Goal: Information Seeking & Learning: Learn about a topic

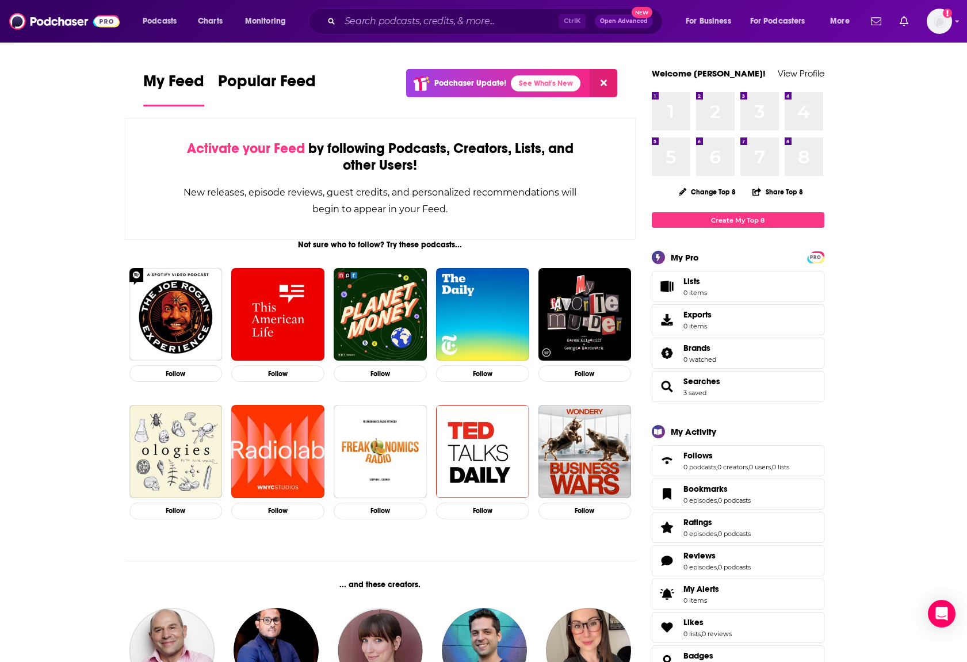
click at [953, 22] on div "Podcasts Charts Monitoring Ctrl K Open Advanced New For Business For Podcasters…" at bounding box center [483, 21] width 967 height 43
click at [958, 24] on icon "Show profile menu" at bounding box center [957, 21] width 5 height 7
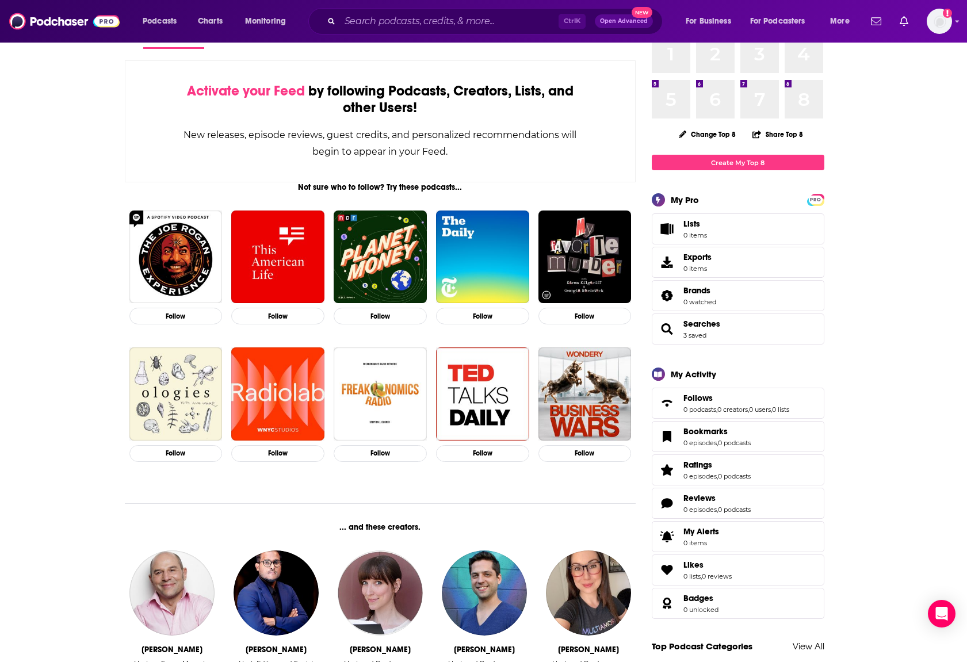
scroll to position [173, 0]
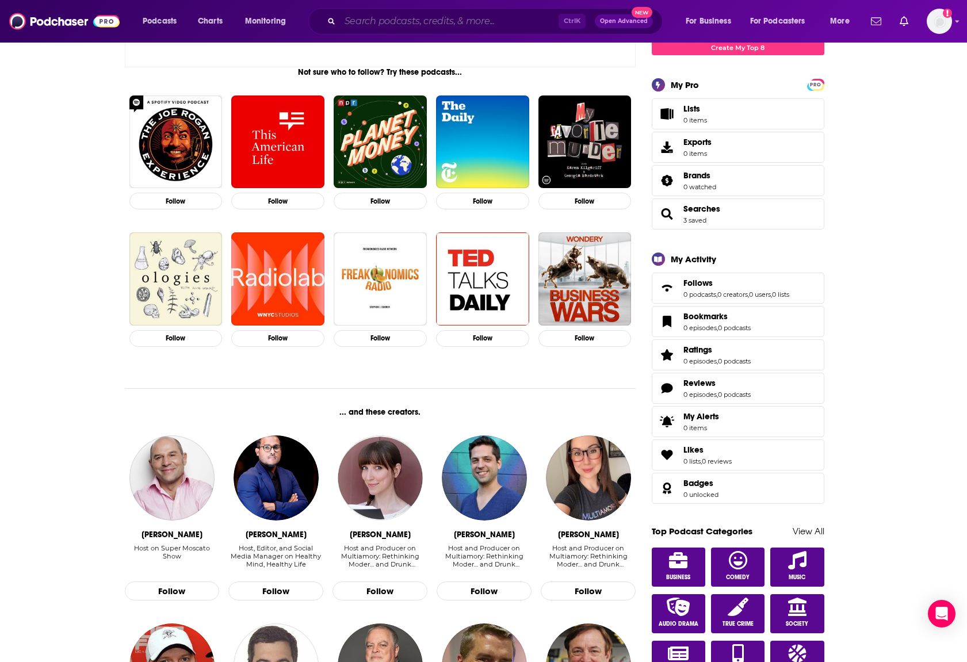
click at [427, 30] on input "Search podcasts, credits, & more..." at bounding box center [449, 21] width 219 height 18
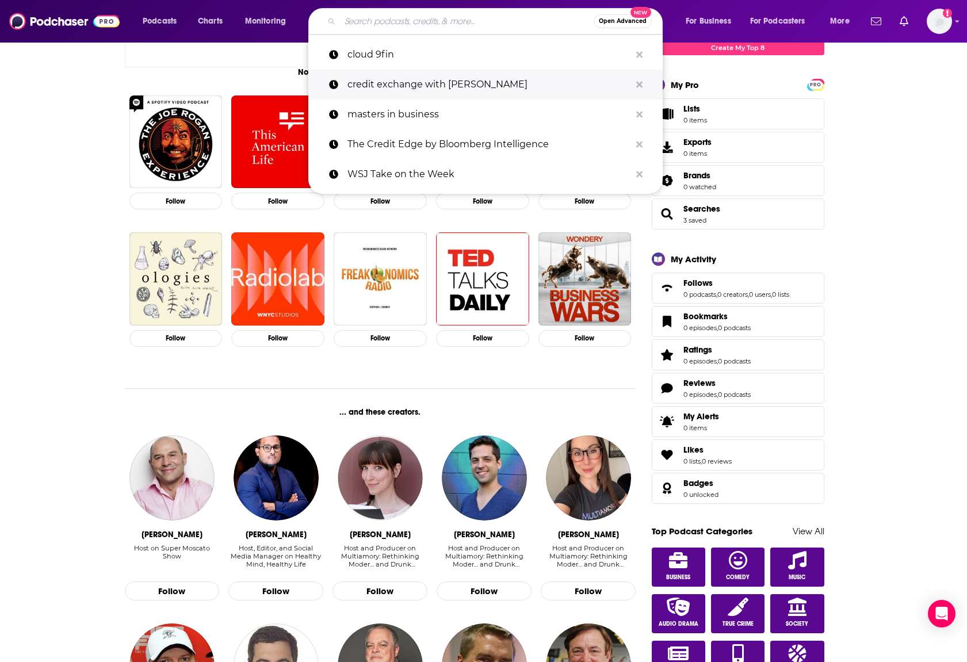
click at [422, 83] on p "credit exchange with lisa lee" at bounding box center [488, 85] width 283 height 30
type input "credit exchange with lisa lee"
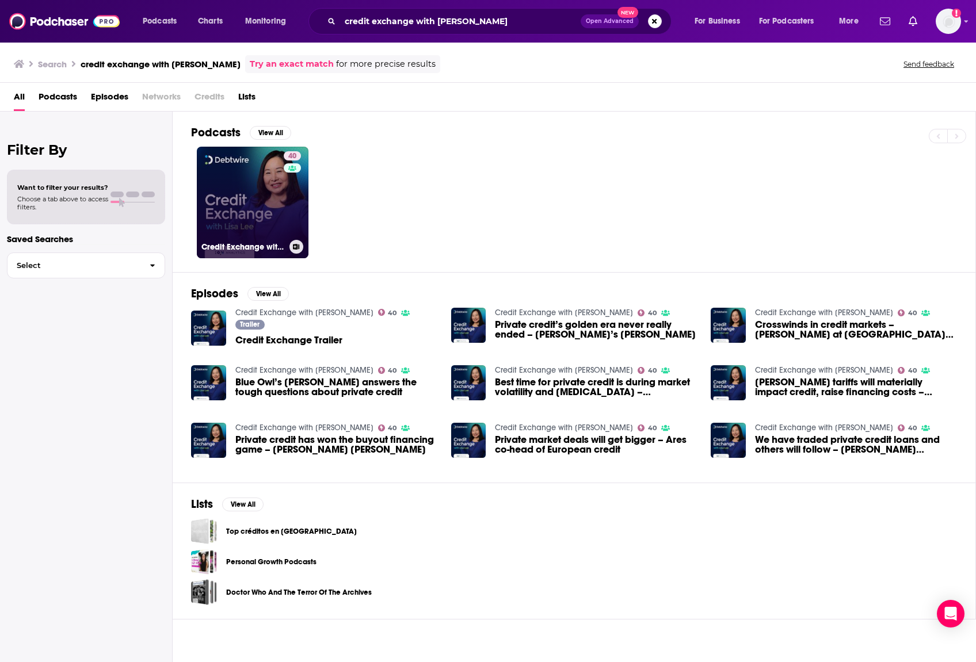
click at [244, 186] on link "40 Credit Exchange with Lisa Lee" at bounding box center [253, 203] width 112 height 112
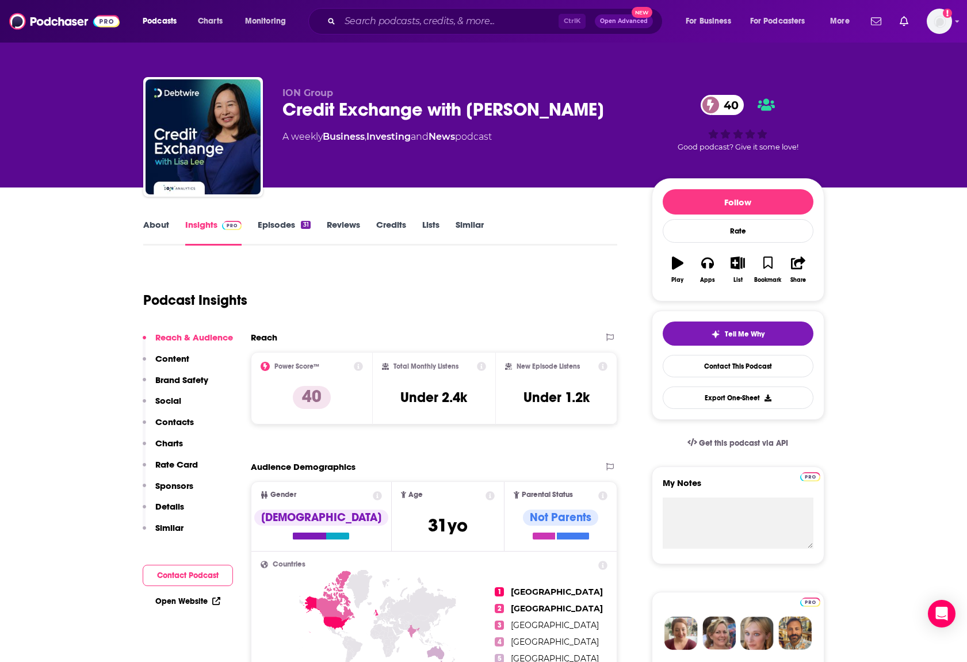
click at [471, 224] on link "Similar" at bounding box center [470, 232] width 28 height 26
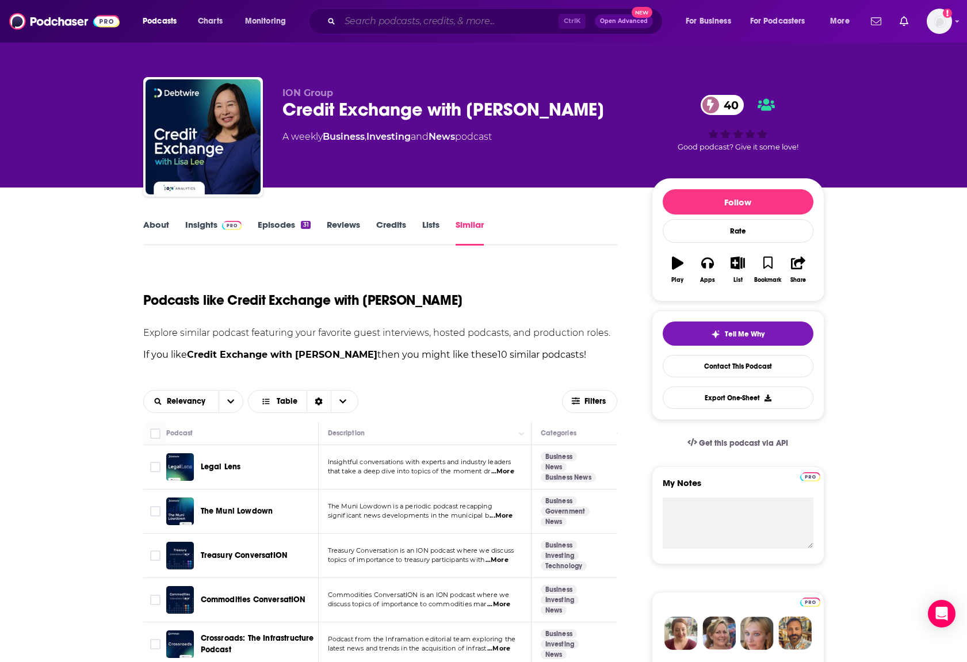
click at [435, 16] on input "Search podcasts, credits, & more..." at bounding box center [449, 21] width 219 height 18
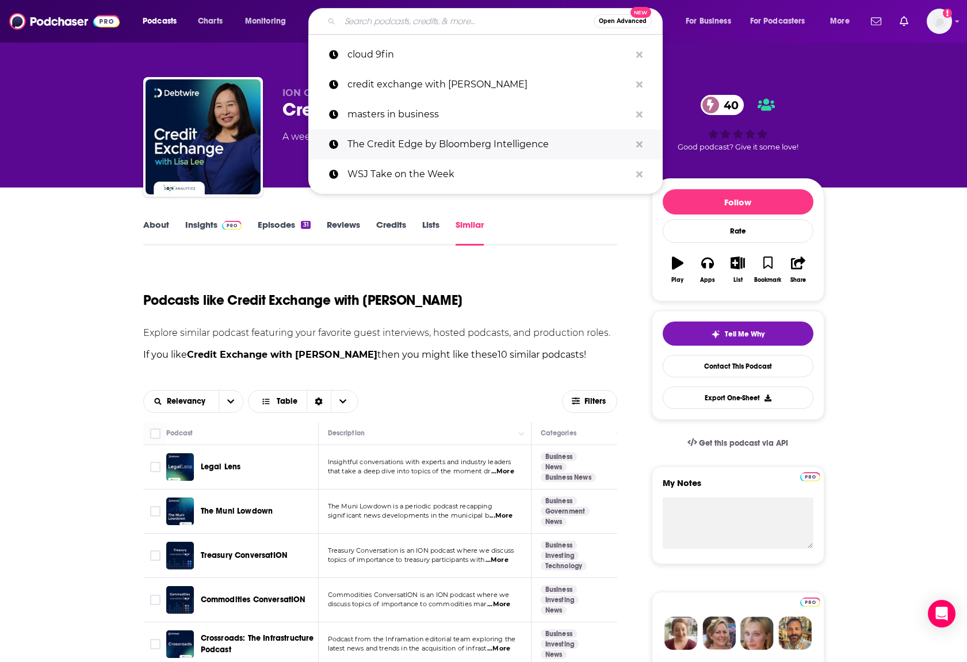
click at [478, 143] on p "The Credit Edge by Bloomberg Intelligence" at bounding box center [488, 144] width 283 height 30
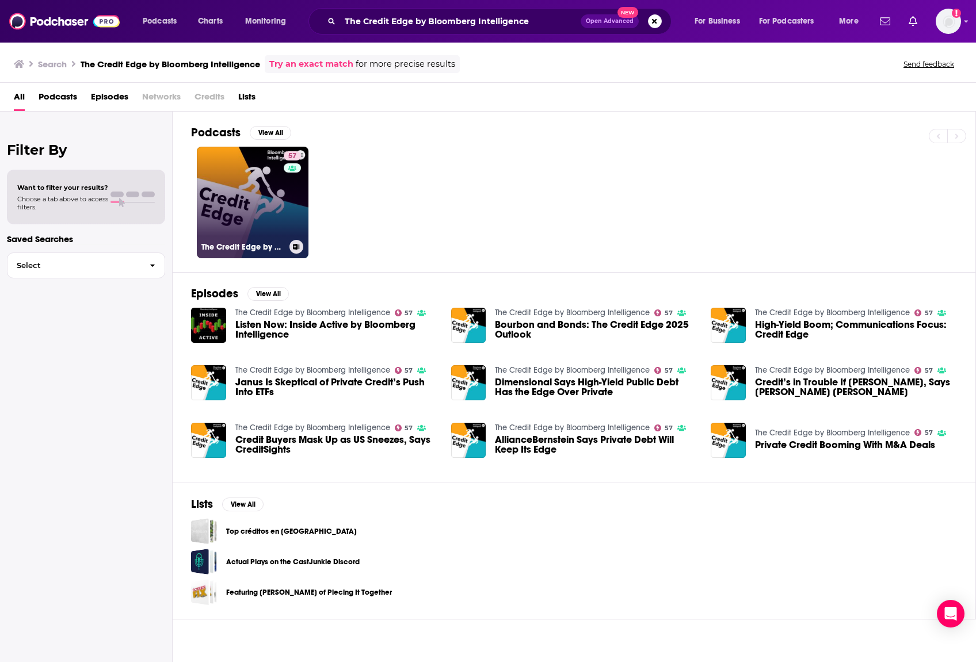
click at [267, 216] on link "57 The Credit Edge by Bloomberg Intelligence" at bounding box center [253, 203] width 112 height 112
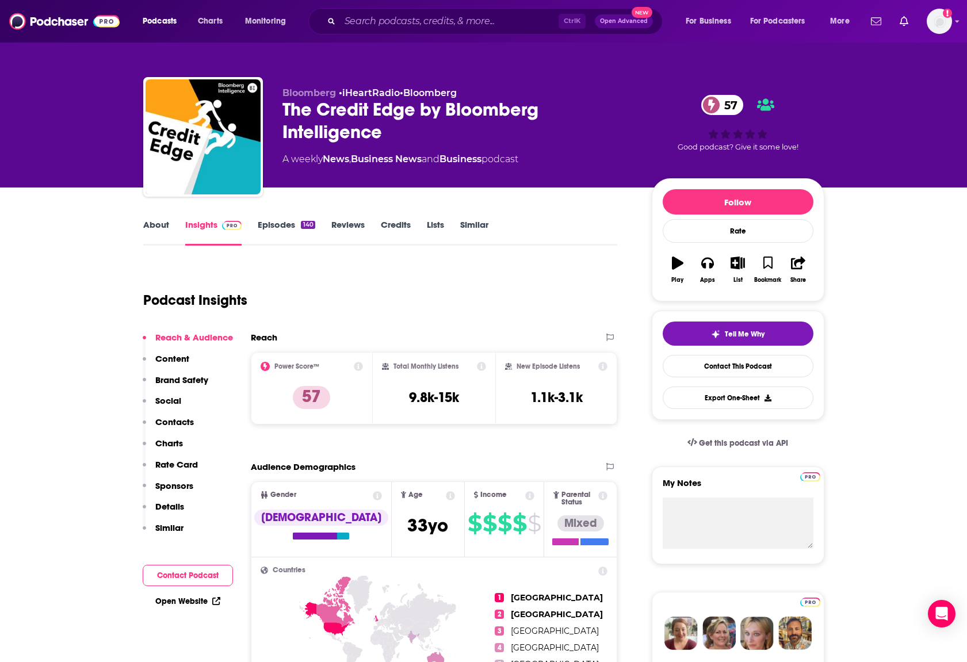
click at [476, 223] on link "Similar" at bounding box center [474, 232] width 28 height 26
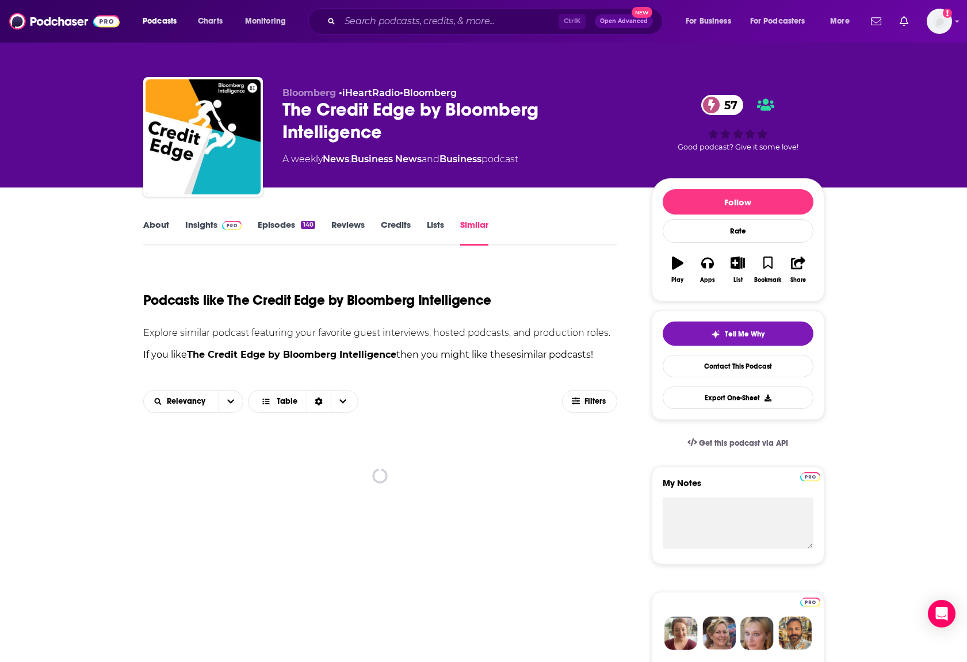
scroll to position [173, 0]
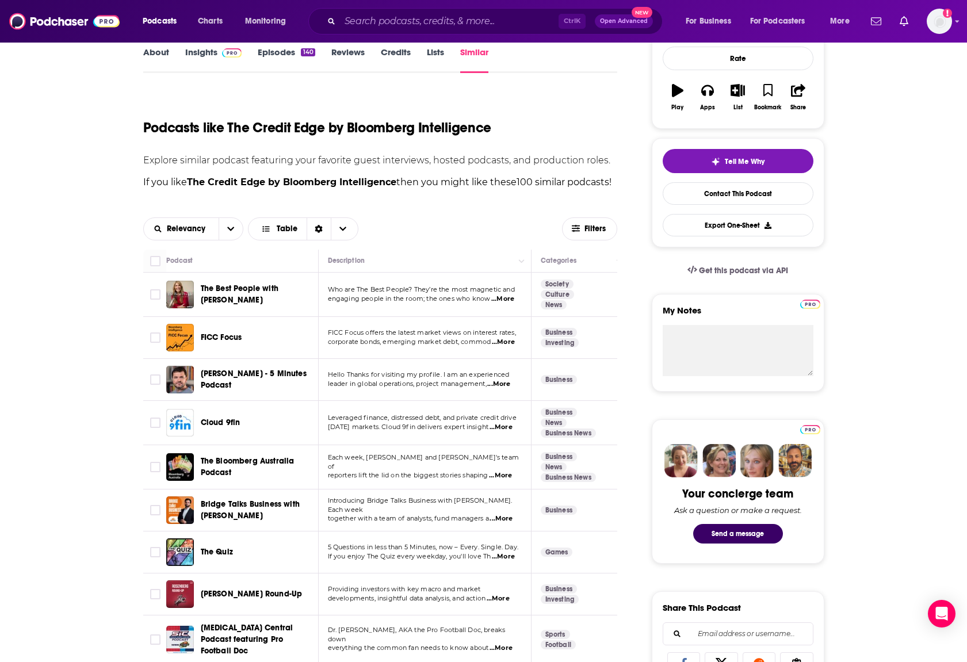
click at [510, 514] on span "...More" at bounding box center [501, 518] width 23 height 9
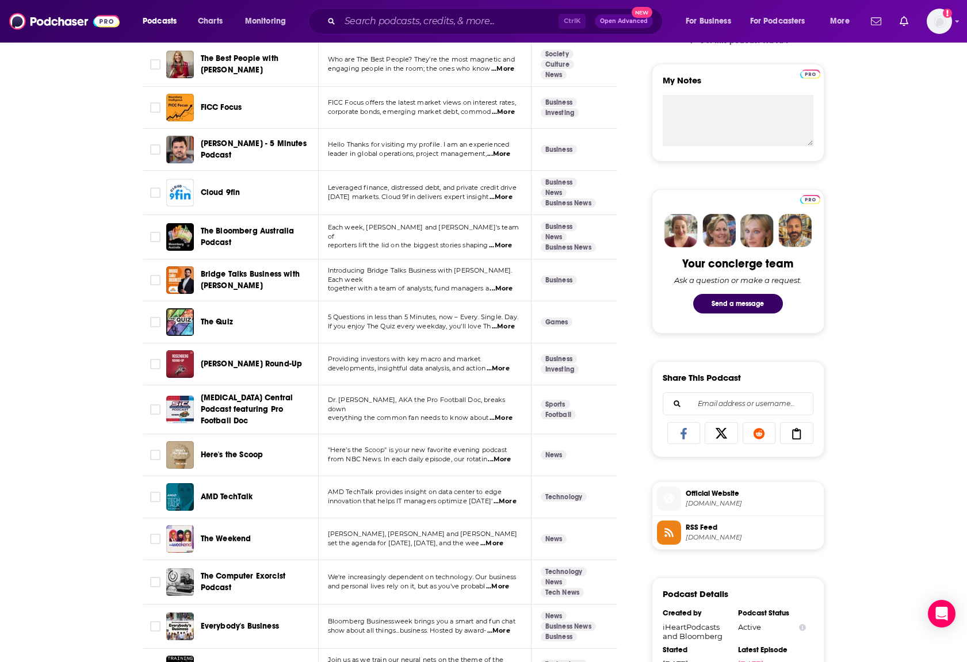
click at [503, 370] on span "...More" at bounding box center [498, 368] width 23 height 9
click at [502, 457] on span "...More" at bounding box center [499, 459] width 23 height 9
click at [494, 497] on span "...More" at bounding box center [505, 501] width 23 height 9
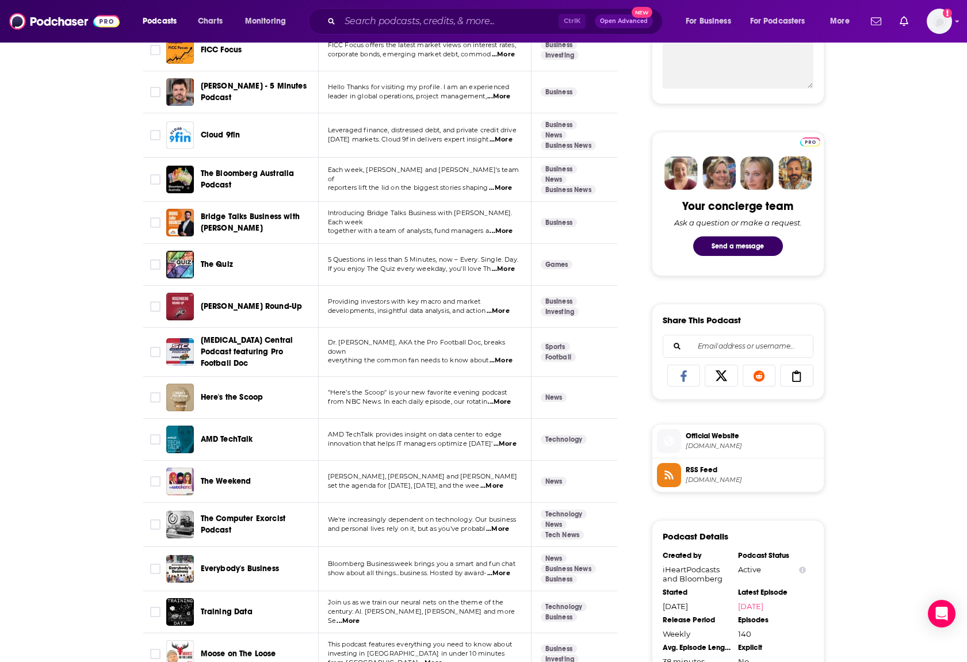
click at [503, 570] on span "...More" at bounding box center [498, 573] width 23 height 9
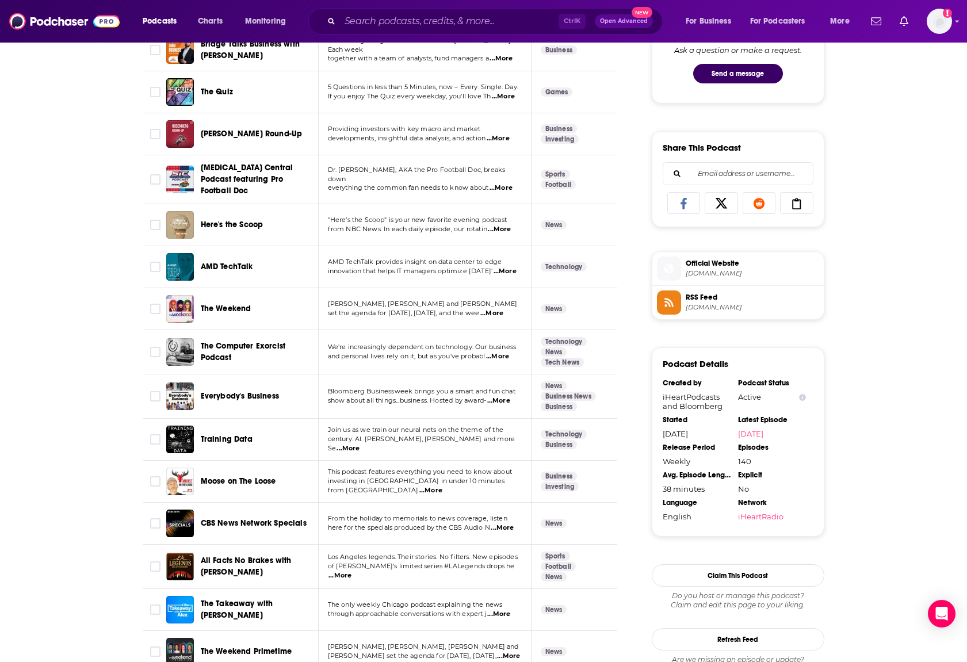
scroll to position [920, 0]
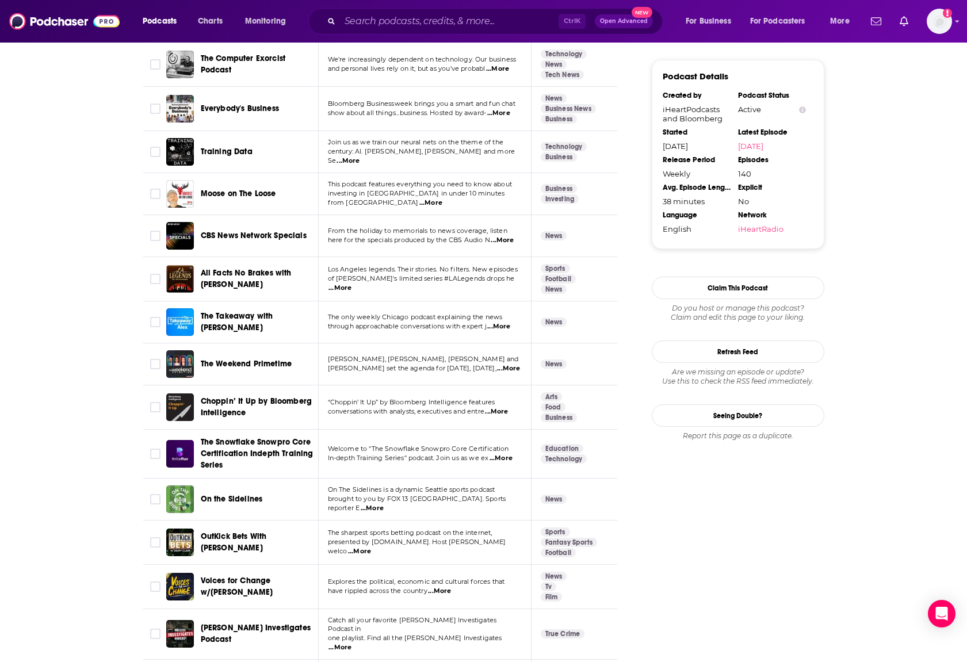
click at [502, 407] on span "...More" at bounding box center [496, 411] width 23 height 9
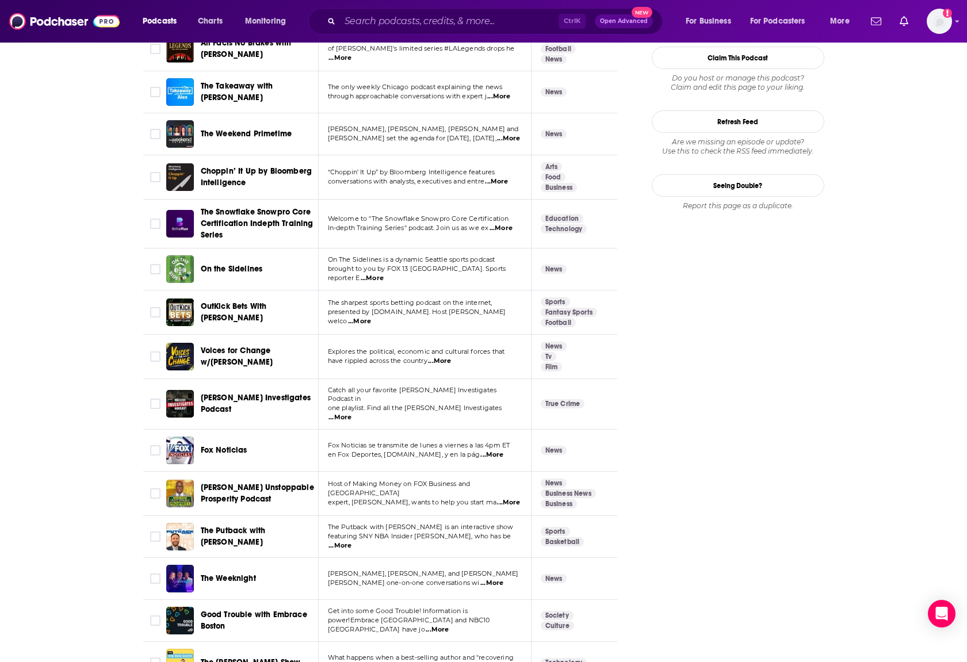
scroll to position [1323, 0]
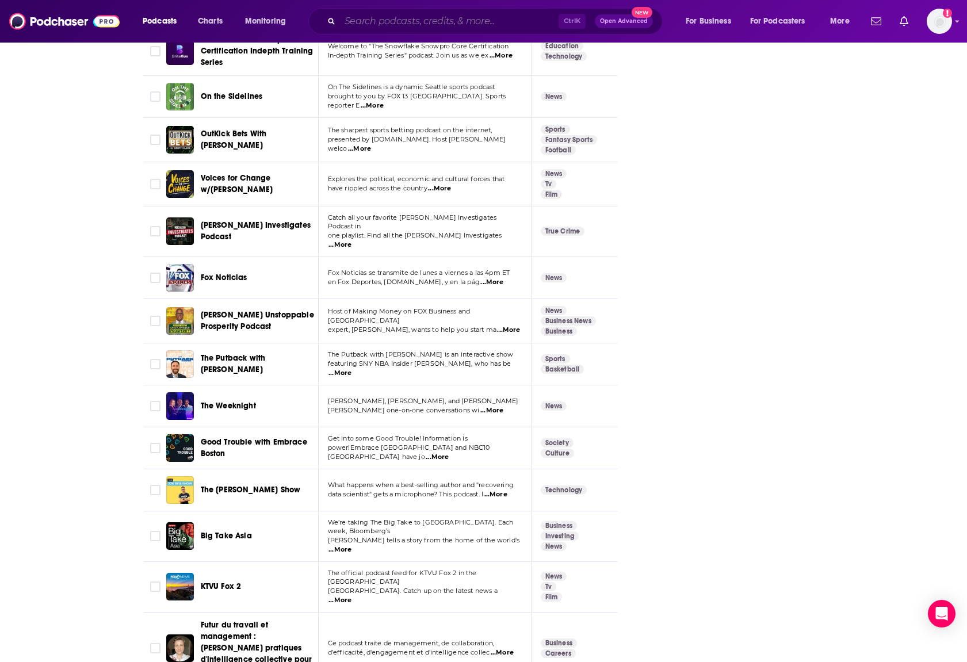
click at [402, 20] on input "Search podcasts, credits, & more..." at bounding box center [449, 21] width 219 height 18
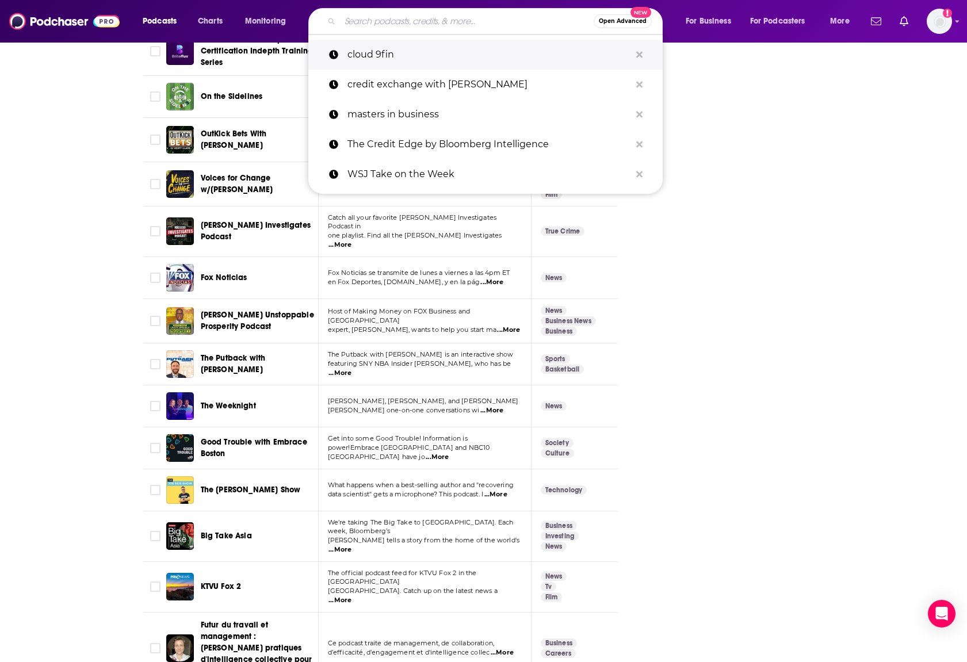
click at [405, 55] on p "cloud 9fin" at bounding box center [488, 55] width 283 height 30
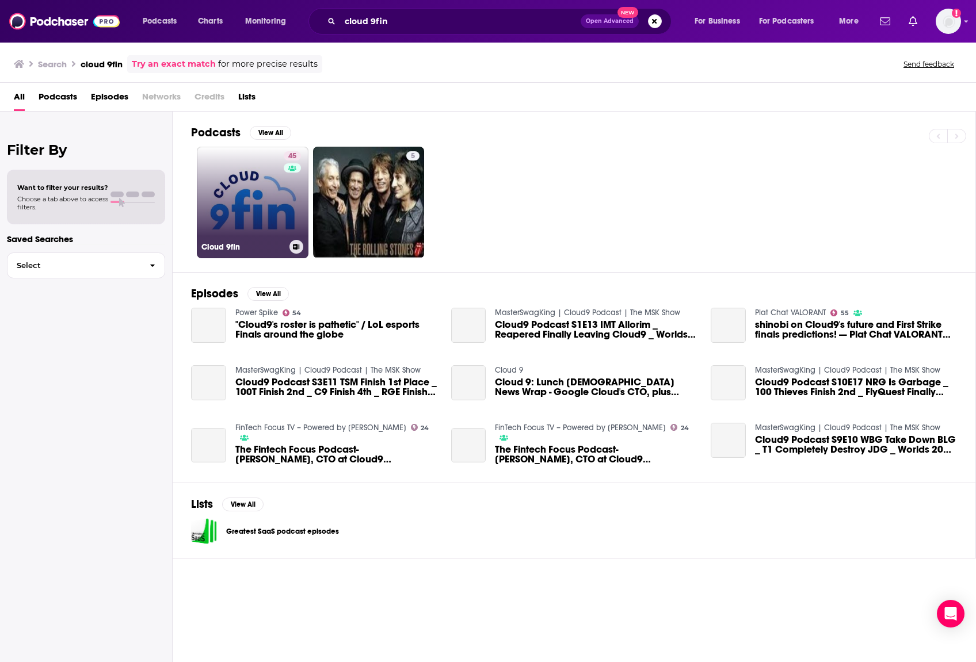
click at [278, 194] on link "45 Cloud 9fin" at bounding box center [253, 203] width 112 height 112
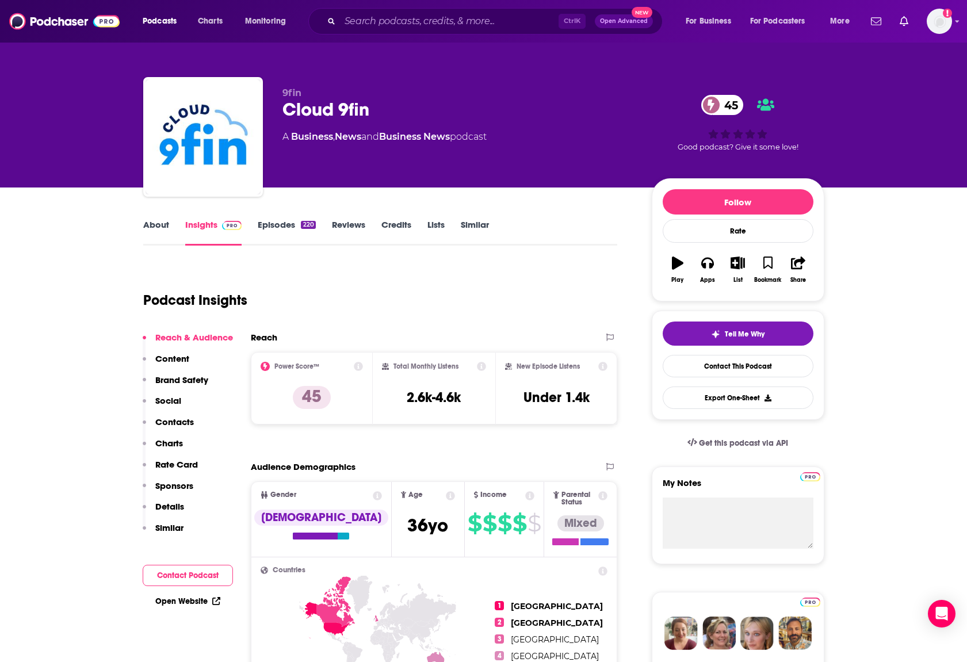
click at [475, 234] on link "Similar" at bounding box center [475, 232] width 28 height 26
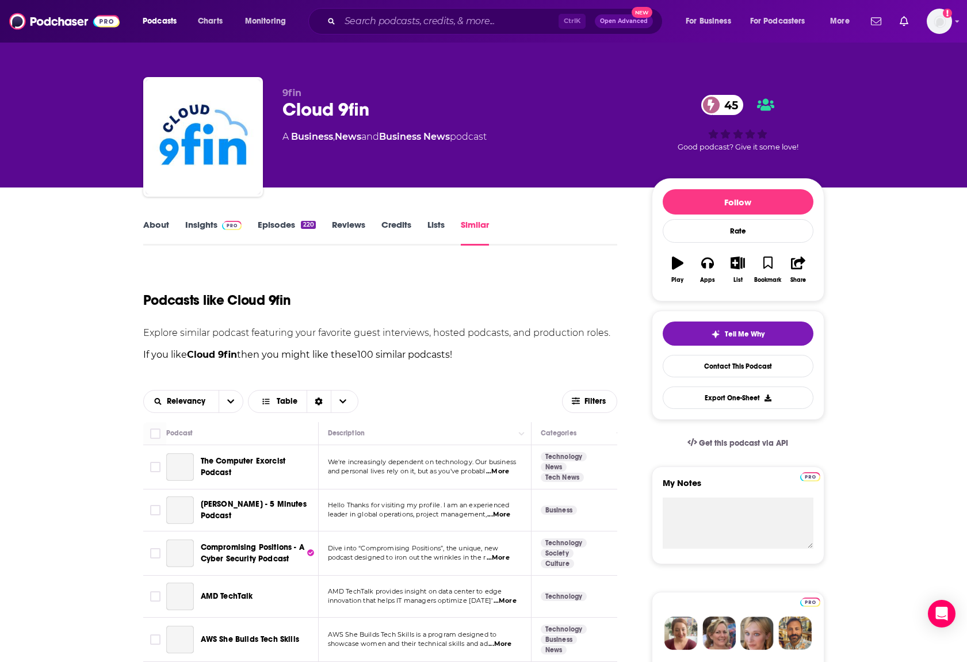
scroll to position [288, 0]
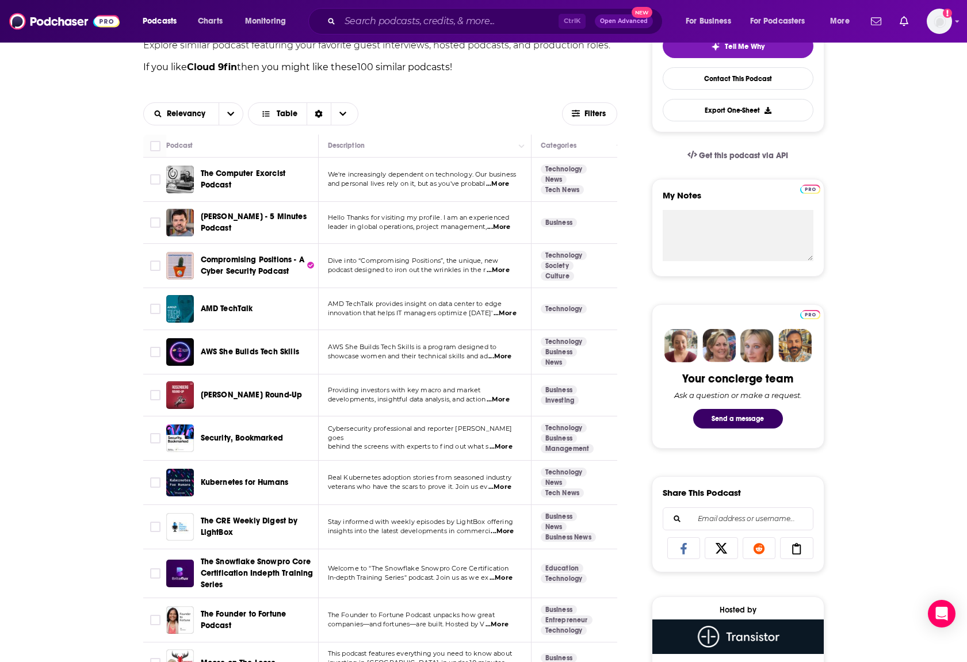
click at [495, 186] on span "...More" at bounding box center [497, 183] width 23 height 9
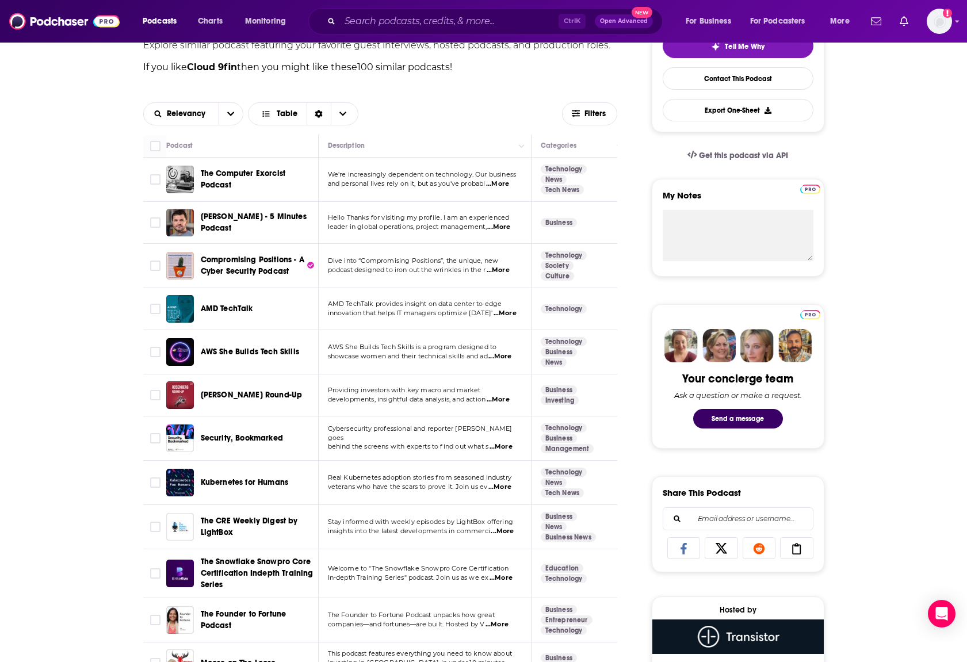
click at [500, 230] on span "...More" at bounding box center [498, 227] width 23 height 9
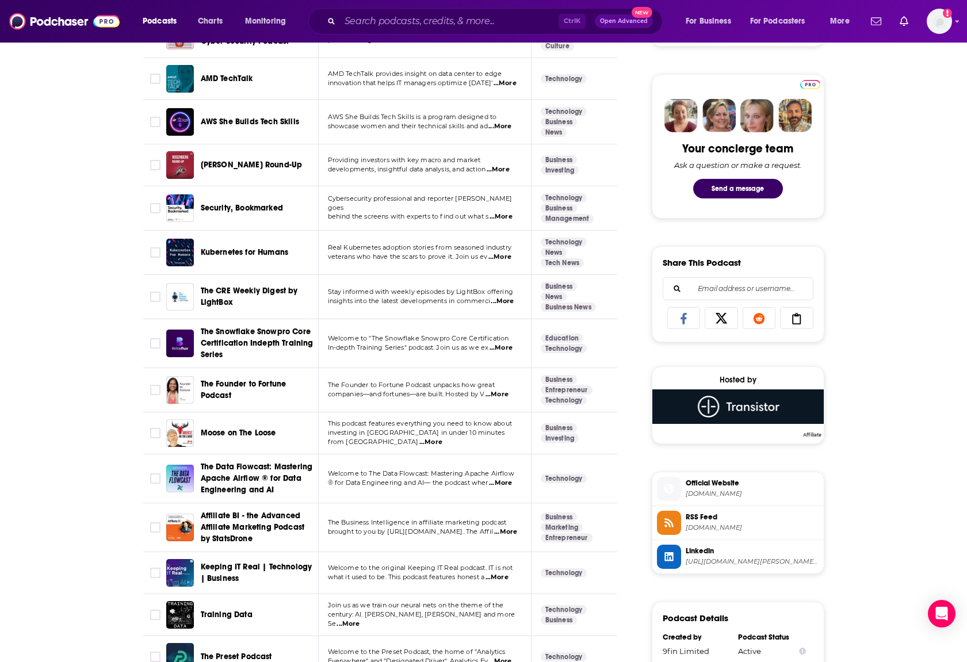
scroll to position [690, 0]
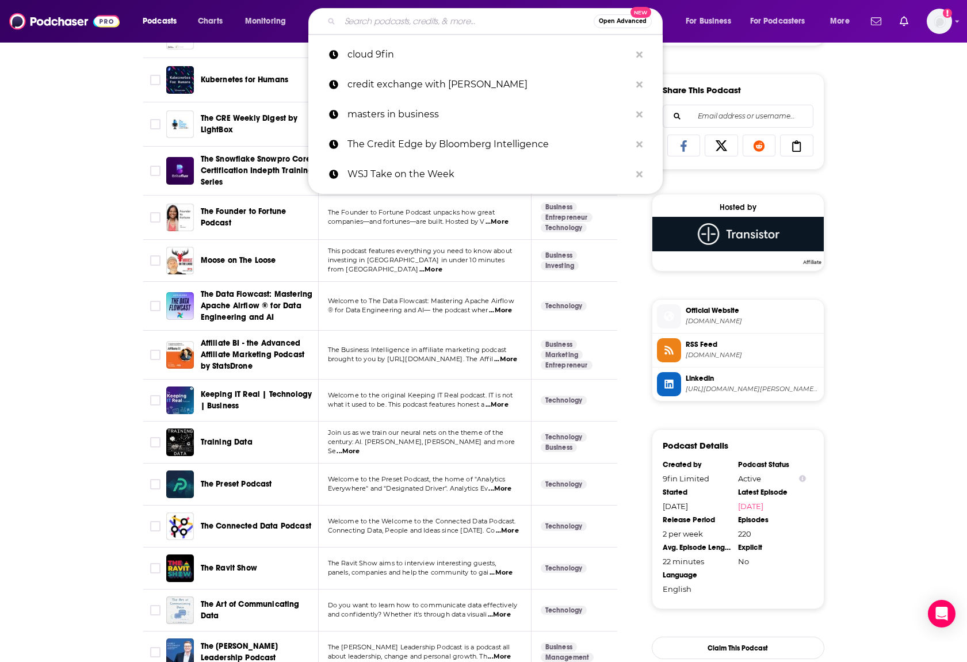
click at [383, 22] on input "Search podcasts, credits, & more..." at bounding box center [467, 21] width 254 height 18
click at [425, 128] on p "masters in business" at bounding box center [488, 115] width 283 height 30
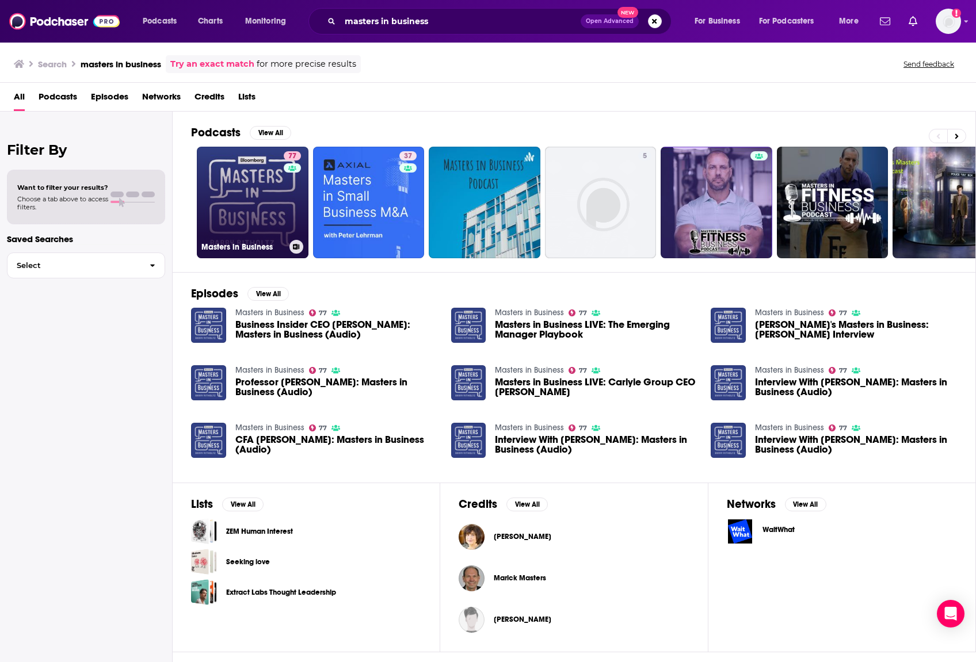
click at [261, 193] on link "77 Masters in Business" at bounding box center [253, 203] width 112 height 112
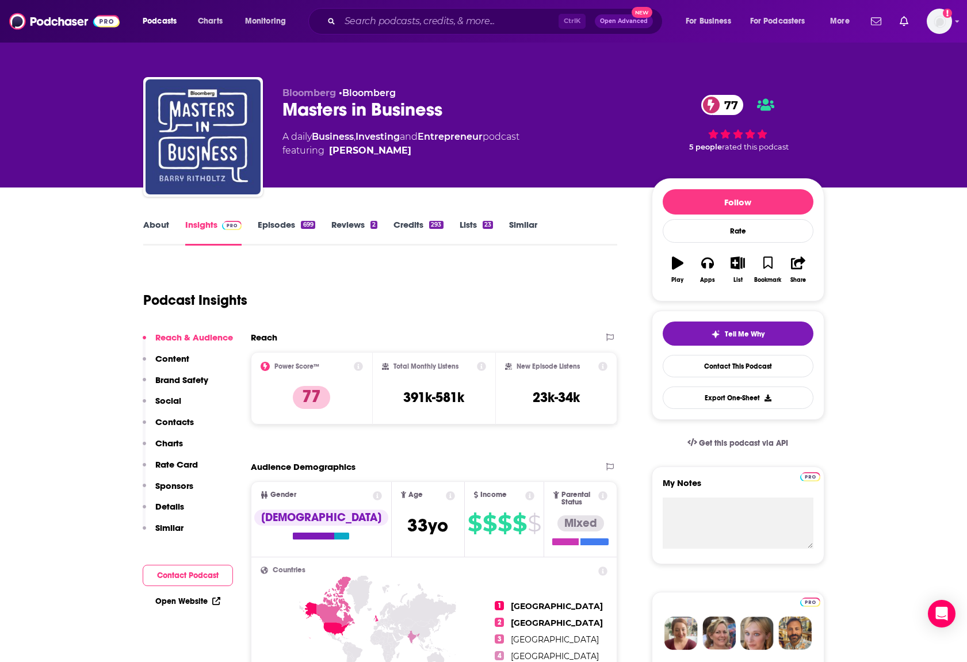
click at [526, 227] on link "Similar" at bounding box center [523, 232] width 28 height 26
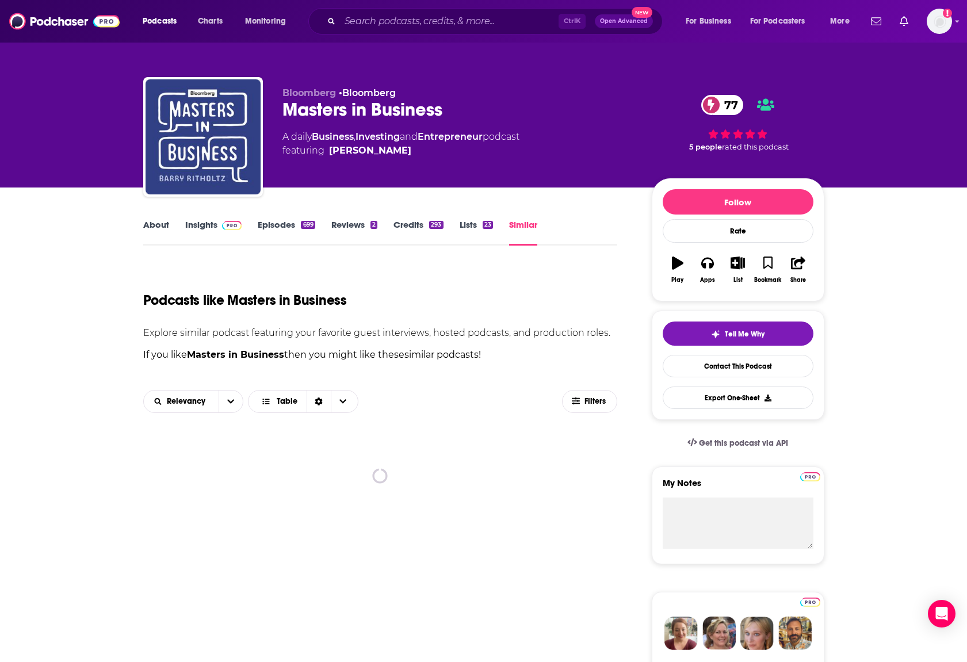
scroll to position [288, 0]
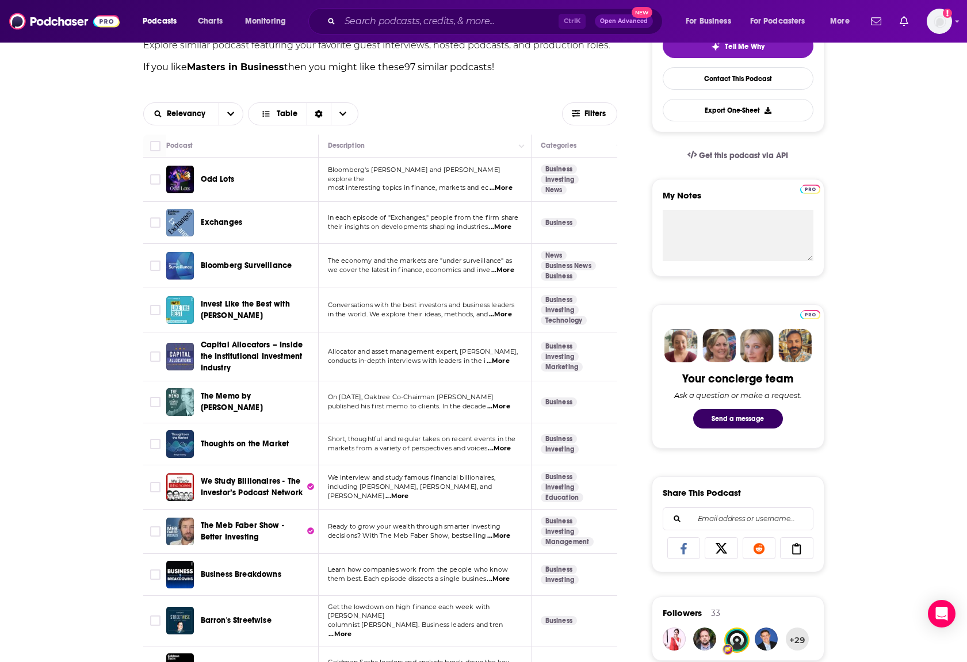
click at [511, 185] on span "...More" at bounding box center [501, 188] width 23 height 9
click at [496, 316] on span "...More" at bounding box center [500, 314] width 23 height 9
click at [499, 360] on span "...More" at bounding box center [498, 361] width 23 height 9
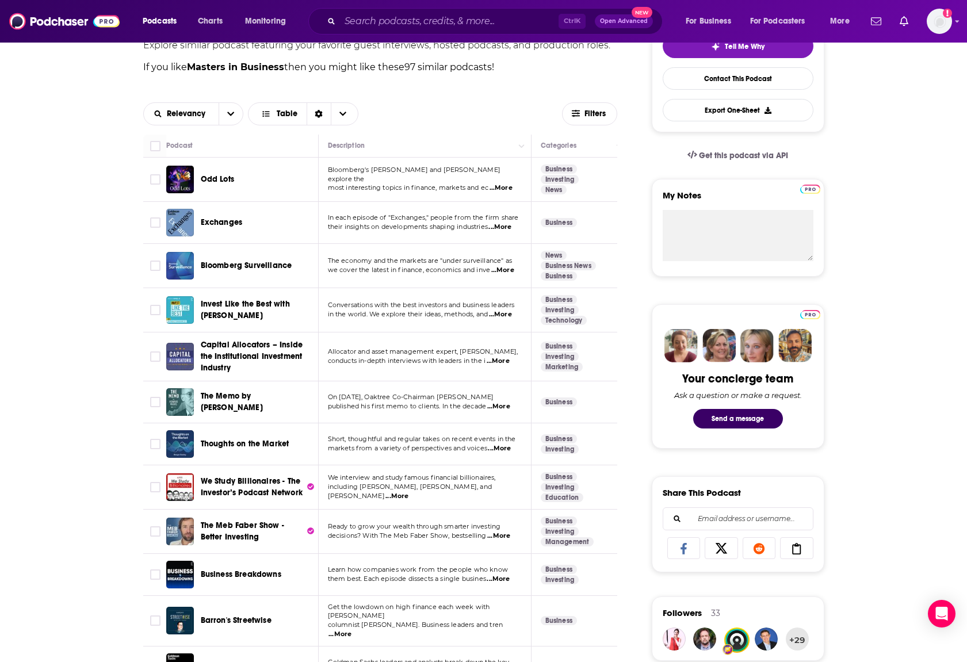
click at [507, 580] on span "...More" at bounding box center [498, 579] width 23 height 9
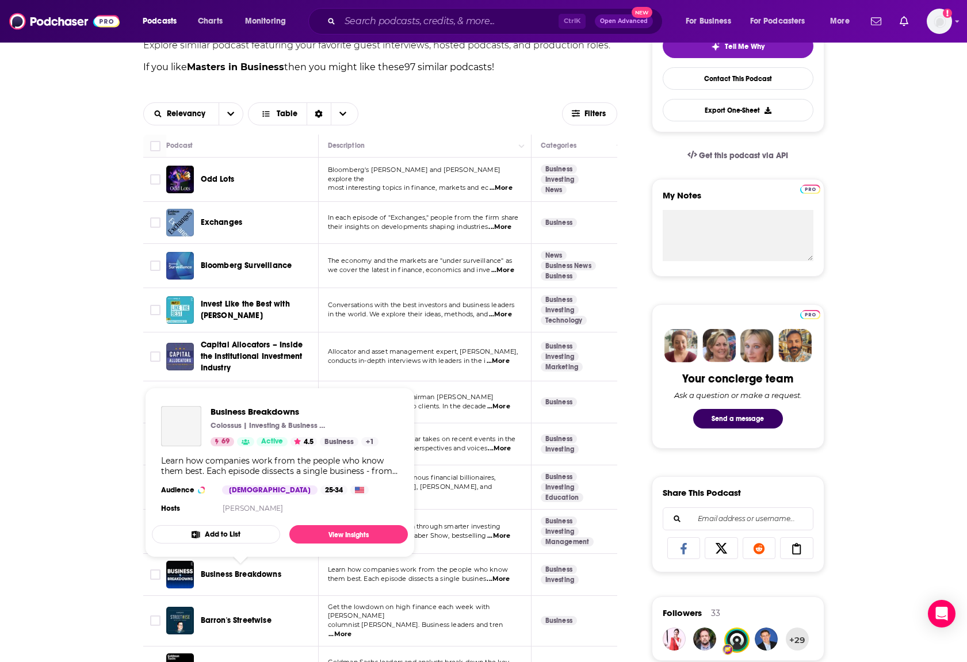
click at [231, 573] on span "Business Breakdowns" at bounding box center [241, 575] width 81 height 10
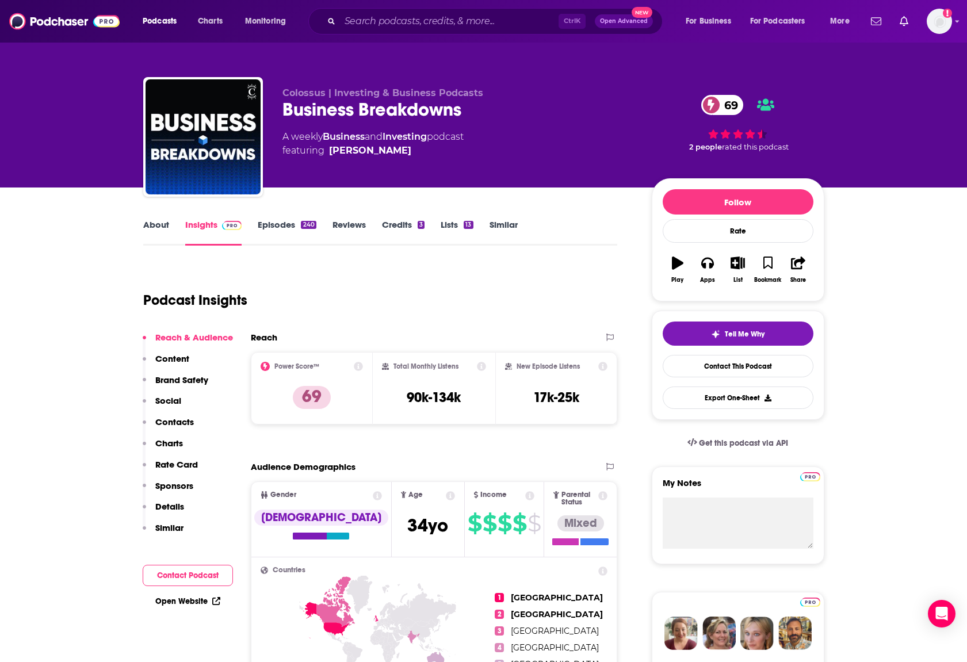
click at [292, 231] on link "Episodes 240" at bounding box center [287, 232] width 58 height 26
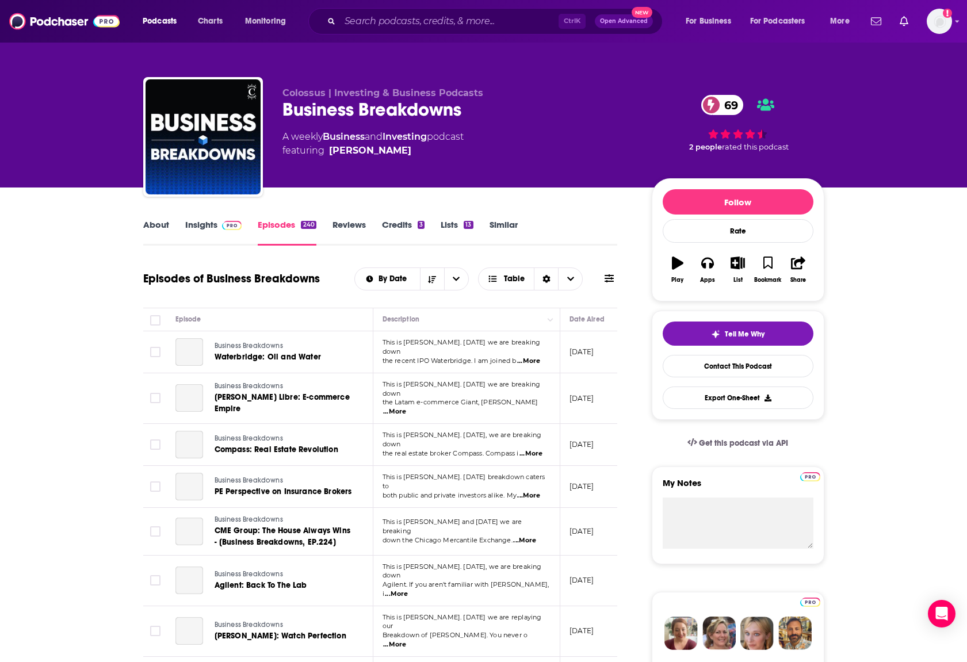
scroll to position [173, 0]
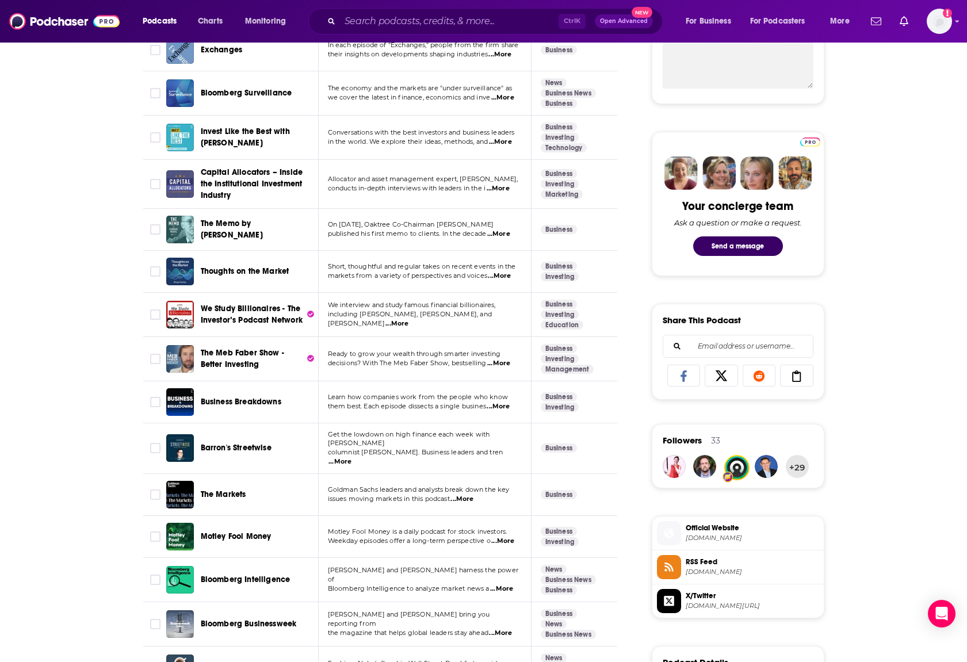
scroll to position [518, 0]
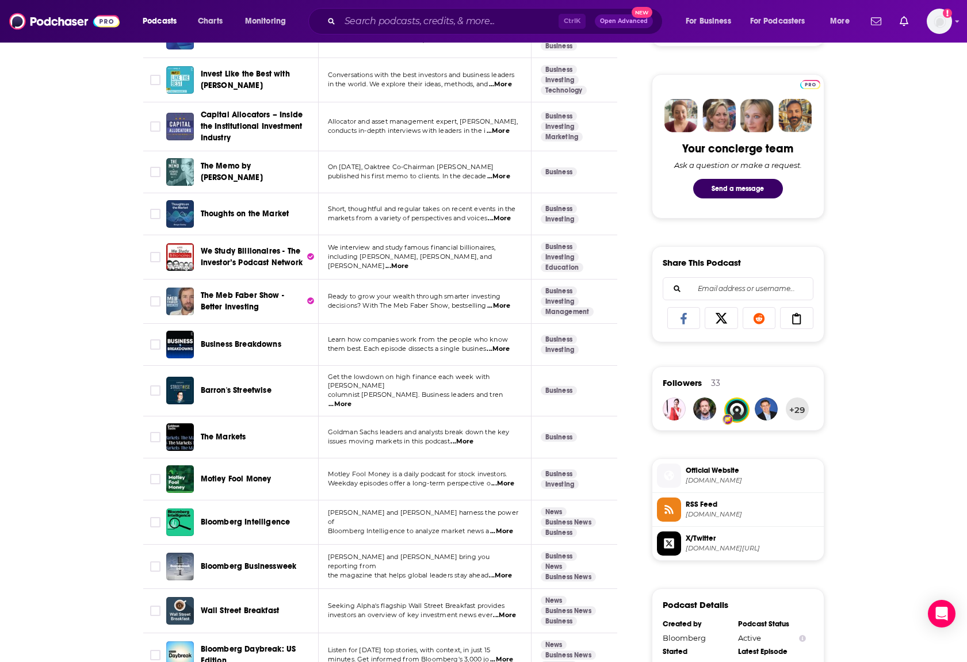
click at [351, 400] on span "...More" at bounding box center [339, 404] width 23 height 9
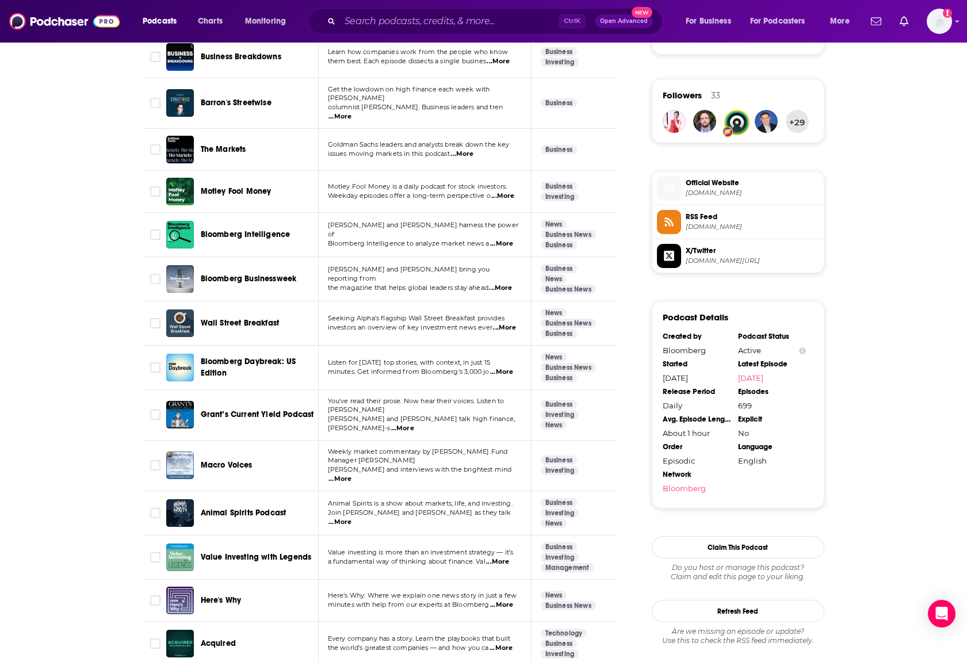
scroll to position [863, 0]
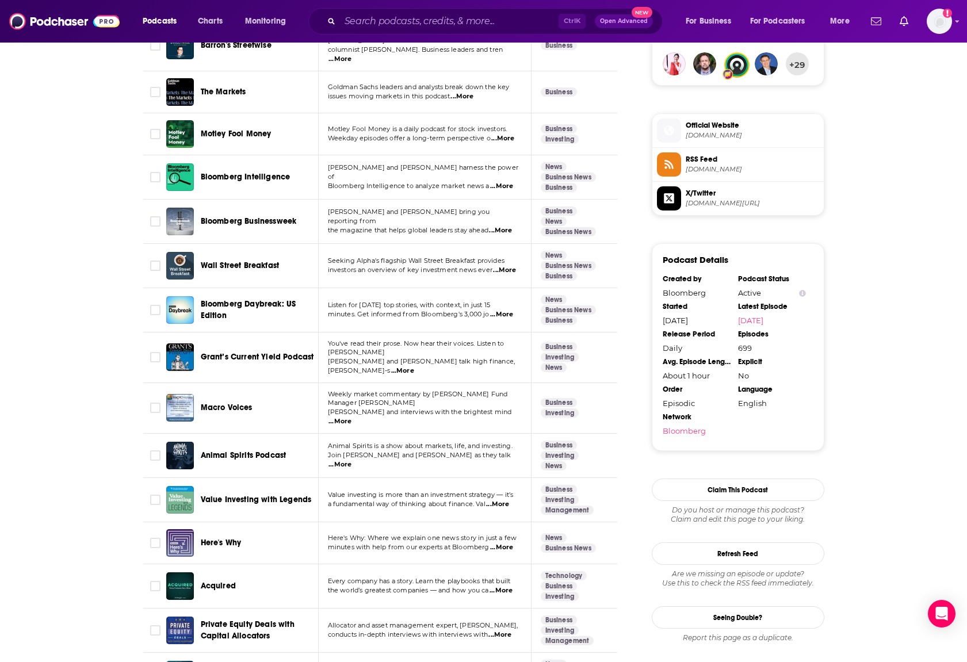
click at [351, 417] on span "...More" at bounding box center [339, 421] width 23 height 9
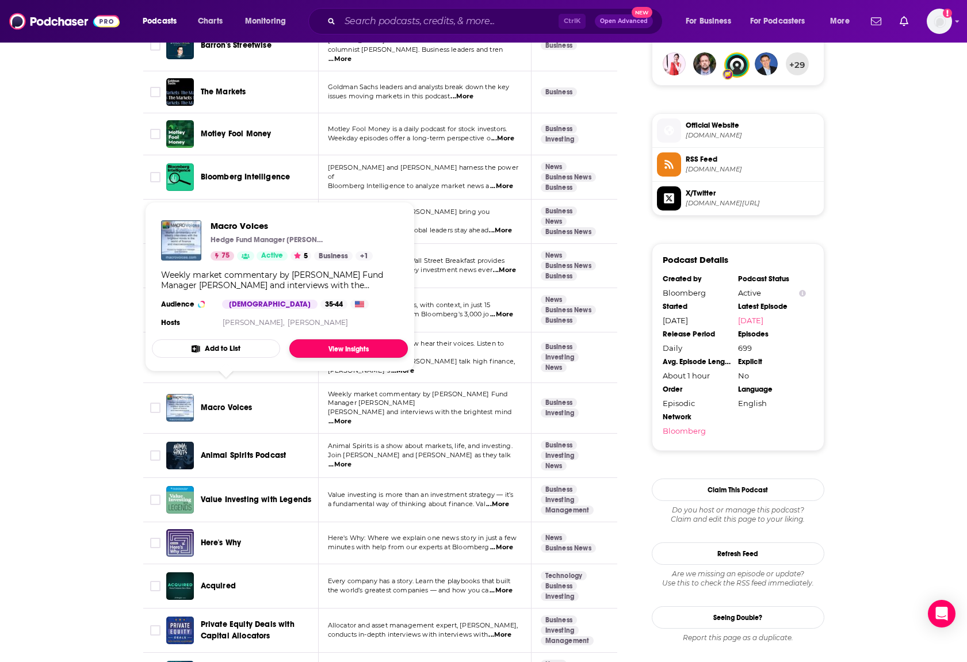
click at [358, 351] on link "View Insights" at bounding box center [348, 348] width 119 height 18
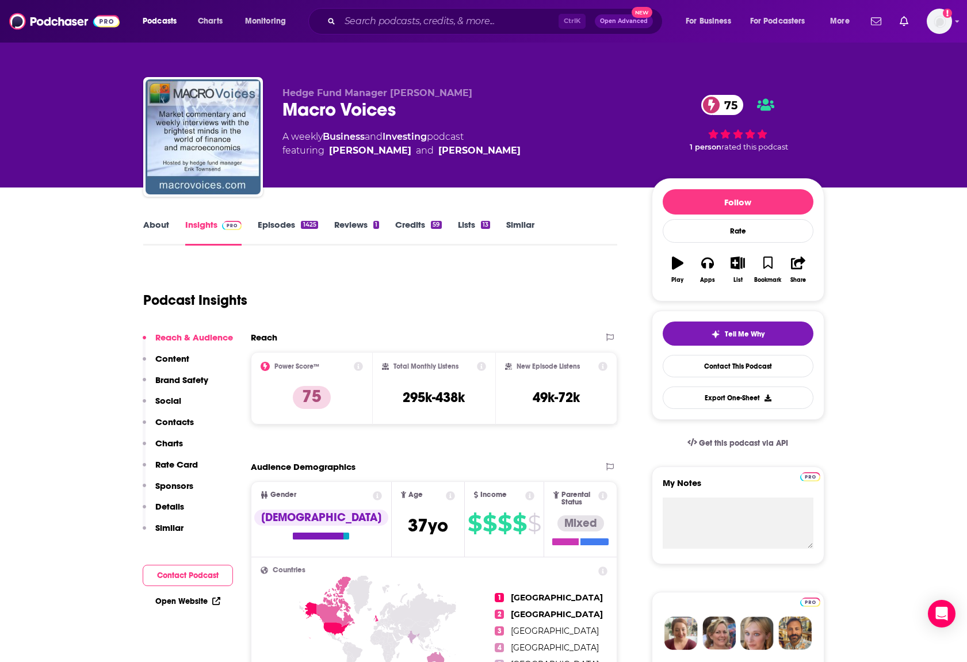
click at [281, 231] on link "Episodes 1425" at bounding box center [288, 232] width 60 height 26
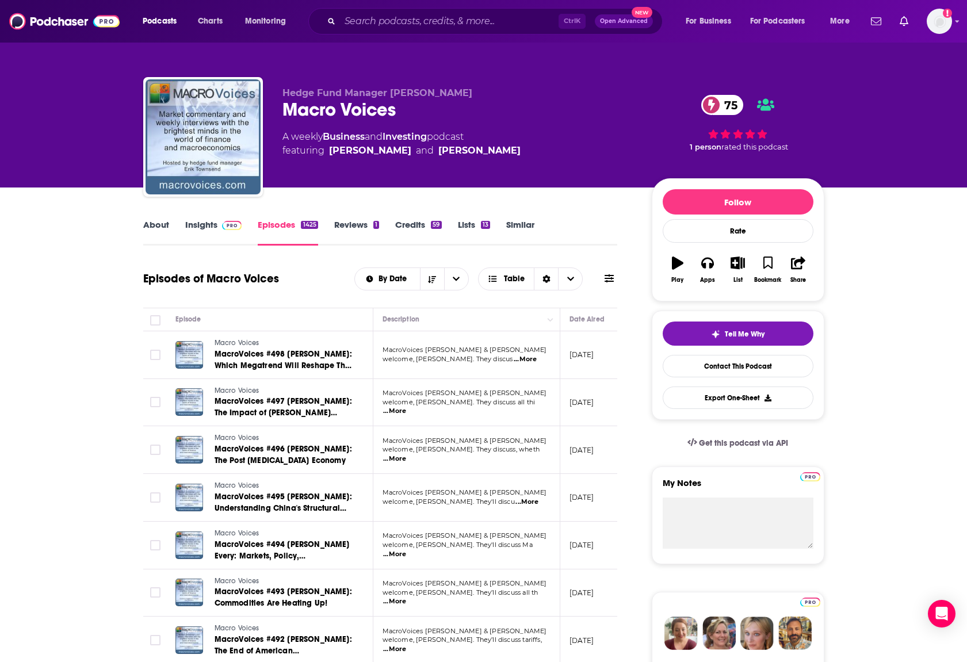
click at [534, 361] on span "...More" at bounding box center [525, 359] width 23 height 9
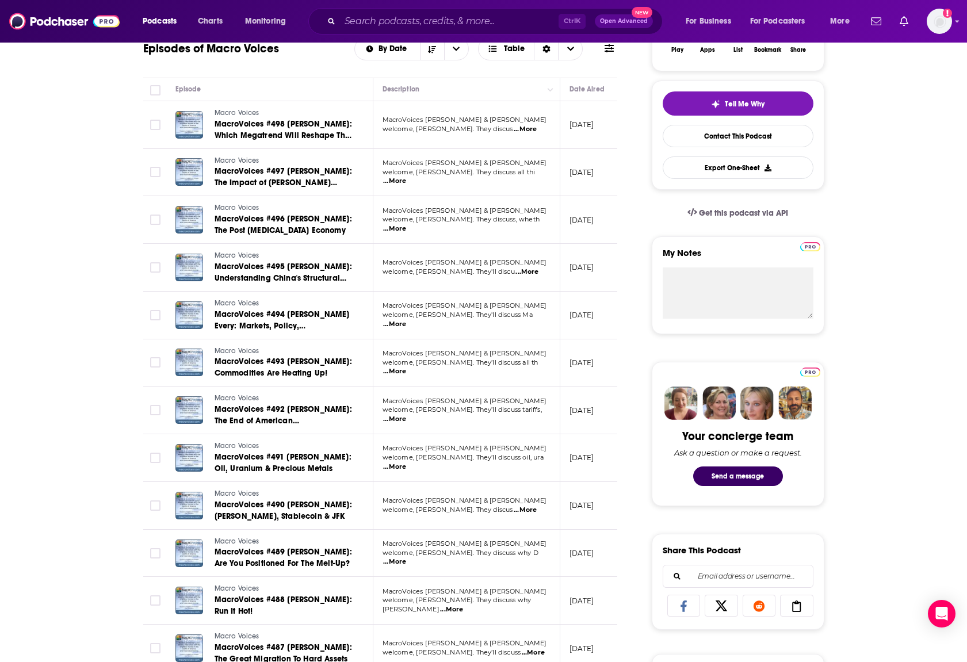
scroll to position [345, 0]
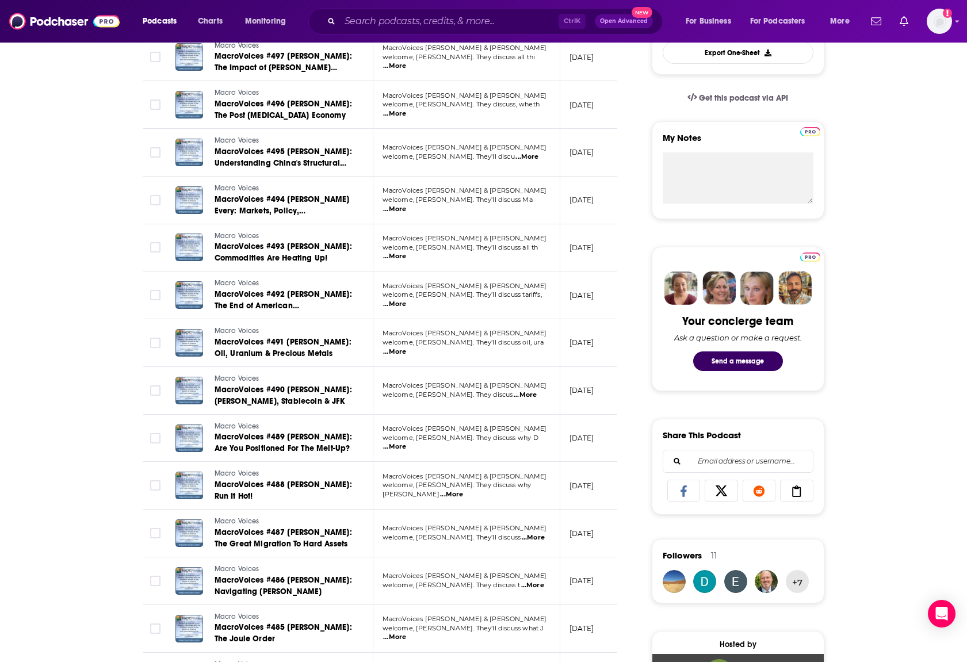
click at [538, 587] on span "...More" at bounding box center [532, 585] width 23 height 9
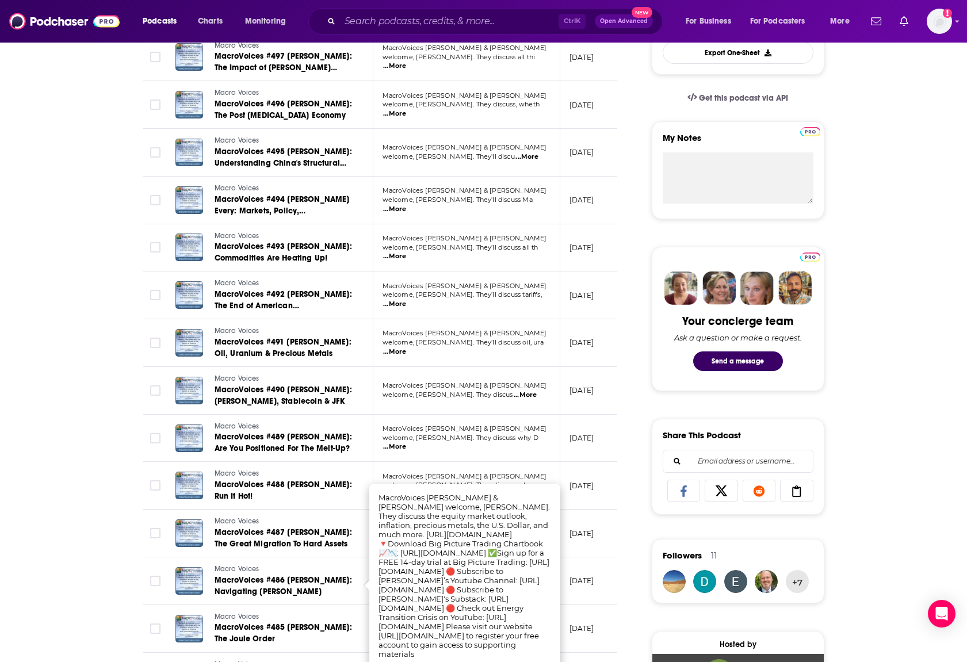
click at [71, 538] on div "About Insights Episodes 1425 Reviews 1 Credits 59 Lists 13 Similar Episodes of …" at bounding box center [483, 612] width 967 height 1540
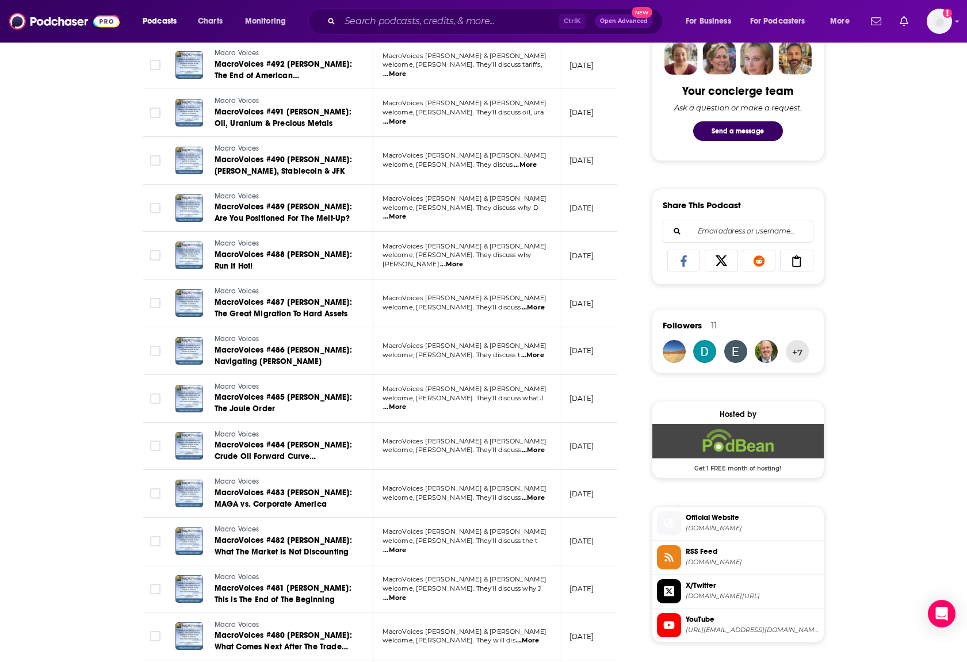
scroll to position [805, 0]
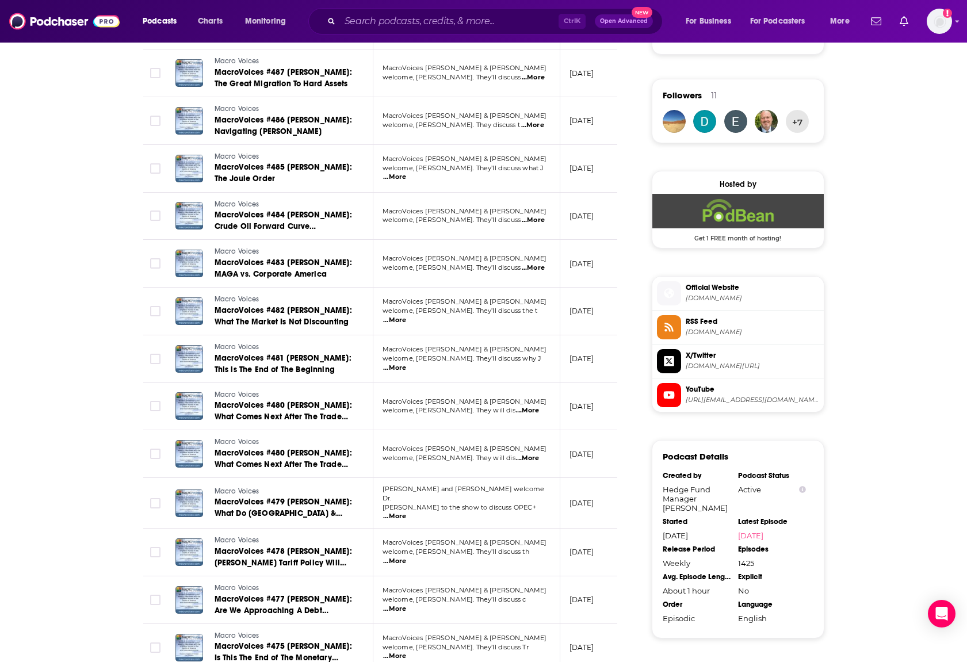
drag, startPoint x: 471, startPoint y: 575, endPoint x: 112, endPoint y: 517, distance: 363.7
click at [112, 517] on div "About Insights Episodes 1425 Reviews 1 Credits 59 Lists 13 Similar Episodes of …" at bounding box center [483, 152] width 967 height 1540
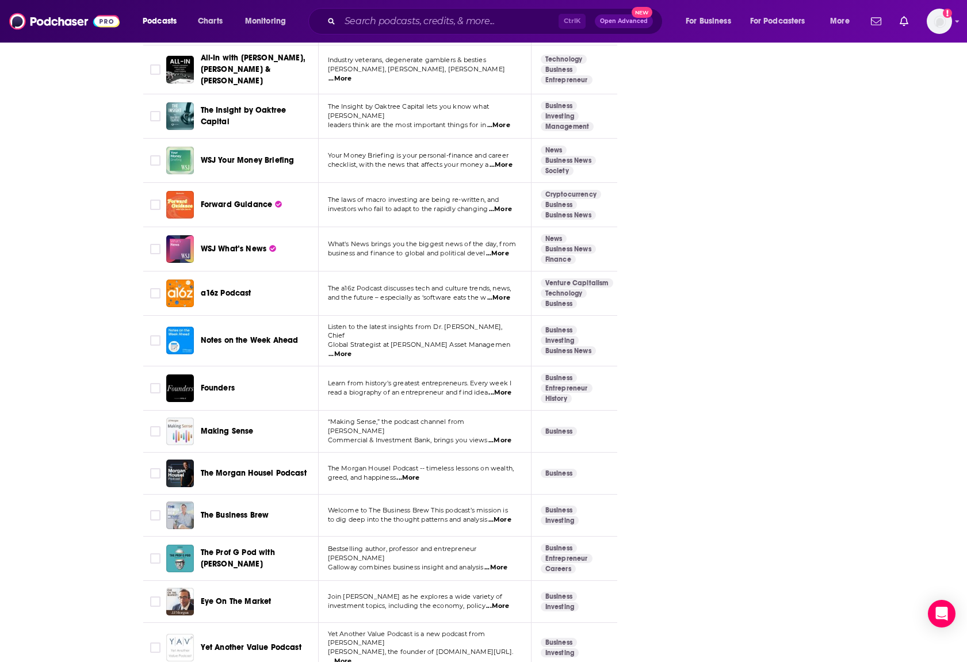
scroll to position [1622, 0]
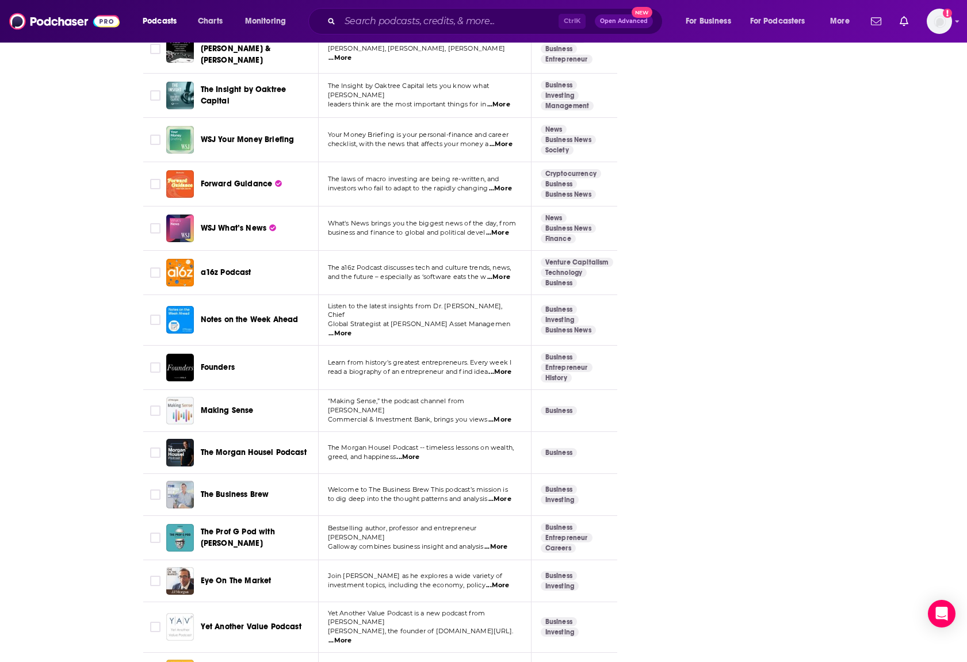
click at [506, 495] on span "...More" at bounding box center [499, 499] width 23 height 9
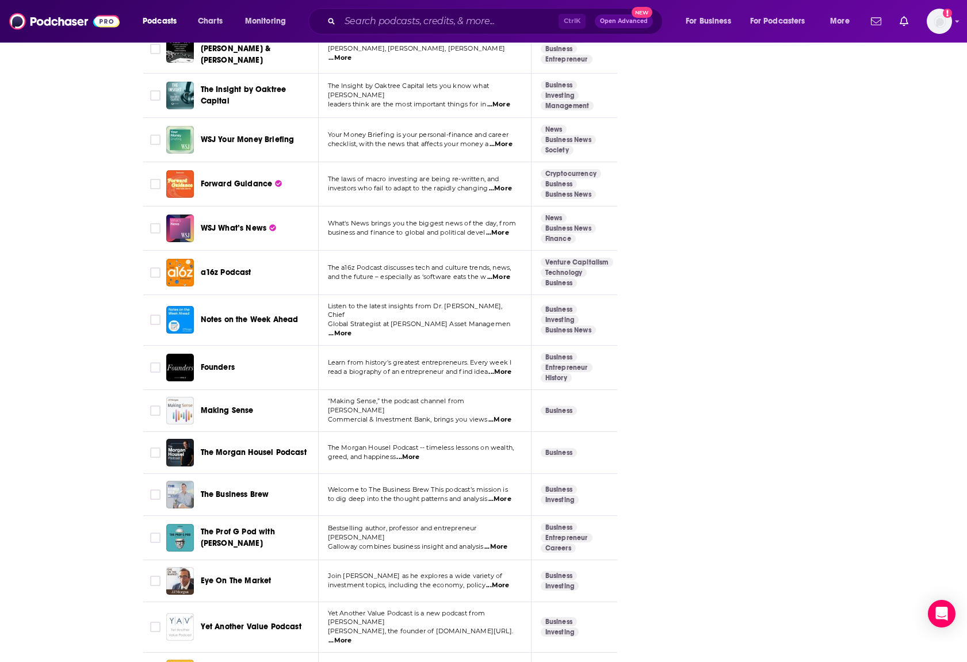
click at [500, 581] on span "...More" at bounding box center [497, 585] width 23 height 9
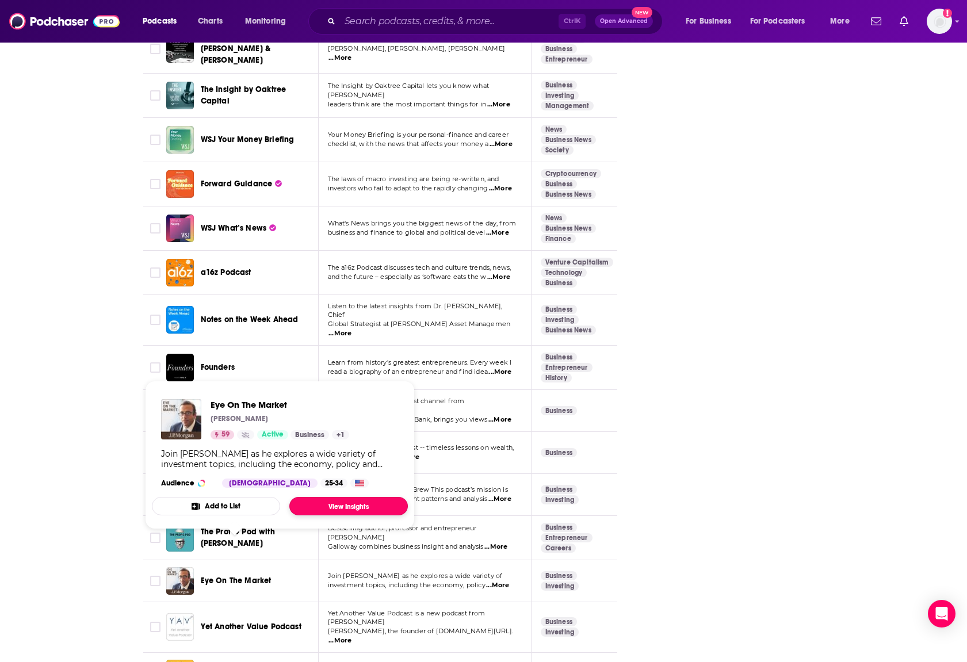
click at [328, 507] on link "View Insights" at bounding box center [348, 506] width 119 height 18
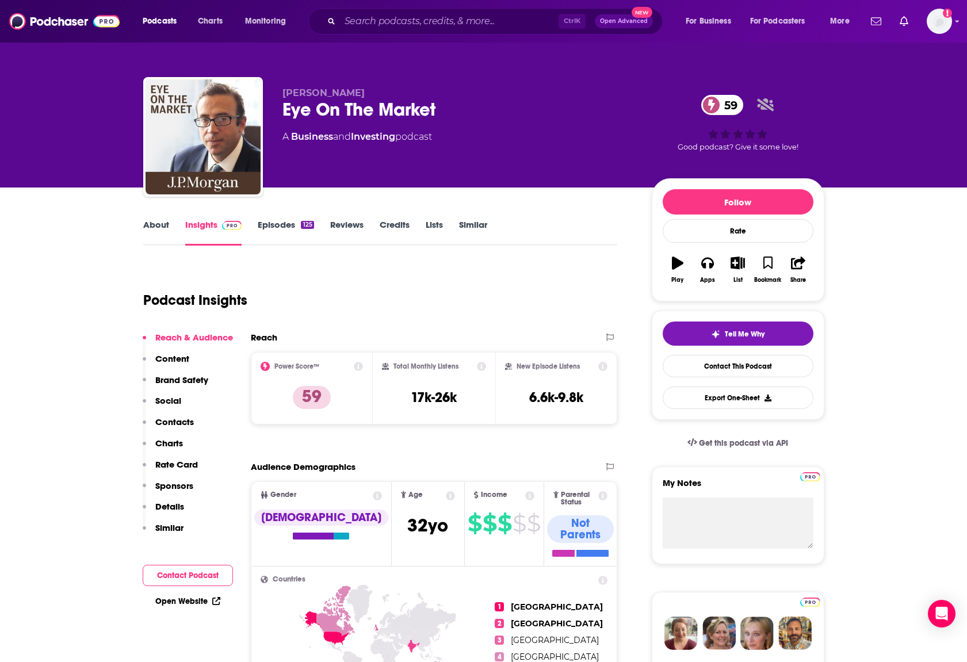
click at [262, 226] on link "Episodes 125" at bounding box center [286, 232] width 56 height 26
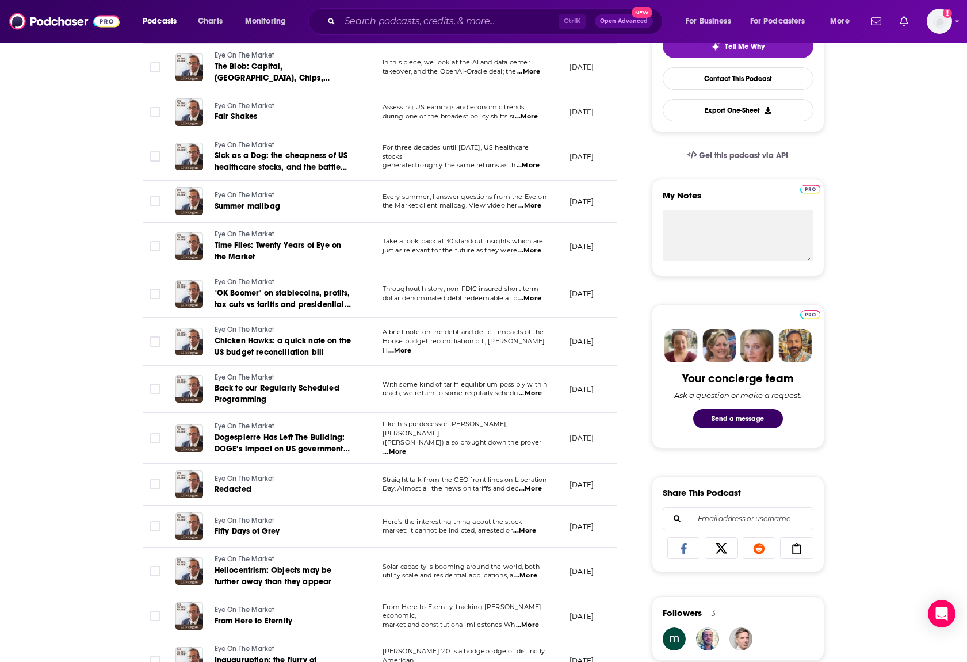
scroll to position [345, 0]
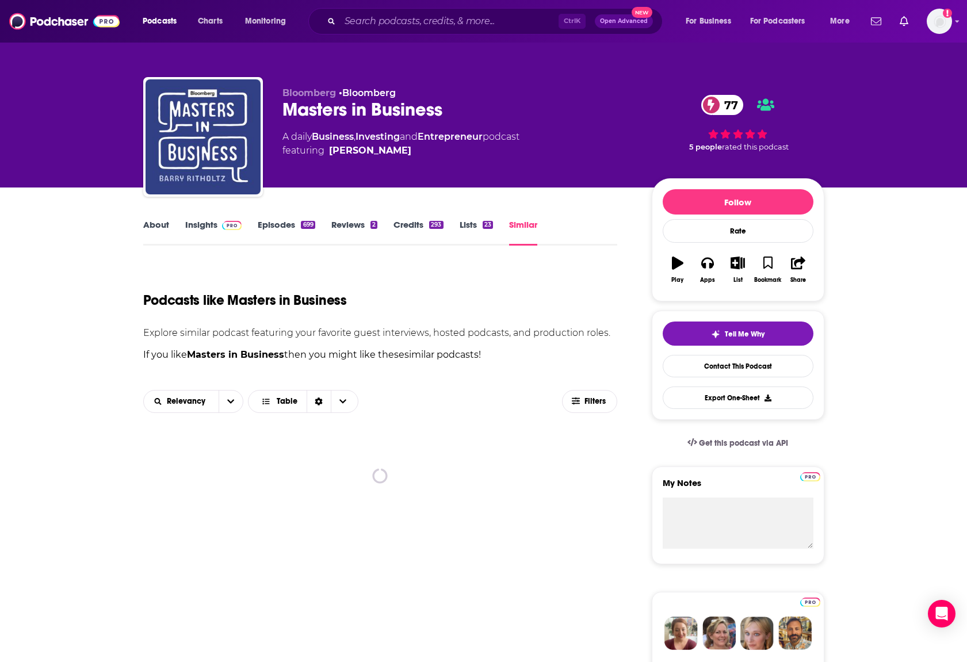
click at [407, 9] on div "Ctrl K Open Advanced New" at bounding box center [485, 21] width 354 height 26
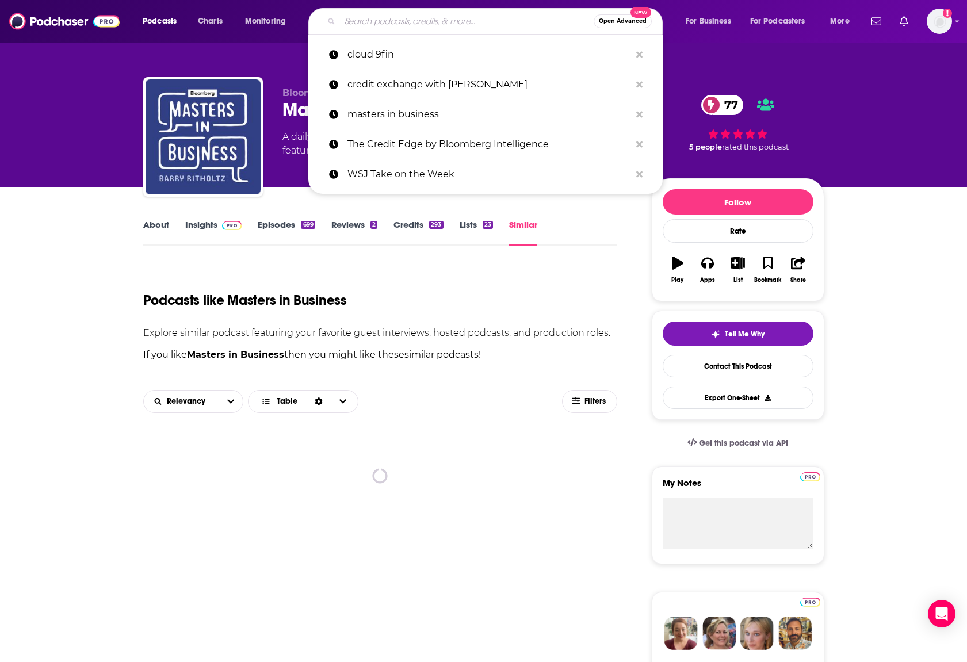
click at [411, 17] on input "Search podcasts, credits, & more..." at bounding box center [467, 21] width 254 height 18
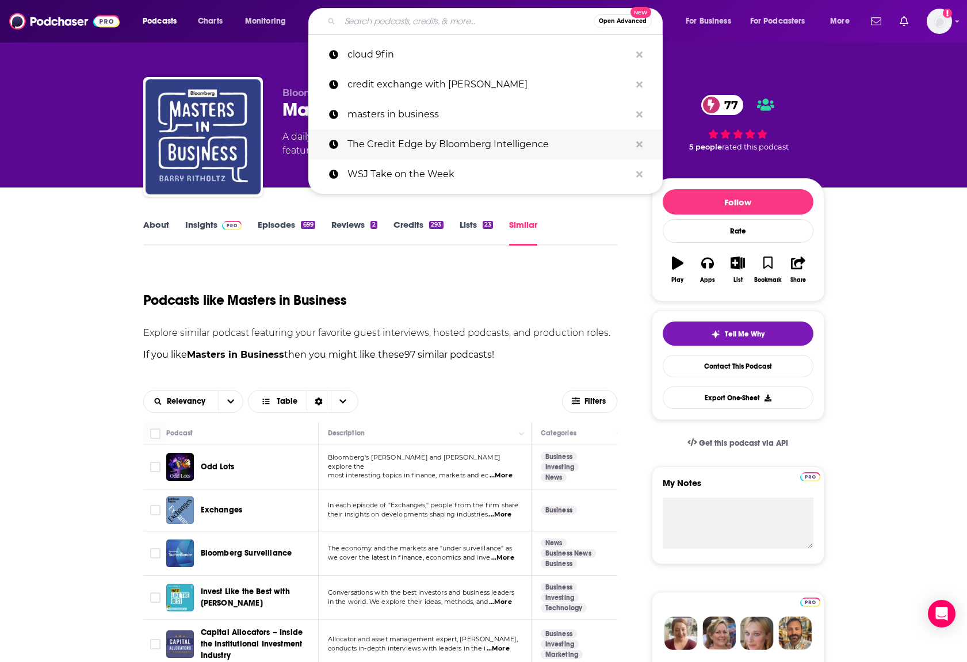
click at [447, 146] on p "The Credit Edge by Bloomberg Intelligence" at bounding box center [488, 144] width 283 height 30
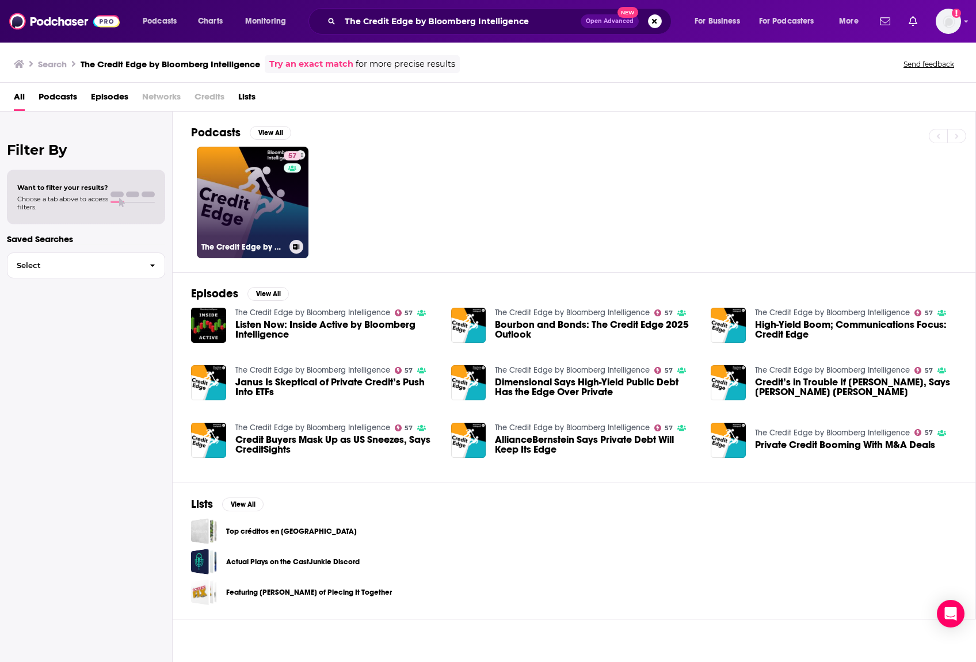
click at [261, 188] on link "57 The Credit Edge by Bloomberg Intelligence" at bounding box center [253, 203] width 112 height 112
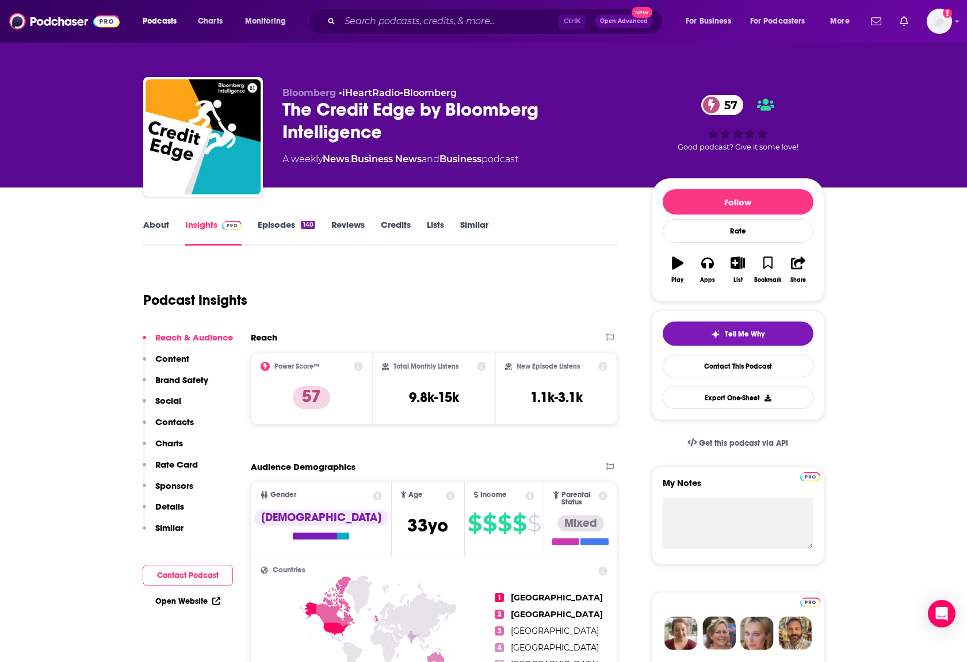
click at [469, 223] on link "Similar" at bounding box center [474, 232] width 28 height 26
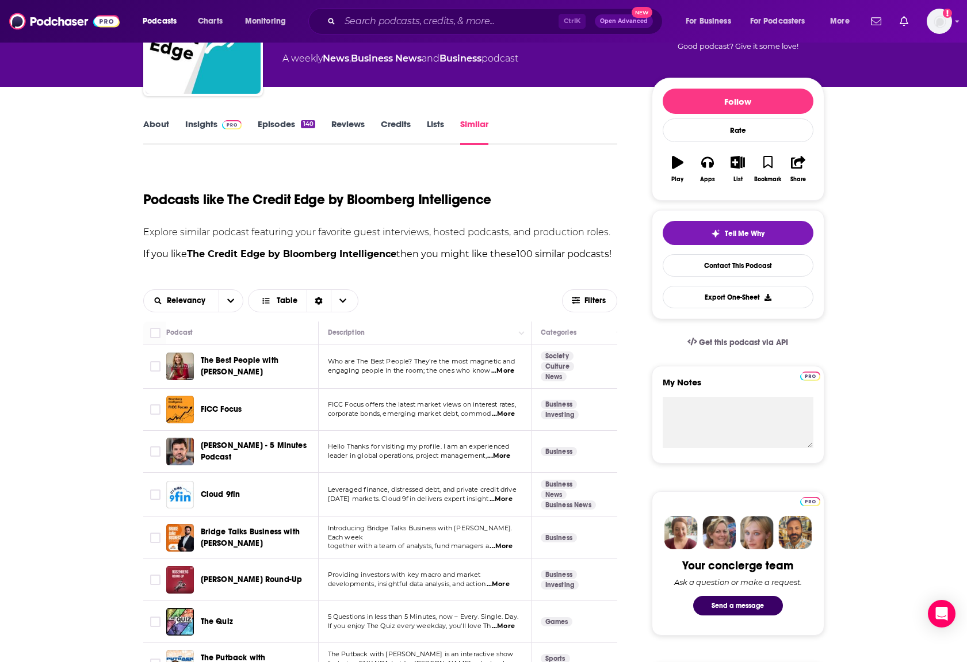
scroll to position [155, 0]
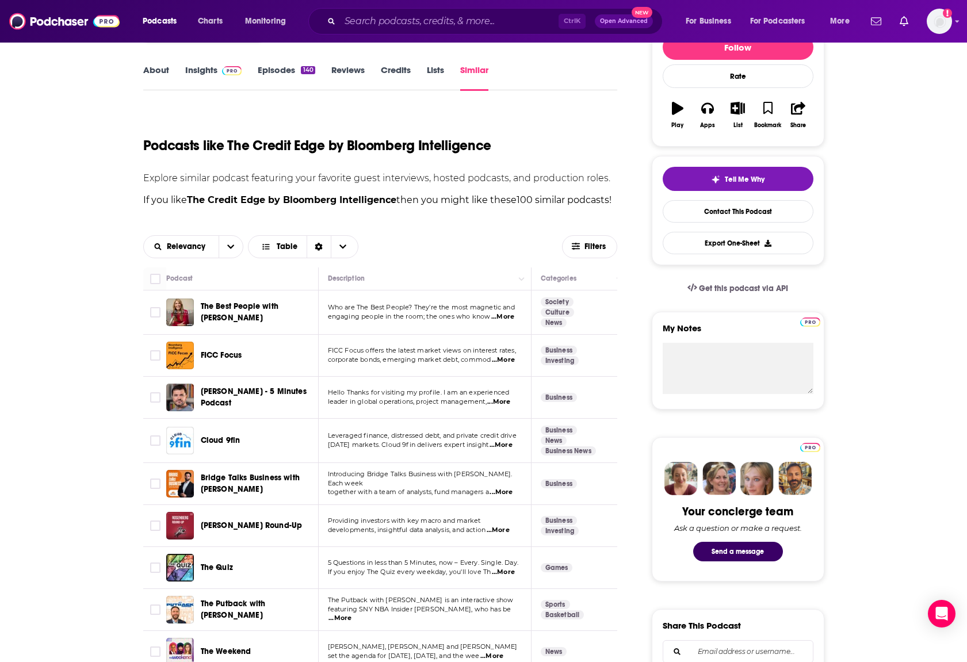
click at [510, 406] on span "...More" at bounding box center [498, 402] width 23 height 9
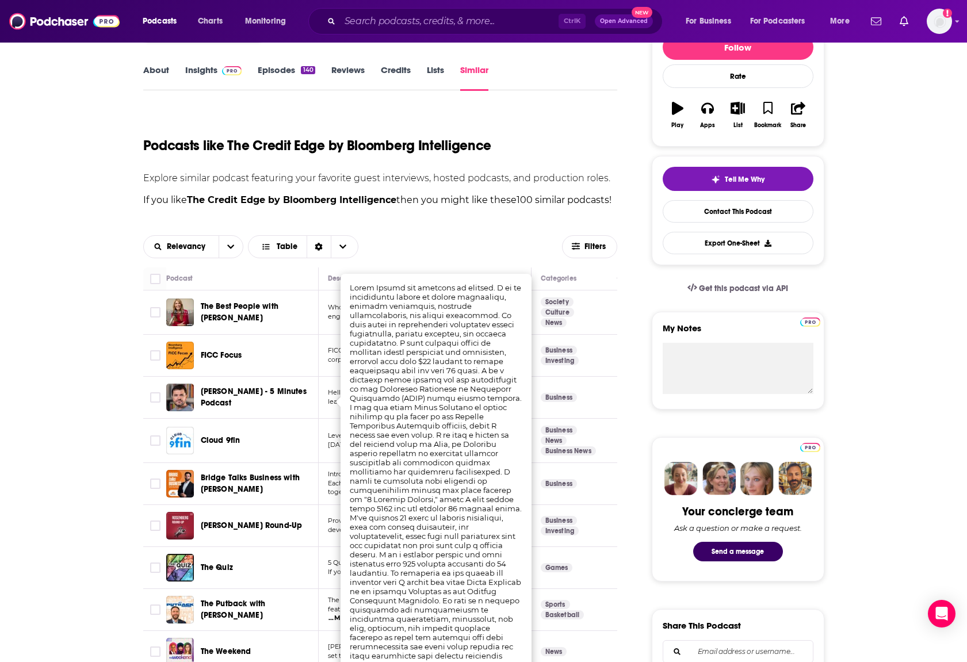
scroll to position [385, 0]
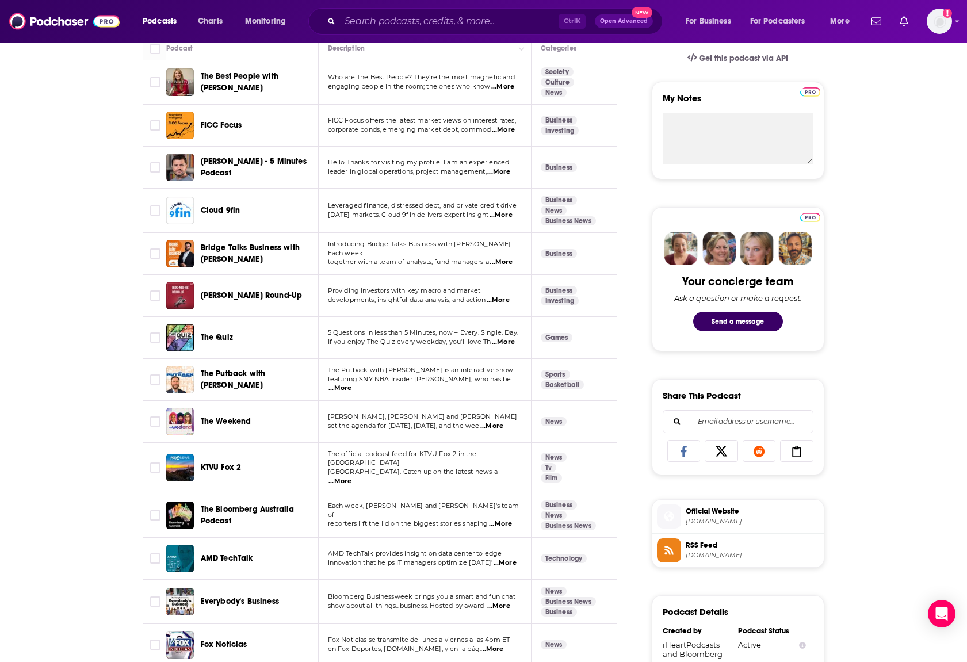
click at [510, 262] on span "...More" at bounding box center [501, 262] width 23 height 9
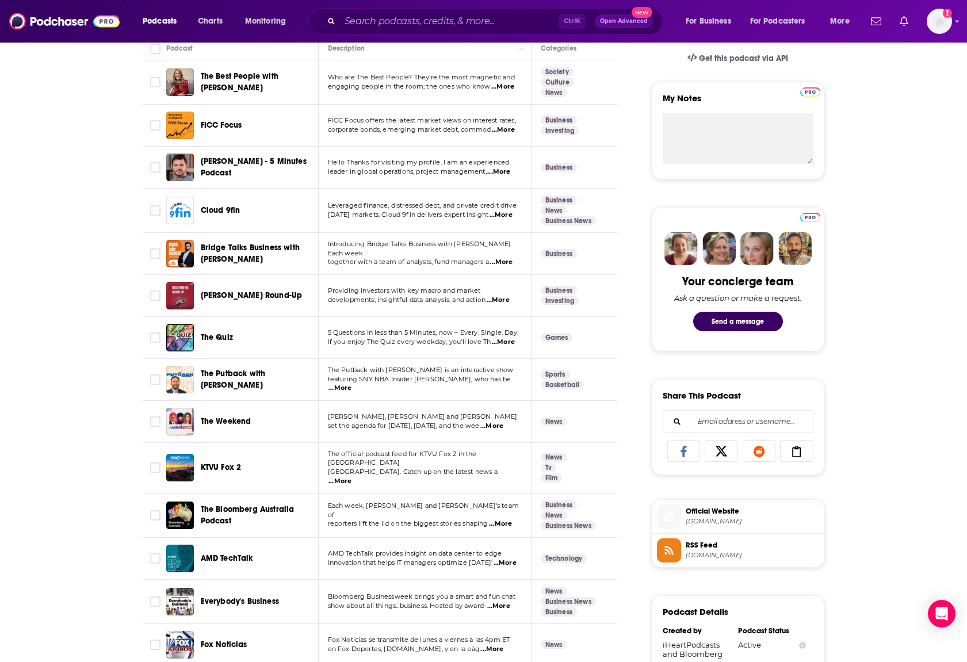
click at [509, 299] on span "...More" at bounding box center [498, 300] width 23 height 9
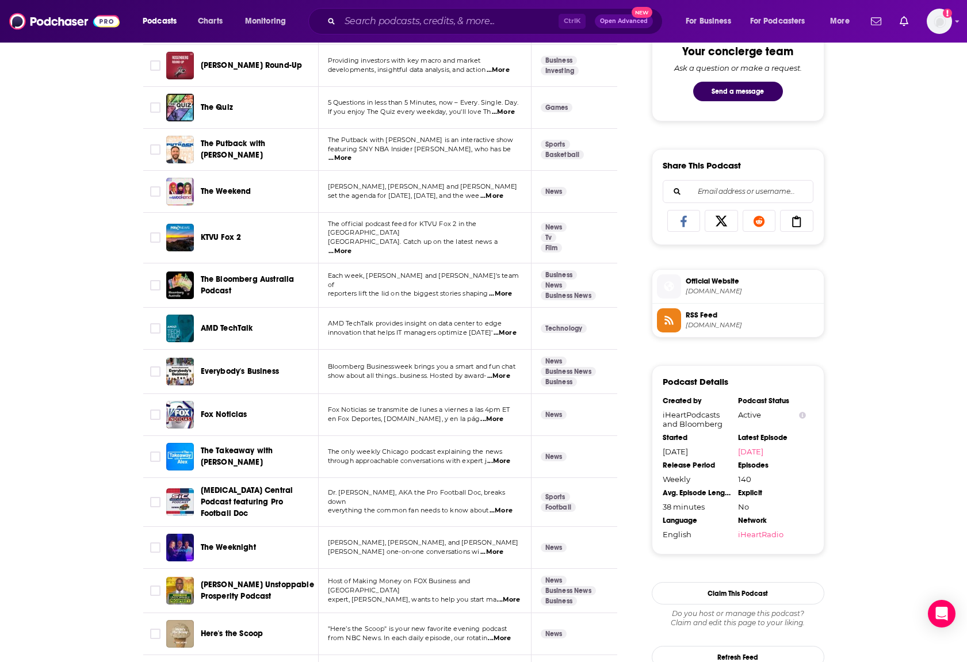
scroll to position [672, 0]
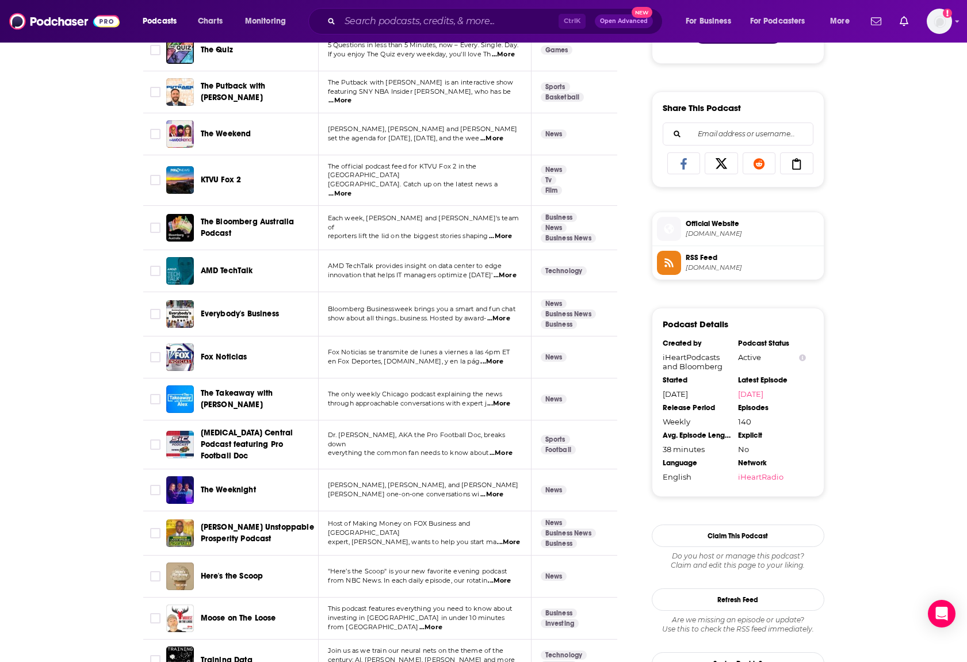
click at [499, 576] on span "...More" at bounding box center [499, 580] width 23 height 9
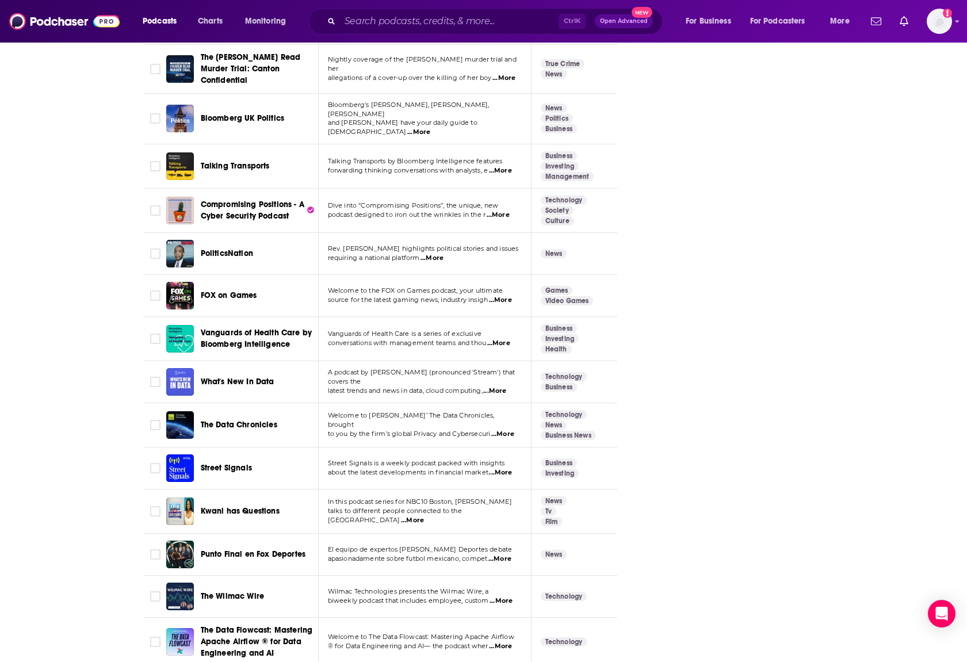
scroll to position [2743, 0]
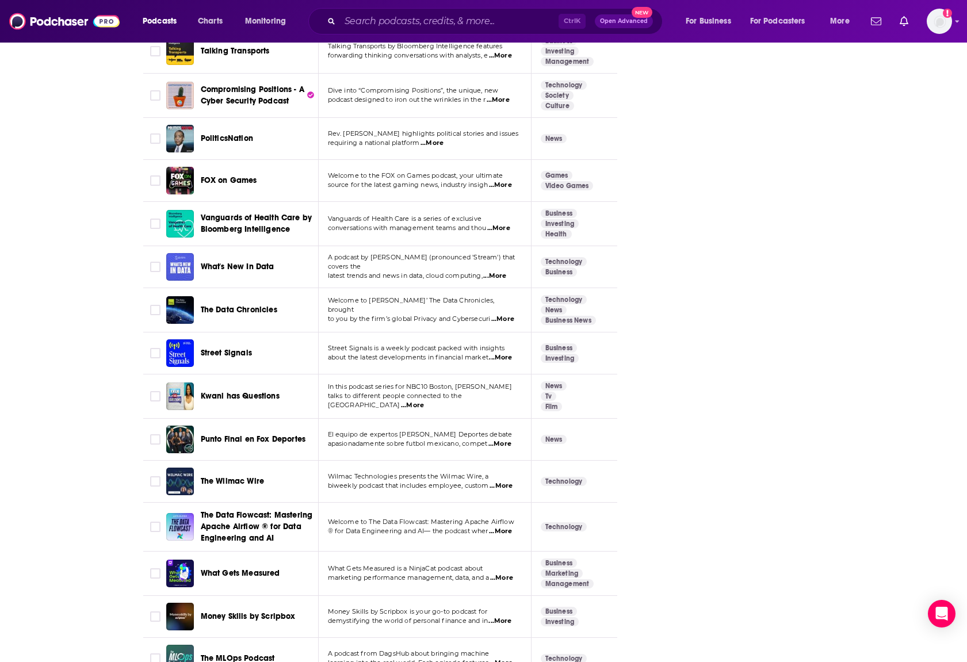
click at [505, 353] on span "...More" at bounding box center [500, 357] width 23 height 9
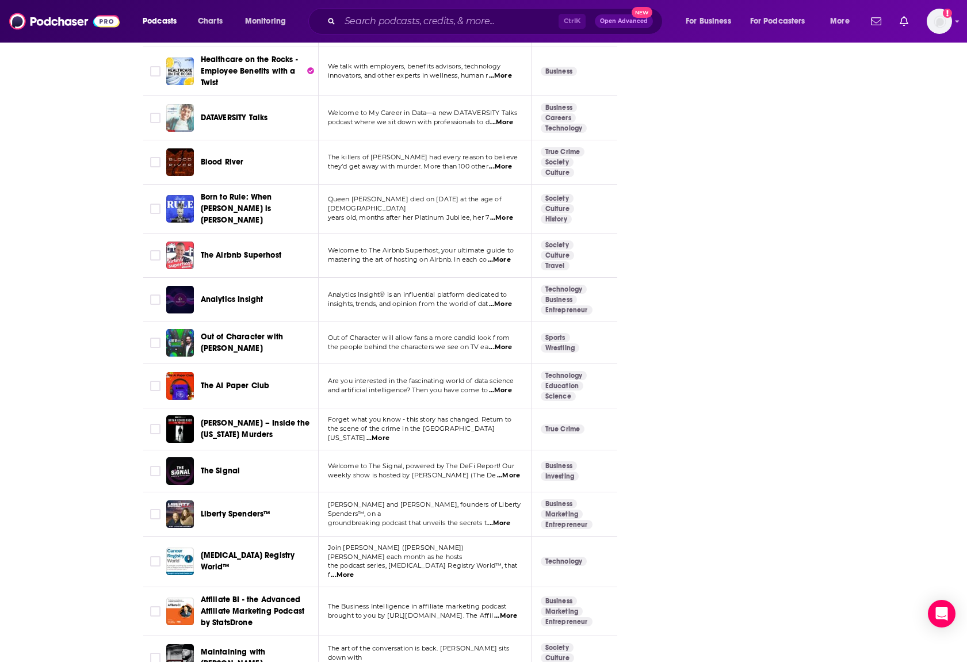
scroll to position [3664, 0]
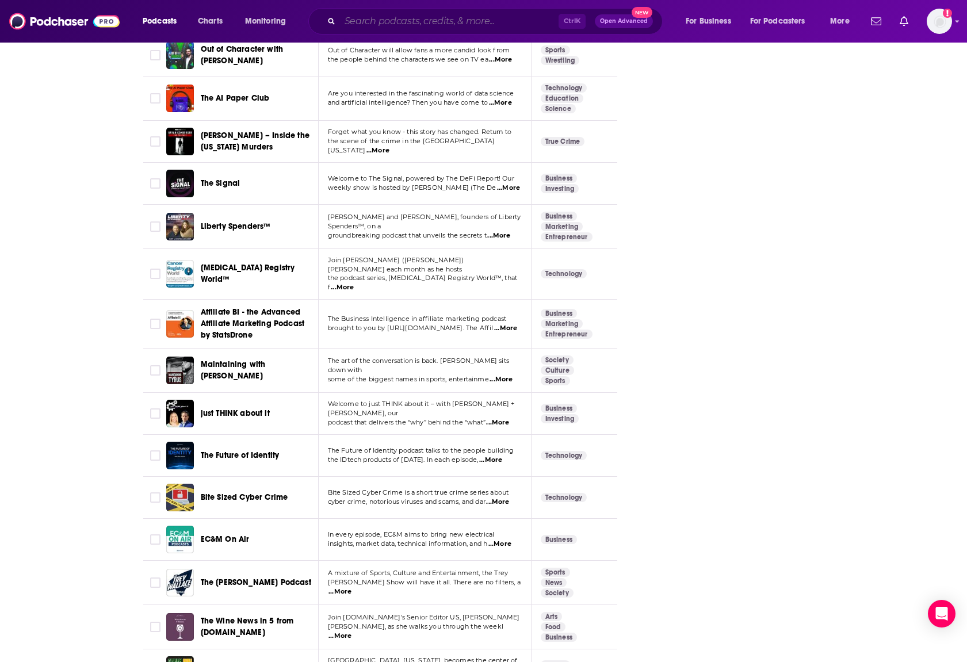
click at [396, 18] on input "Search podcasts, credits, & more..." at bounding box center [449, 21] width 219 height 18
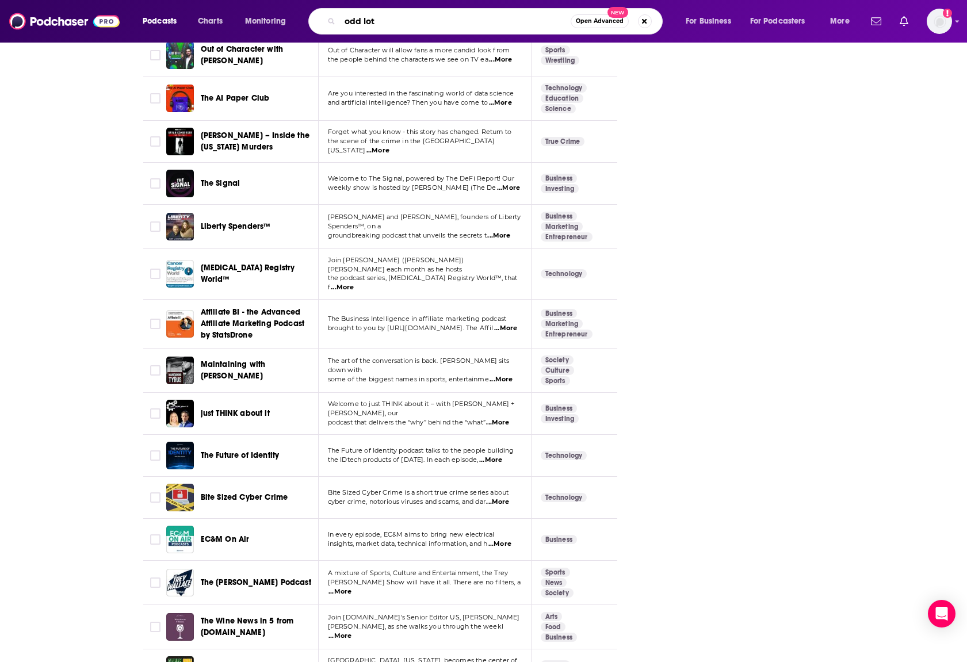
type input "odd lots"
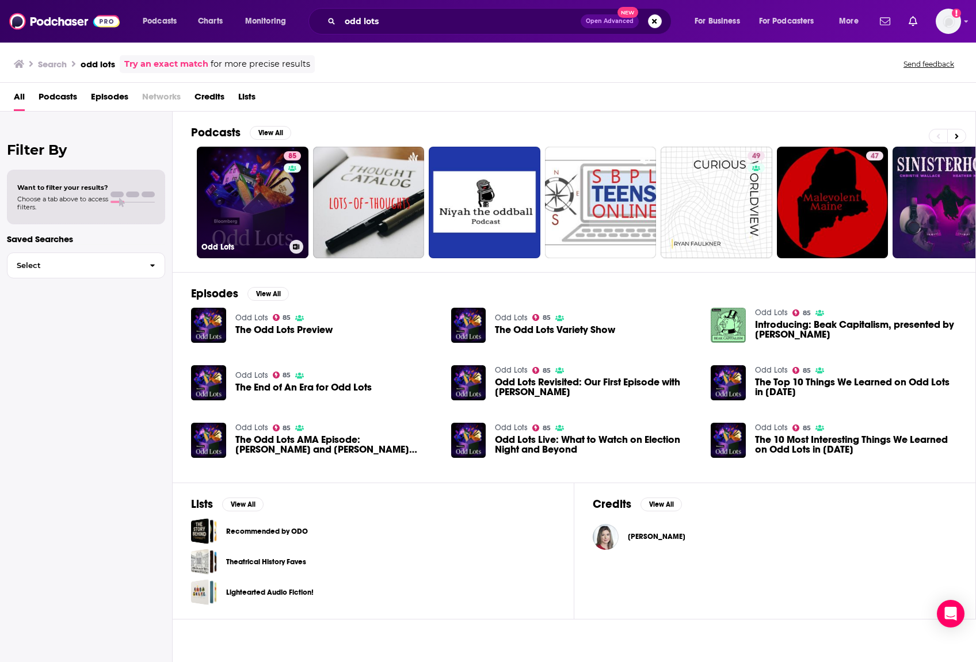
click at [244, 191] on link "85 Odd Lots" at bounding box center [253, 203] width 112 height 112
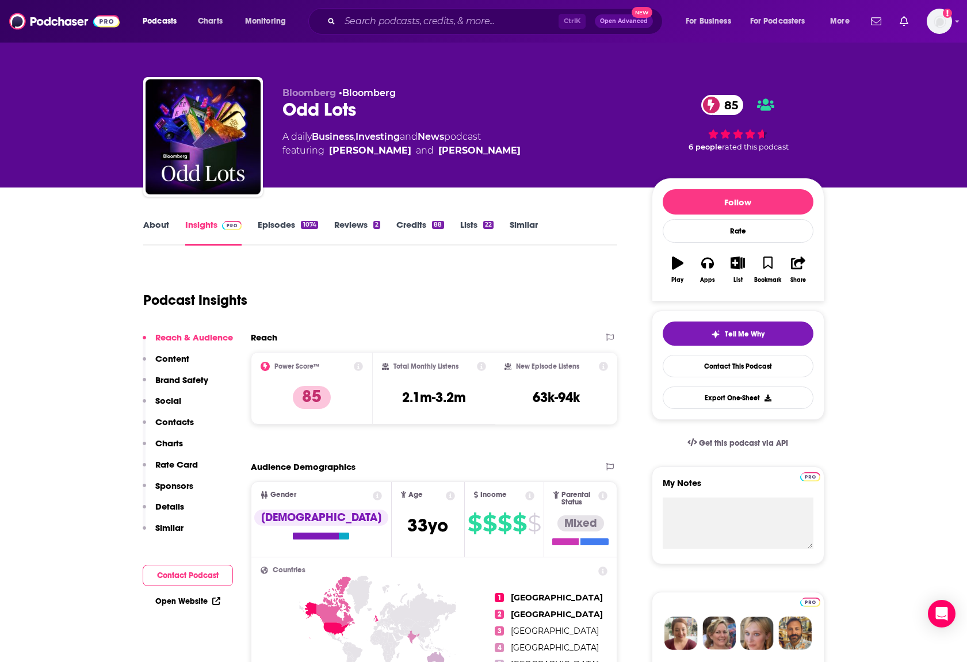
drag, startPoint x: 356, startPoint y: 109, endPoint x: 286, endPoint y: 114, distance: 69.8
click at [286, 114] on div "Odd Lots 85" at bounding box center [457, 109] width 351 height 22
copy h2 "Odd Lots"
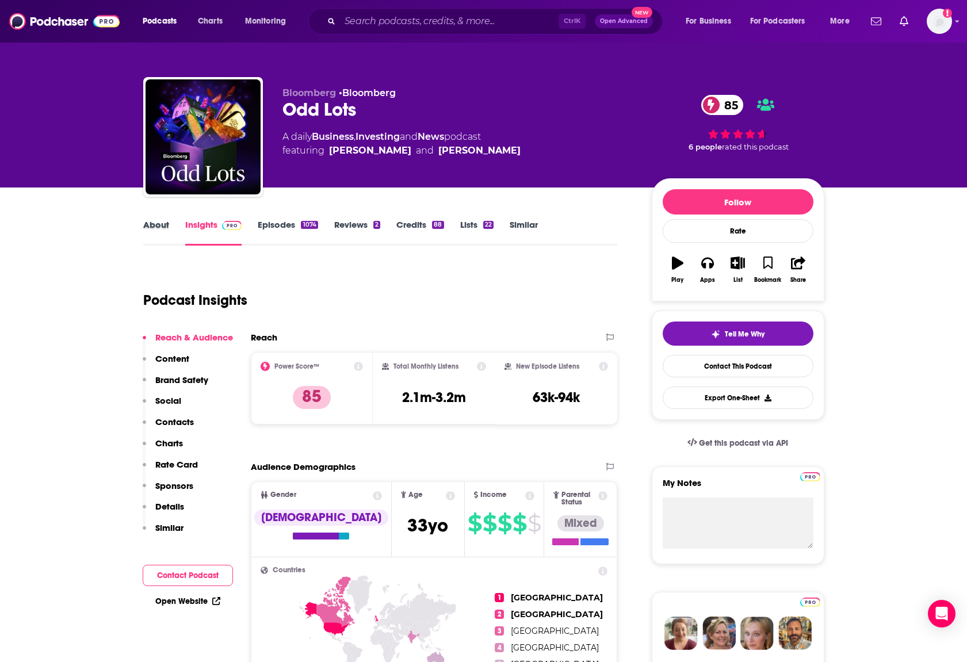
click at [171, 223] on div "About" at bounding box center [164, 232] width 42 height 26
click at [167, 227] on link "About" at bounding box center [156, 232] width 26 height 26
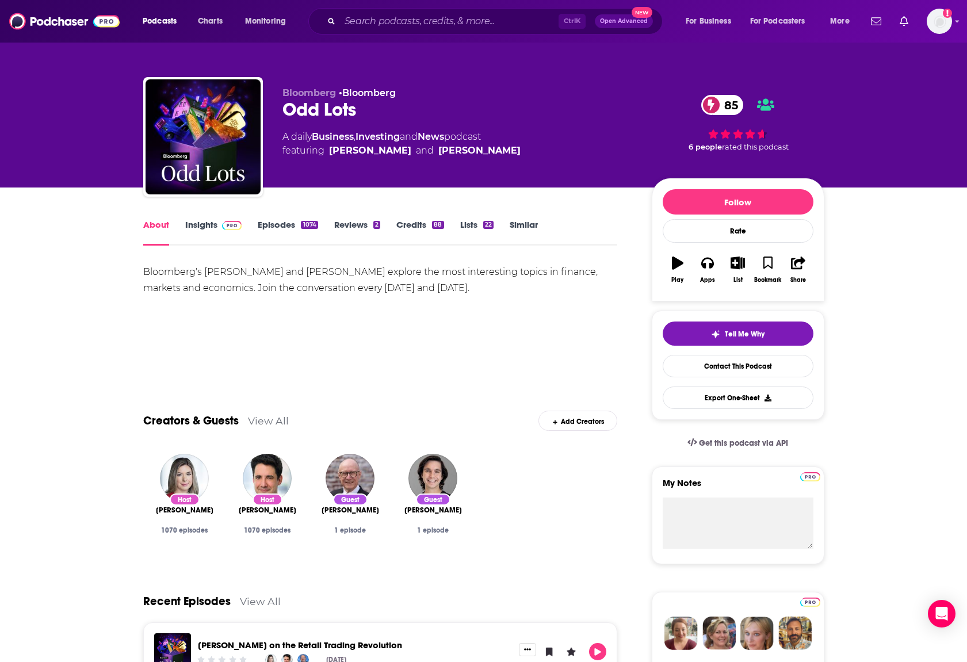
drag, startPoint x: 144, startPoint y: 273, endPoint x: 461, endPoint y: 289, distance: 318.0
click at [461, 289] on div "Bloomberg's Joe Weisenthal and Tracy Alloway explore the most interesting topic…" at bounding box center [380, 280] width 475 height 32
copy div "Bloomberg's Joe Weisenthal and Tracy Alloway explore the most interesting topic…"
click at [754, 369] on link "Contact This Podcast" at bounding box center [738, 366] width 151 height 22
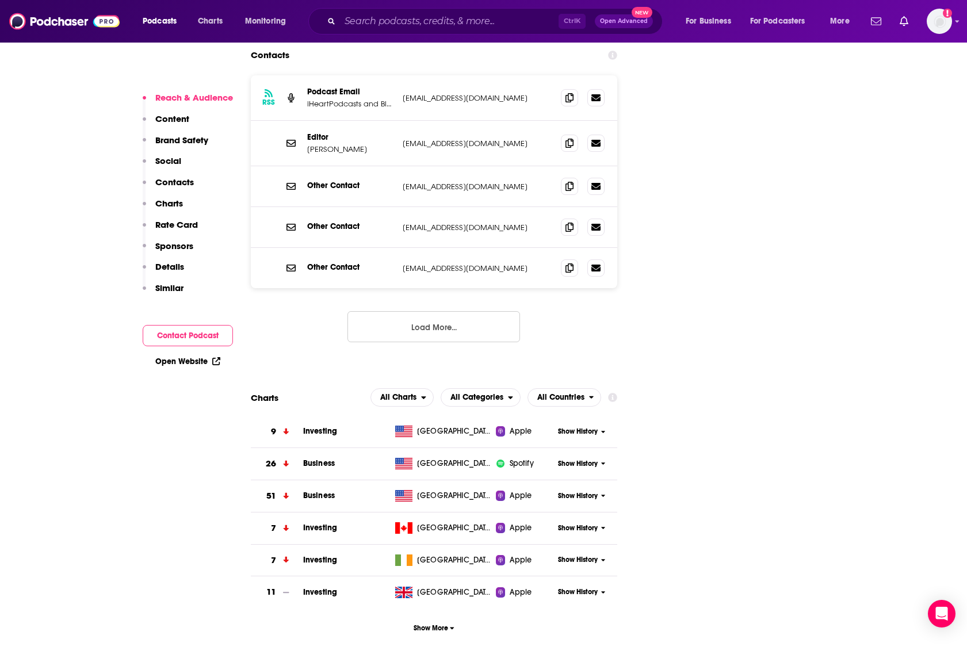
scroll to position [1288, 0]
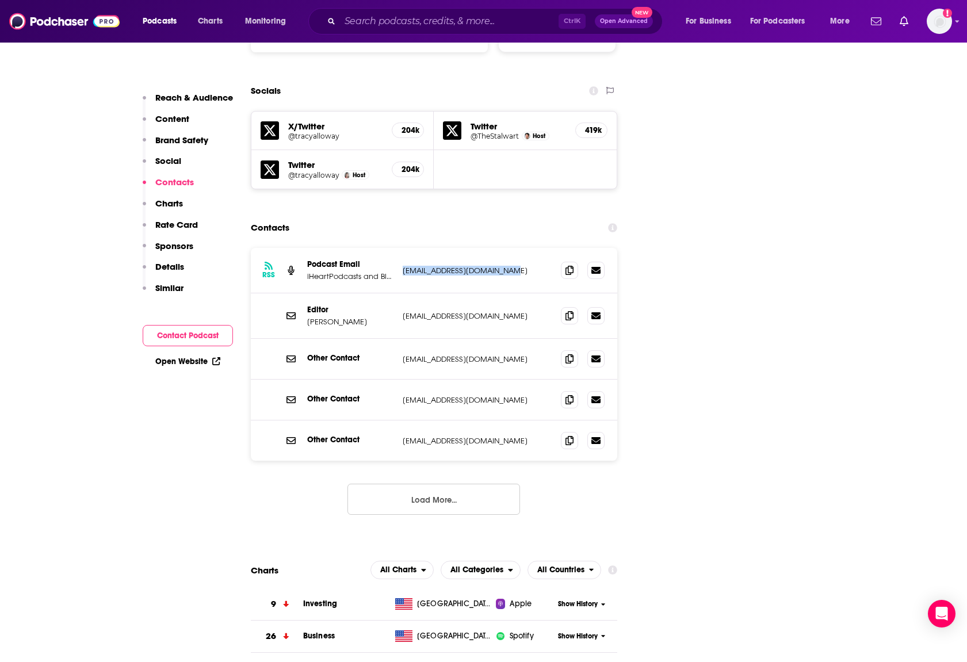
drag, startPoint x: 514, startPoint y: 226, endPoint x: 400, endPoint y: 227, distance: 114.5
click at [400, 248] on div "RSS Podcast Email iHeartPodcasts and Bloomberg mhenriksso10@bloomberg.net mhenr…" at bounding box center [434, 270] width 367 height 45
copy p "mhenriksso10@bloomberg.net"
drag, startPoint x: 506, startPoint y: 273, endPoint x: 402, endPoint y: 272, distance: 104.1
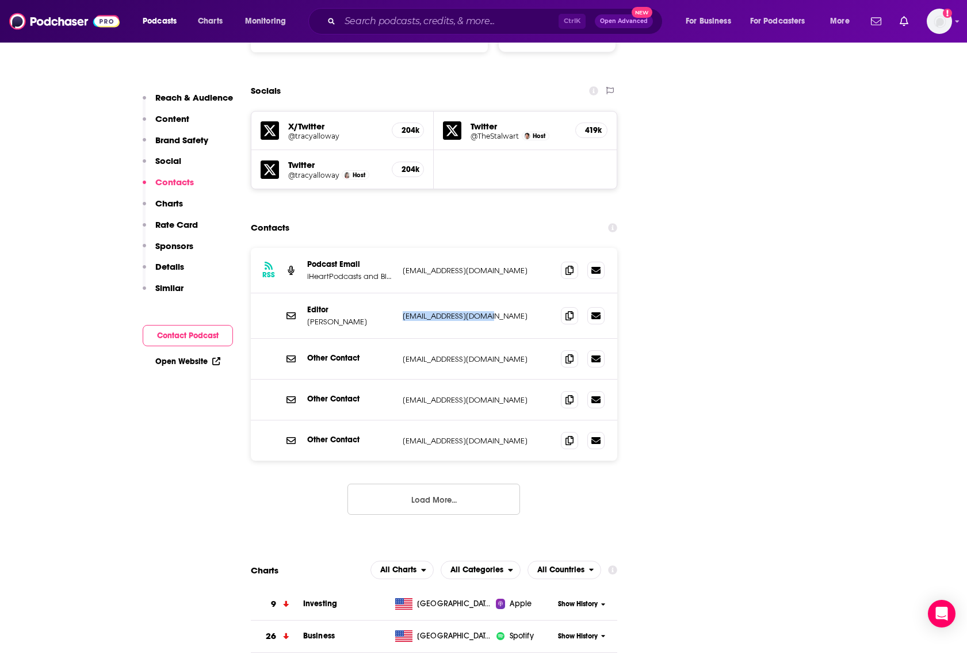
click at [403, 311] on p "charper@bloomberg.com" at bounding box center [478, 316] width 150 height 10
copy p "charper@bloomberg.com"
click at [385, 25] on input "Search podcasts, credits, & more..." at bounding box center [449, 21] width 219 height 18
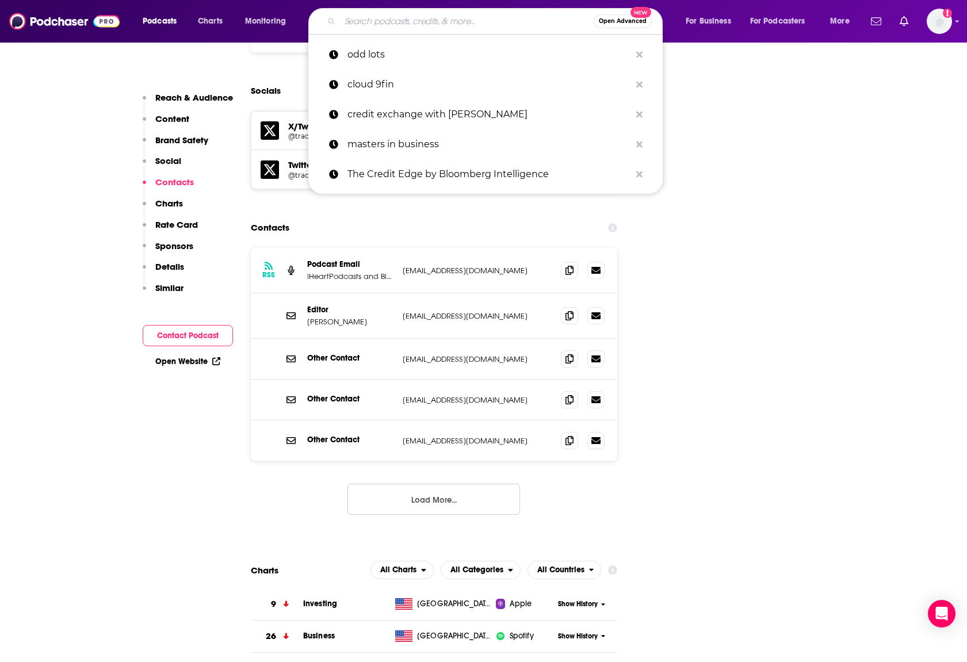
paste input "Leaders with Joseph Cass"
type input "Leaders with Joseph Cass"
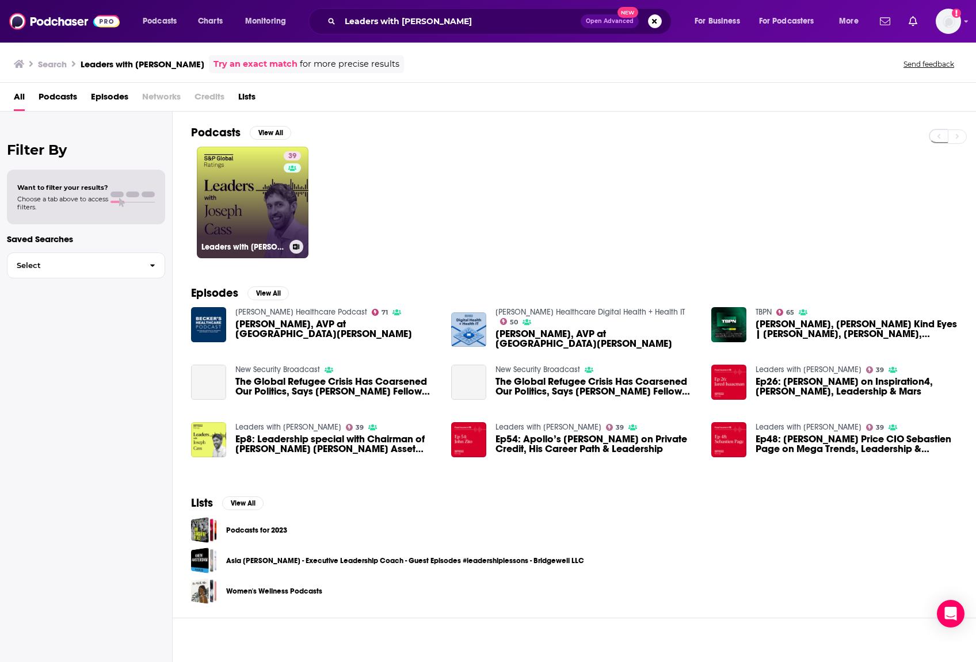
click at [249, 201] on link "39 Leaders with Joseph Cass" at bounding box center [253, 203] width 112 height 112
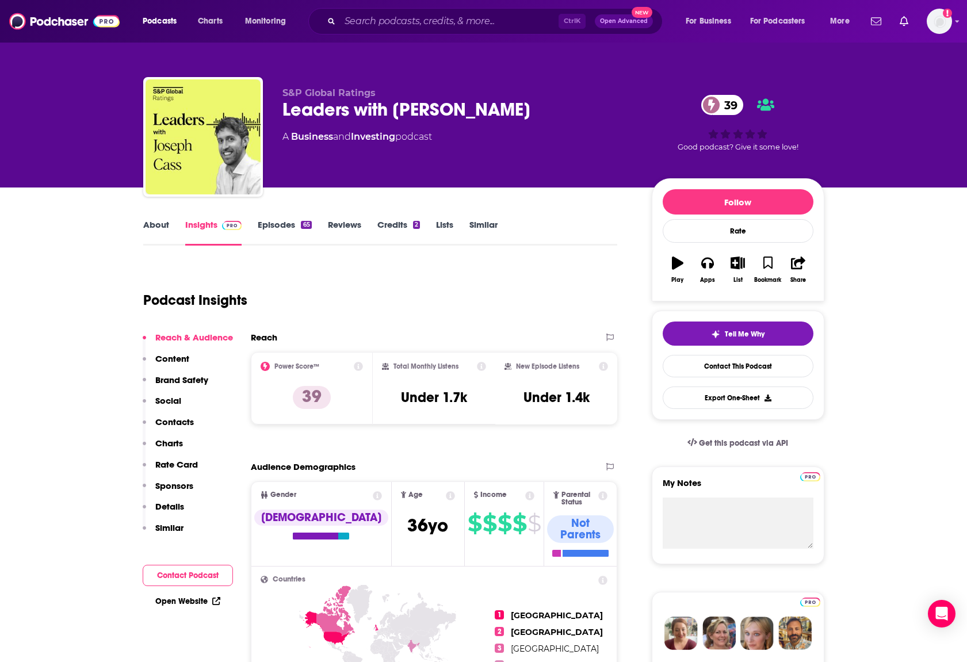
click at [157, 220] on link "About" at bounding box center [156, 232] width 26 height 26
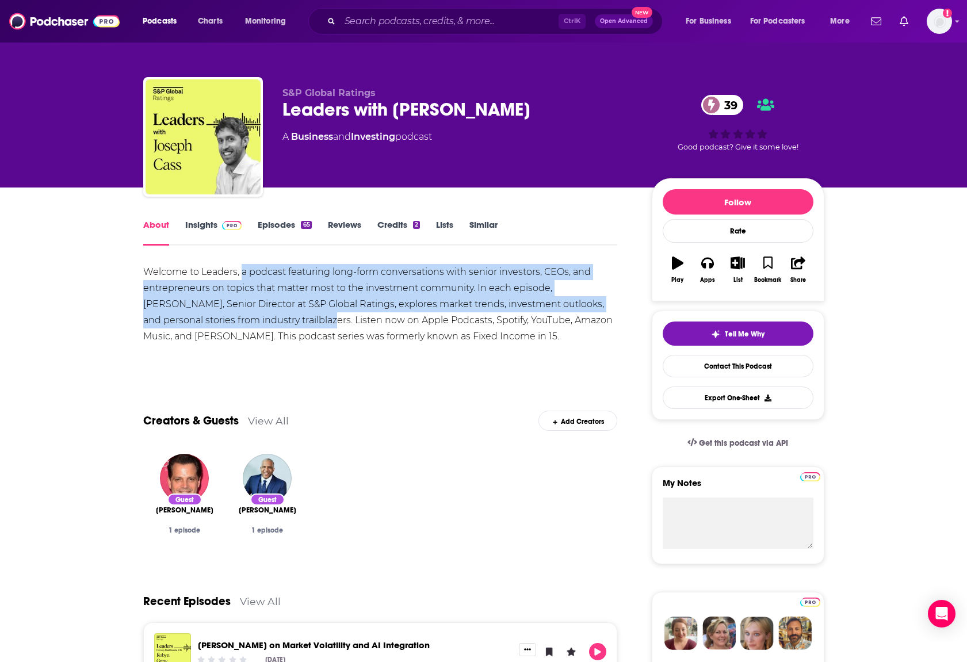
drag, startPoint x: 242, startPoint y: 273, endPoint x: 261, endPoint y: 327, distance: 57.3
click at [261, 327] on div "Welcome to Leaders, a podcast featuring long-form conversations with senior inv…" at bounding box center [380, 304] width 475 height 81
copy div "a podcast featuring long-form conversations with senior investors, CEOs, and en…"
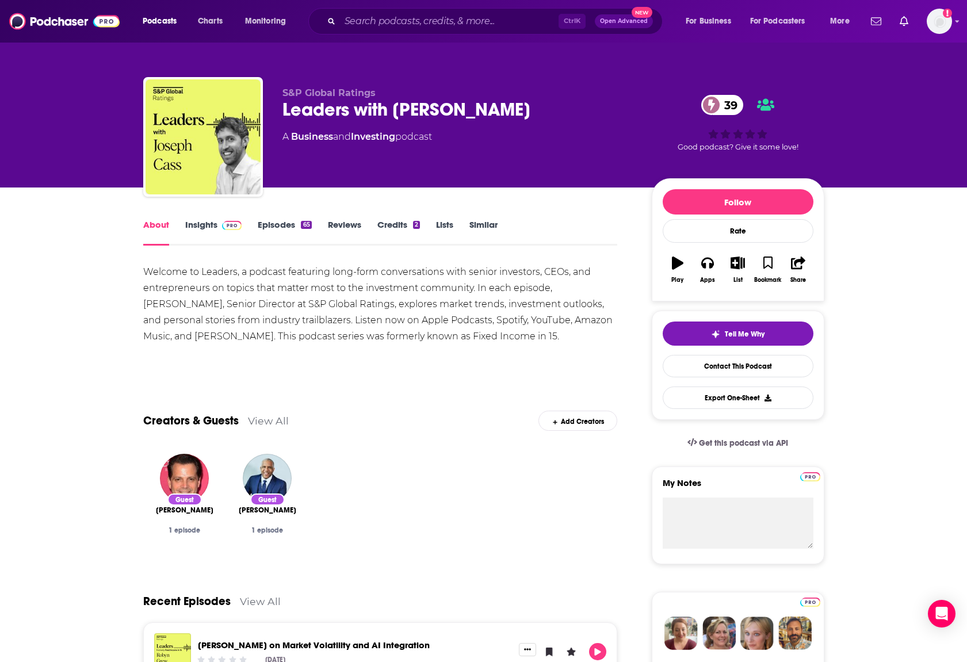
click at [713, 364] on link "Contact This Podcast" at bounding box center [738, 366] width 151 height 22
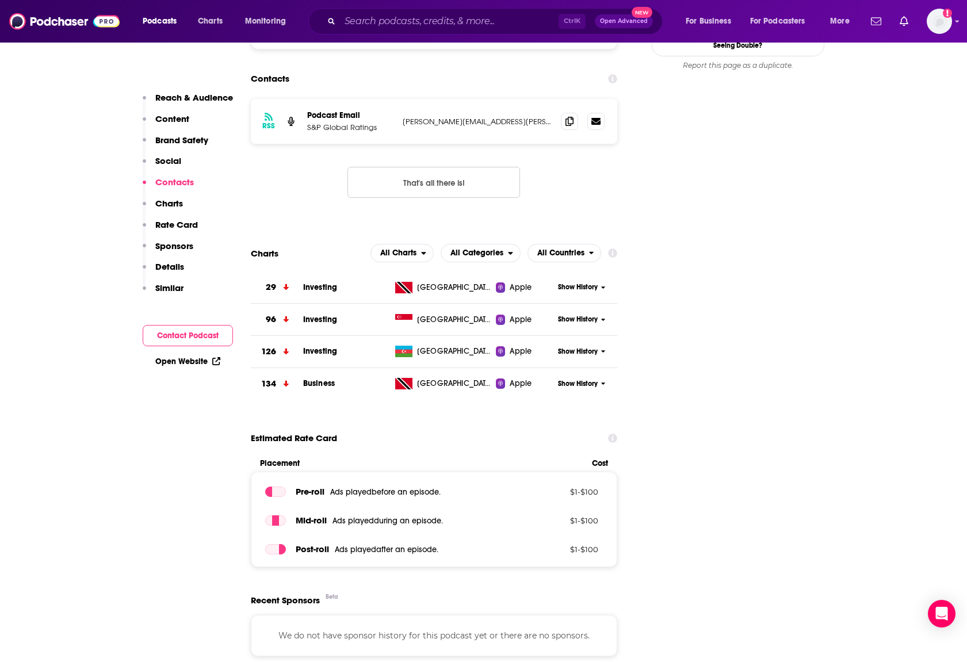
scroll to position [1007, 0]
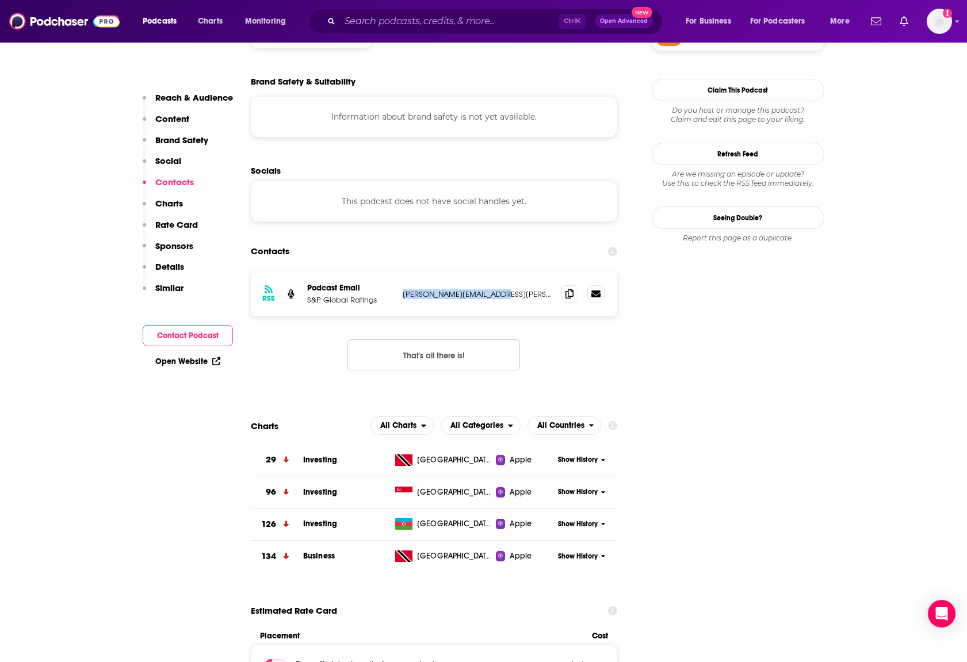
drag, startPoint x: 505, startPoint y: 224, endPoint x: 404, endPoint y: 233, distance: 101.6
click at [404, 272] on div "RSS Podcast Email S&P Global Ratings molly.mintz@spglobal.com molly.mintz@spglo…" at bounding box center [434, 294] width 367 height 45
copy p "molly.mintz@spglobal.com"
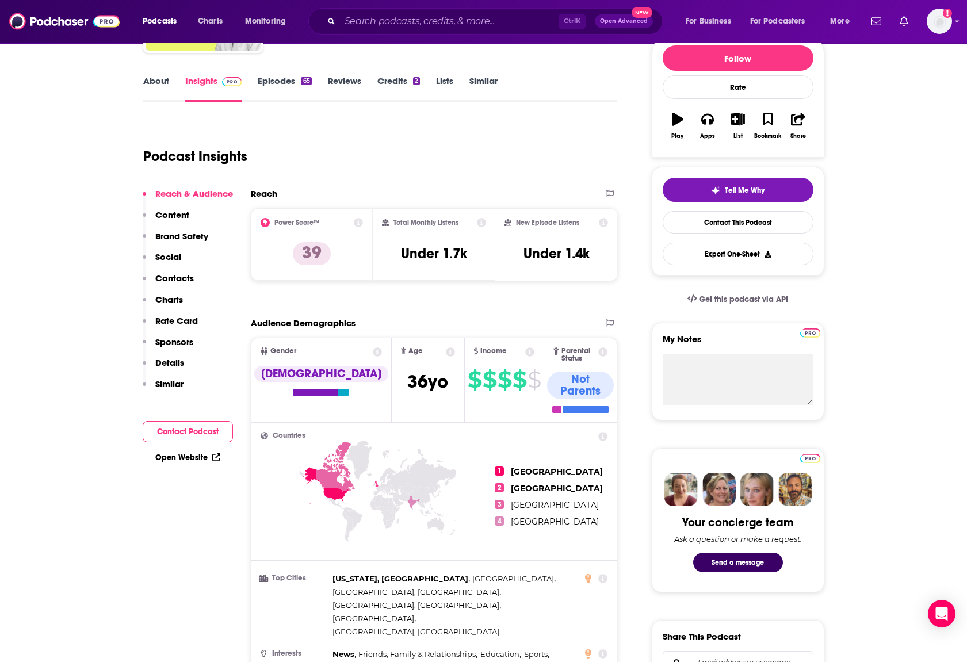
scroll to position [0, 0]
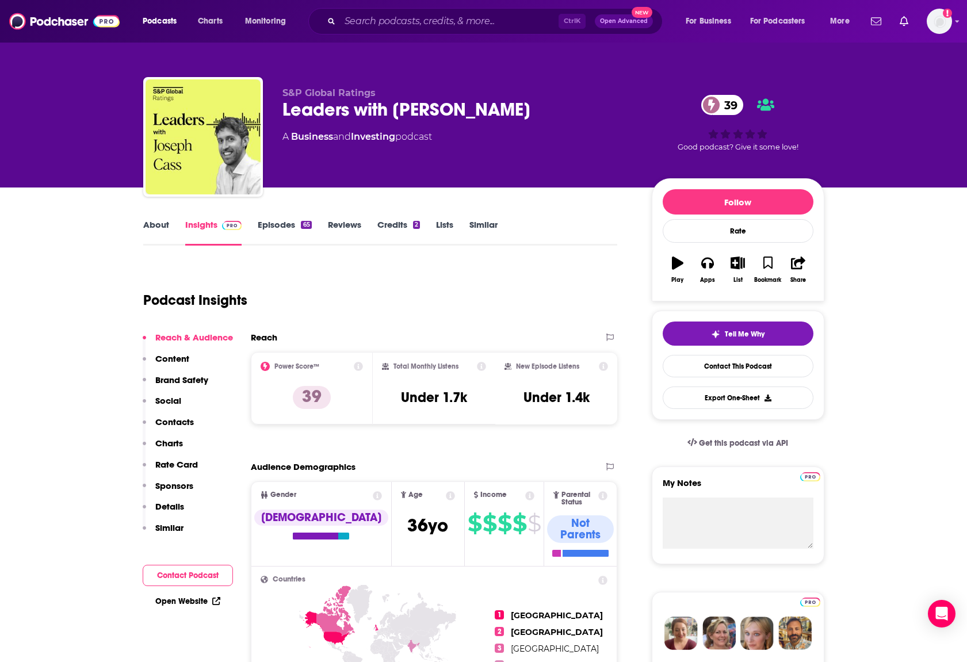
click at [480, 219] on link "Similar" at bounding box center [483, 232] width 28 height 26
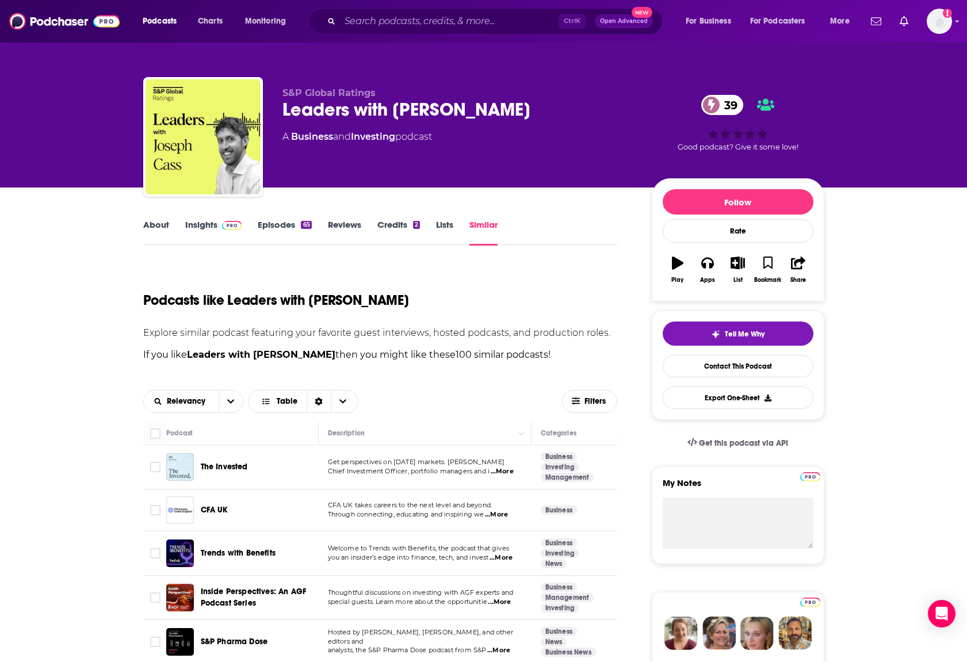
click at [510, 472] on span "...More" at bounding box center [502, 471] width 23 height 9
click at [509, 562] on span "...More" at bounding box center [501, 557] width 23 height 9
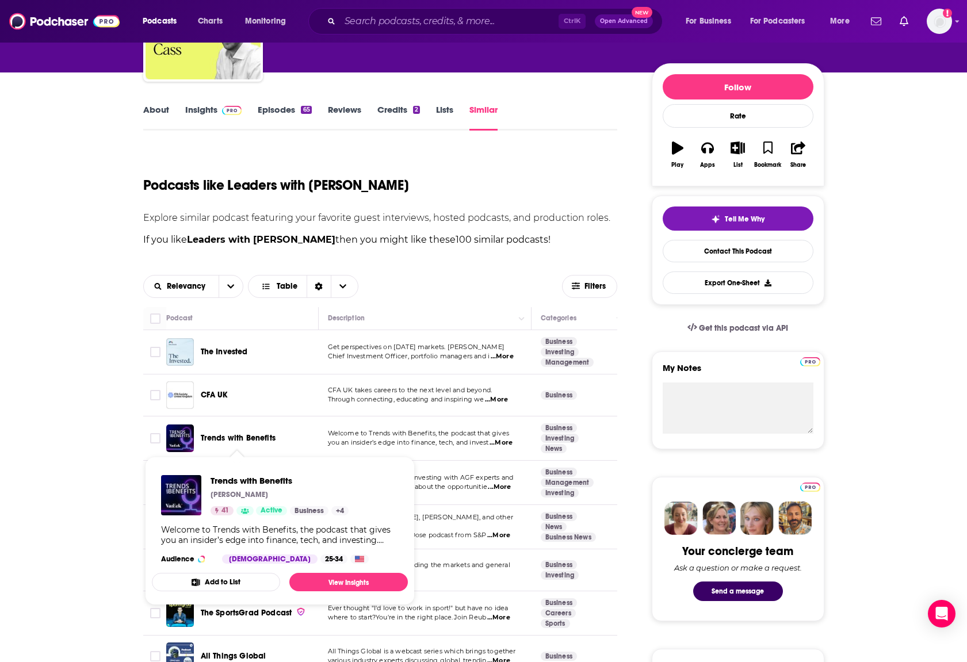
click at [224, 440] on span "Trends with Benefits" at bounding box center [238, 438] width 75 height 10
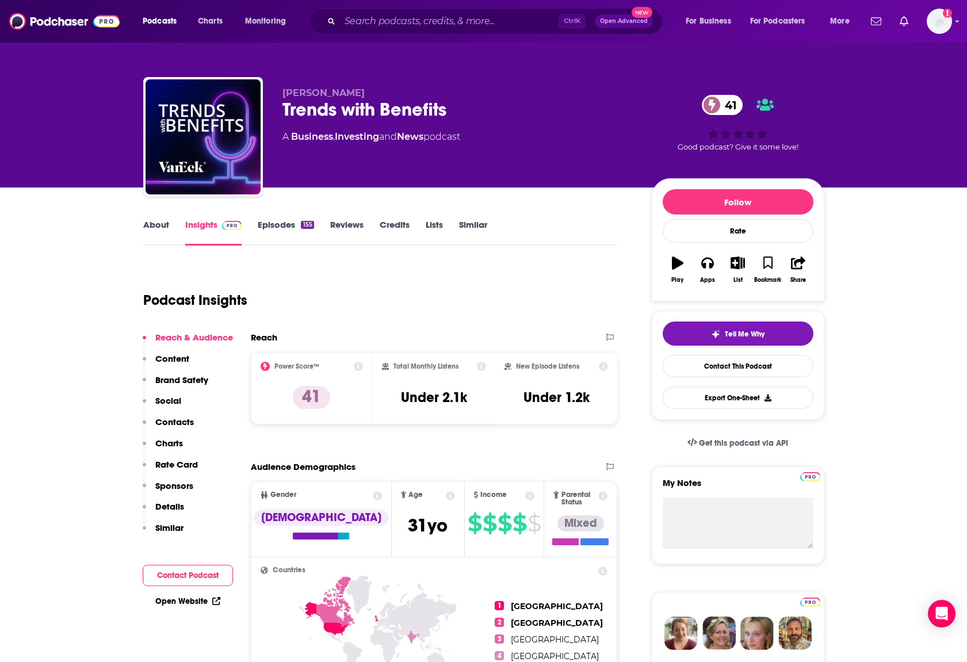
click at [307, 227] on div "155" at bounding box center [307, 225] width 13 height 8
click at [293, 228] on link "Episodes 155" at bounding box center [286, 232] width 56 height 26
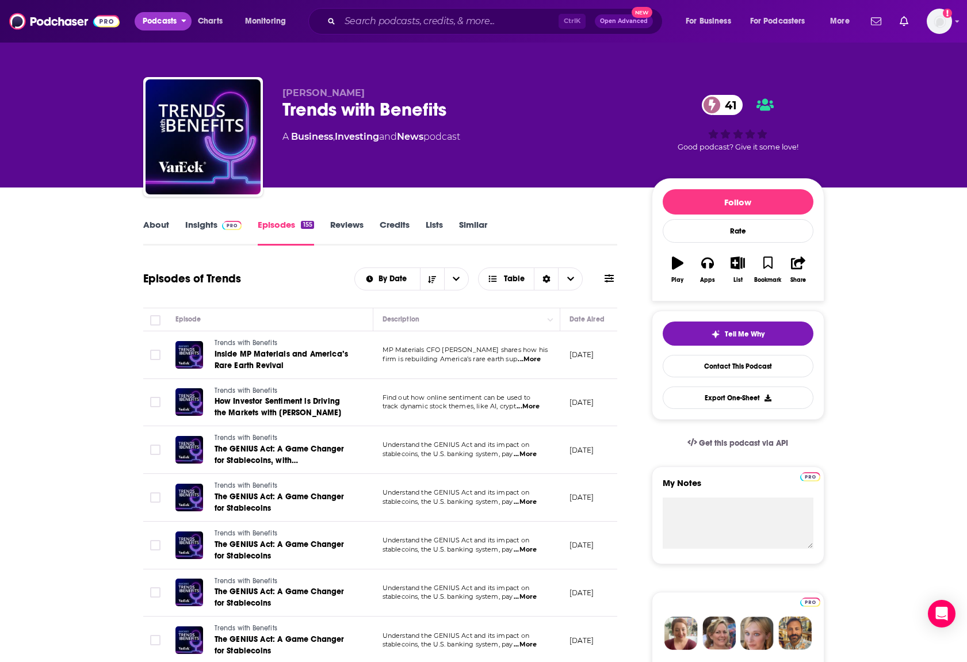
click at [182, 21] on icon "open menu" at bounding box center [183, 19] width 5 height 8
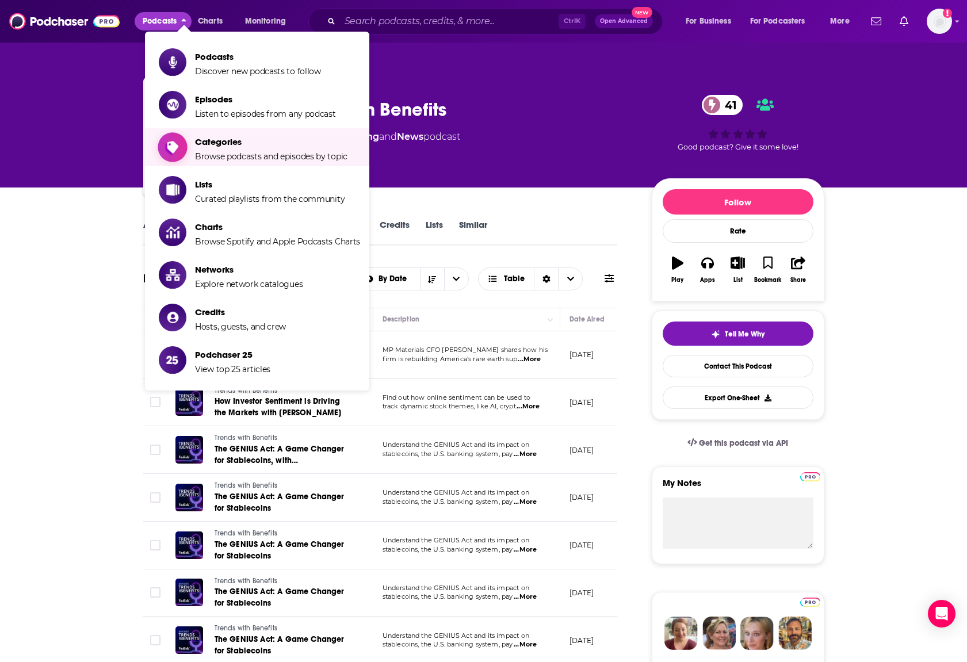
click at [233, 157] on span "Browse podcasts and episodes by topic" at bounding box center [271, 156] width 152 height 10
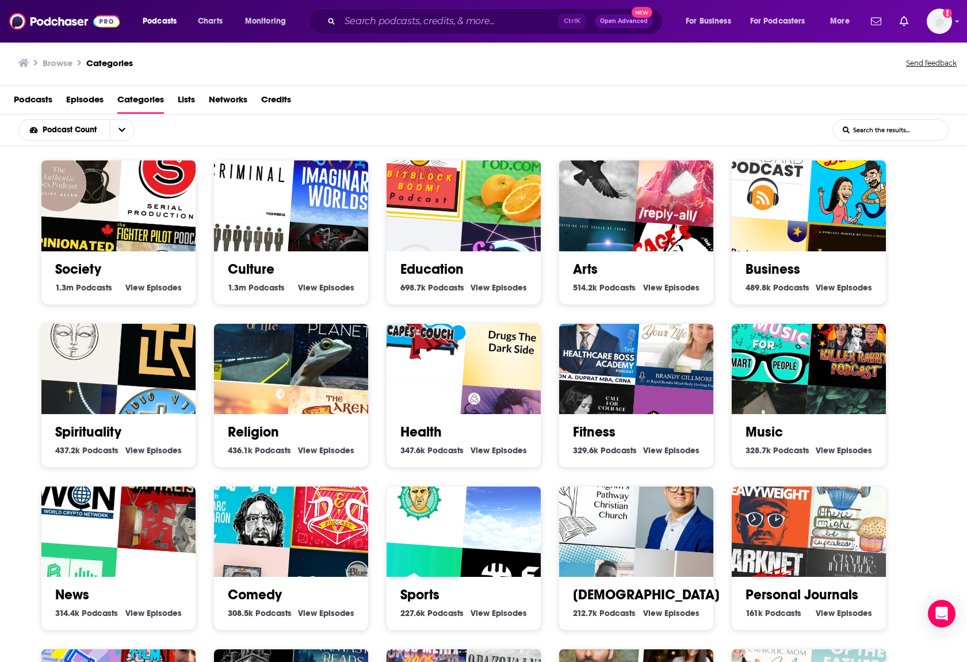
click at [845, 284] on span "Episodes" at bounding box center [854, 287] width 35 height 10
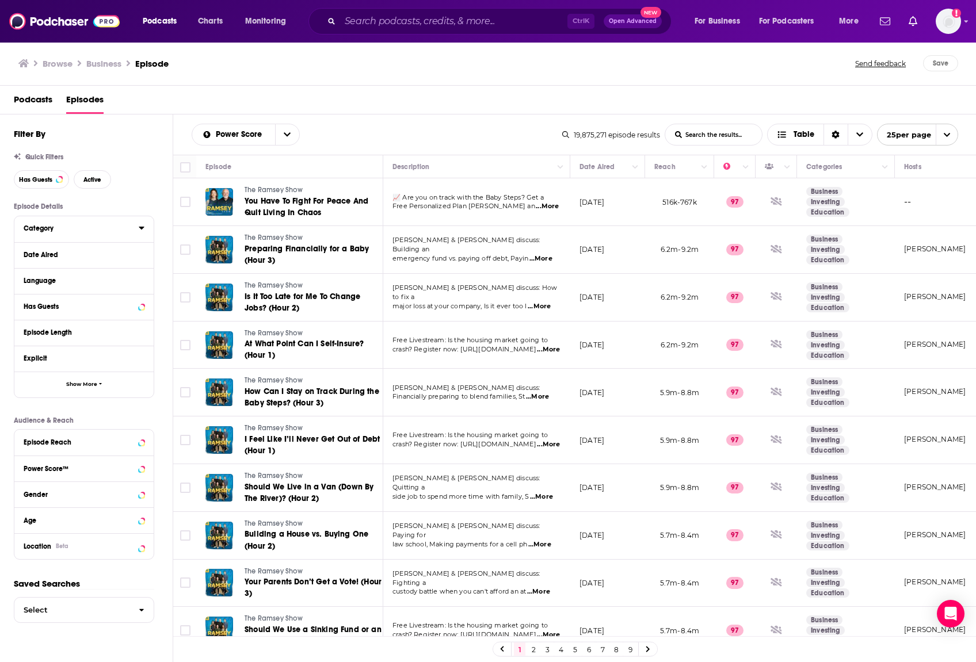
click at [140, 228] on icon at bounding box center [141, 228] width 5 height 3
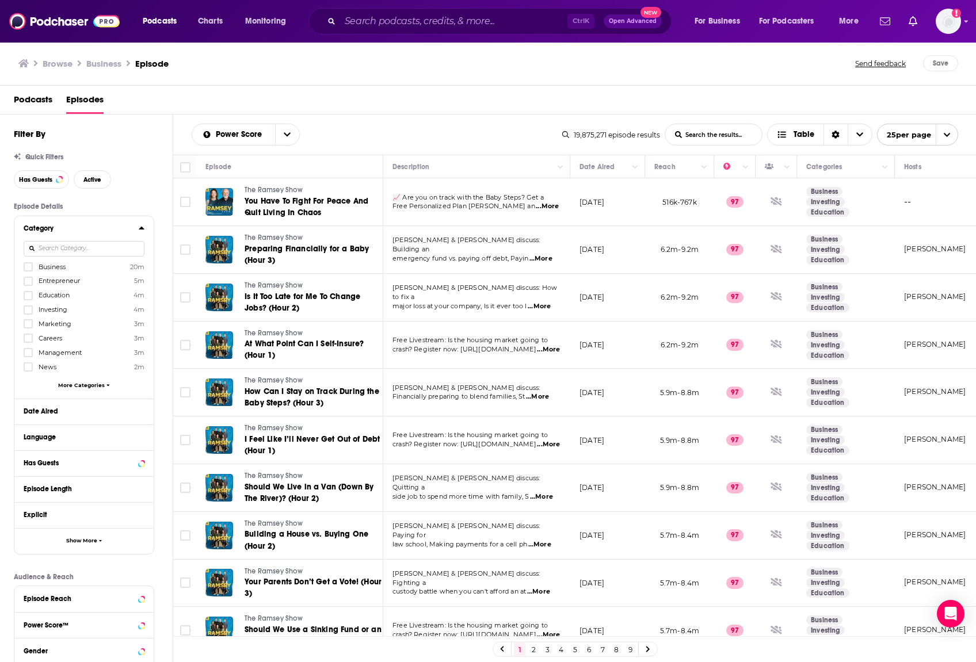
click at [80, 253] on input at bounding box center [84, 249] width 121 height 16
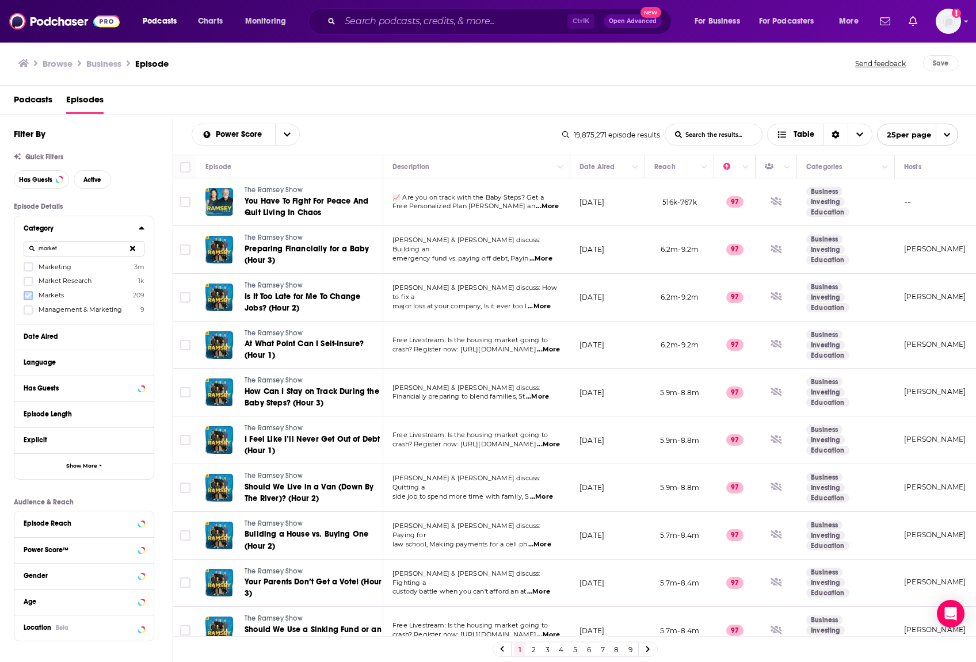
type input "market"
click at [28, 297] on icon at bounding box center [28, 295] width 7 height 5
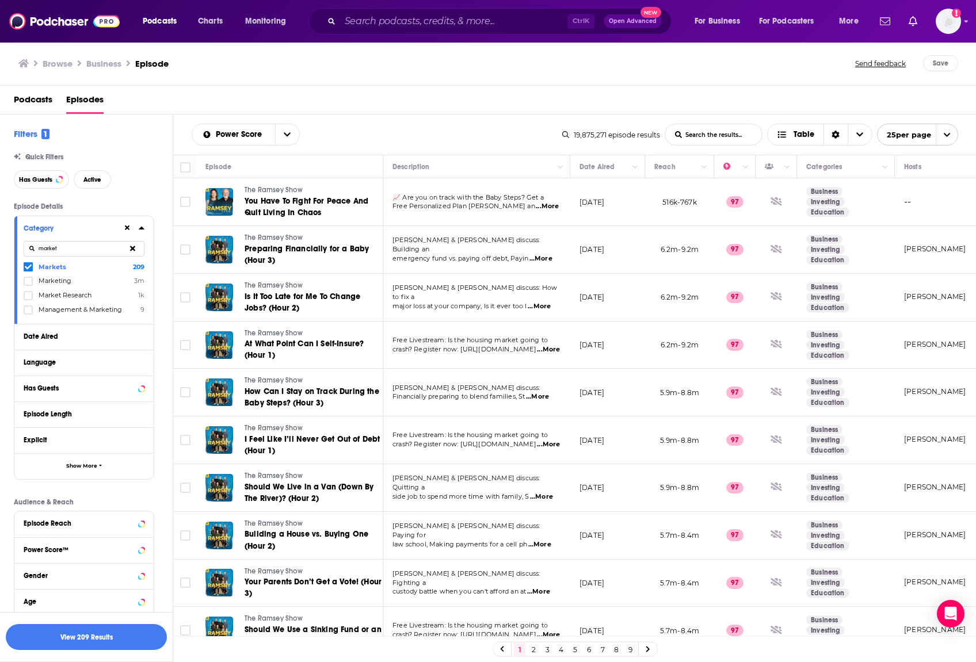
click at [131, 247] on icon at bounding box center [132, 248] width 5 height 5
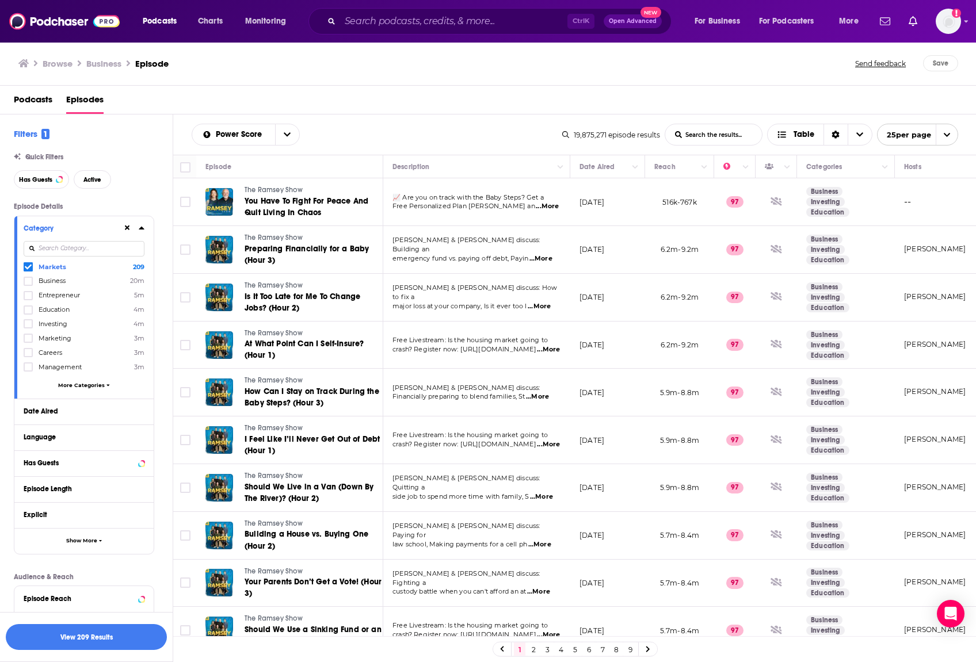
click at [102, 248] on input at bounding box center [84, 249] width 121 height 16
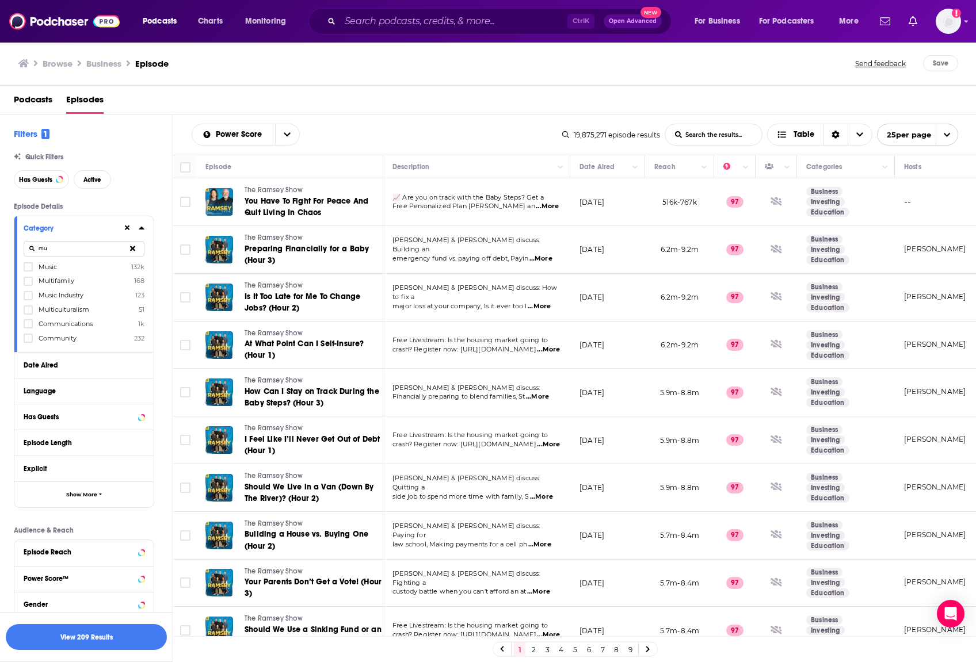
type input "m"
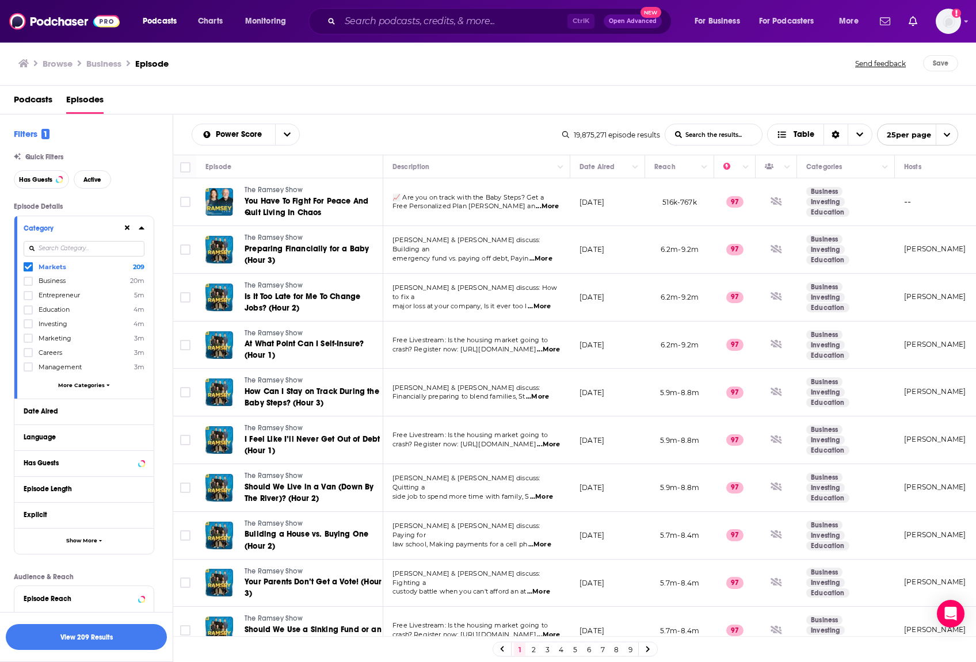
click at [142, 193] on div "Filters 1 Quick Filters Has Guests Active Episode Details Category Markets 209 …" at bounding box center [93, 431] width 159 height 606
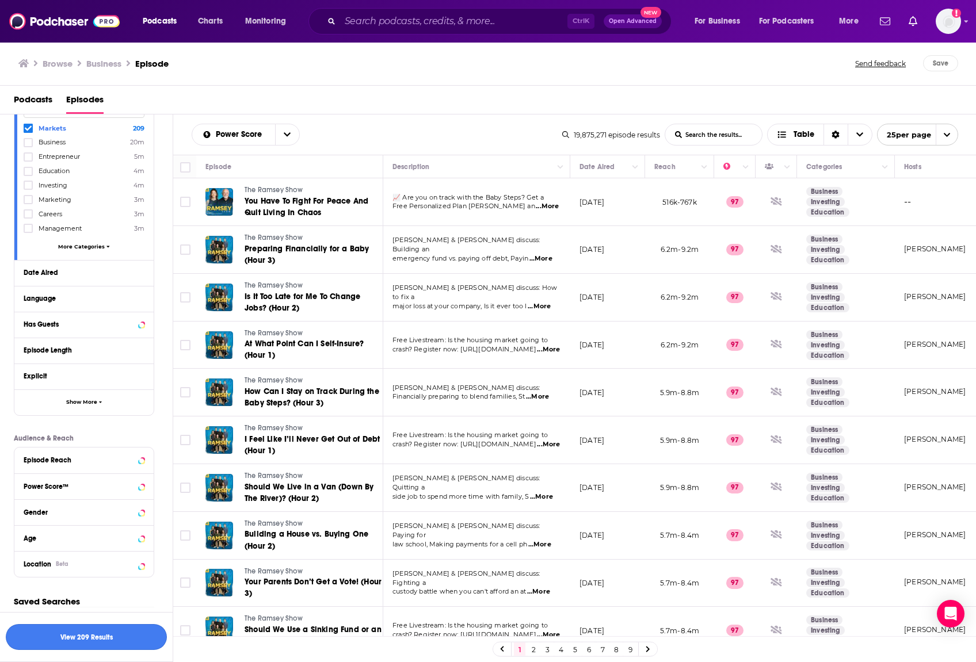
click at [117, 639] on button "View 209 Results" at bounding box center [86, 637] width 161 height 26
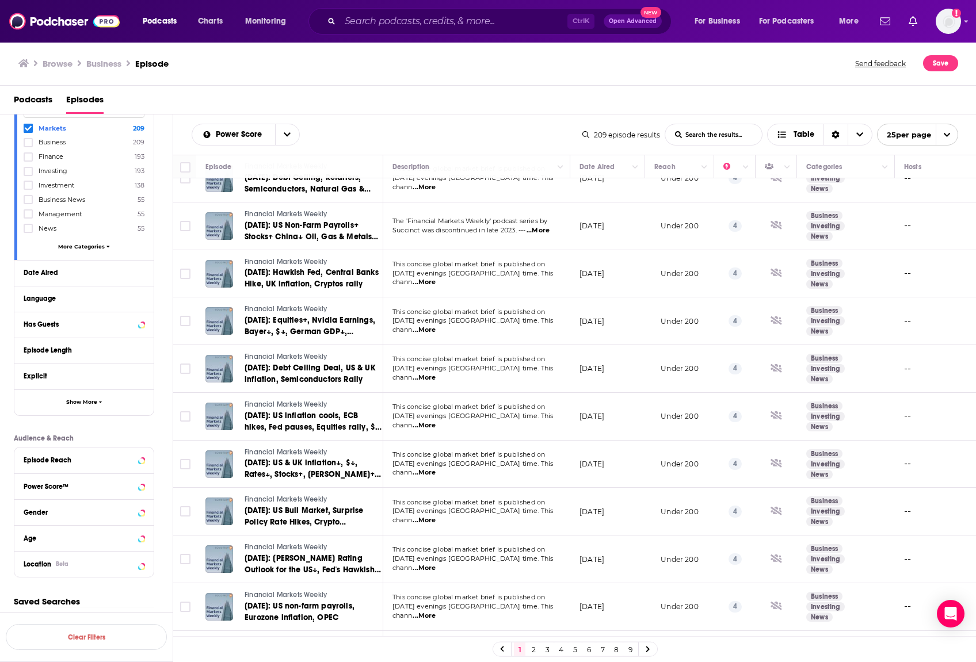
scroll to position [738, 0]
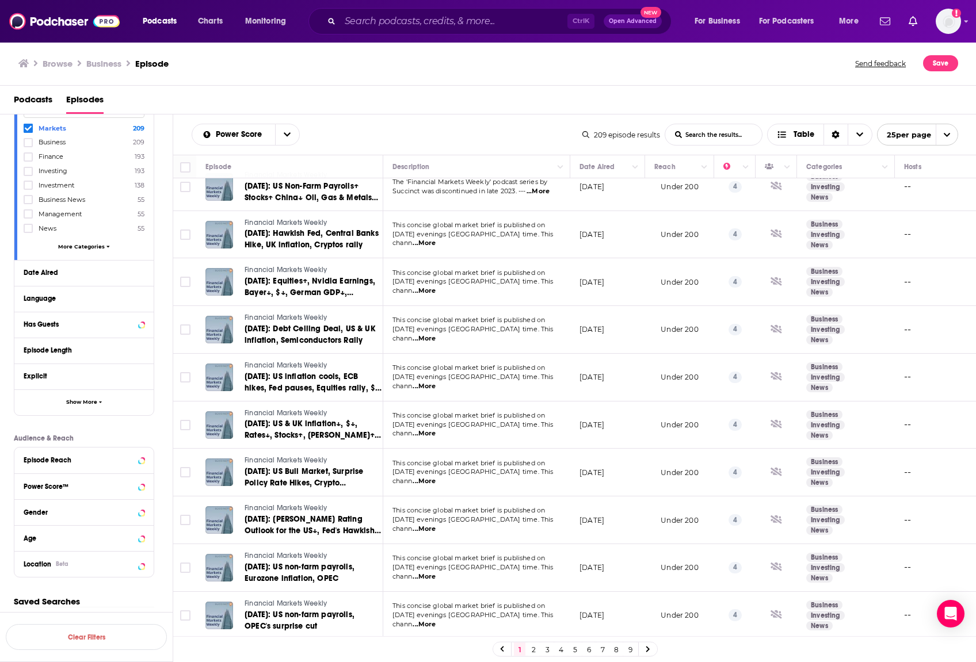
click at [533, 655] on link "2" at bounding box center [534, 650] width 12 height 14
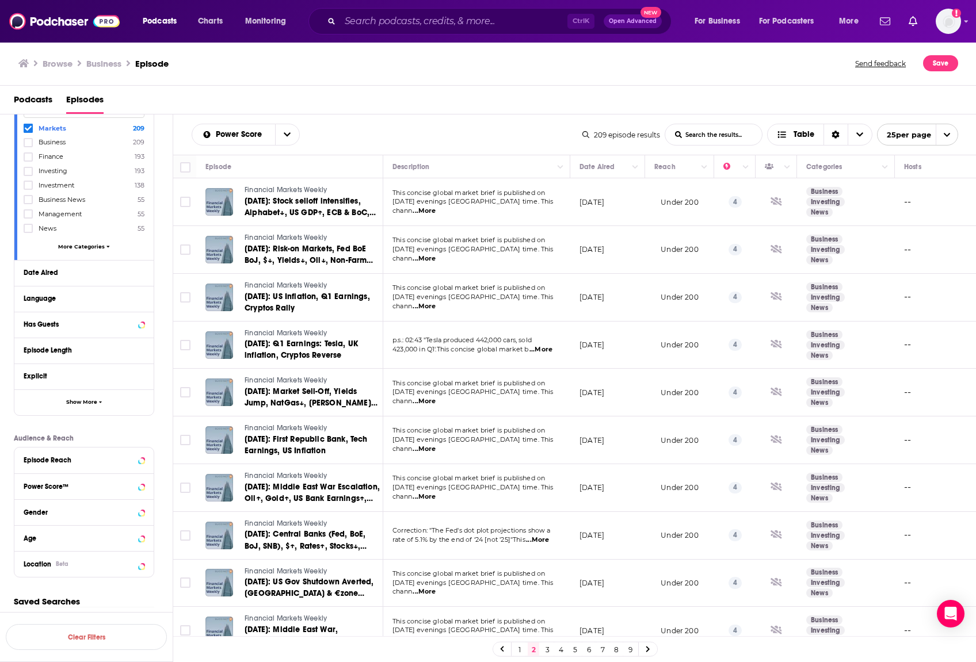
click at [550, 648] on link "3" at bounding box center [547, 650] width 12 height 14
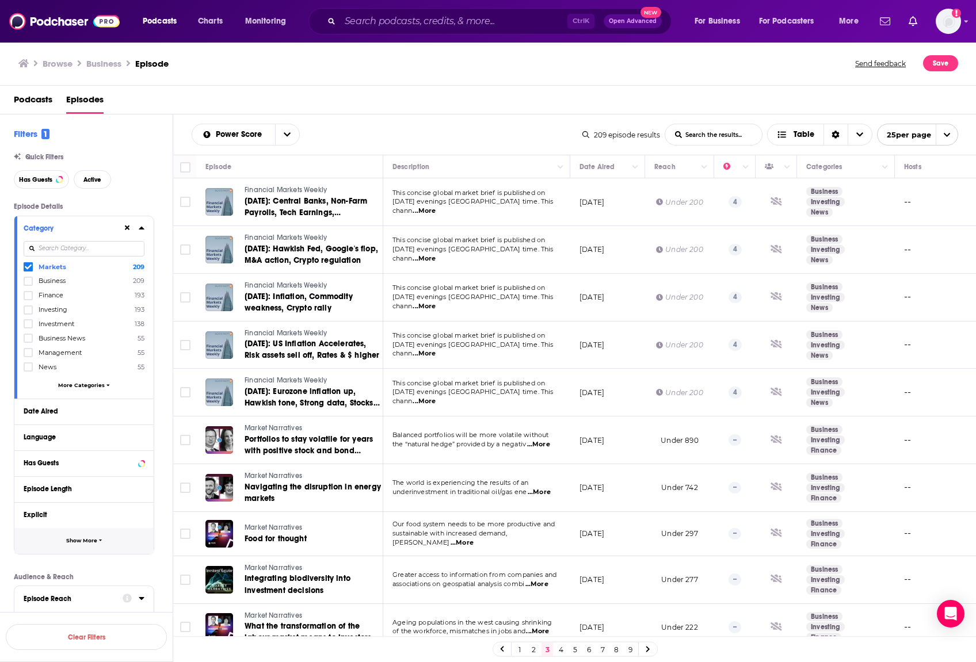
click at [79, 544] on span "Show More" at bounding box center [81, 541] width 31 height 6
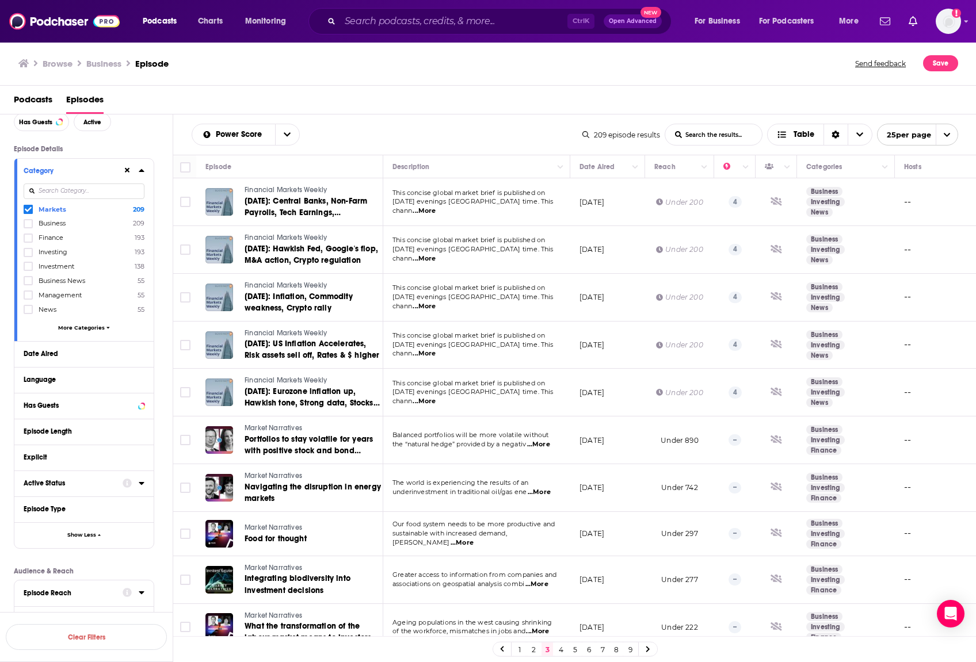
click at [60, 482] on div "Active Status" at bounding box center [69, 483] width 91 height 8
click at [132, 502] on icon "open menu" at bounding box center [134, 505] width 5 height 8
click at [87, 522] on span "All" at bounding box center [86, 524] width 114 height 6
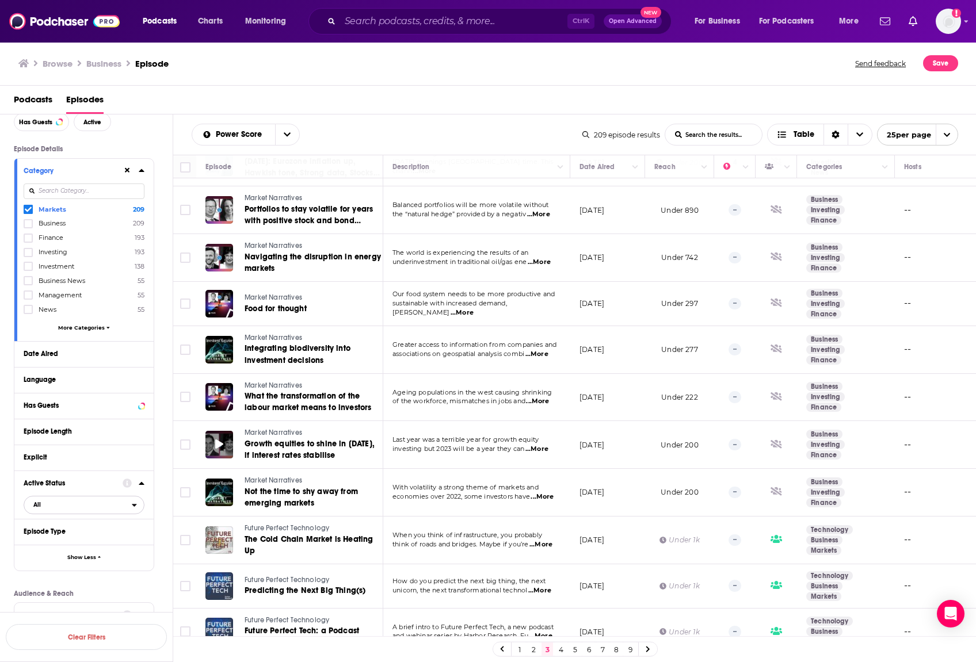
scroll to position [345, 0]
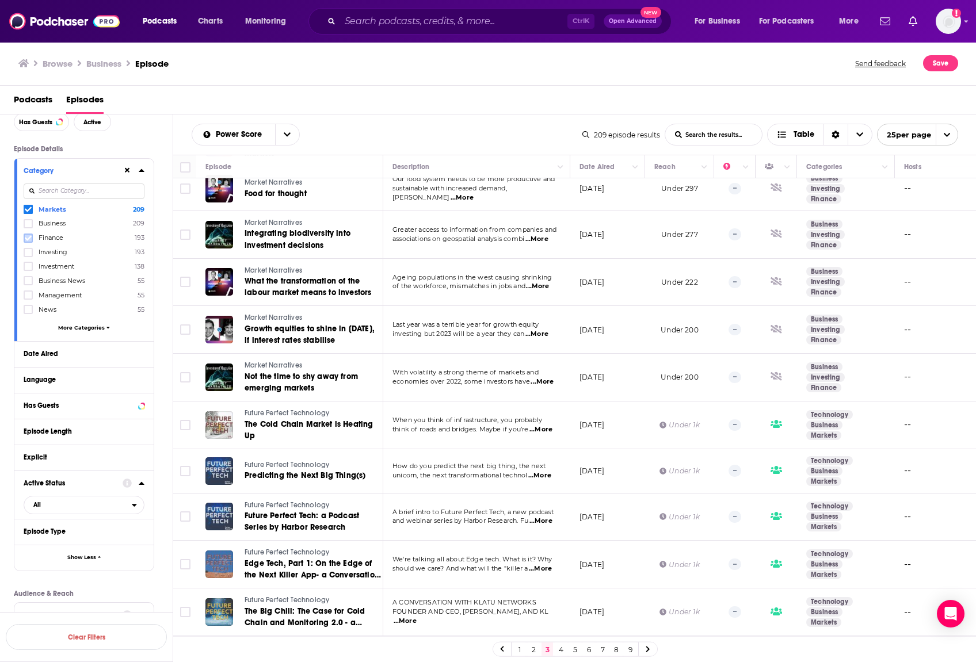
click at [28, 238] on icon at bounding box center [28, 238] width 7 height 7
click at [135, 503] on icon "open menu" at bounding box center [134, 505] width 5 height 8
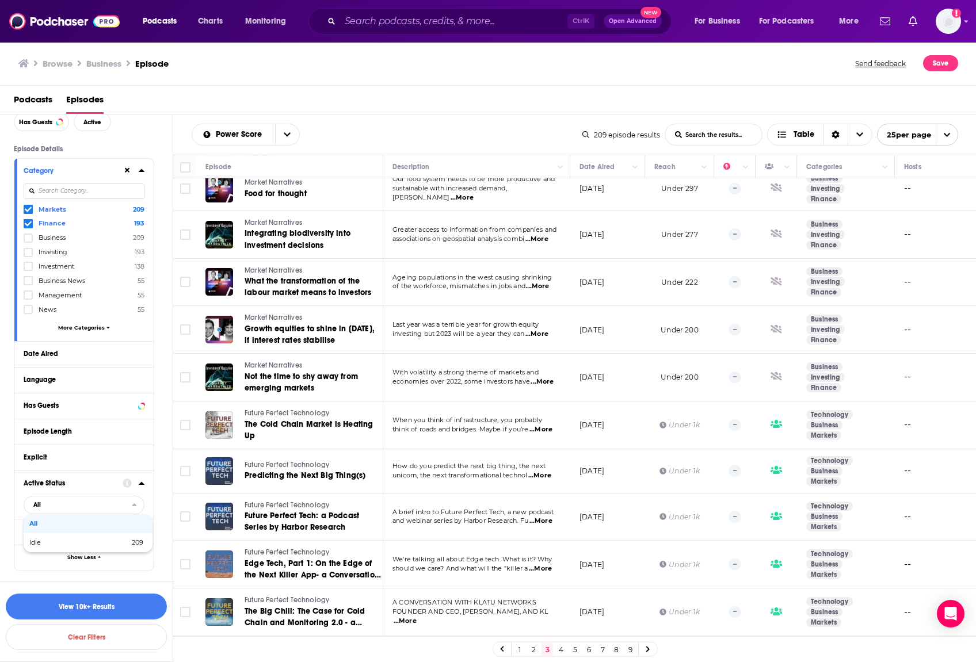
click at [141, 481] on icon at bounding box center [142, 483] width 6 height 9
click at [140, 407] on icon at bounding box center [142, 405] width 6 height 9
click at [124, 434] on span "All" at bounding box center [78, 426] width 108 height 15
click at [119, 463] on span "16" at bounding box center [121, 465] width 44 height 6
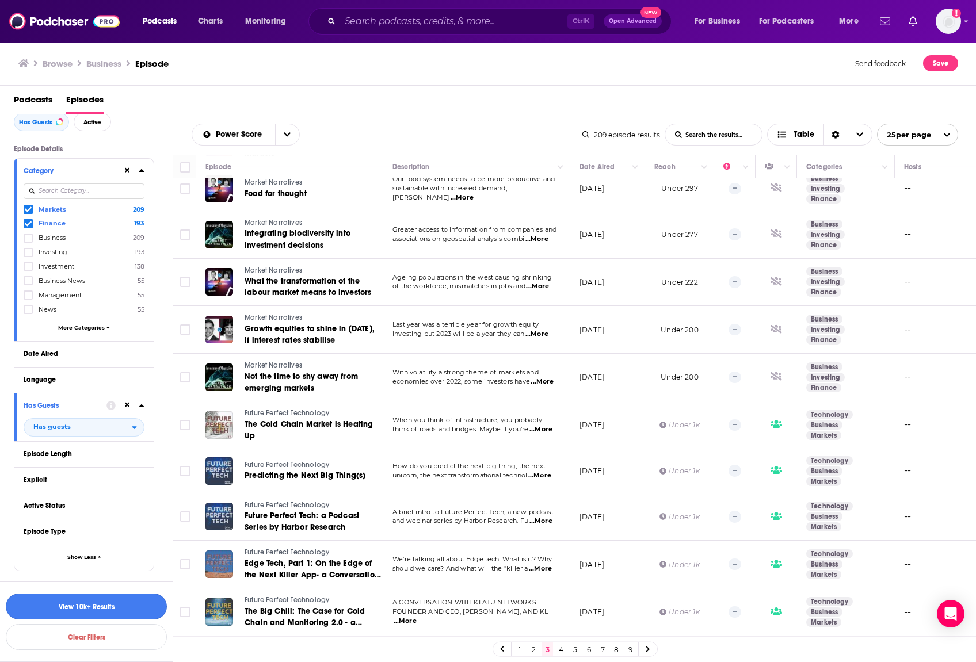
click at [143, 603] on button "View 10k+ Results" at bounding box center [86, 607] width 161 height 26
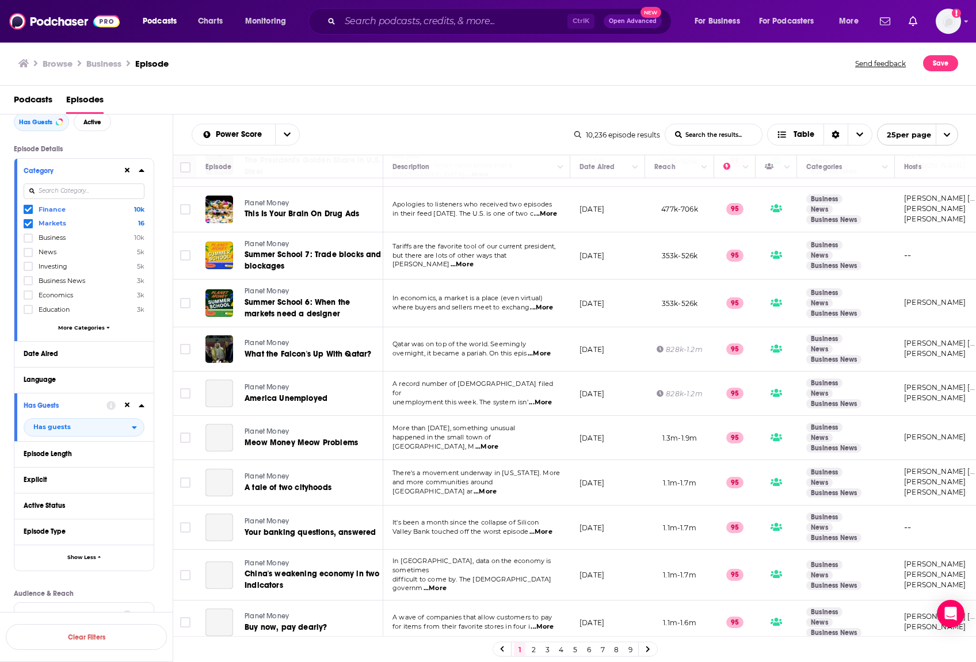
scroll to position [704, 0]
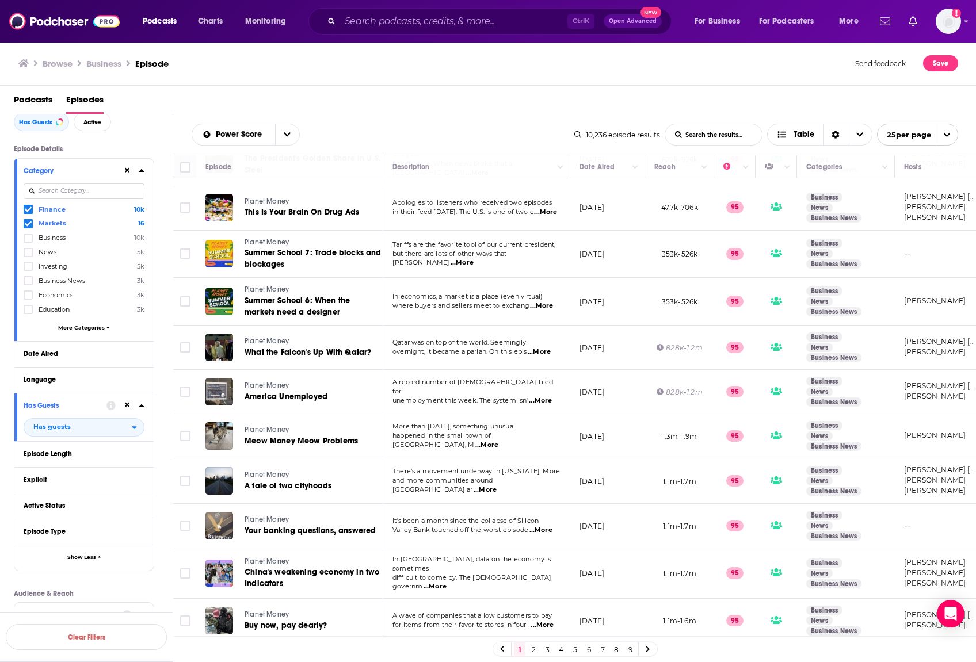
click at [530, 651] on link "2" at bounding box center [534, 650] width 12 height 14
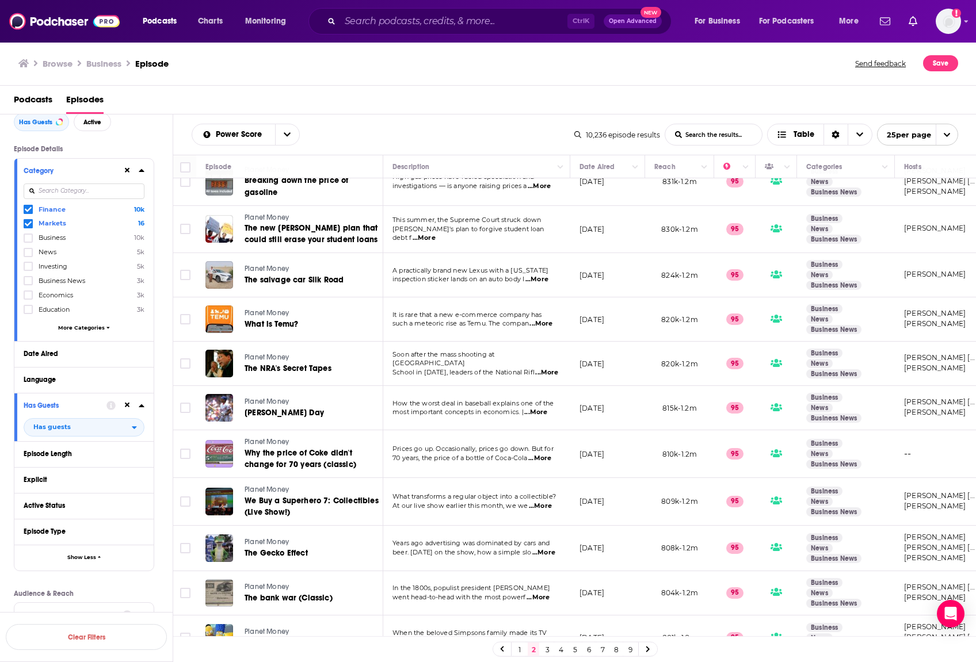
scroll to position [690, 0]
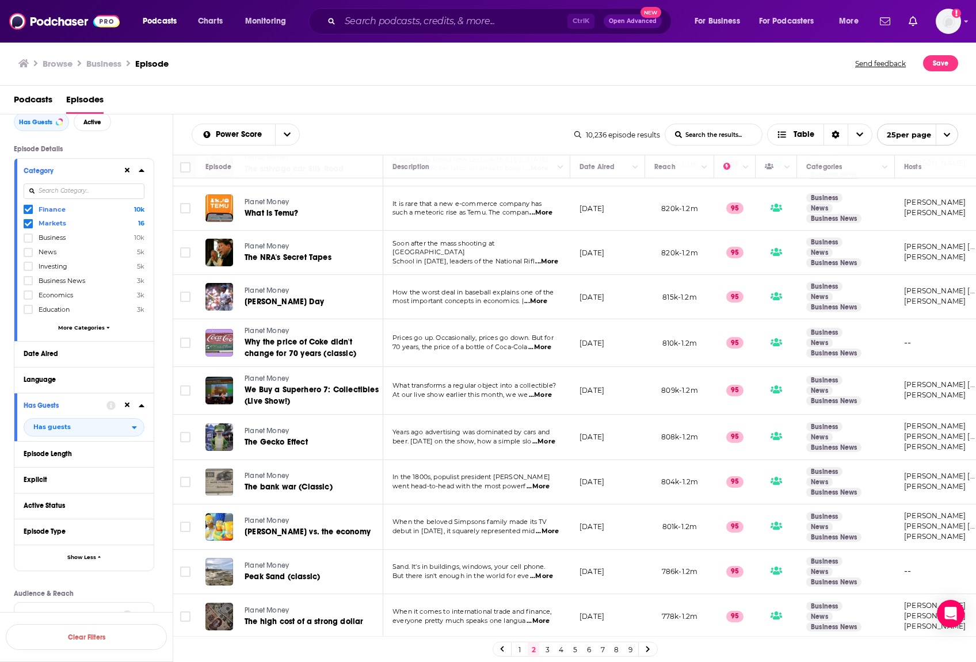
click at [558, 649] on link "4" at bounding box center [561, 650] width 12 height 14
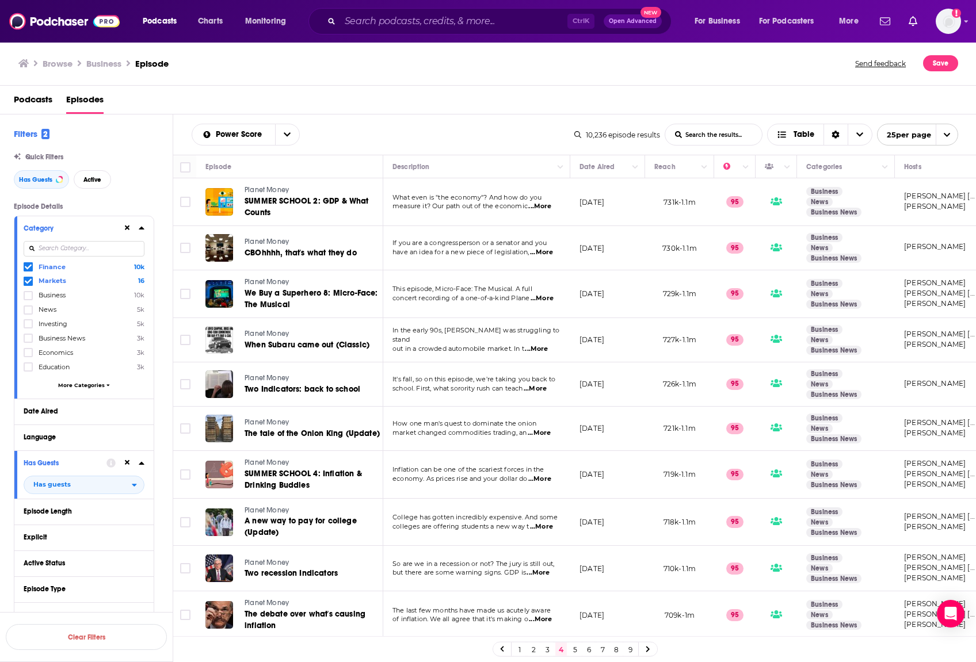
scroll to position [213, 0]
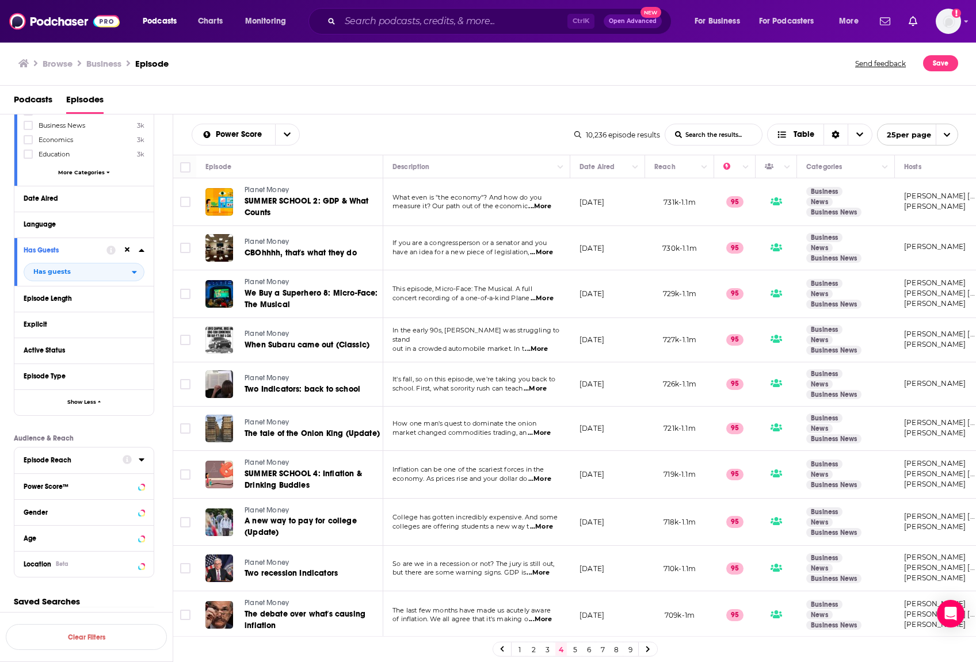
click at [38, 100] on span "Podcasts" at bounding box center [33, 102] width 39 height 24
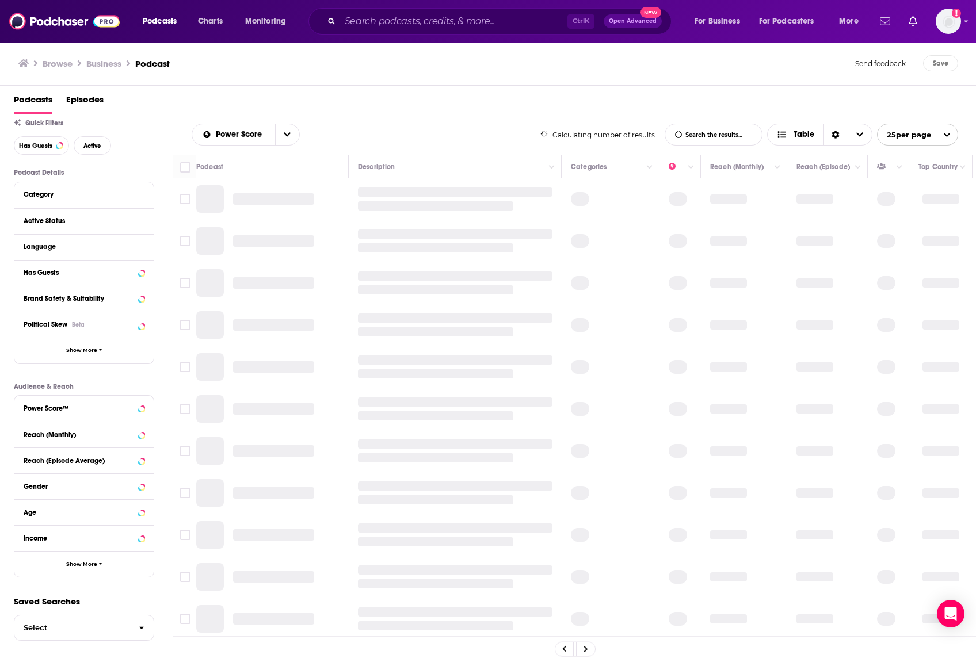
scroll to position [34, 0]
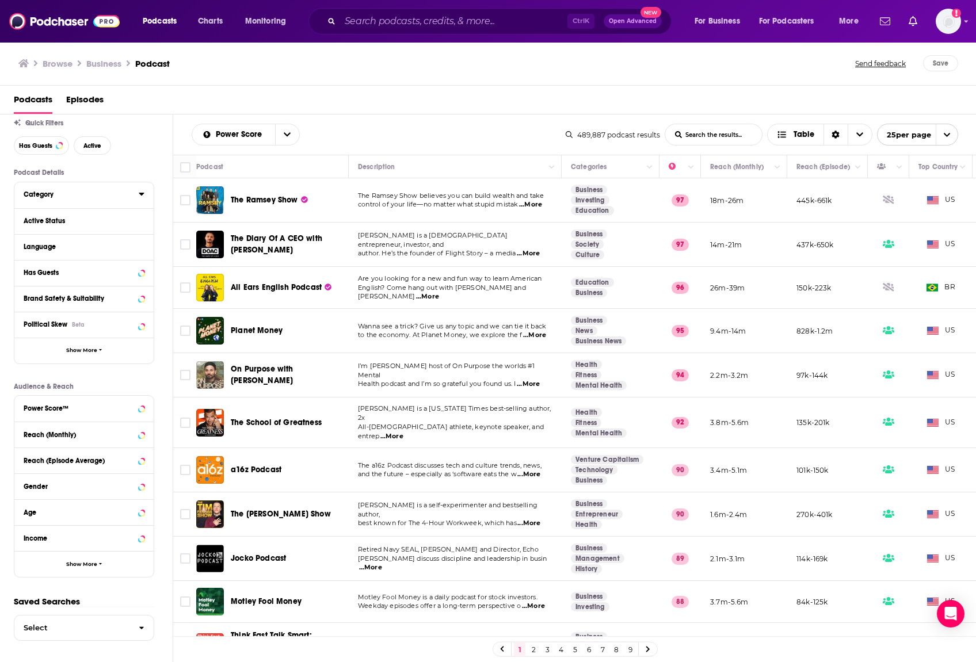
click at [141, 196] on icon at bounding box center [142, 193] width 6 height 9
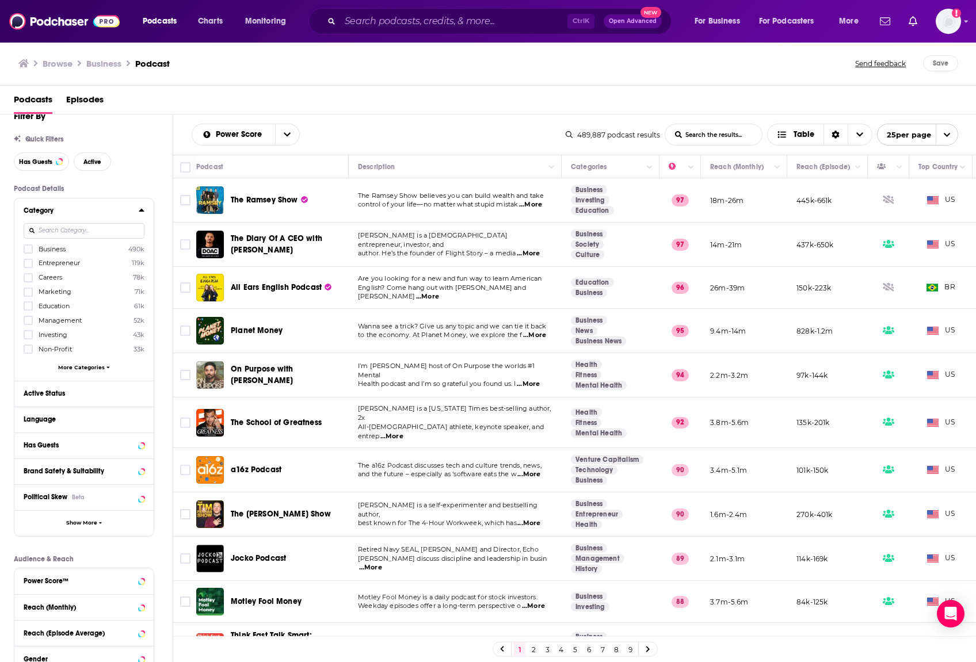
click at [60, 235] on input at bounding box center [84, 231] width 121 height 16
type input "fi"
click at [26, 307] on icon at bounding box center [28, 306] width 7 height 5
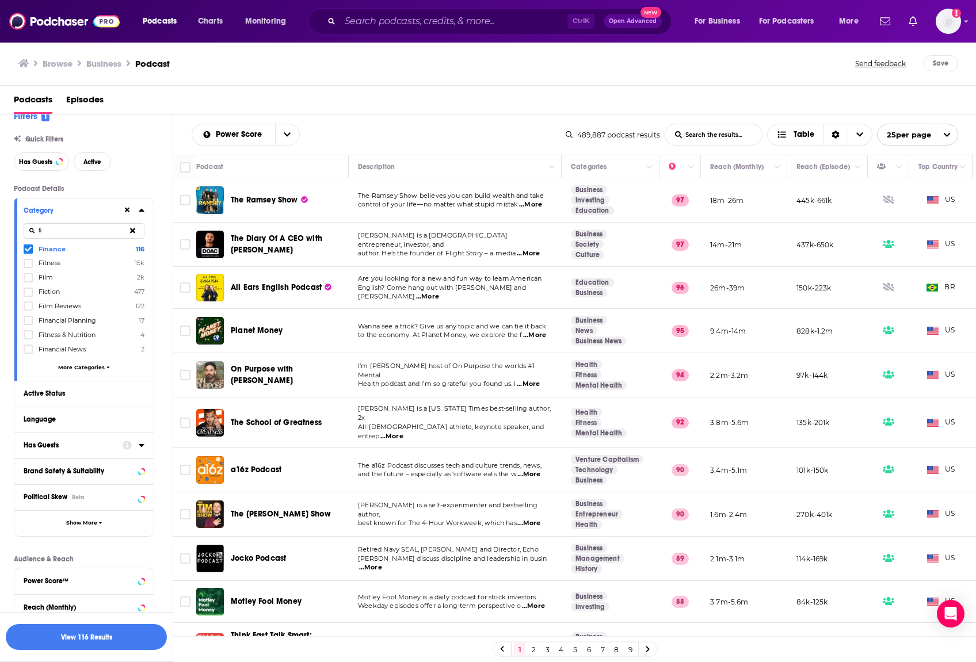
click at [142, 447] on icon at bounding box center [142, 445] width 6 height 9
click at [131, 466] on span "All" at bounding box center [78, 466] width 108 height 15
click at [117, 505] on span "97k" at bounding box center [119, 505] width 47 height 6
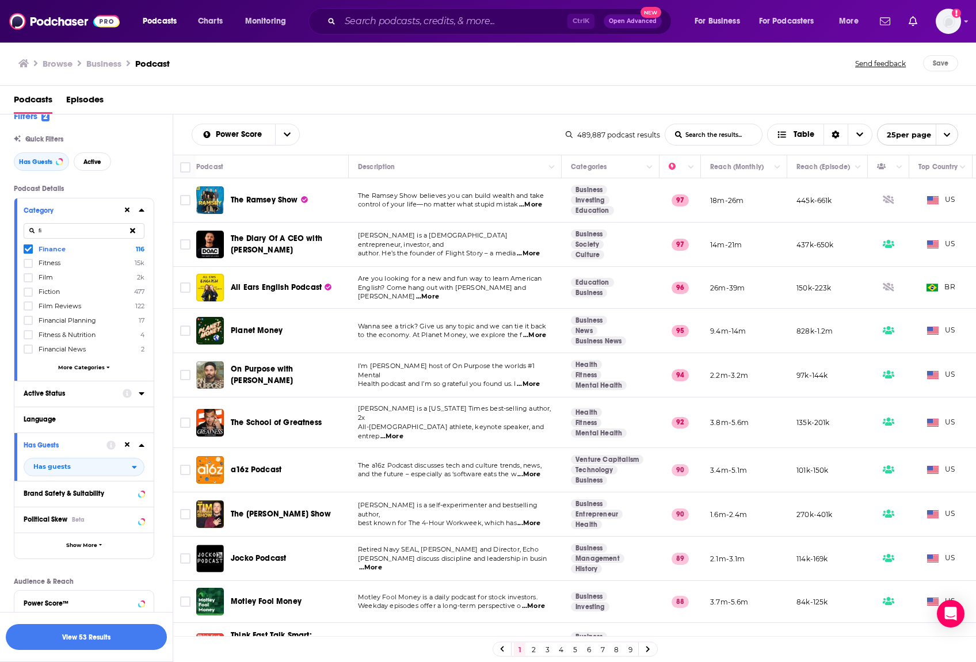
click at [142, 396] on icon at bounding box center [142, 393] width 6 height 9
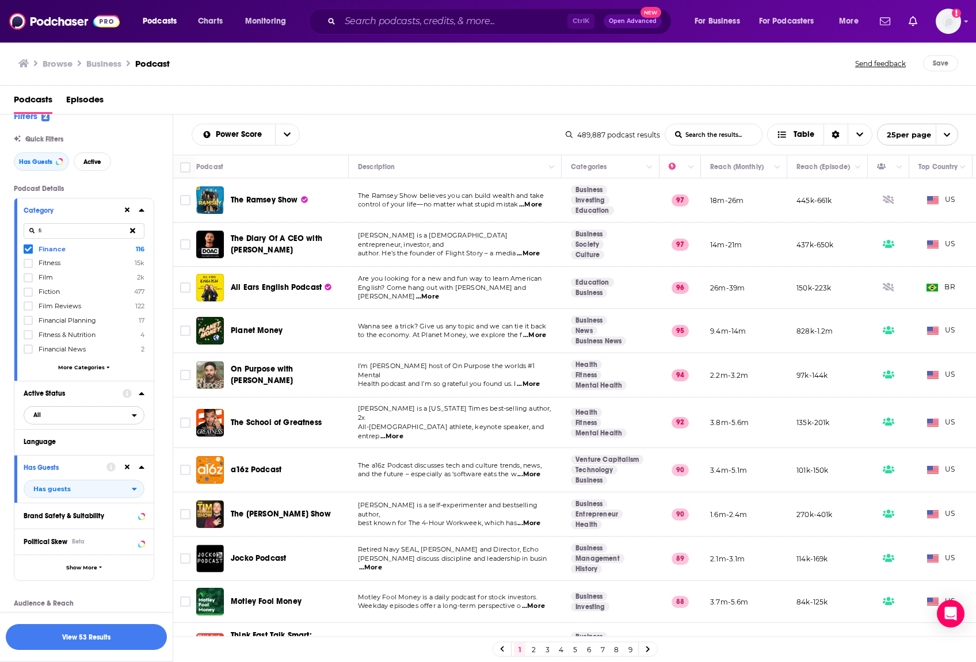
click at [131, 420] on span "All" at bounding box center [78, 414] width 108 height 15
click at [114, 450] on span "64k" at bounding box center [116, 453] width 55 height 6
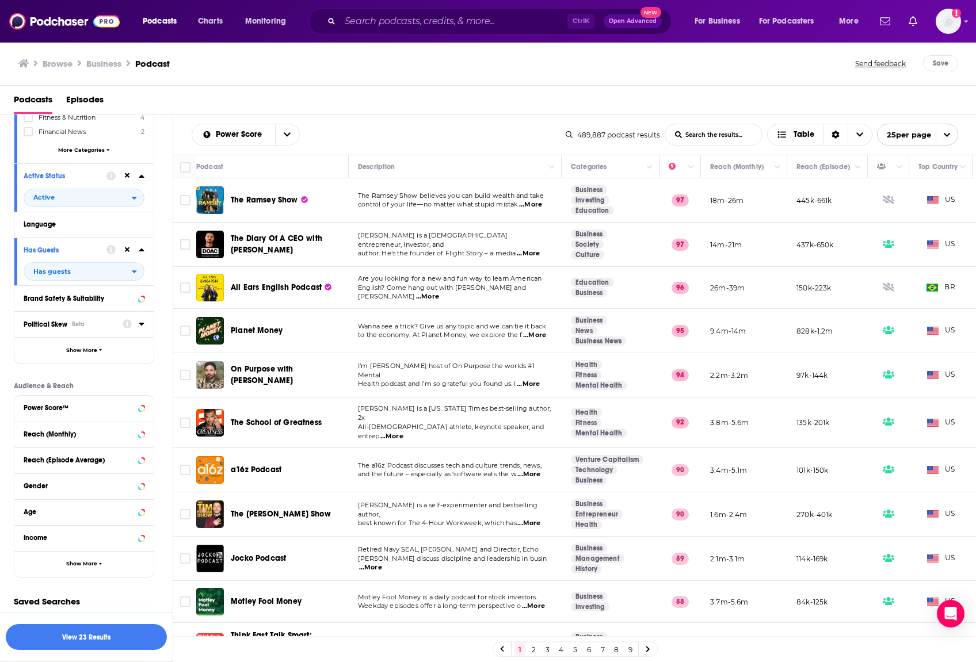
click at [140, 327] on icon at bounding box center [142, 323] width 6 height 9
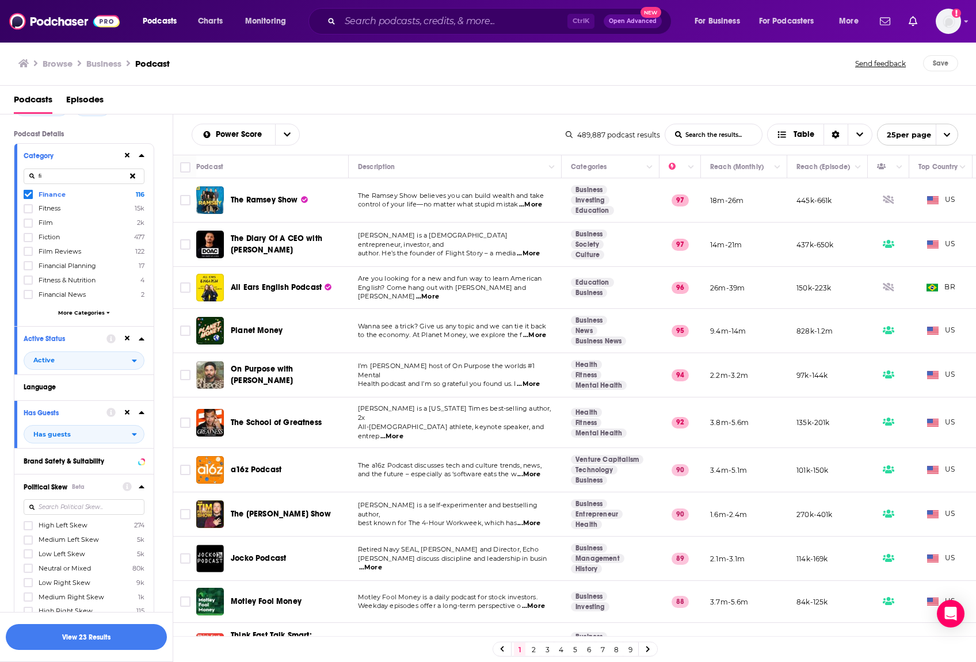
scroll to position [0, 0]
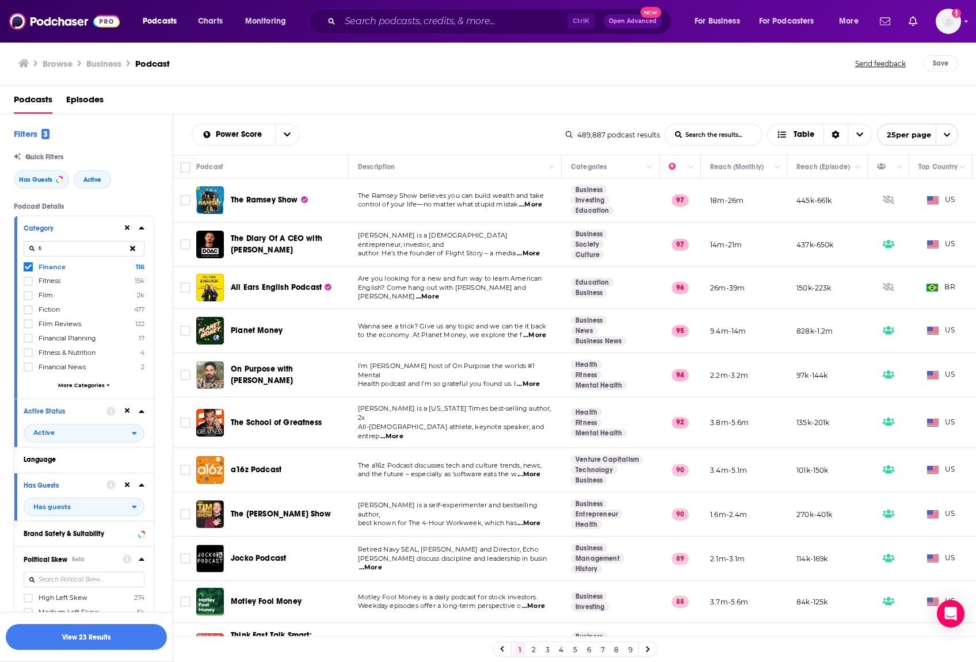
click at [131, 251] on icon at bounding box center [132, 247] width 5 height 7
click at [110, 248] on input at bounding box center [84, 249] width 121 height 16
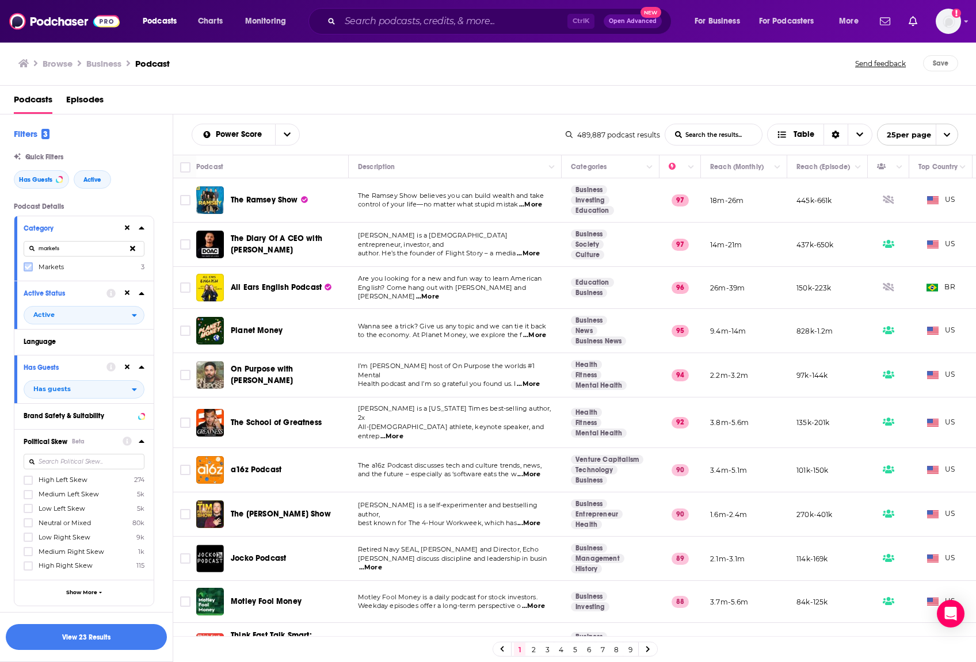
type input "markets"
click at [28, 265] on icon at bounding box center [28, 266] width 7 height 7
click at [78, 634] on button "View 23 Results" at bounding box center [86, 637] width 161 height 26
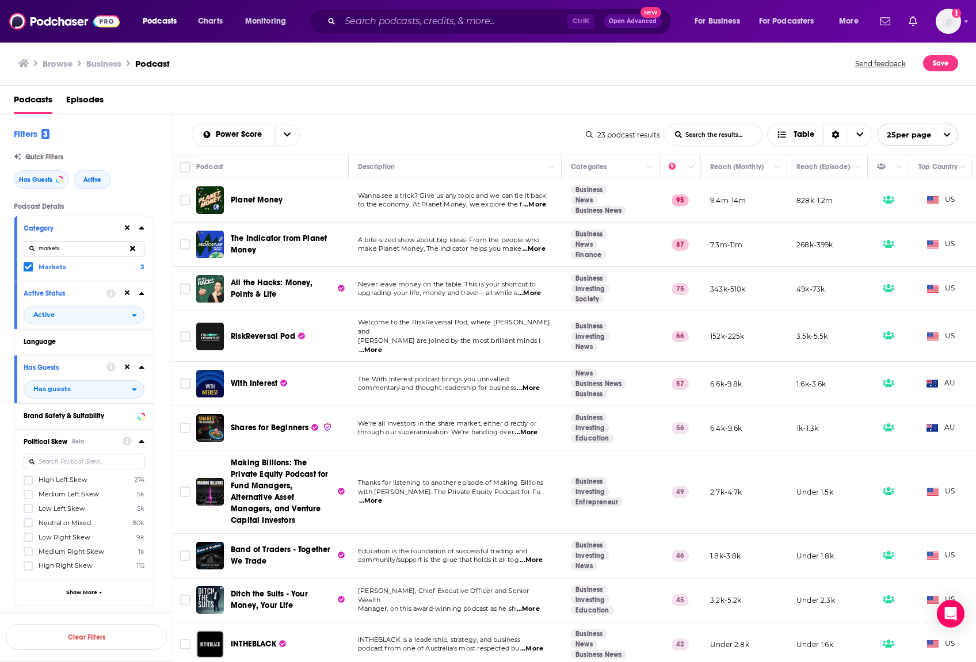
click at [382, 346] on span "...More" at bounding box center [370, 350] width 23 height 9
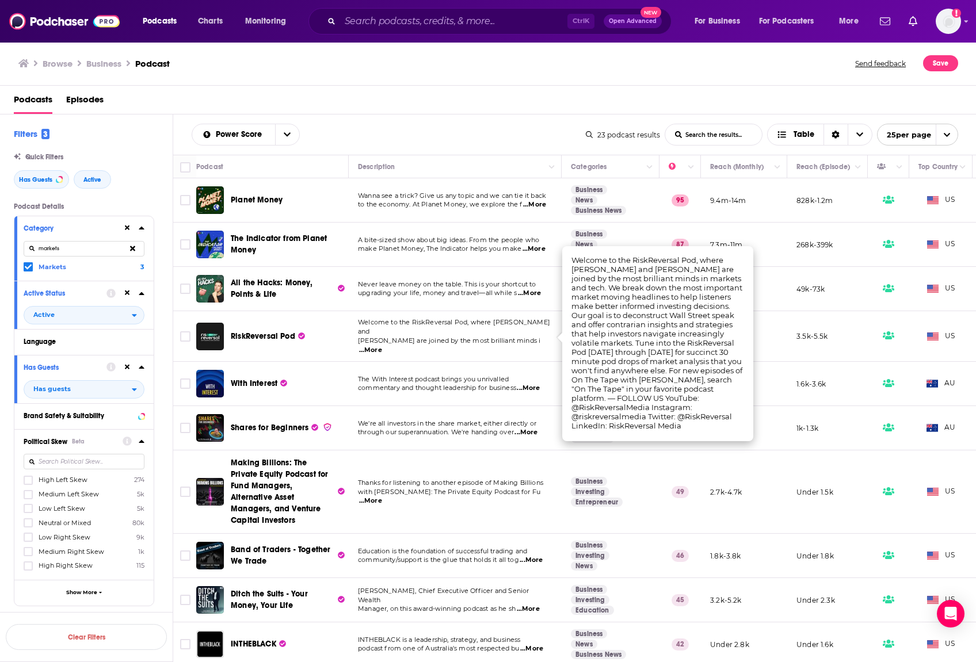
click at [535, 384] on span "...More" at bounding box center [528, 388] width 23 height 9
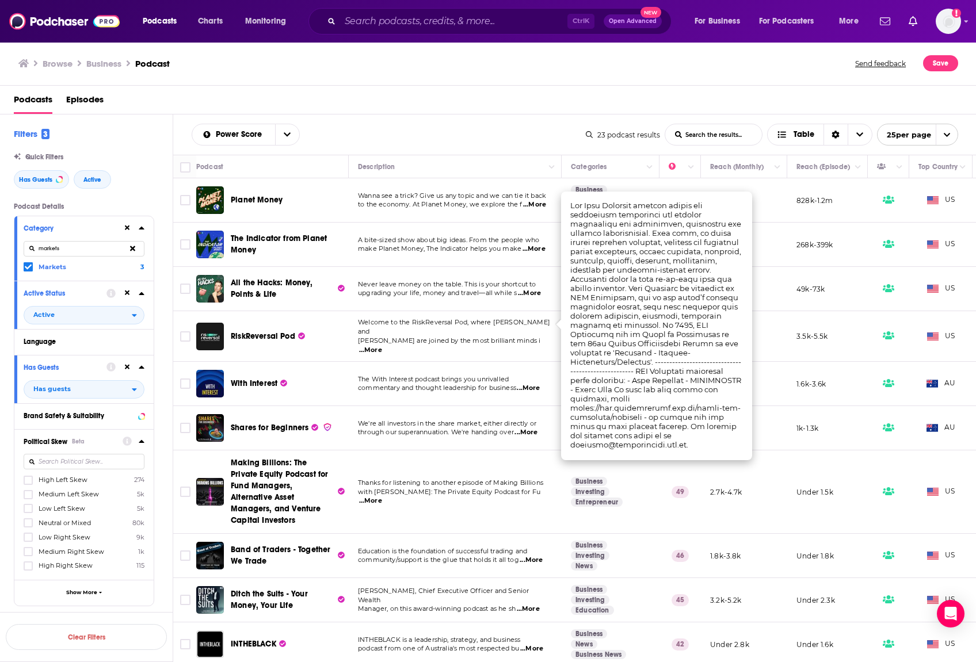
scroll to position [58, 0]
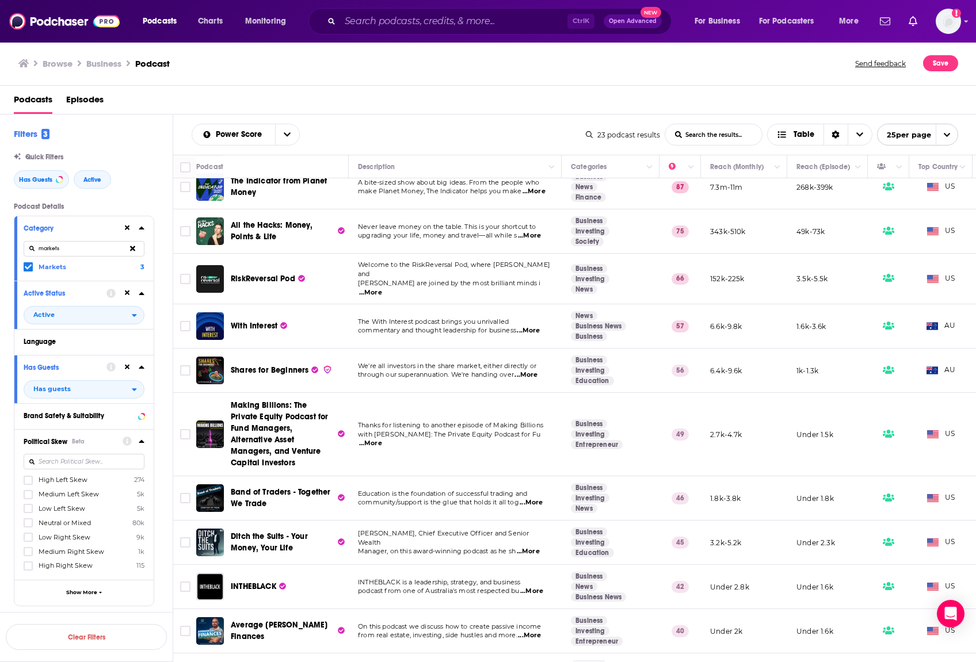
click at [533, 547] on span "...More" at bounding box center [528, 551] width 23 height 9
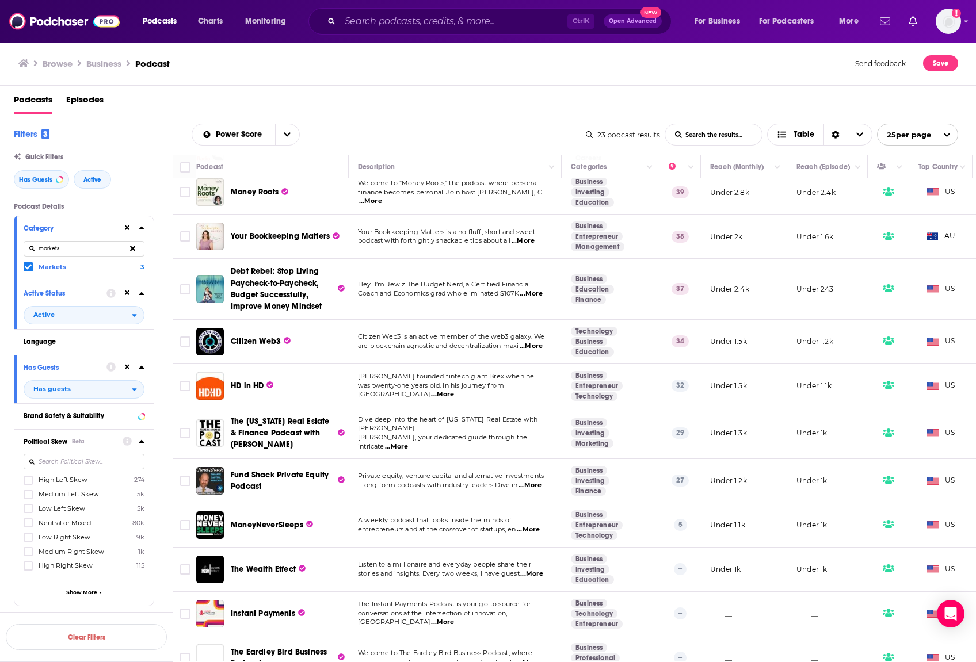
scroll to position [592, 0]
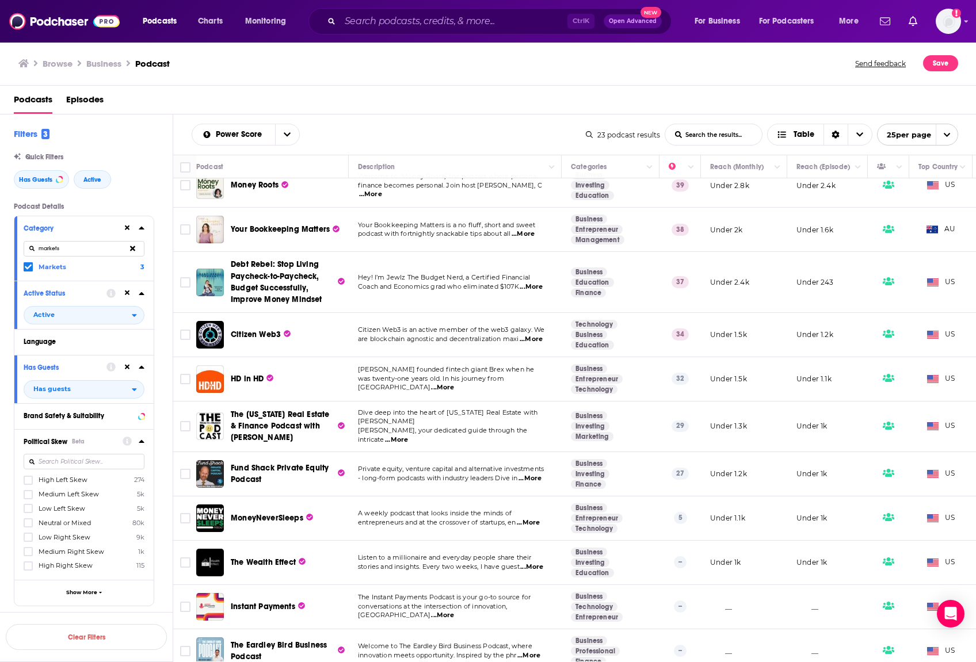
click at [539, 651] on span "...More" at bounding box center [528, 655] width 23 height 9
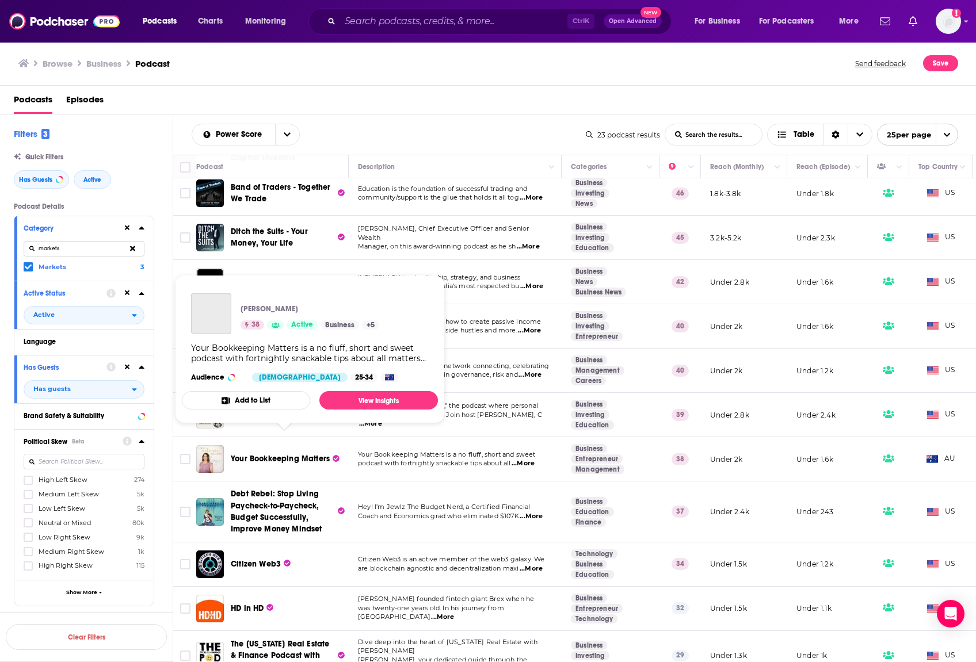
scroll to position [305, 0]
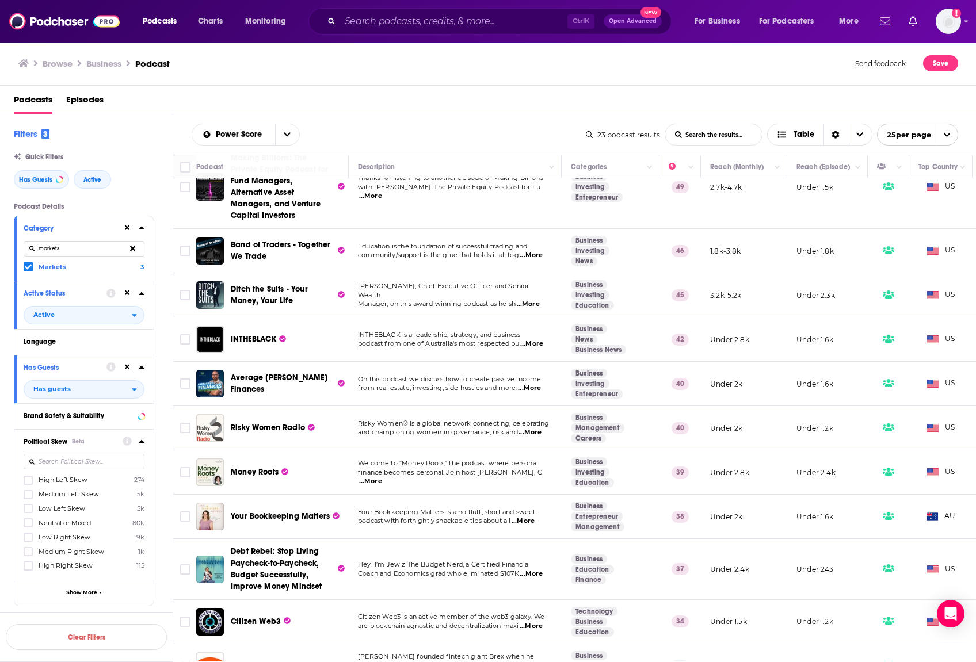
click at [134, 248] on icon at bounding box center [132, 248] width 5 height 5
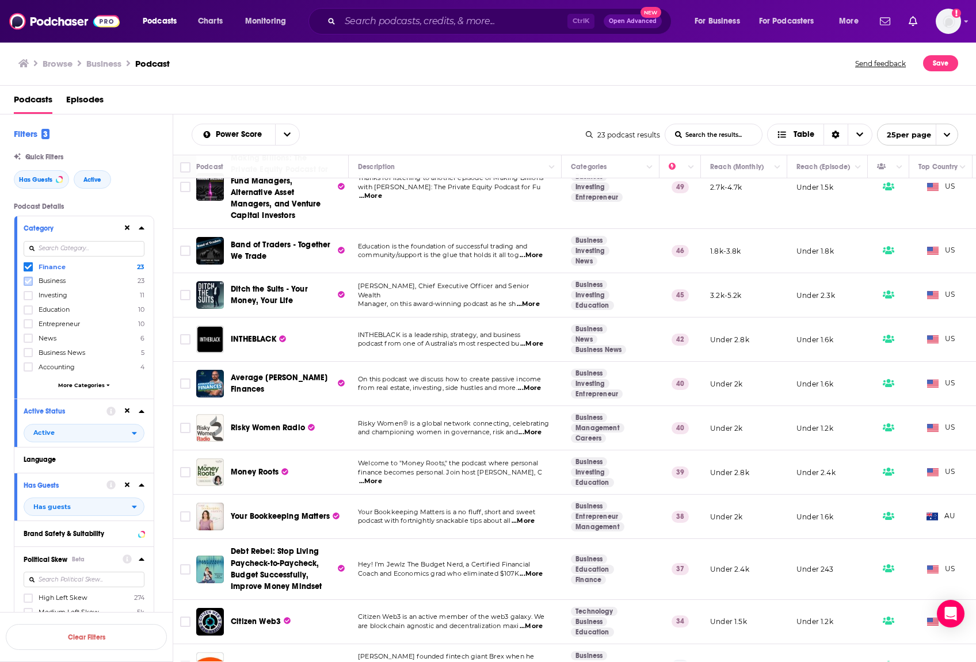
click at [25, 281] on icon at bounding box center [28, 280] width 7 height 5
click at [129, 610] on button "View 10k+ Results" at bounding box center [86, 607] width 161 height 26
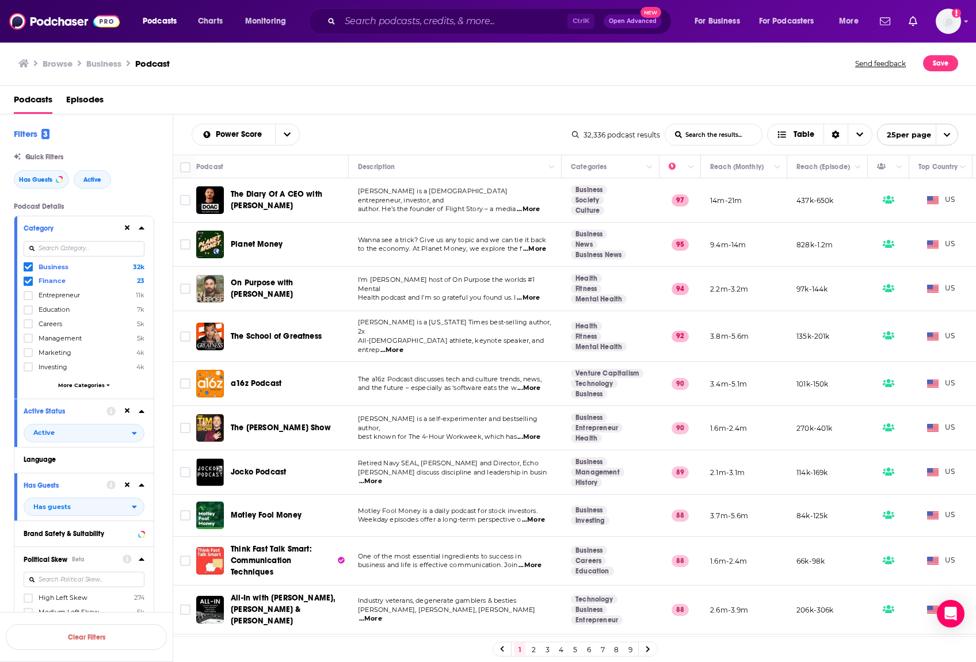
click at [106, 387] on icon at bounding box center [107, 385] width 3 height 5
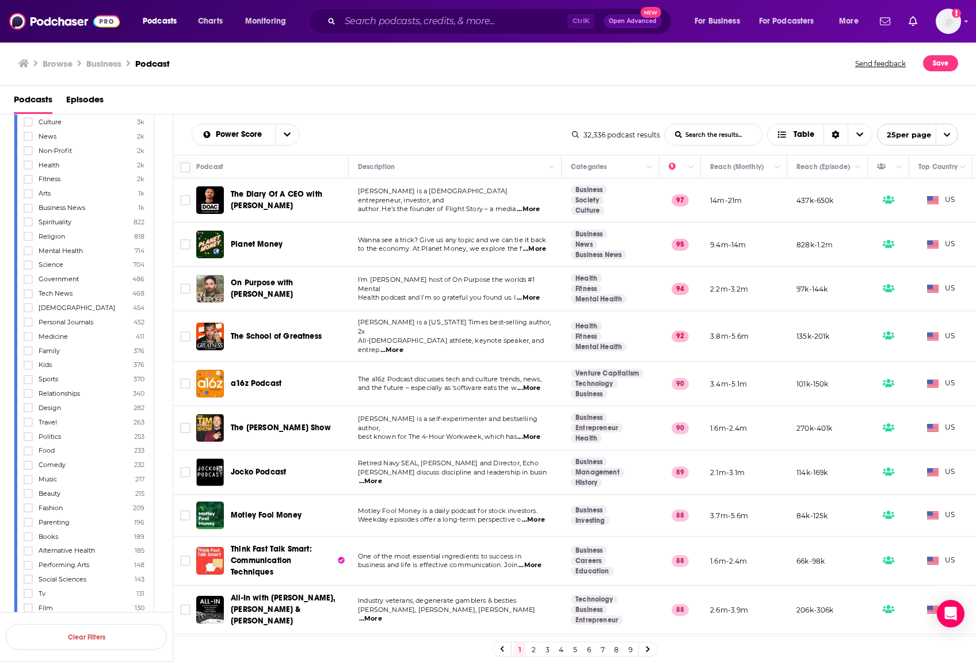
scroll to position [115, 0]
click at [29, 265] on icon at bounding box center [28, 265] width 7 height 5
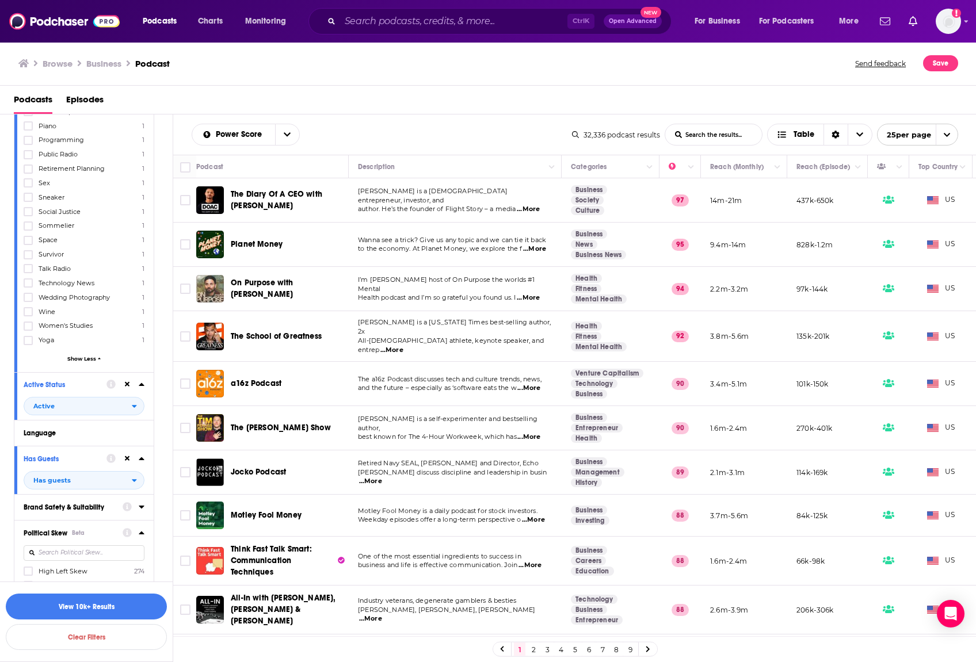
scroll to position [4257, 0]
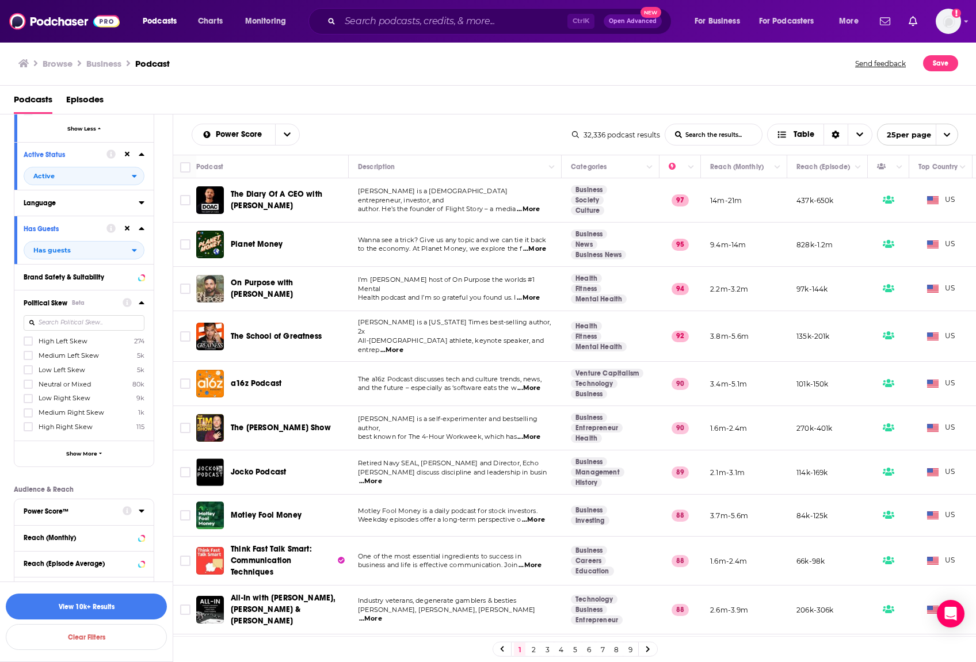
click at [143, 198] on icon at bounding box center [142, 202] width 6 height 9
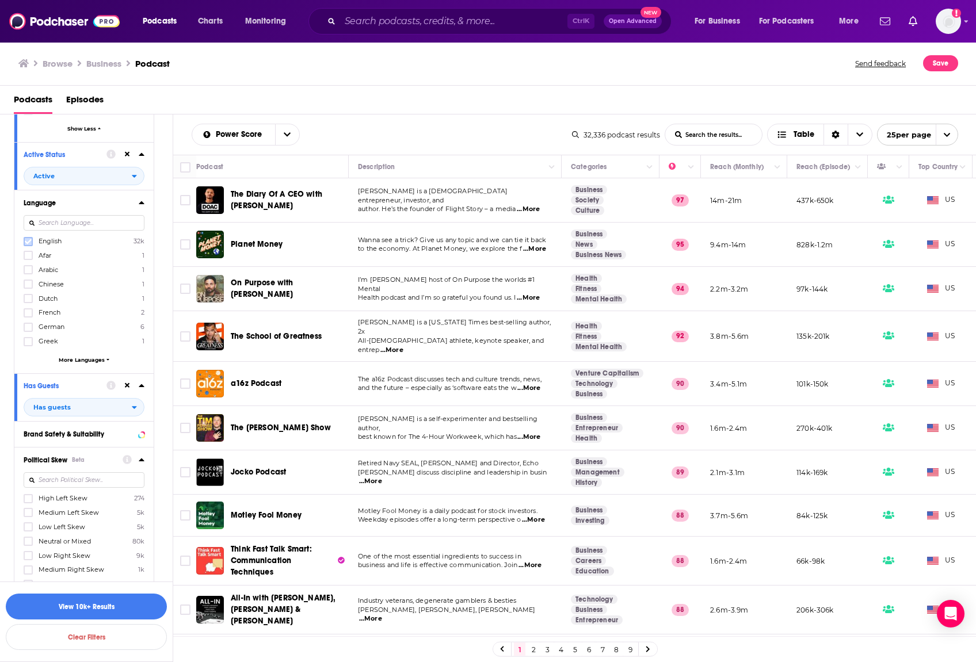
click at [25, 239] on icon at bounding box center [28, 241] width 7 height 5
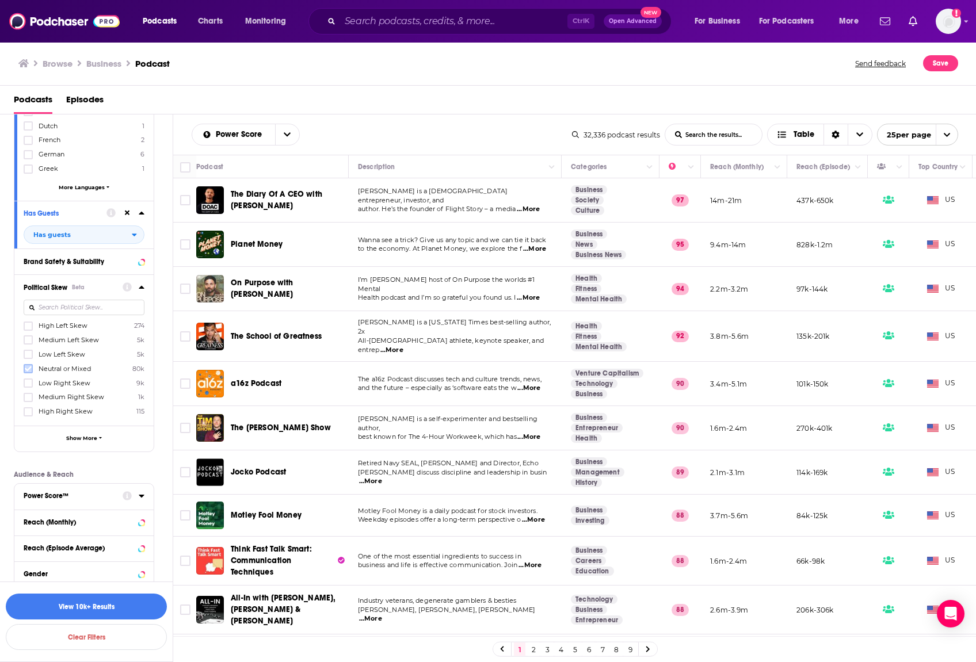
click at [28, 365] on icon at bounding box center [28, 368] width 7 height 7
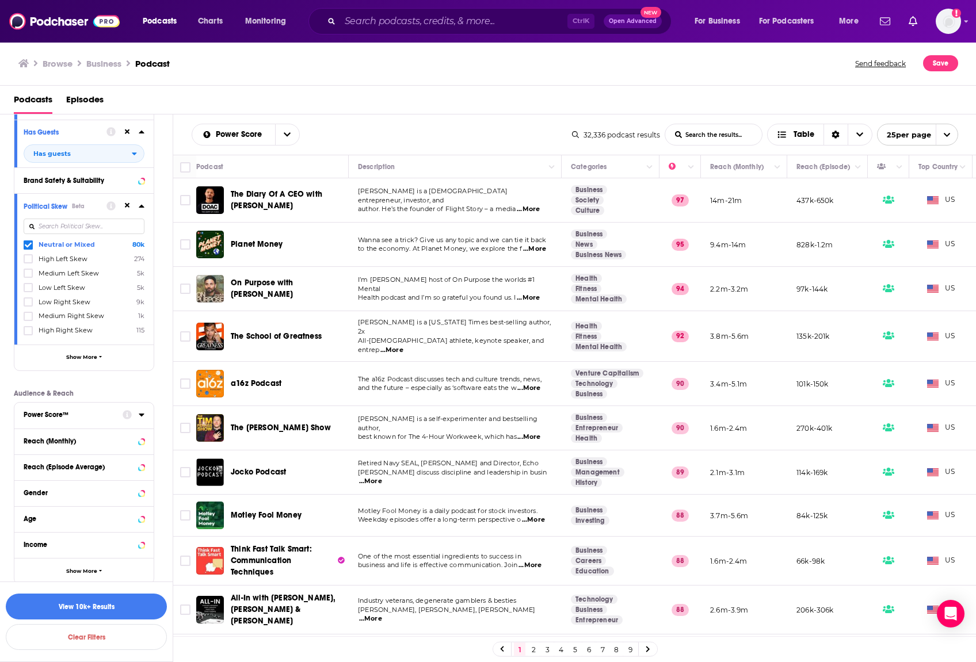
click at [140, 414] on icon at bounding box center [141, 415] width 5 height 3
click at [29, 487] on icon at bounding box center [28, 489] width 7 height 5
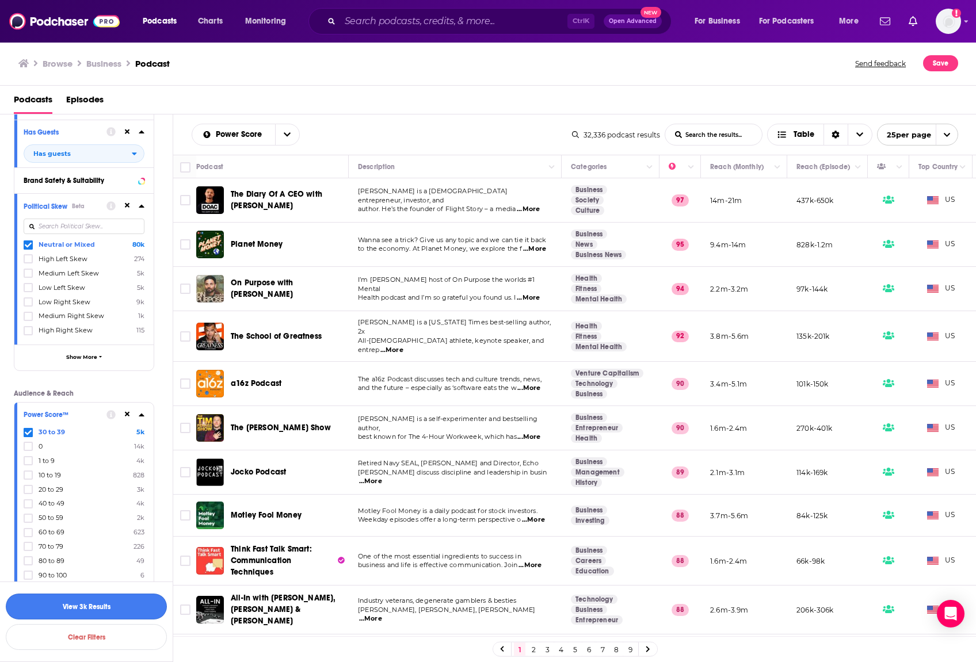
click at [138, 601] on button "View 3k Results" at bounding box center [86, 607] width 161 height 26
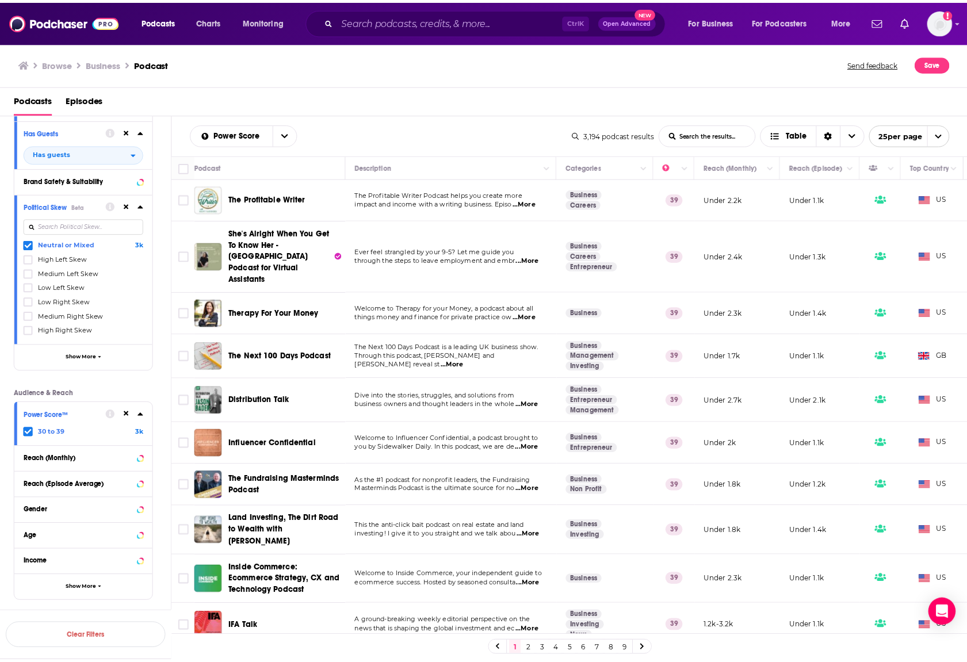
scroll to position [2360, 0]
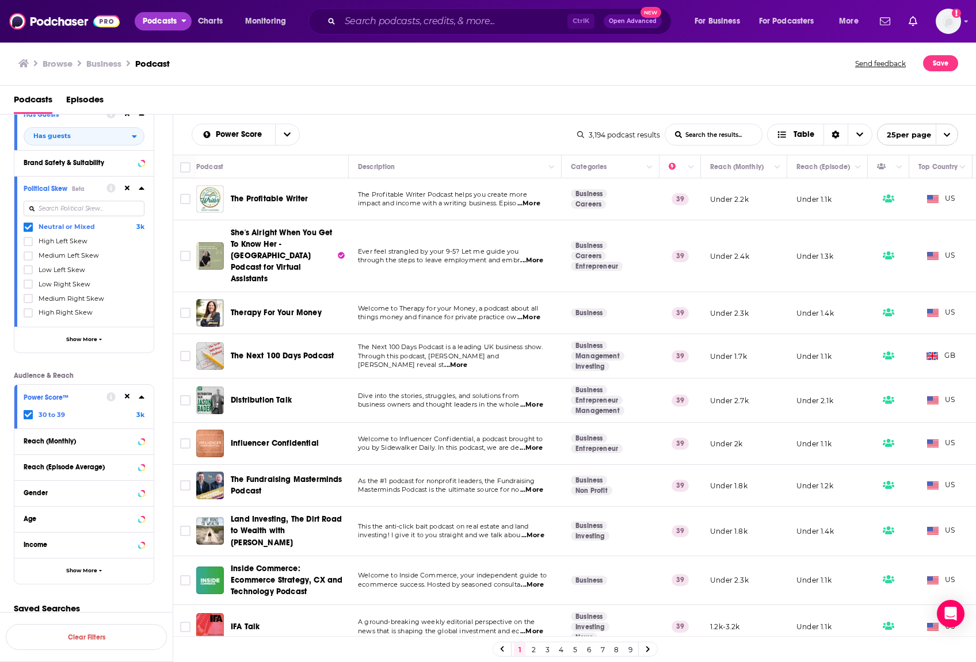
click at [178, 20] on button "Podcasts" at bounding box center [163, 21] width 57 height 18
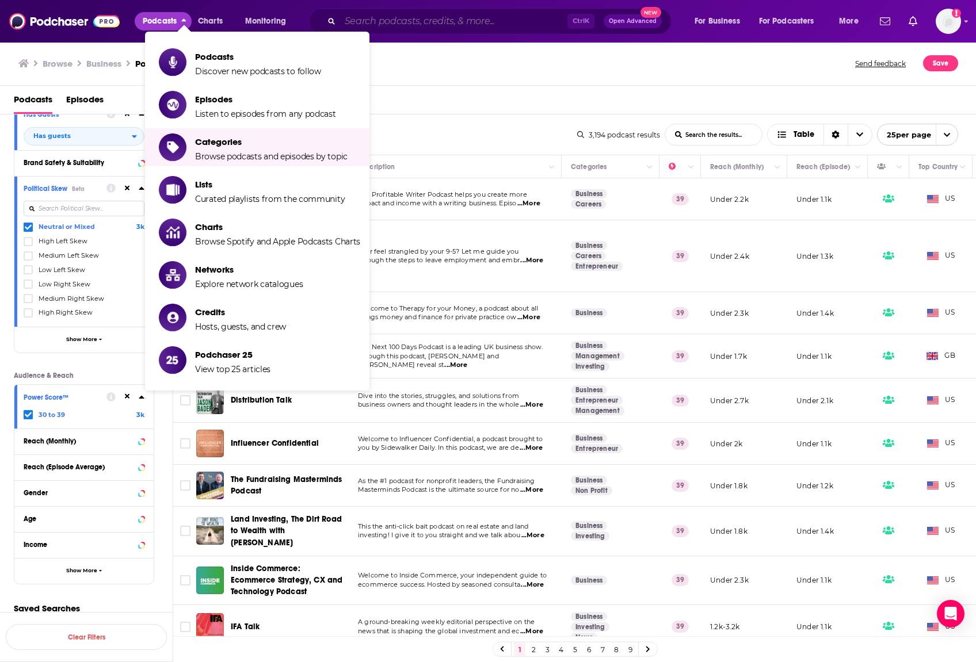
click at [414, 22] on input "Search podcasts, credits, & more..." at bounding box center [453, 21] width 227 height 18
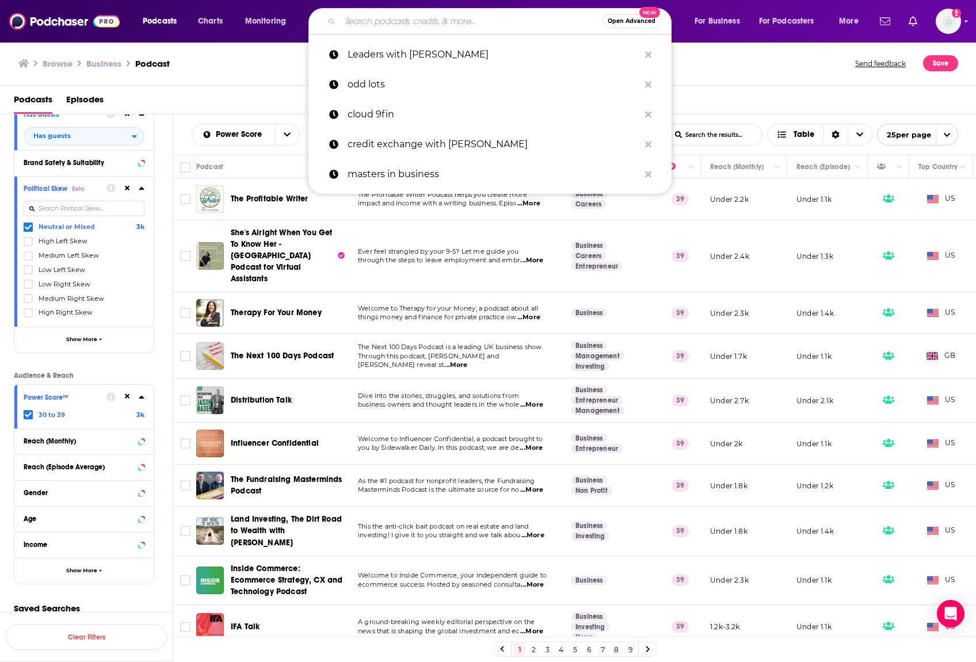
paste input "Fixed-income"
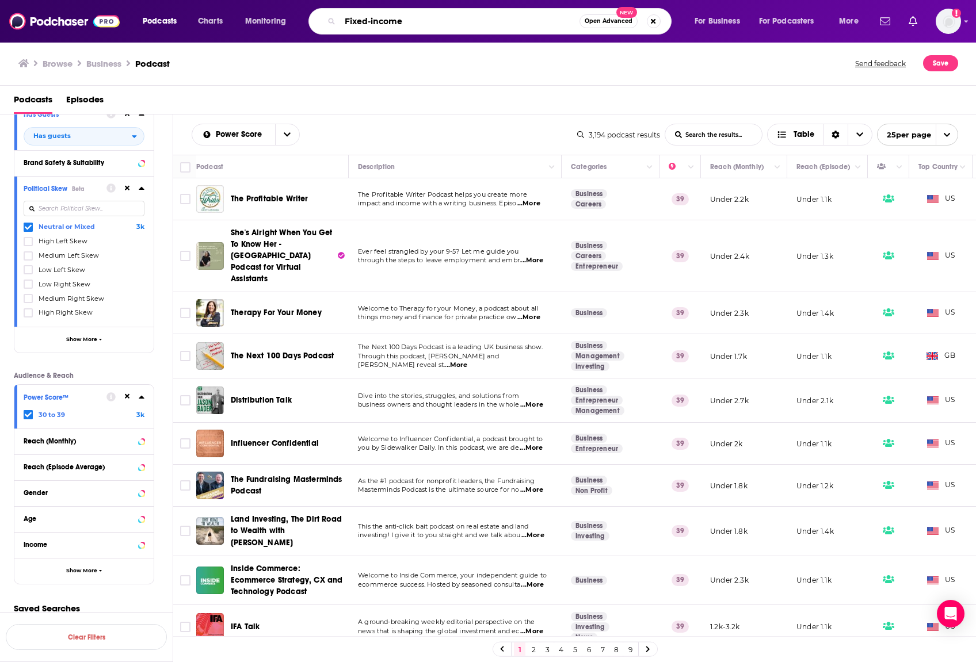
type input "Fixed-income"
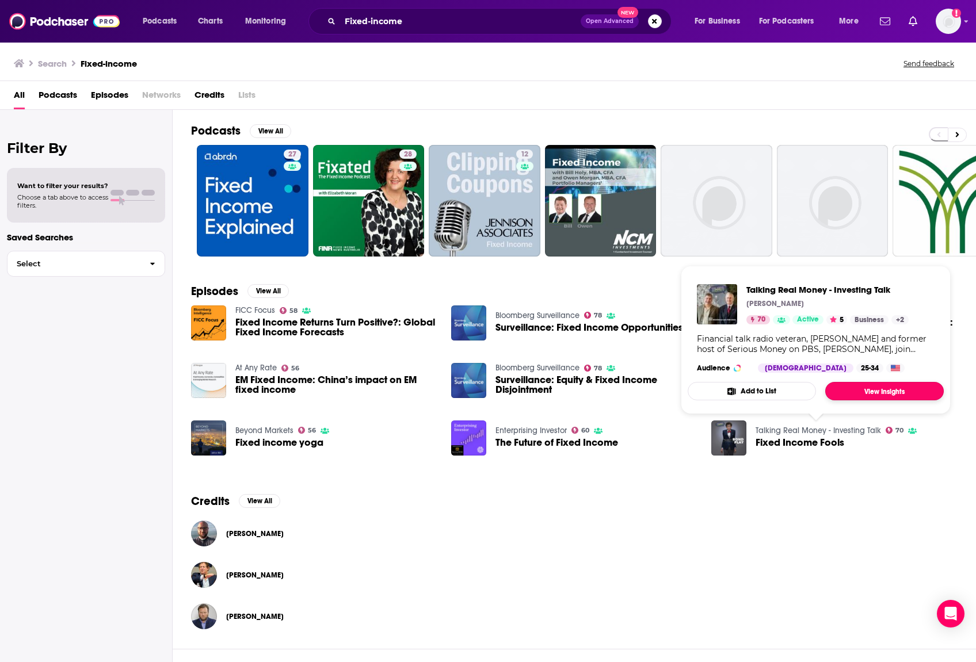
click at [857, 392] on link "View Insights" at bounding box center [884, 391] width 119 height 18
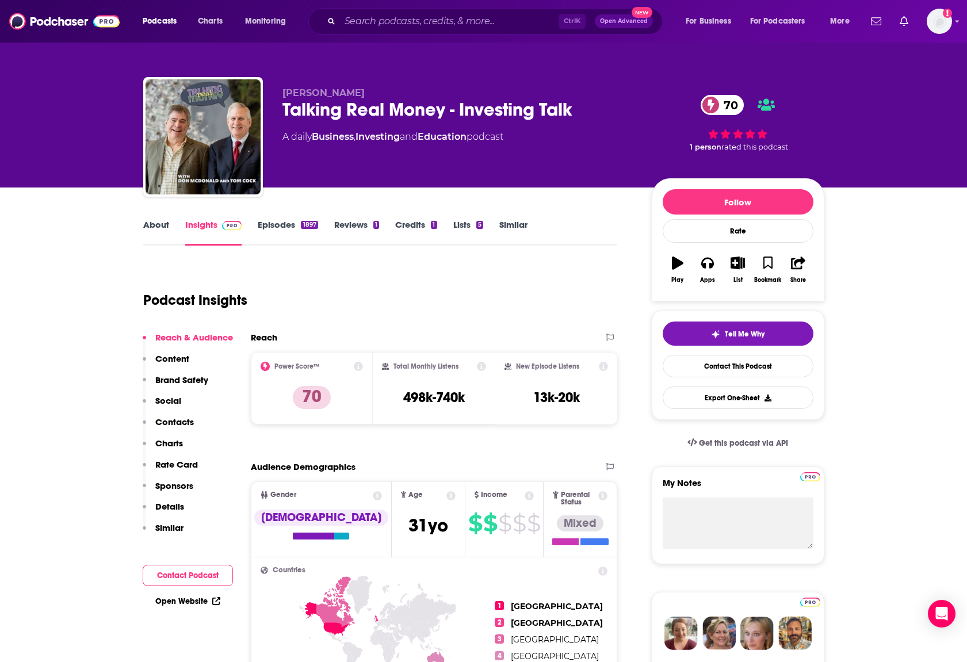
click at [163, 225] on link "About" at bounding box center [156, 232] width 26 height 26
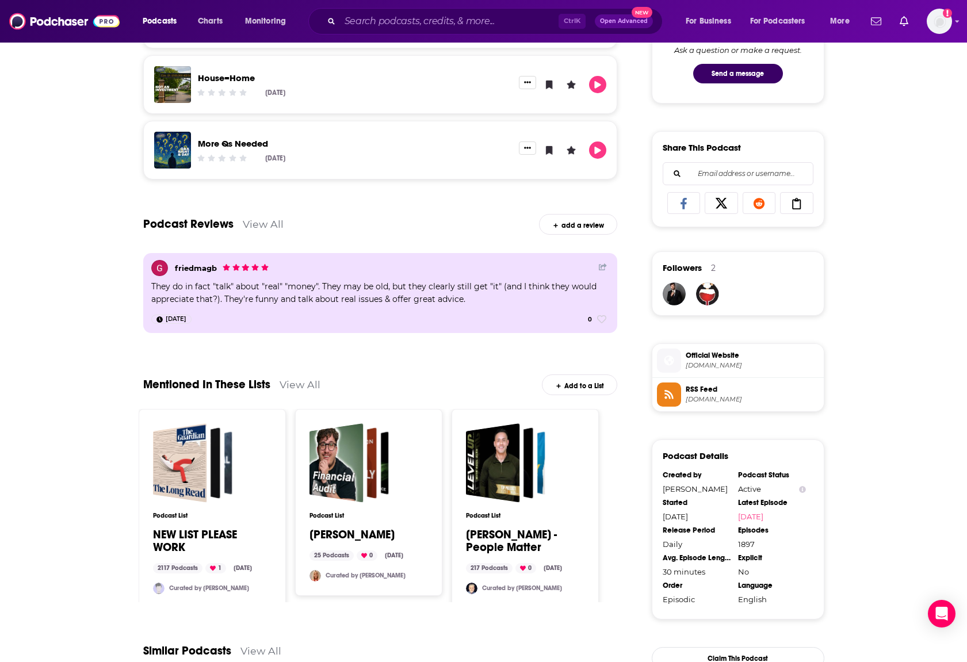
scroll to position [851, 0]
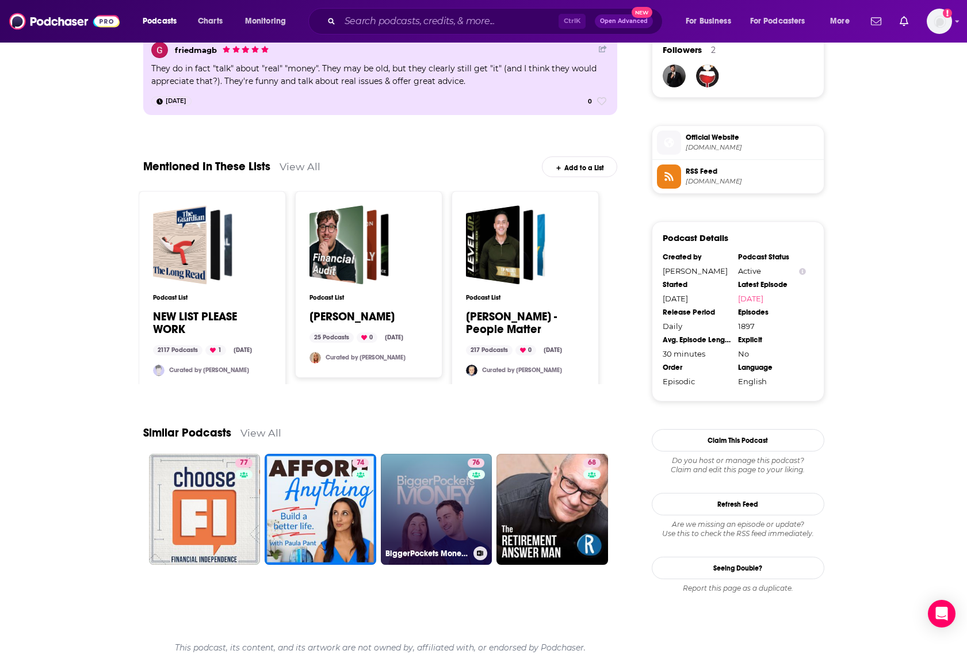
click at [434, 529] on link "76 BiggerPockets Money Podcast" at bounding box center [437, 510] width 112 height 112
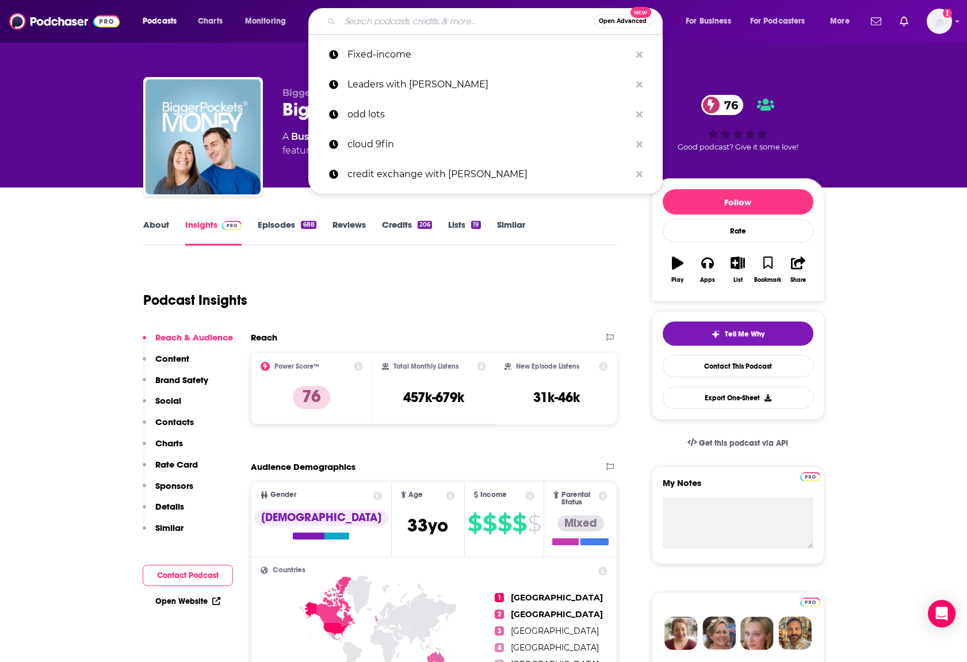
click at [403, 26] on input "Search podcasts, credits, & more..." at bounding box center [467, 21] width 254 height 18
paste input "municipal bonds"
type input "municipal bonds"
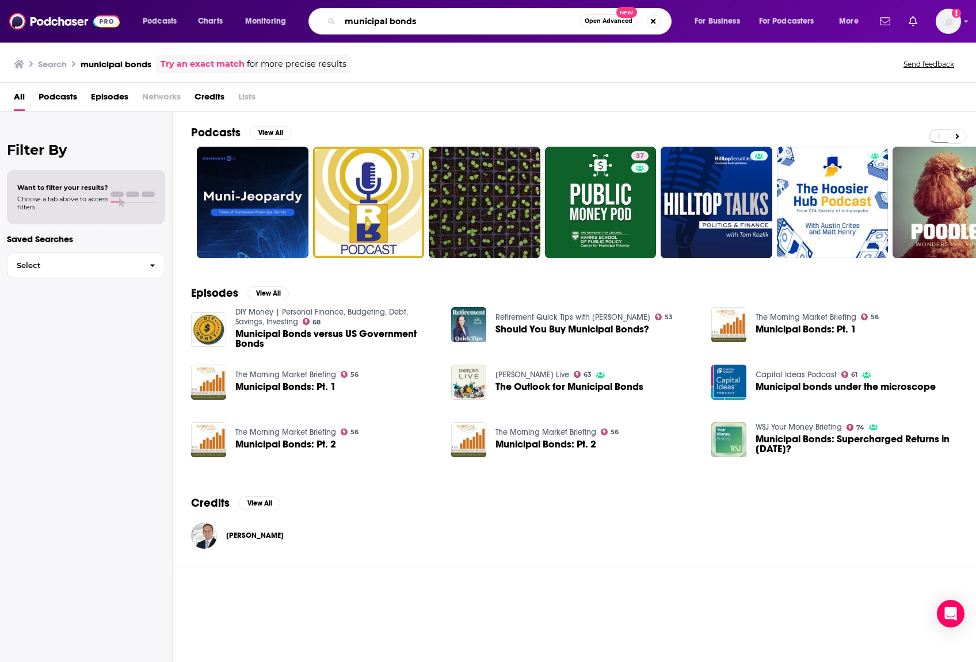
drag, startPoint x: 446, startPoint y: 22, endPoint x: 338, endPoint y: 6, distance: 109.4
click at [338, 6] on div "Podcasts Charts Monitoring municipal bonds Open Advanced New For Business For P…" at bounding box center [488, 21] width 976 height 43
paste input "spread product"
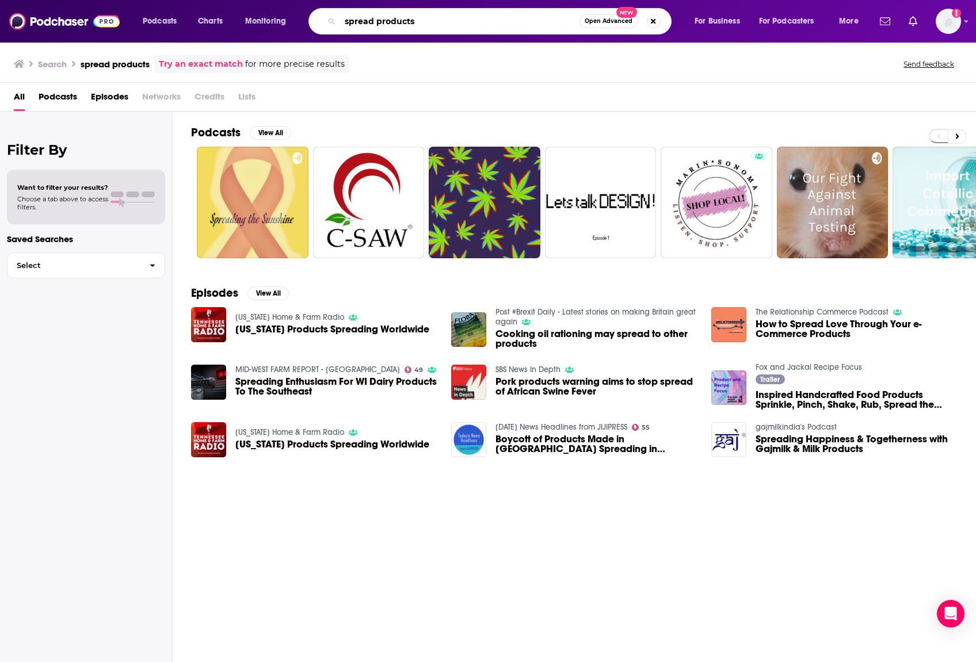
drag, startPoint x: 431, startPoint y: 17, endPoint x: 328, endPoint y: 7, distance: 103.4
click at [328, 7] on div "Podcasts Charts Monitoring spread products Open Advanced New For Business For P…" at bounding box center [488, 21] width 976 height 43
paste input "Fixed-income"
type input "Fixed-income"
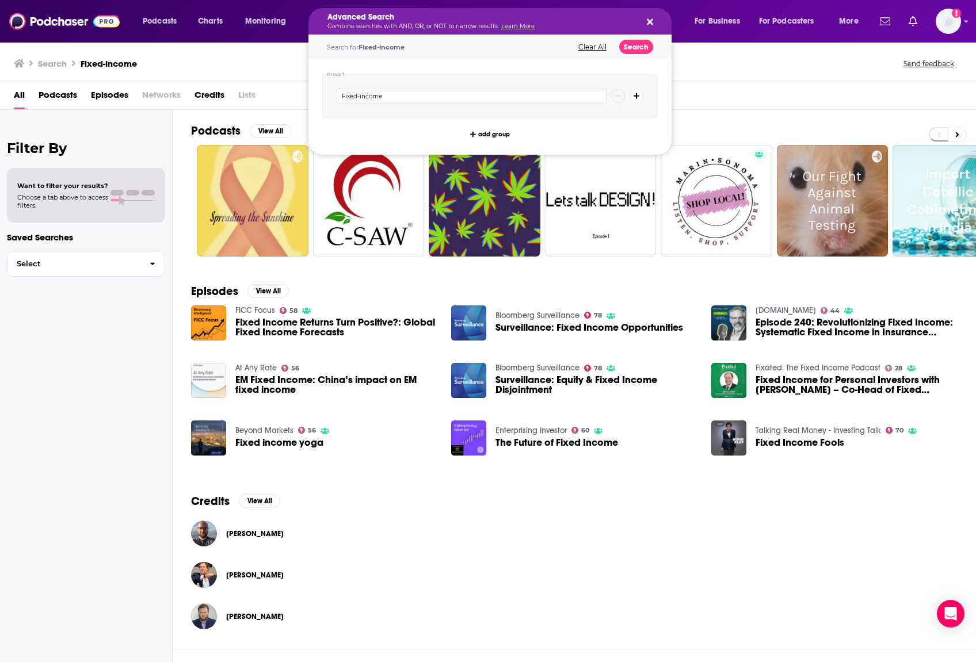
click at [650, 21] on icon "Search podcasts, credits, & more..." at bounding box center [650, 22] width 6 height 6
click at [641, 48] on button "Search" at bounding box center [636, 47] width 34 height 14
click at [698, 97] on div "All Podcasts Episodes Networks Credits Lists" at bounding box center [490, 98] width 953 height 24
click at [295, 66] on div "Search Fixed-income Send feedback" at bounding box center [485, 63] width 943 height 16
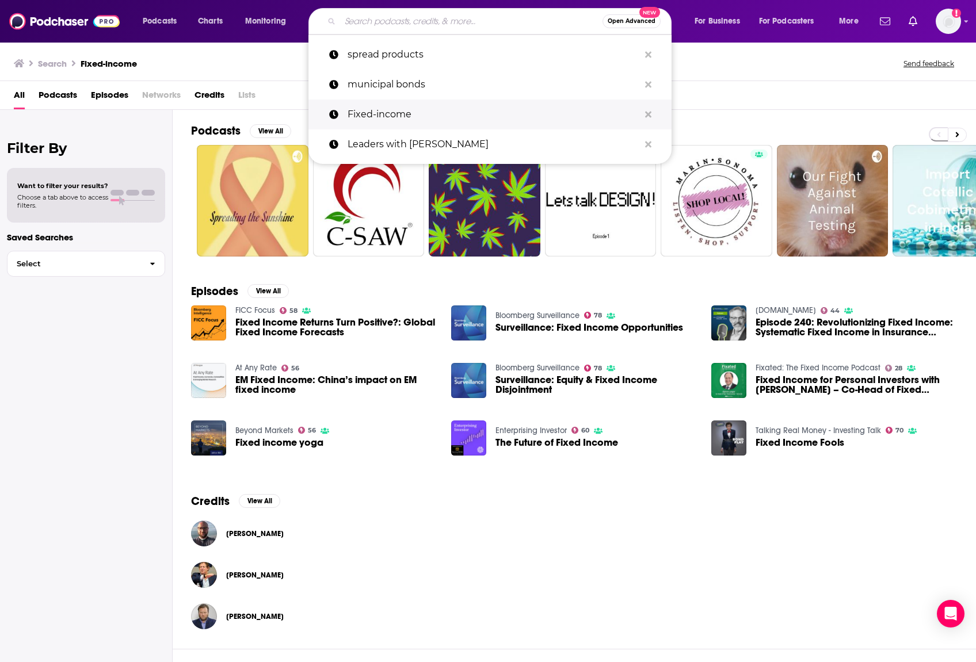
click at [396, 113] on p "Fixed-income" at bounding box center [493, 115] width 292 height 30
type input "Fixed-income"
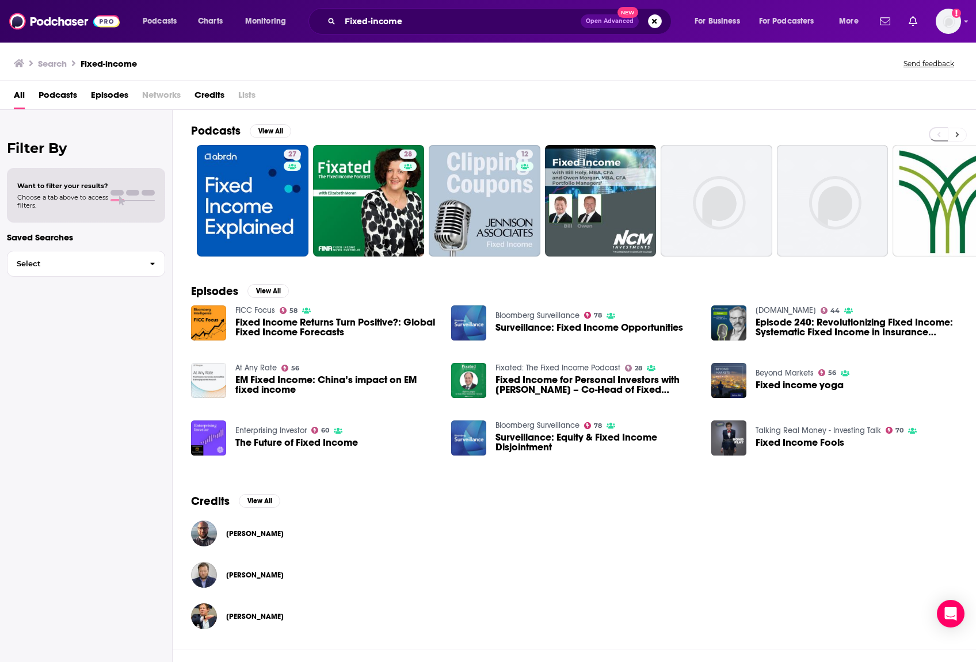
click at [958, 133] on icon at bounding box center [957, 135] width 4 height 8
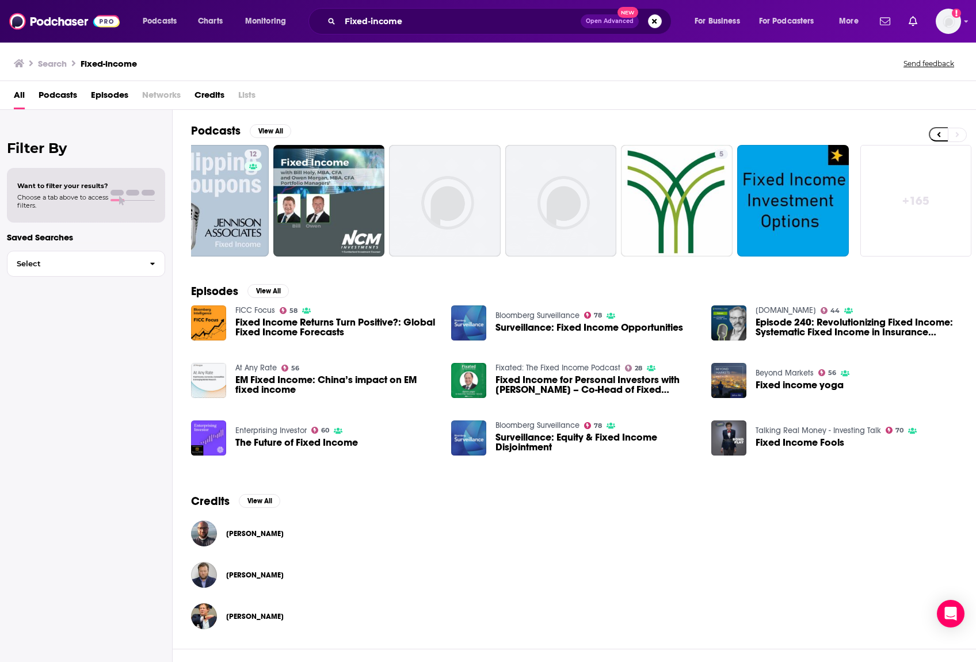
click at [61, 98] on span "Podcasts" at bounding box center [58, 98] width 39 height 24
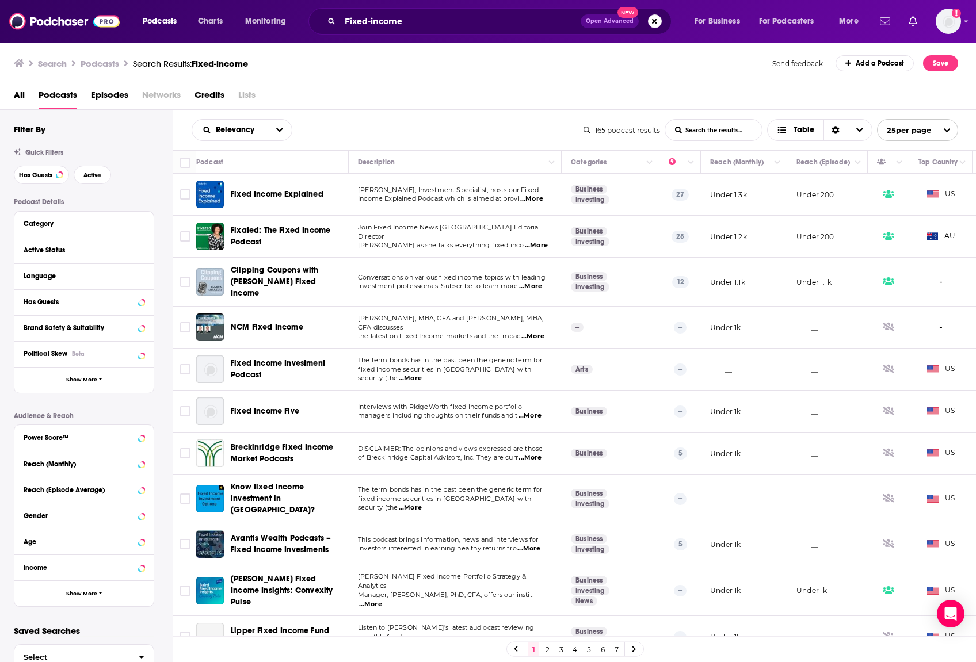
click at [532, 198] on span "...More" at bounding box center [531, 198] width 23 height 9
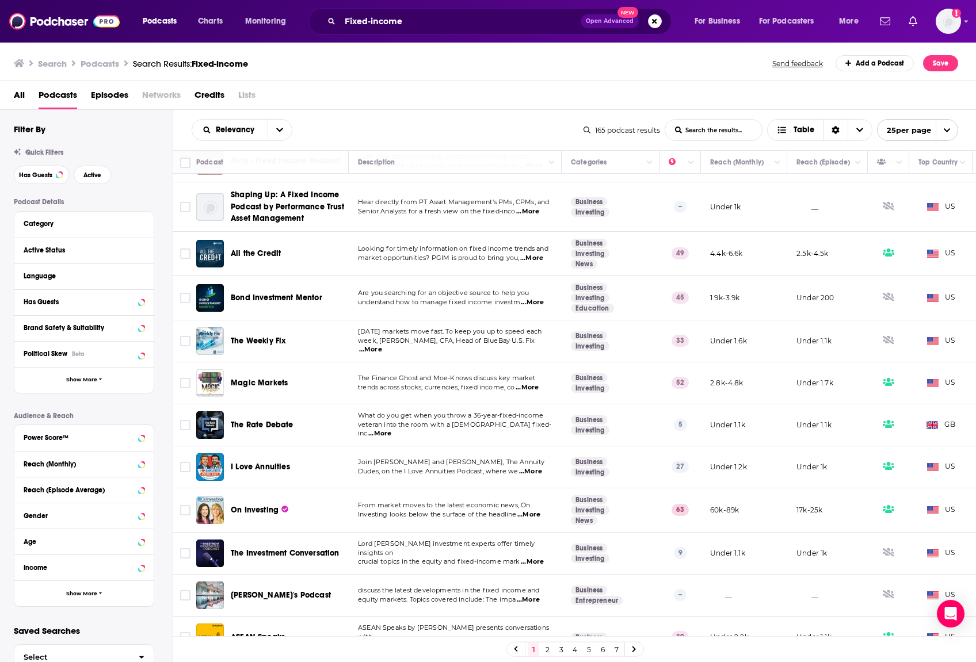
scroll to position [613, 0]
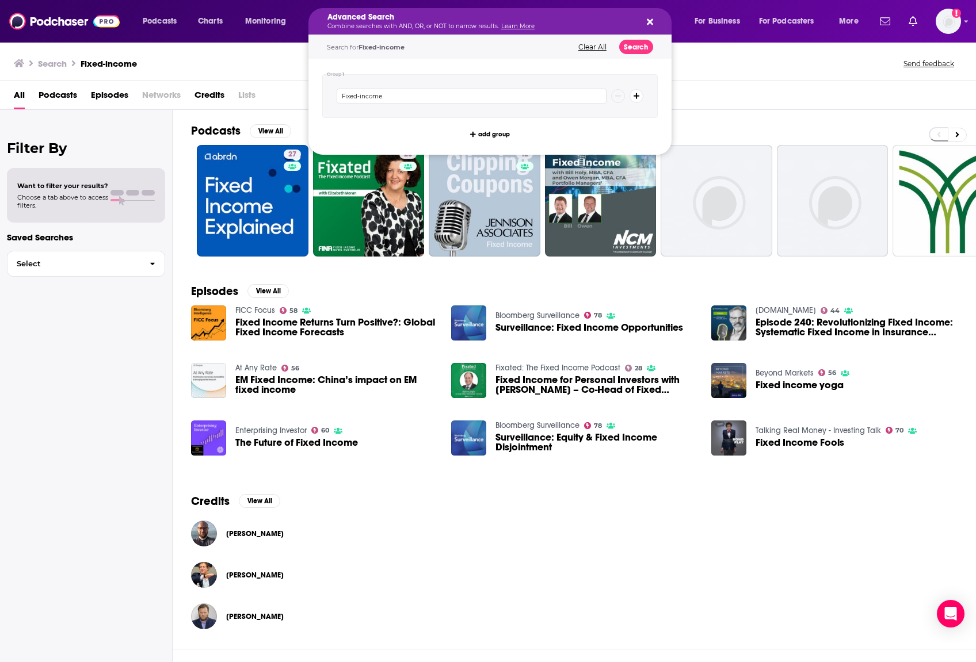
click at [587, 47] on button "Clear All" at bounding box center [592, 47] width 35 height 8
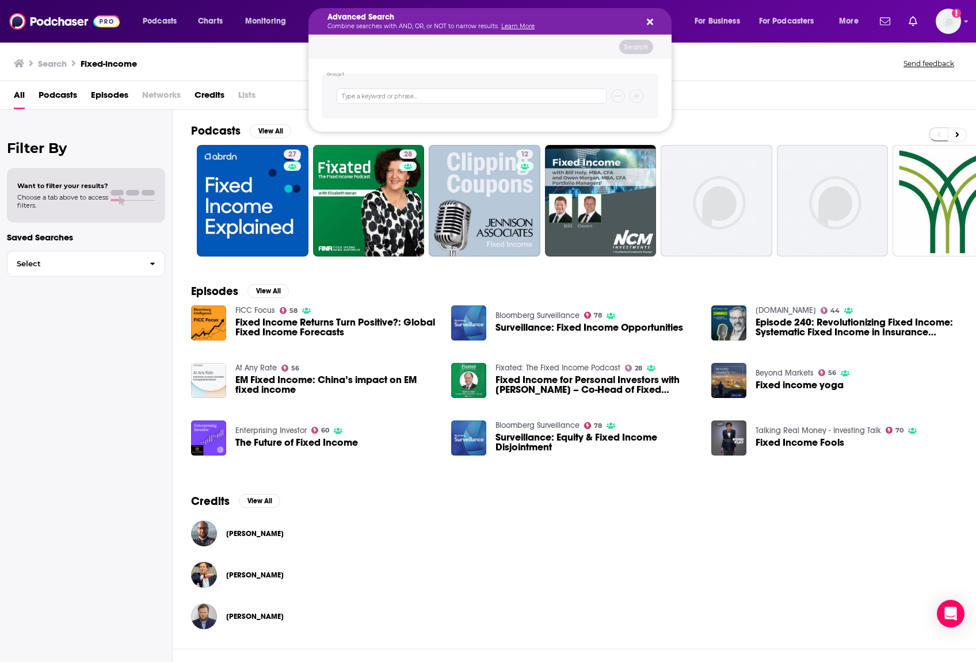
click at [647, 23] on icon "Search podcasts, credits, & more..." at bounding box center [650, 22] width 6 height 6
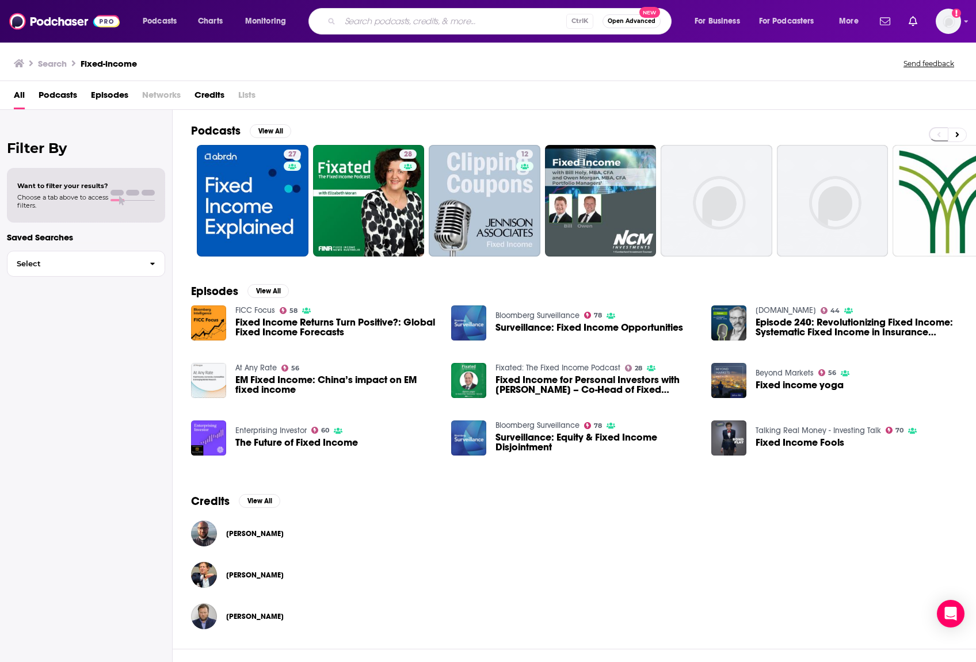
click at [457, 24] on input "Search podcasts, credits, & more..." at bounding box center [453, 21] width 226 height 18
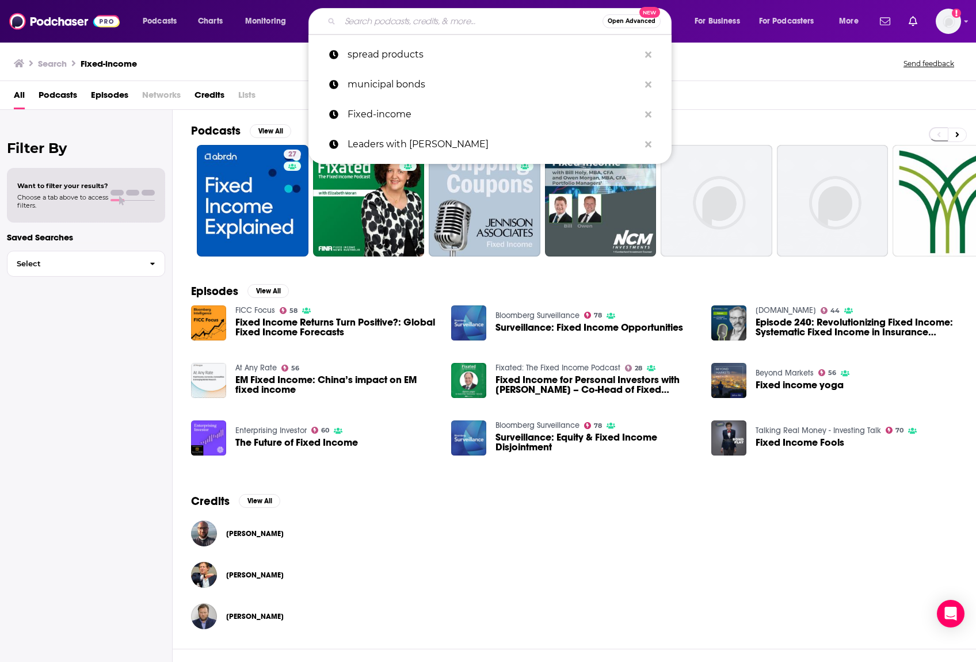
paste input "HBR IdeaCast"
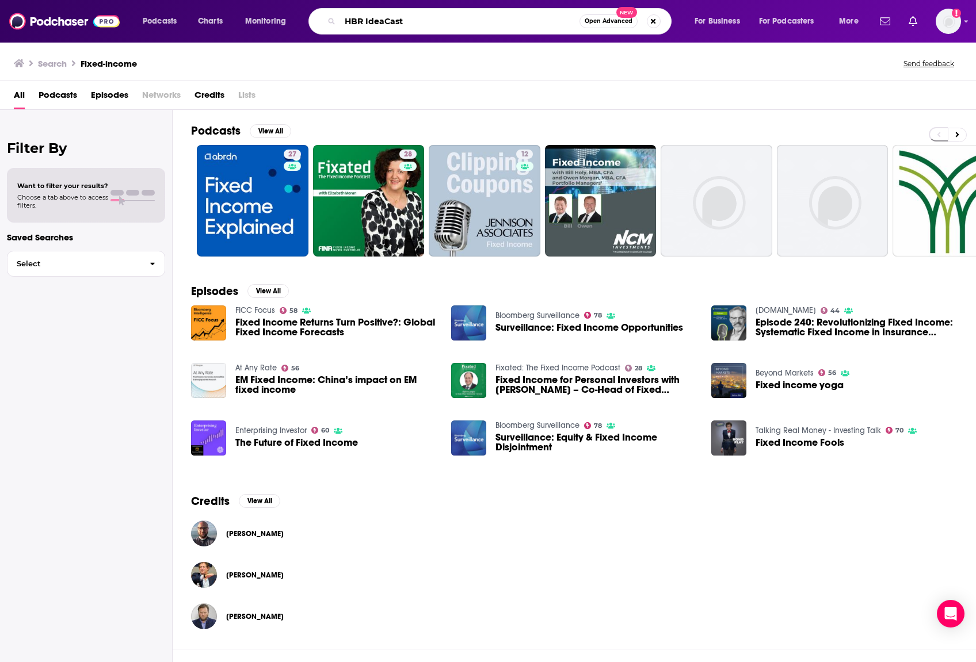
type input "HBR IdeaCast"
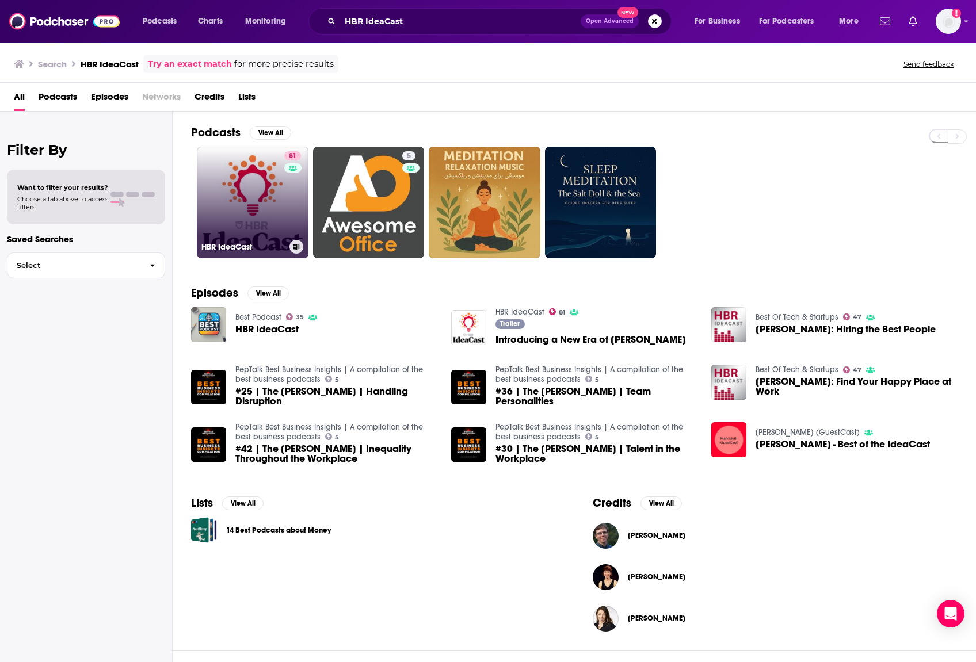
click at [259, 196] on link "81 HBR IdeaCast" at bounding box center [253, 203] width 112 height 112
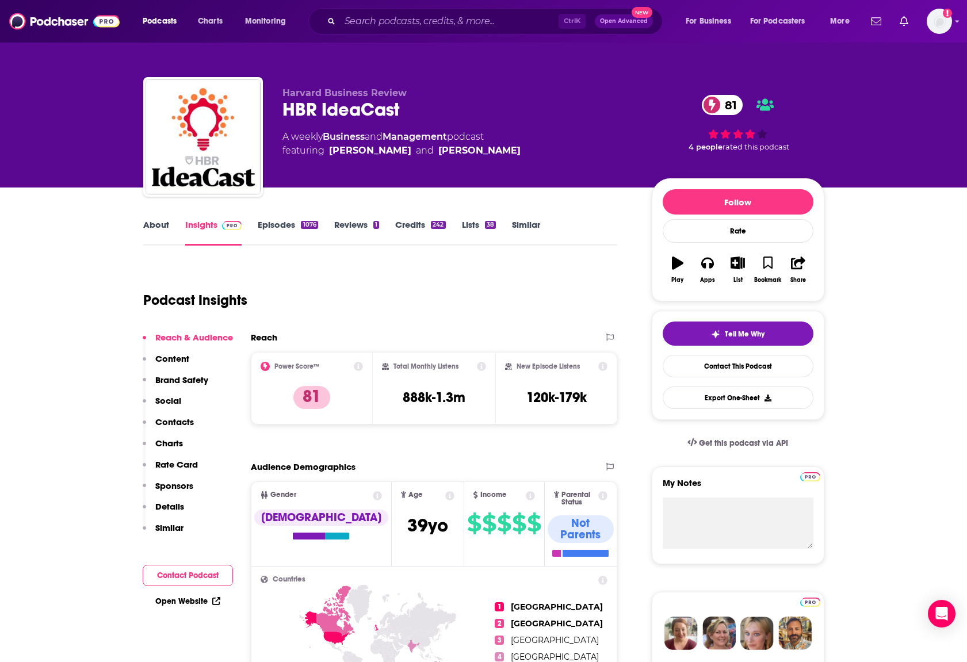
click at [269, 229] on link "Episodes 1076" at bounding box center [288, 232] width 60 height 26
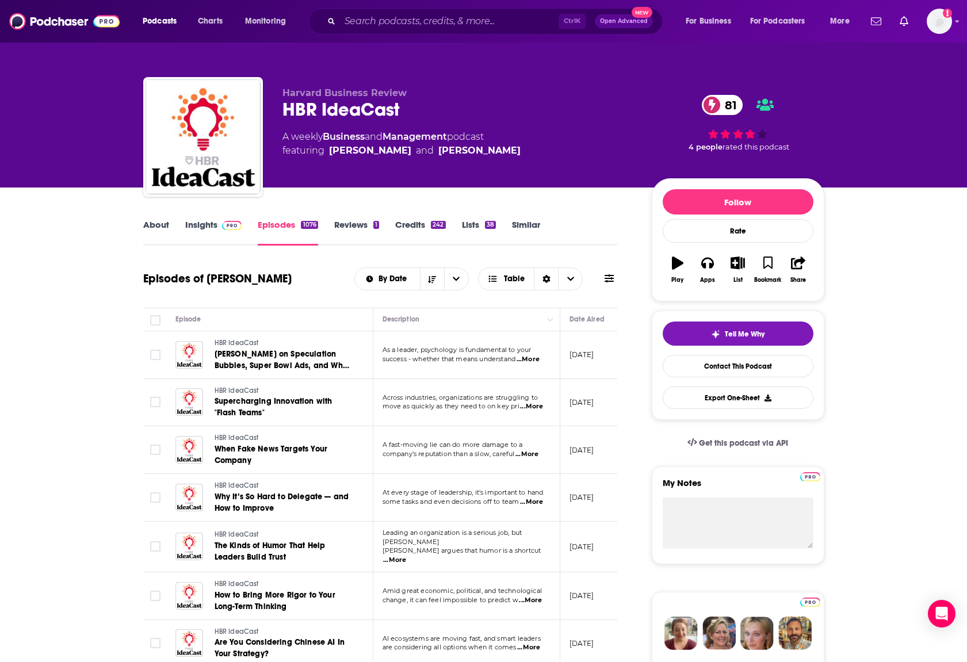
scroll to position [173, 0]
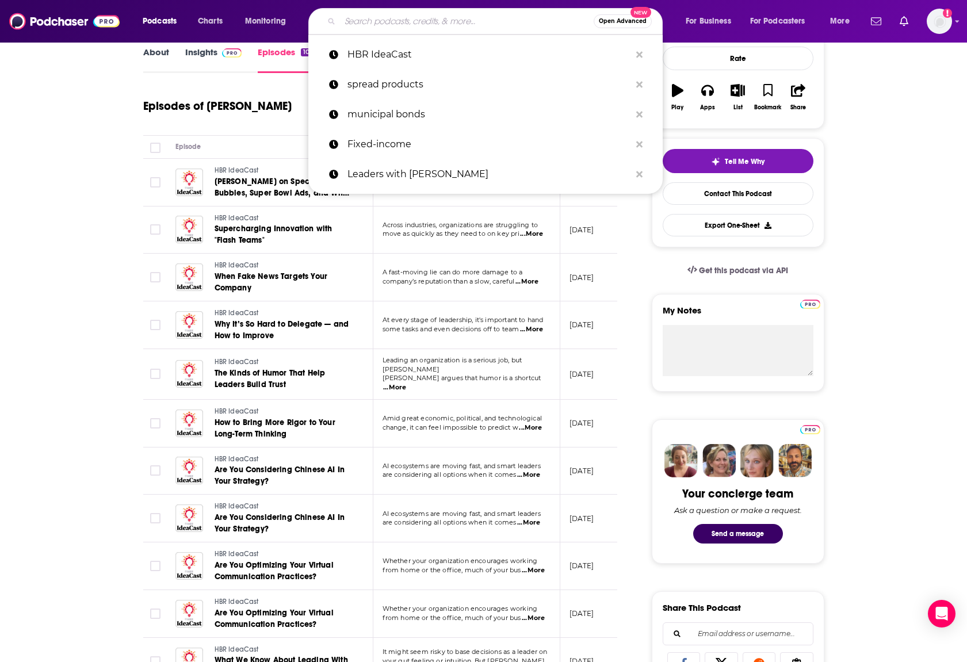
click at [458, 25] on input "Search podcasts, credits, & more..." at bounding box center [467, 21] width 254 height 18
paste input "Inside the Strategy Room"
type input "Inside the Strategy Room"
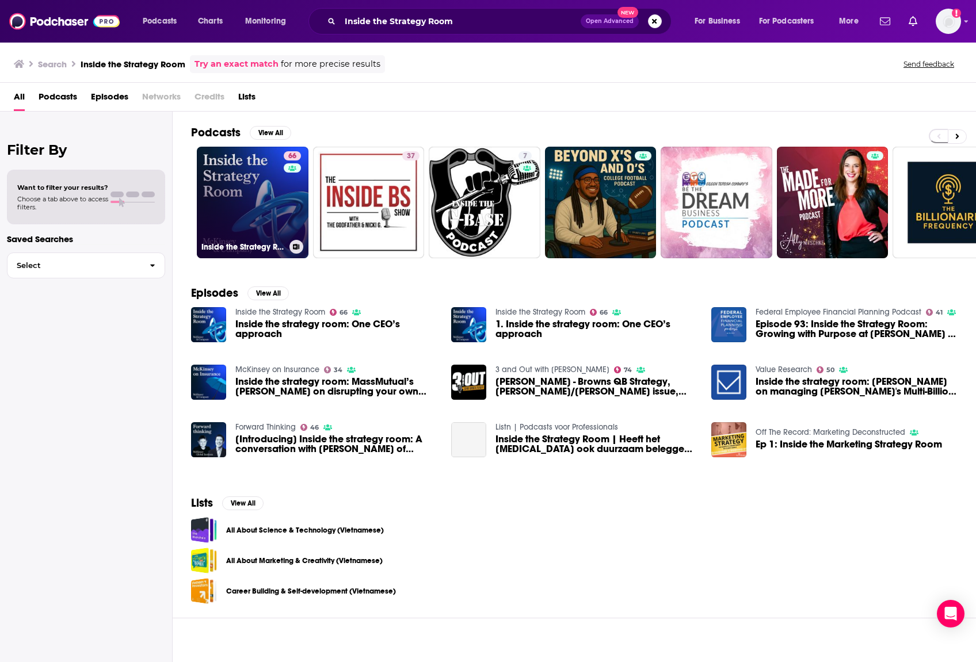
click at [242, 193] on link "66 Inside the Strategy Room" at bounding box center [253, 203] width 112 height 112
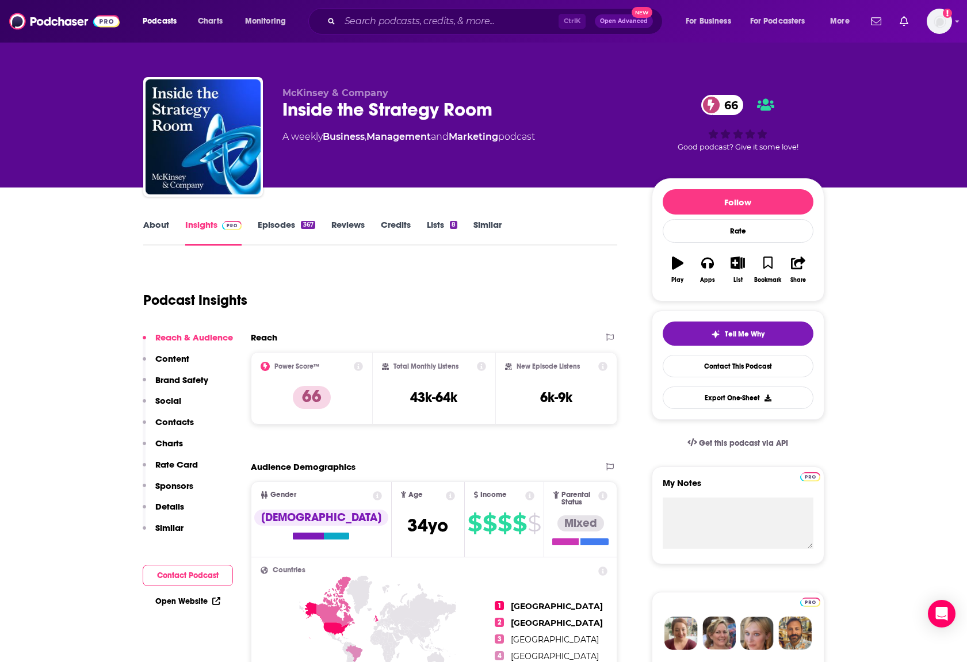
click at [294, 228] on link "Episodes 367" at bounding box center [286, 232] width 57 height 26
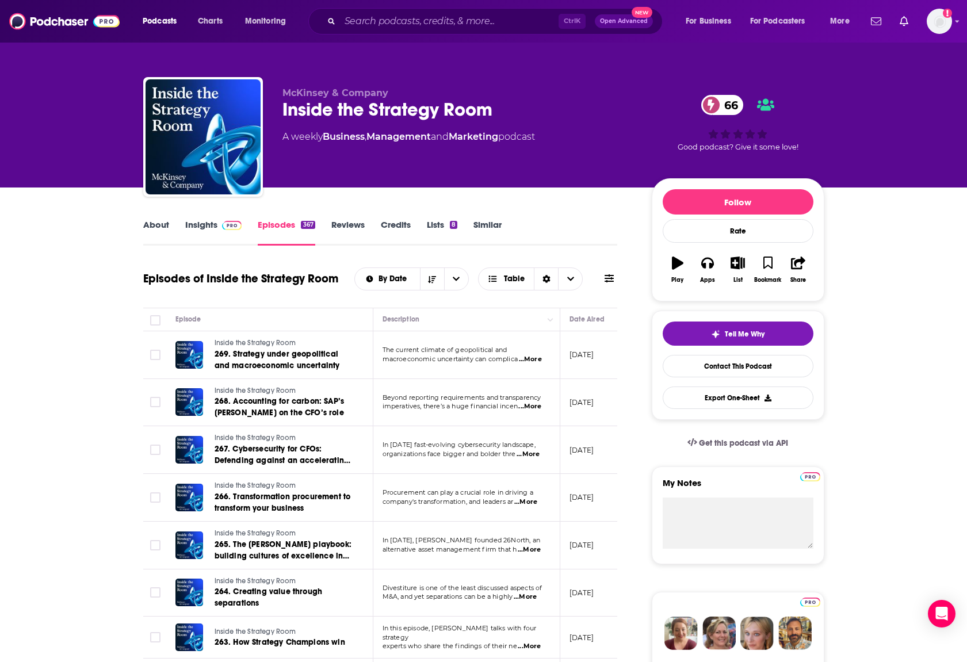
click at [529, 407] on span "...More" at bounding box center [529, 406] width 23 height 9
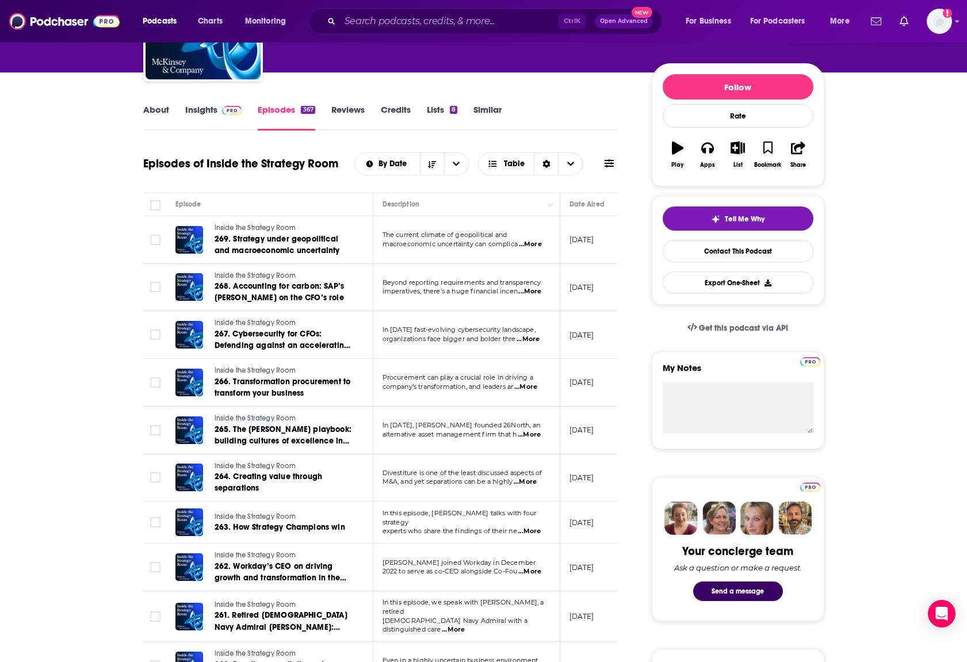
scroll to position [288, 0]
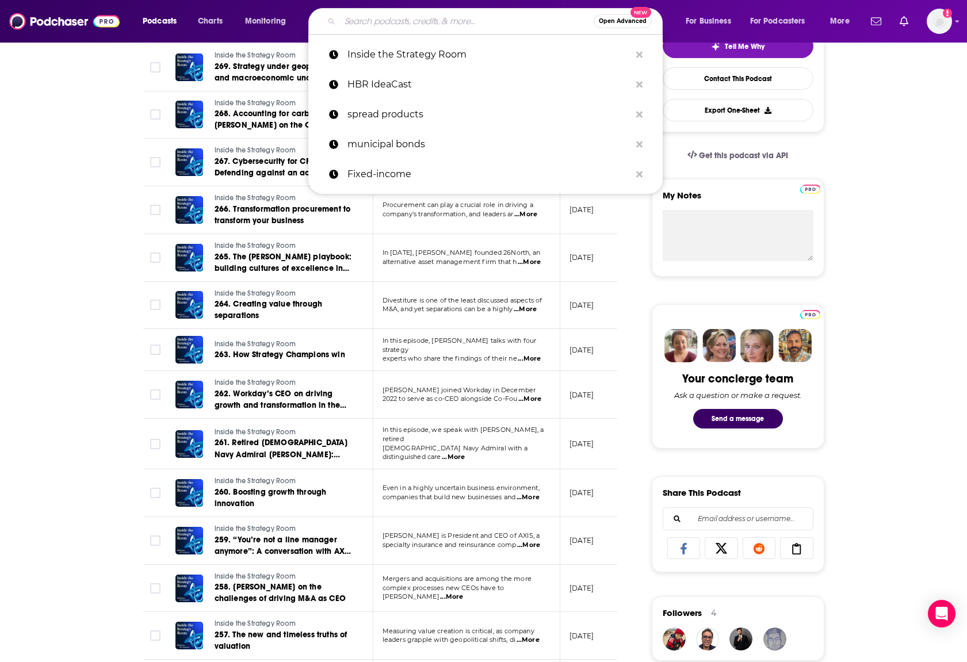
click at [416, 22] on input "Search podcasts, credits, & more..." at bounding box center [467, 21] width 254 height 18
paste input "Run the Numbers"
type input "Run the Numbers"
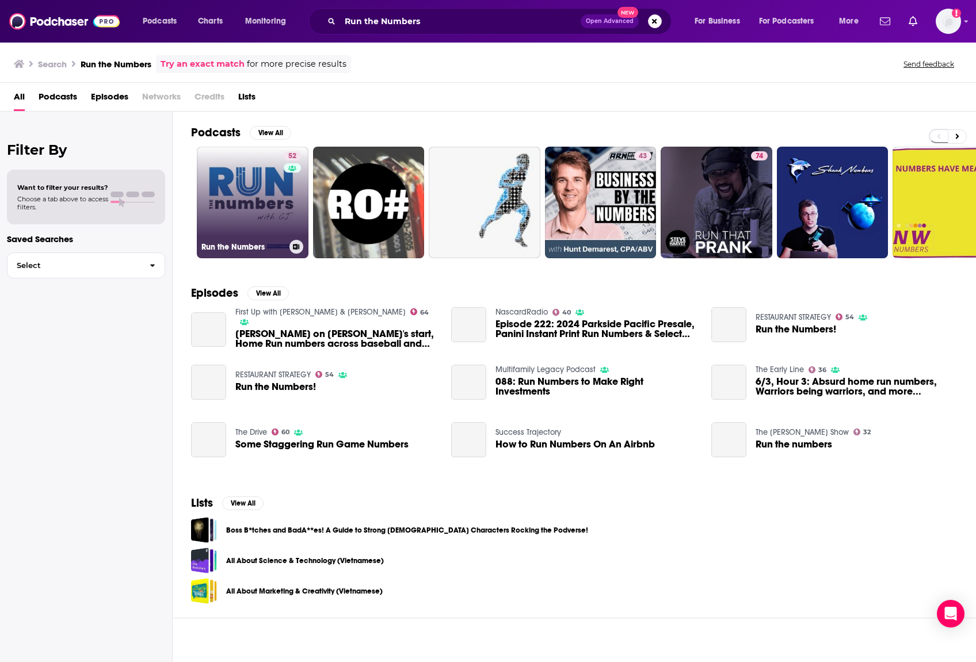
click at [247, 189] on link "52 Run the Numbers" at bounding box center [253, 203] width 112 height 112
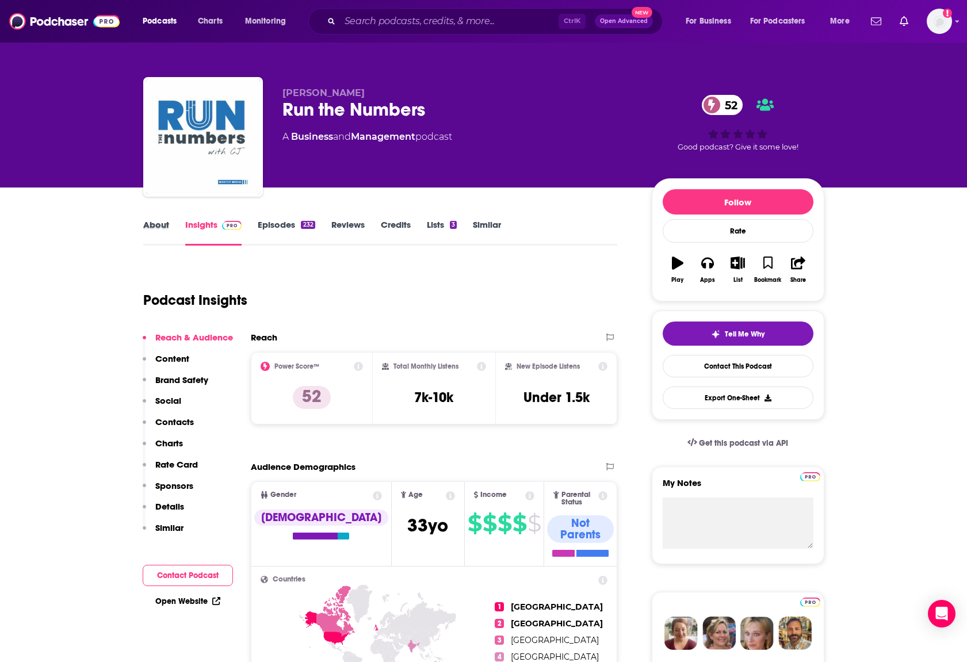
click at [171, 226] on div "About" at bounding box center [164, 232] width 42 height 26
click at [175, 235] on div "About" at bounding box center [164, 232] width 42 height 26
click at [154, 231] on link "About" at bounding box center [156, 232] width 26 height 26
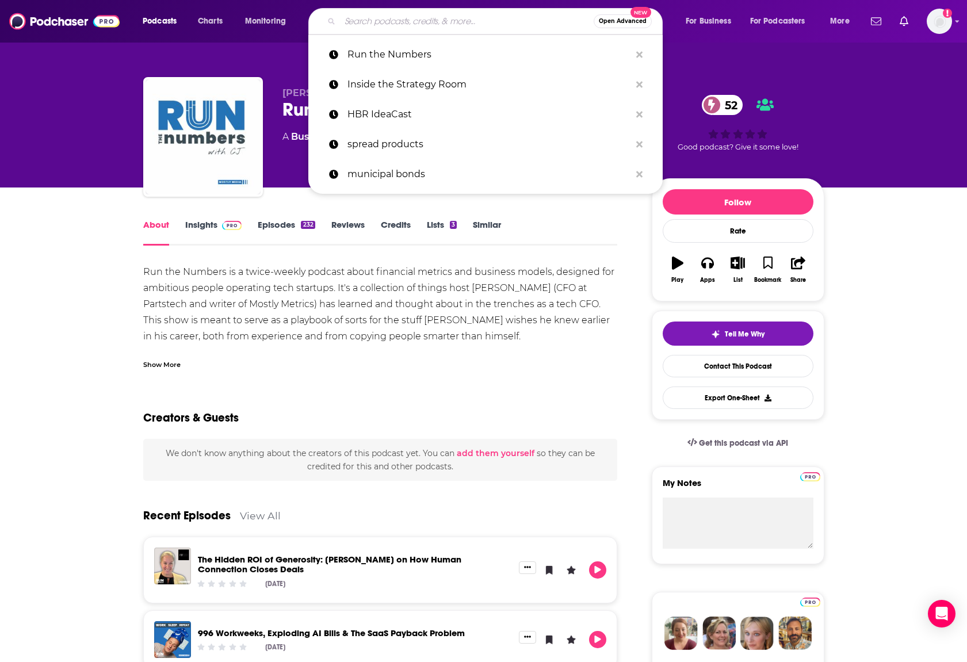
click at [444, 18] on input "Search podcasts, credits, & more..." at bounding box center [467, 21] width 254 height 18
paste input "Treasury Talk Series"
type input "Treasury Talk Series"
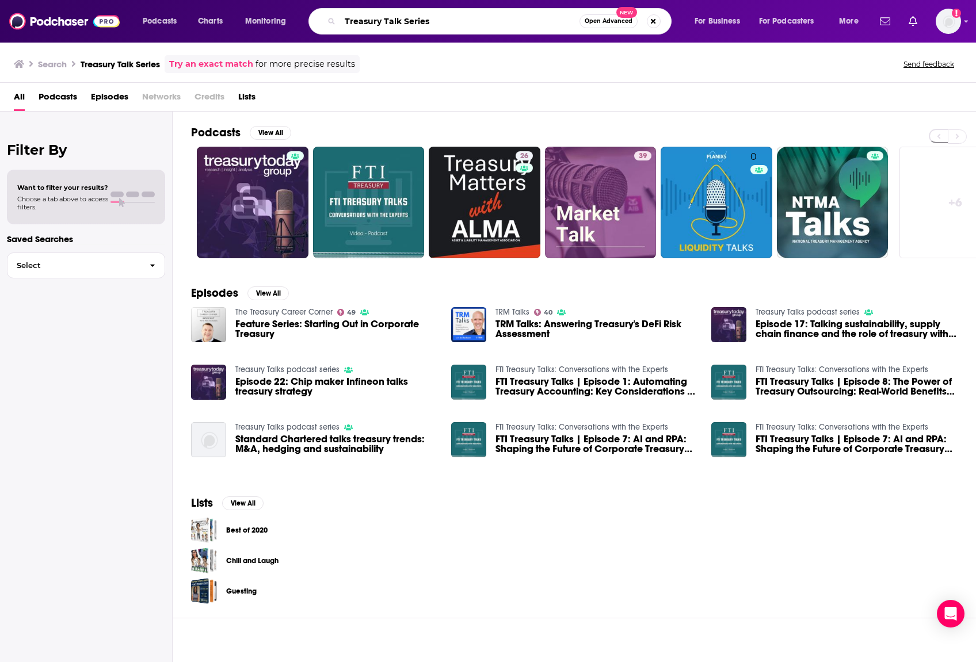
click at [437, 22] on input "Treasury Talk Series" at bounding box center [459, 21] width 239 height 18
drag, startPoint x: 437, startPoint y: 22, endPoint x: 305, endPoint y: 14, distance: 131.4
click at [305, 14] on div "Podcasts Charts Monitoring Treasury Talk Series Open Advanced New For Business …" at bounding box center [502, 21] width 735 height 26
paste input "he Better Finance Podcast"
type input "The Better Finance Podcast"
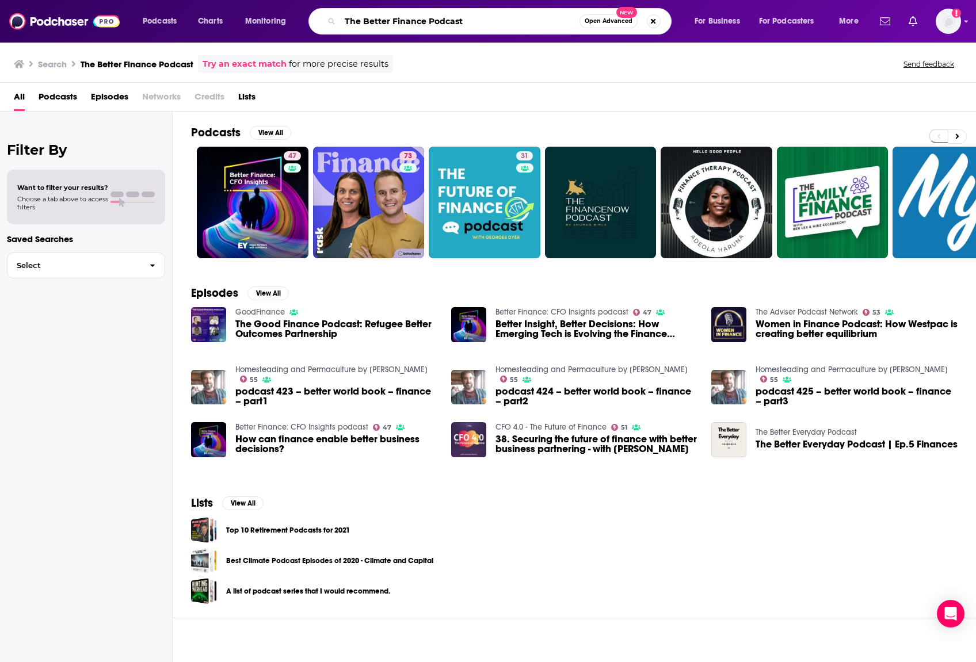
drag, startPoint x: 481, startPoint y: 12, endPoint x: 431, endPoint y: 10, distance: 49.5
click at [431, 10] on div "The Better Finance Podcast Open Advanced New" at bounding box center [489, 21] width 363 height 26
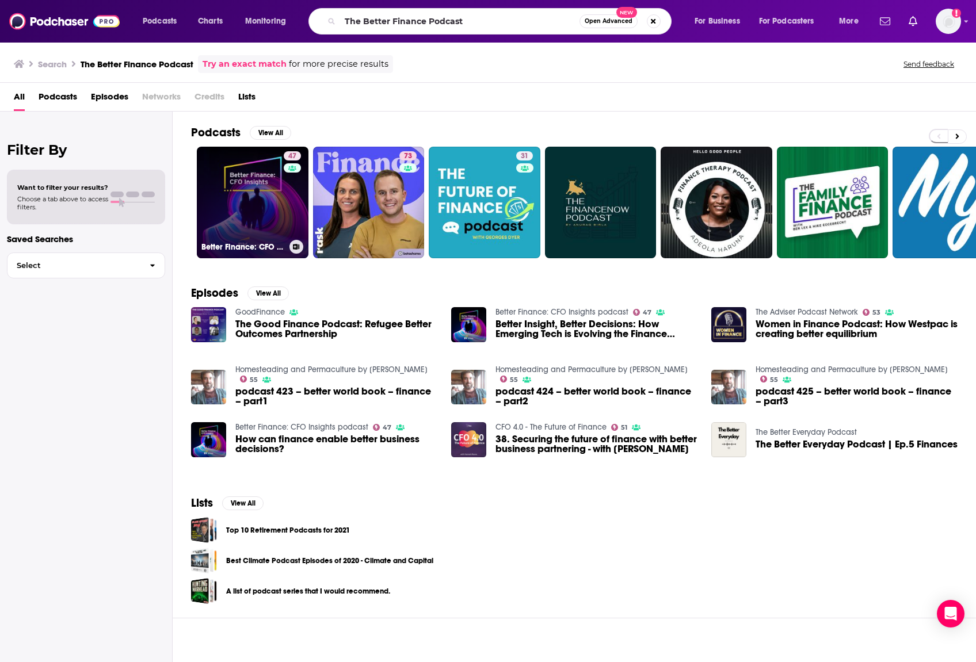
click at [251, 202] on link "47 Better Finance: CFO Insights podcast" at bounding box center [253, 203] width 112 height 112
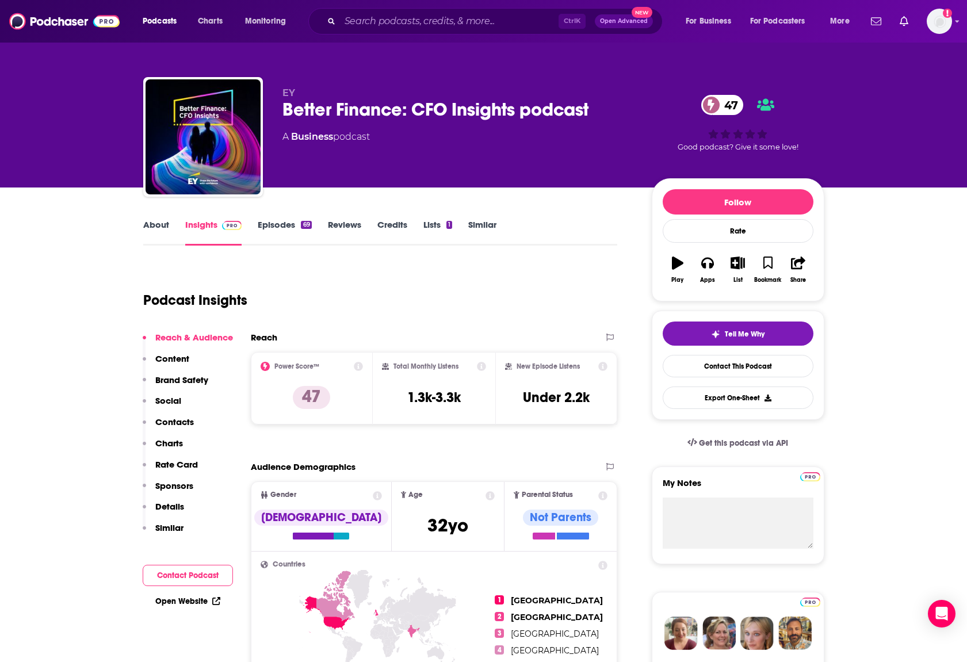
click at [284, 230] on link "Episodes 69" at bounding box center [285, 232] width 54 height 26
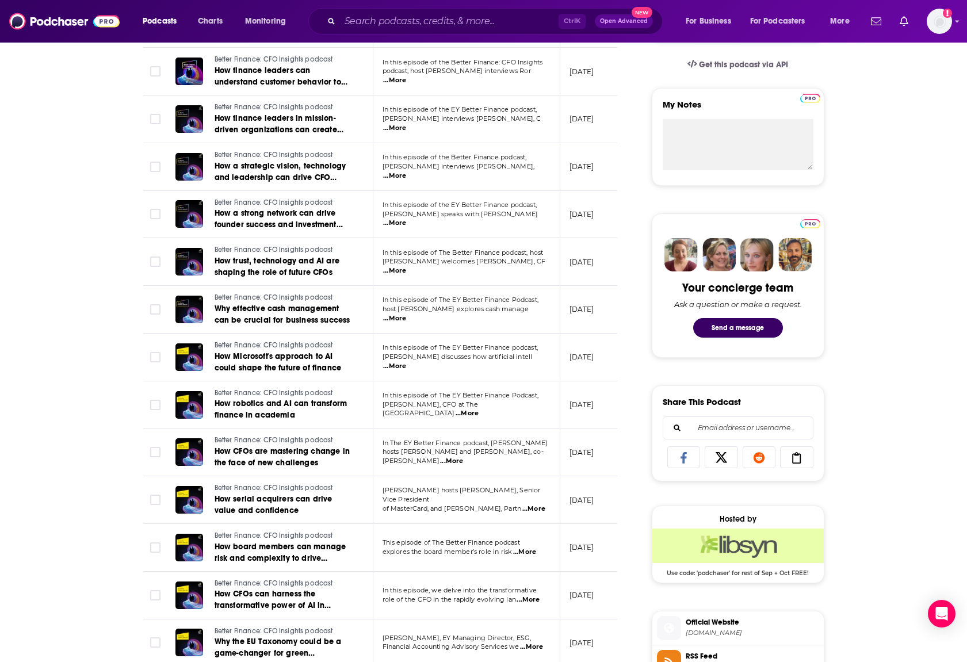
scroll to position [440, 0]
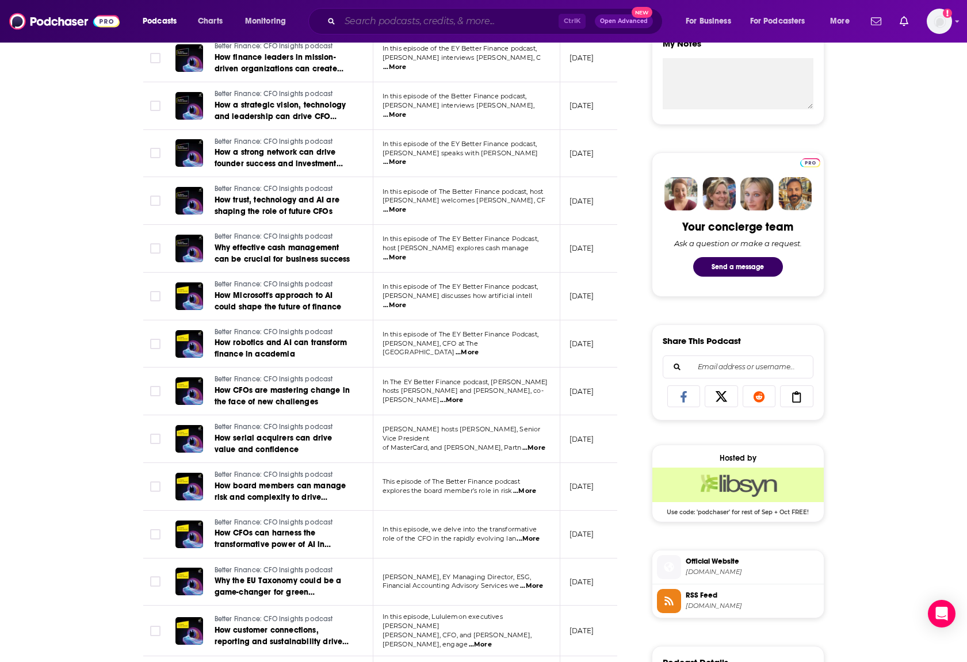
click at [441, 20] on input "Search podcasts, credits, & more..." at bounding box center [449, 21] width 219 height 18
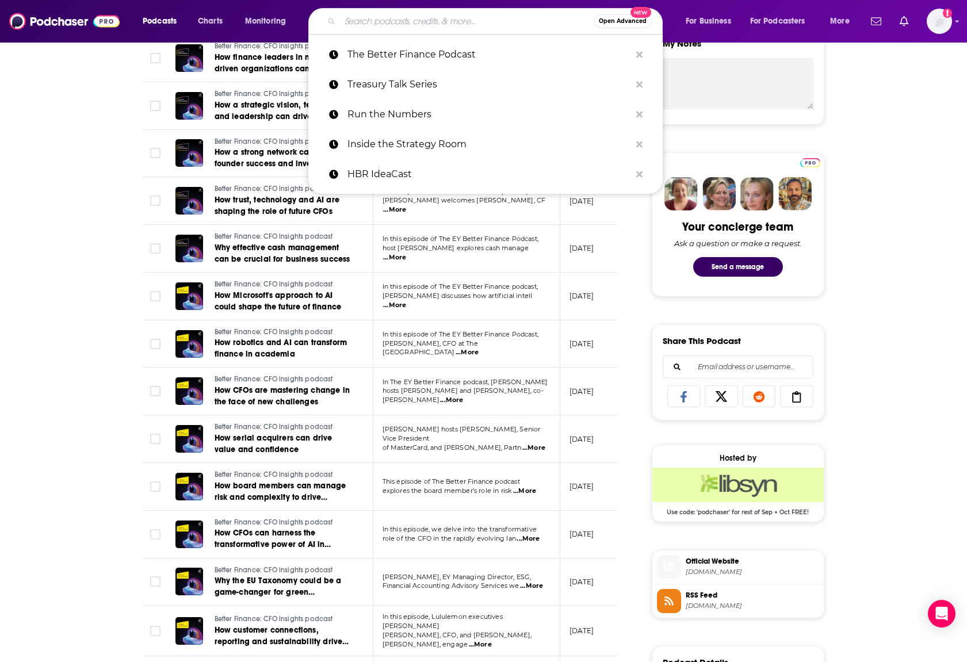
paste input "Turpentine Finance"
type input "Turpentine Finance"
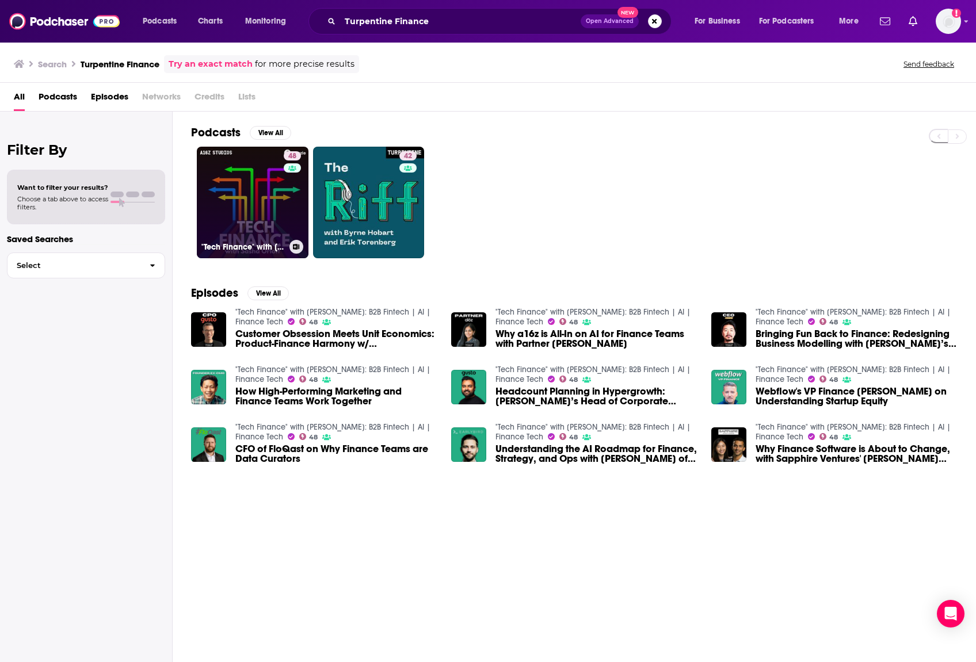
click at [249, 185] on link "48 "Tech Finance" with Sasha Orloff: B2B Fintech | AI | Finance Tech" at bounding box center [253, 203] width 112 height 112
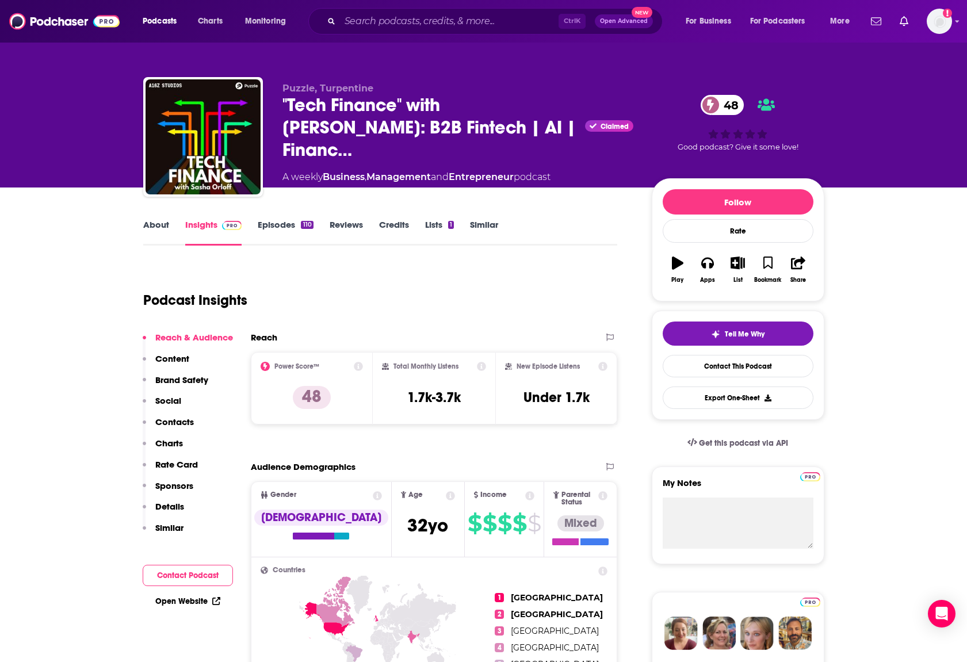
click at [285, 228] on link "Episodes 110" at bounding box center [285, 232] width 55 height 26
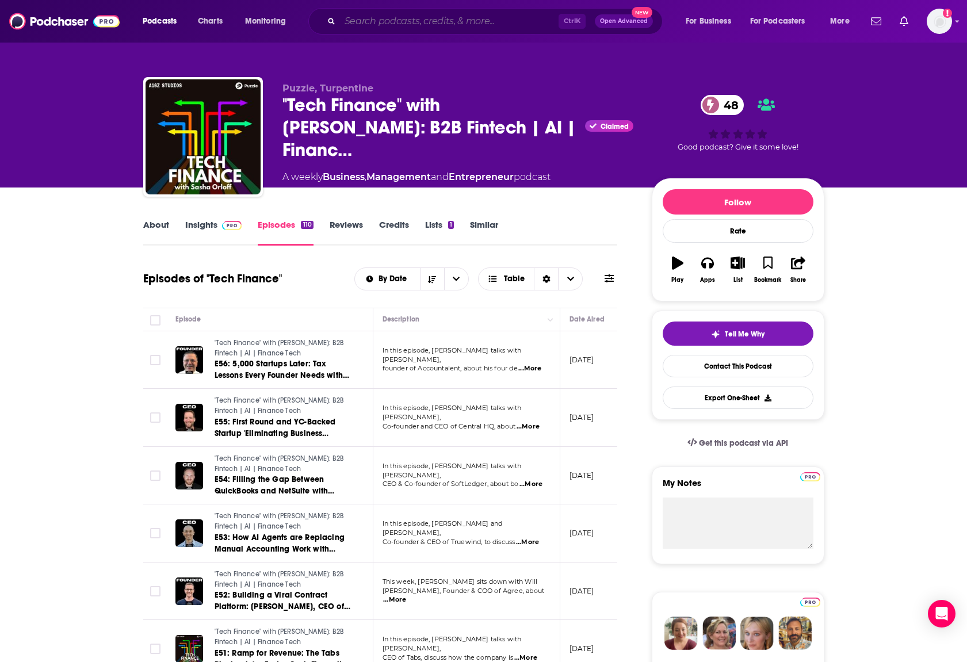
click at [399, 19] on input "Search podcasts, credits, & more..." at bounding box center [449, 21] width 219 height 18
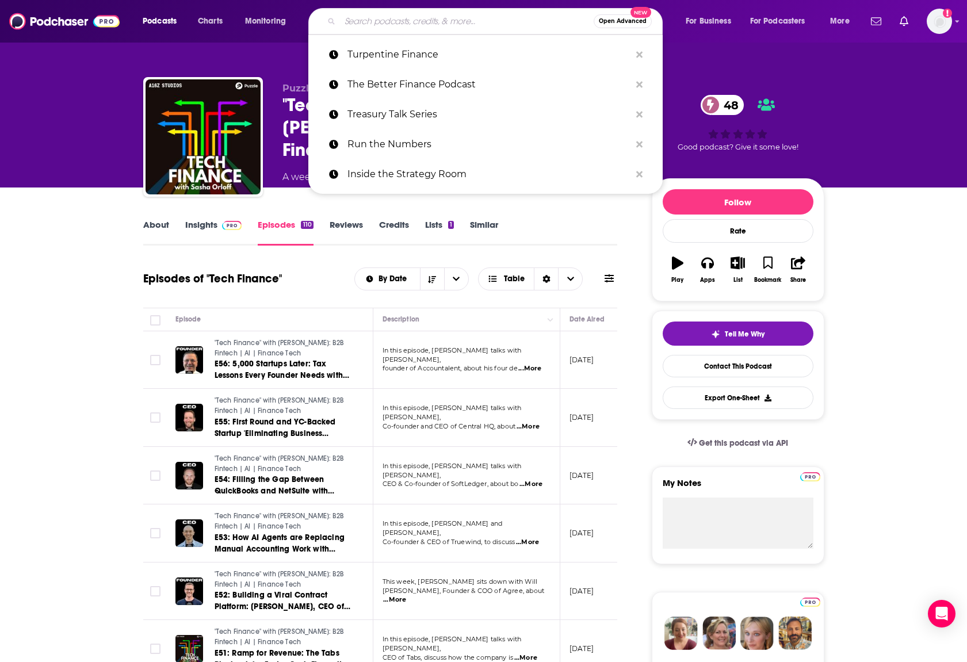
paste input "Tech for Finance"
type input "Tech for Finance"
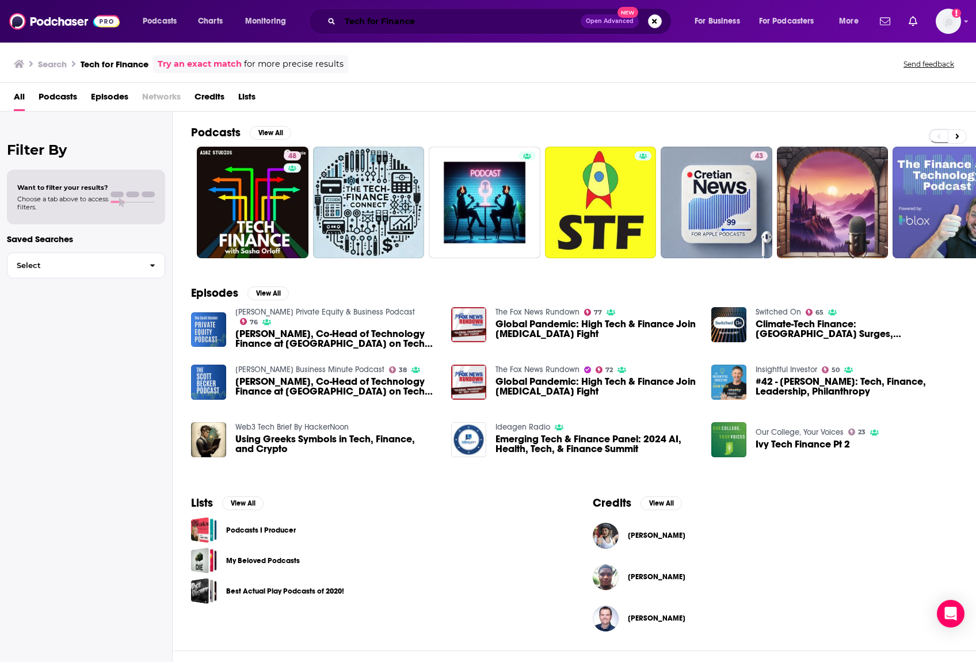
click at [443, 16] on input "Tech for Finance" at bounding box center [460, 21] width 240 height 18
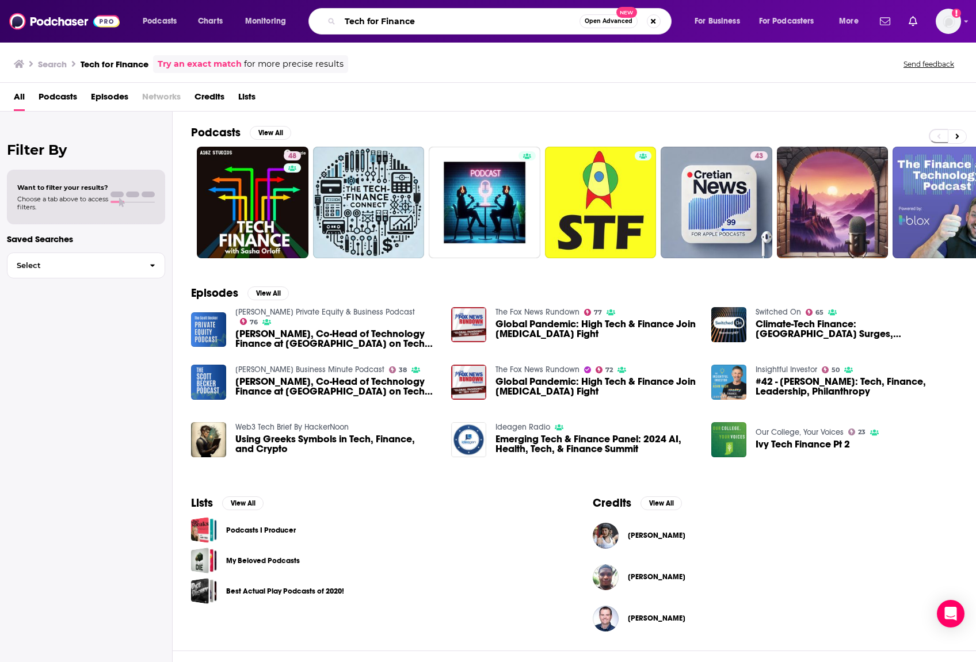
drag, startPoint x: 443, startPoint y: 18, endPoint x: 330, endPoint y: 15, distance: 113.4
click at [331, 16] on div "Tech for Finance Open Advanced New" at bounding box center [489, 21] width 363 height 26
paste input "he Strategic Financial Leadership"
type input "The Strategic Financial Leadership"
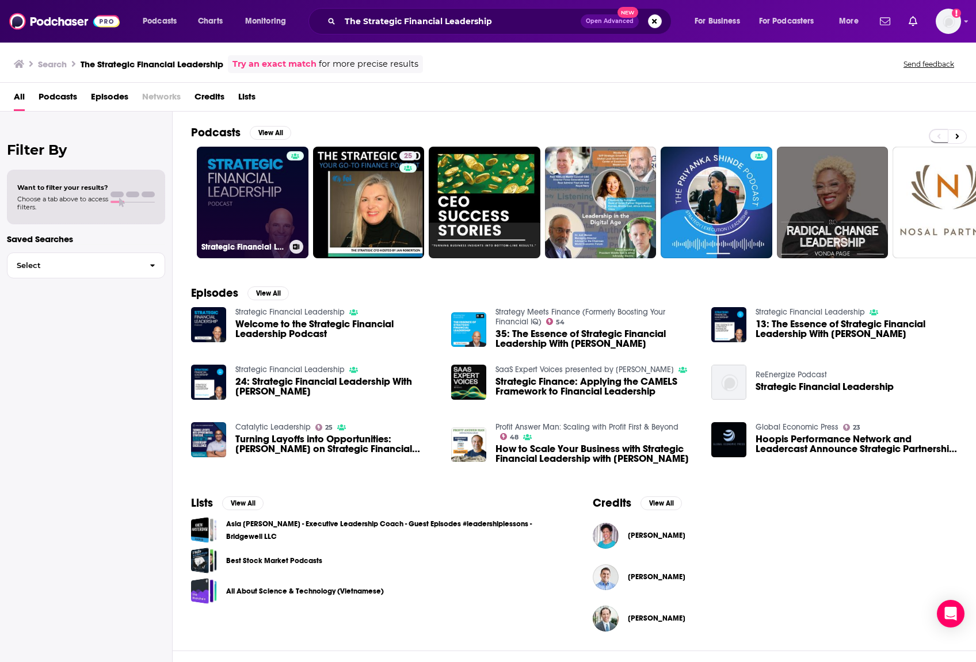
click at [220, 205] on link "Strategic Financial Leadership" at bounding box center [253, 203] width 112 height 112
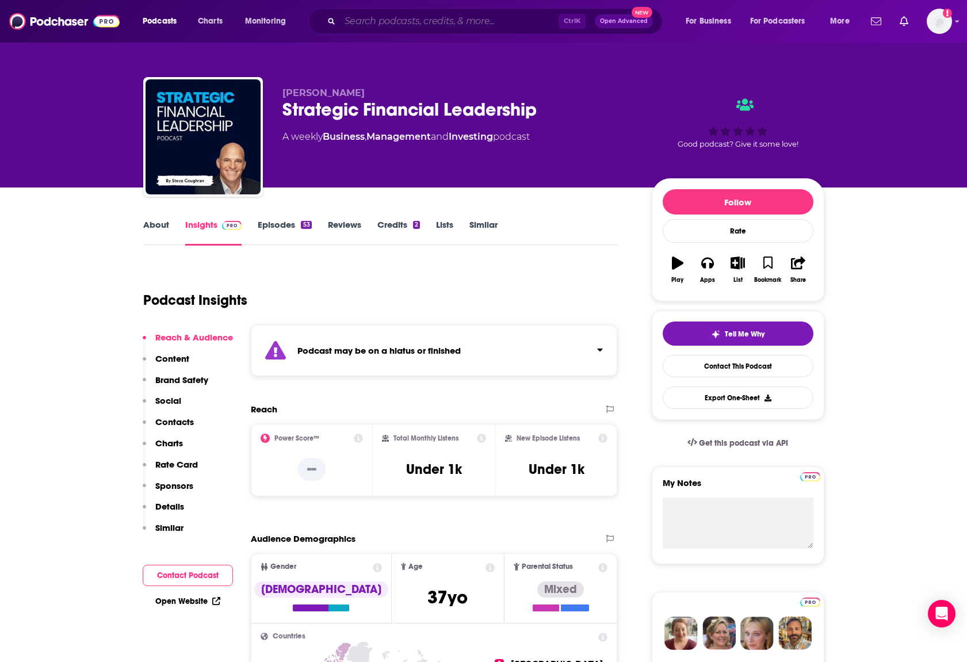
click at [456, 30] on input "Search podcasts, credits, & more..." at bounding box center [449, 21] width 219 height 18
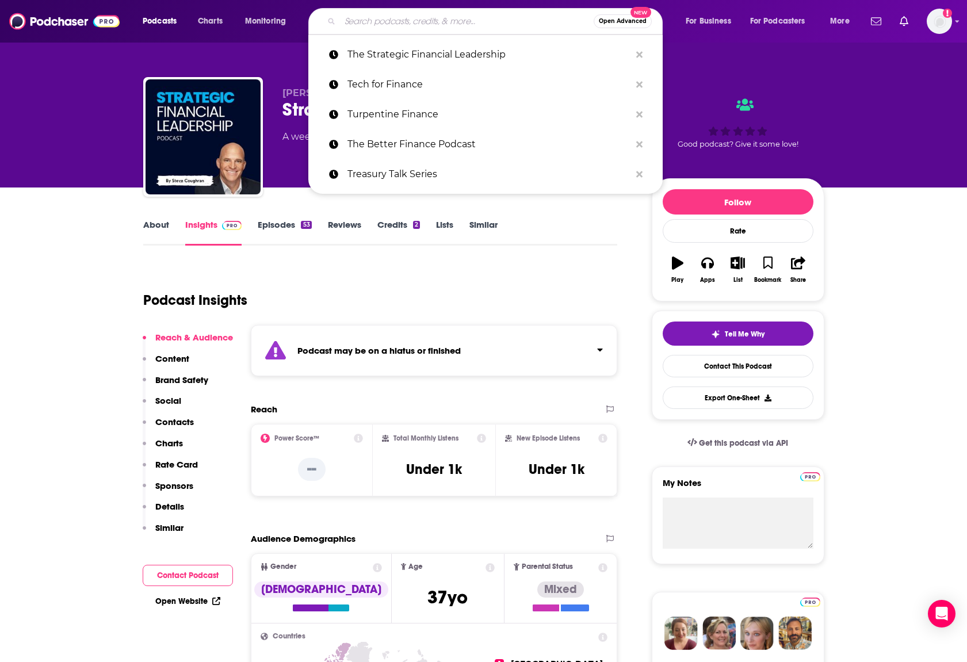
paste input "Bondcast - The Rates Podcast"
type input "Bondcast - The Rates Podcast"
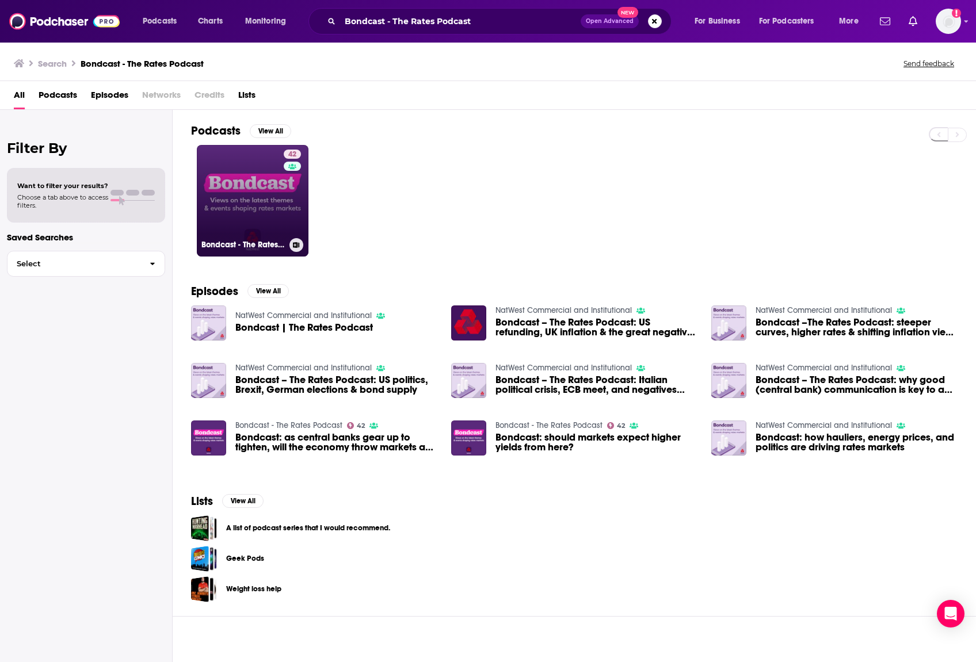
click at [263, 200] on link "42 Bondcast - The Rates Podcast" at bounding box center [253, 201] width 112 height 112
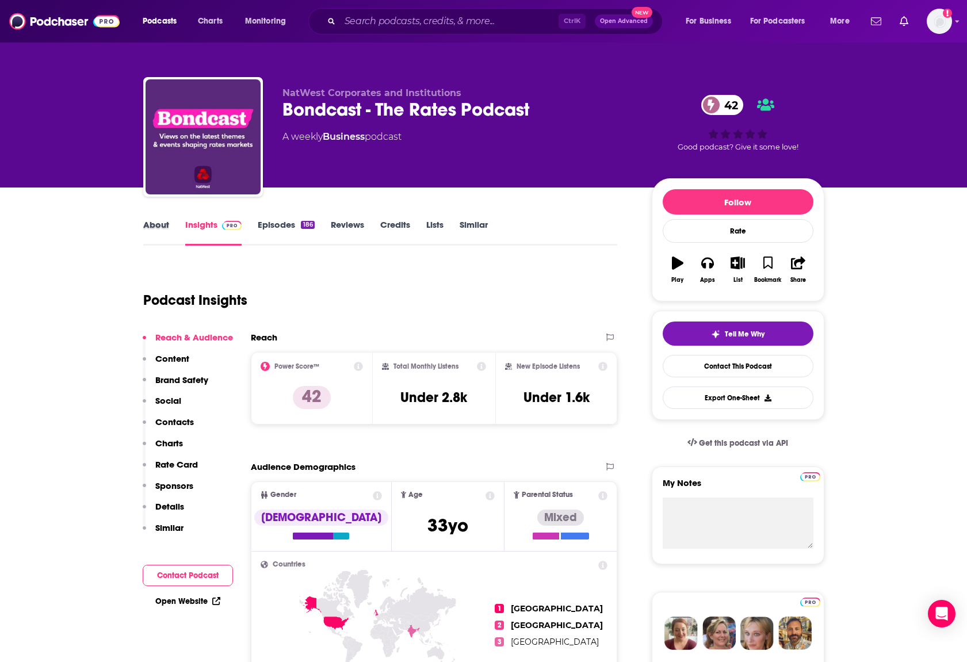
click at [170, 228] on div "About" at bounding box center [164, 232] width 42 height 26
click at [164, 234] on link "About" at bounding box center [156, 232] width 26 height 26
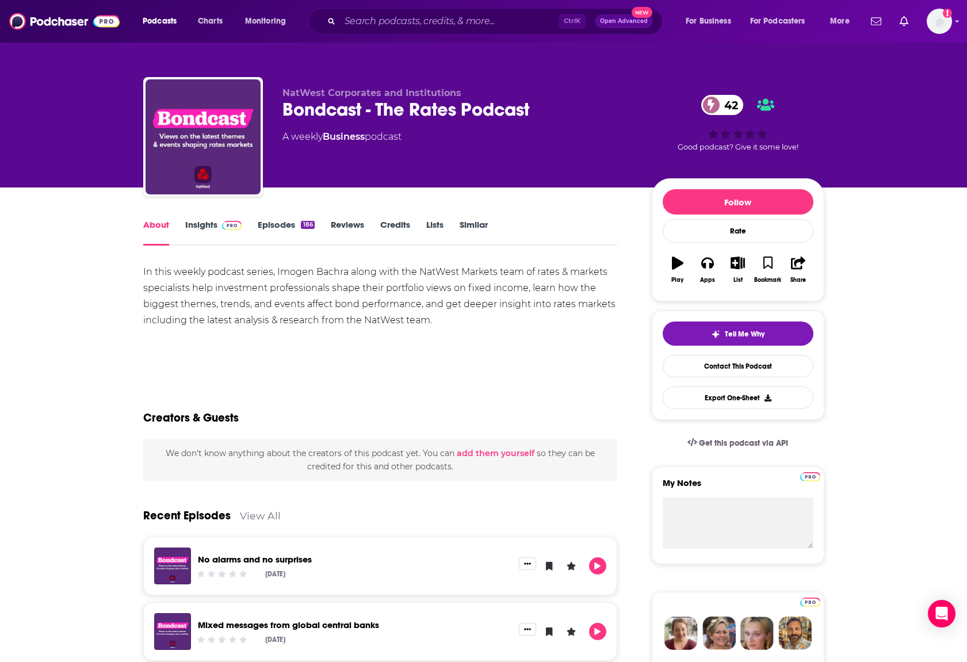
click at [277, 232] on link "Episodes 186" at bounding box center [286, 232] width 56 height 26
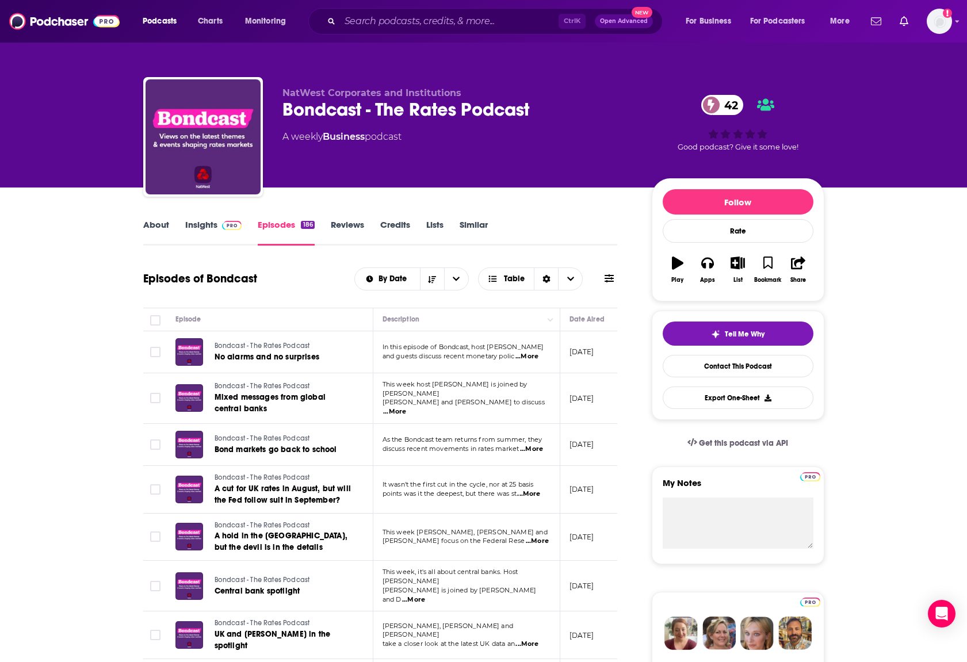
click at [425, 595] on span "...More" at bounding box center [413, 599] width 23 height 9
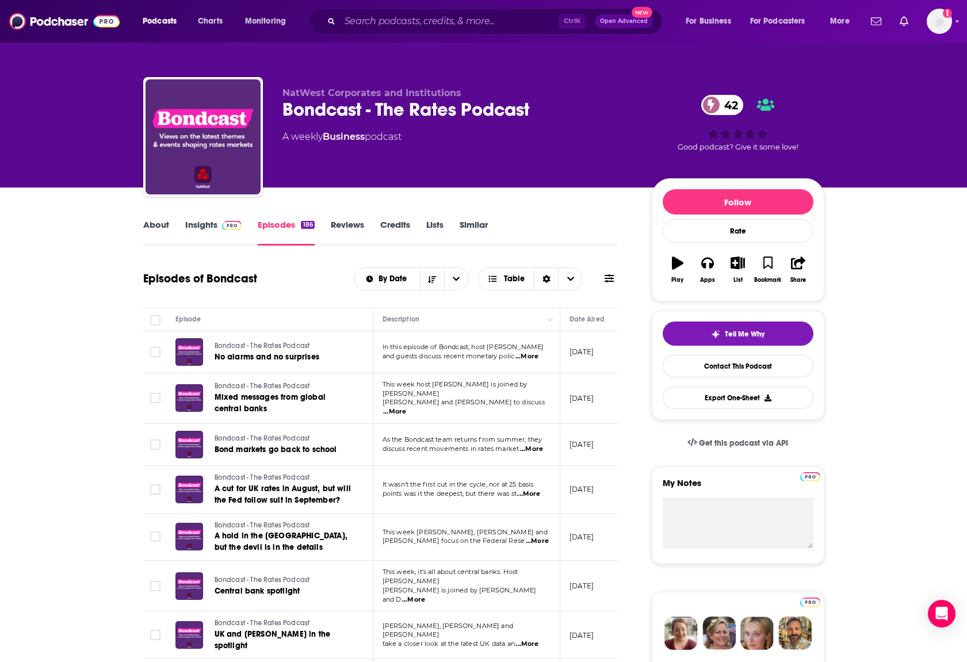
click at [149, 221] on link "About" at bounding box center [156, 232] width 26 height 26
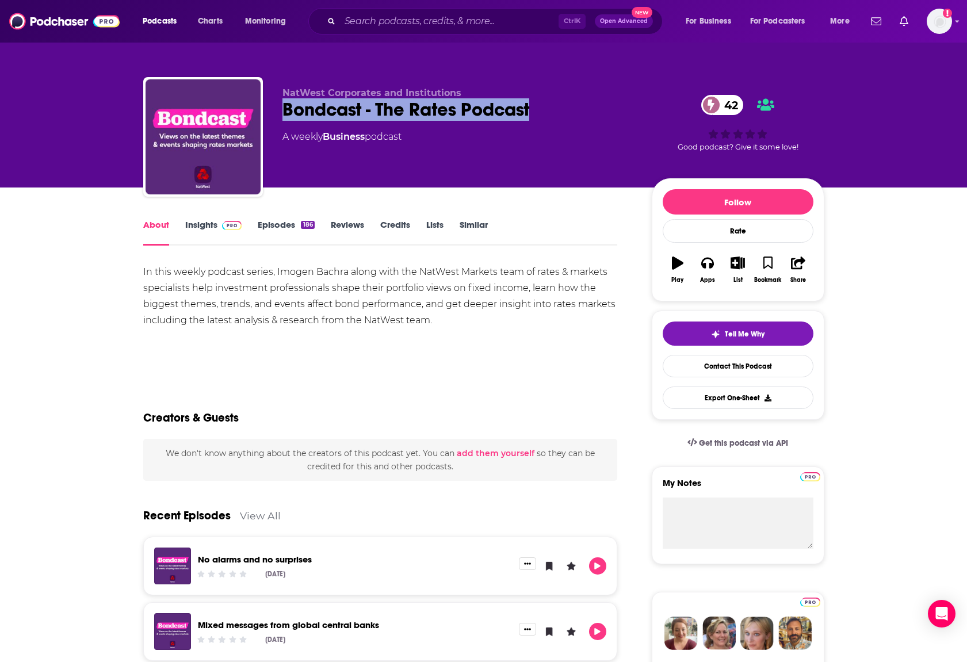
drag, startPoint x: 529, startPoint y: 112, endPoint x: 284, endPoint y: 115, distance: 245.7
click at [284, 115] on div "Bondcast - The Rates Podcast 42" at bounding box center [457, 109] width 351 height 22
copy h1 "Bondcast - The Rates Podcast"
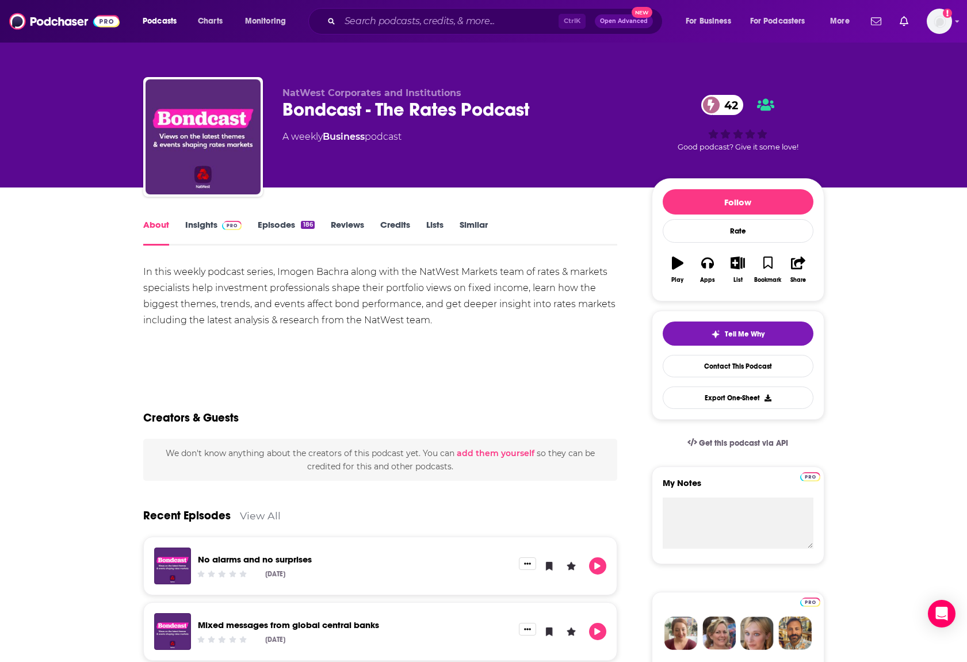
click at [280, 282] on div "In this weekly podcast series, Imogen Bachra along with the NatWest Markets tea…" at bounding box center [380, 296] width 475 height 64
drag, startPoint x: 273, startPoint y: 272, endPoint x: 295, endPoint y: 278, distance: 22.4
click at [295, 278] on div "In this weekly podcast series, Imogen Bachra along with the NatWest Markets tea…" at bounding box center [380, 296] width 475 height 64
drag, startPoint x: 295, startPoint y: 278, endPoint x: 273, endPoint y: 285, distance: 22.8
click at [273, 285] on div "In this weekly podcast series, Imogen Bachra along with the NatWest Markets tea…" at bounding box center [380, 296] width 475 height 64
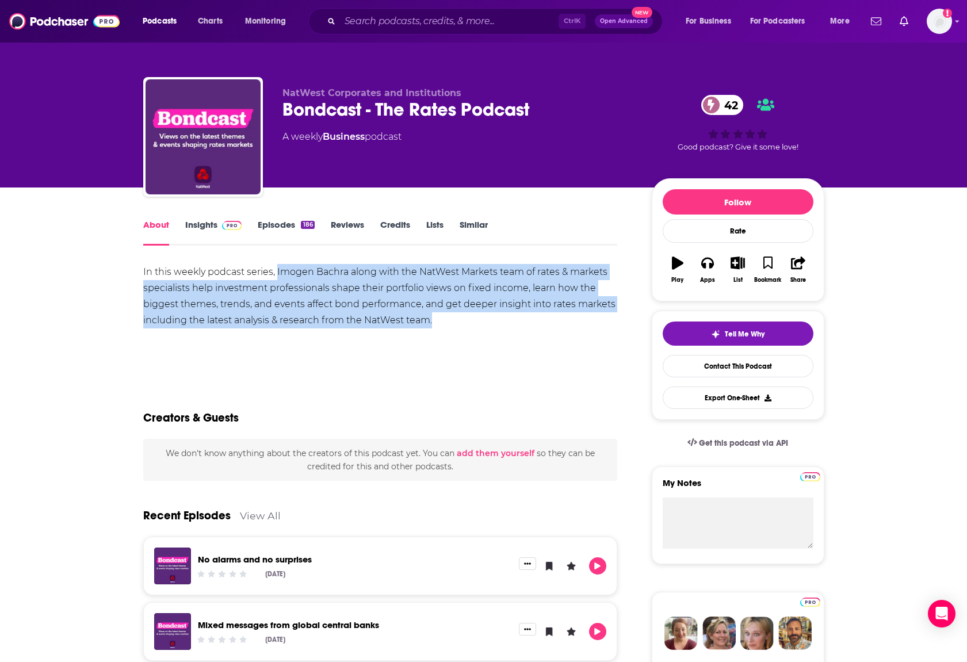
drag, startPoint x: 277, startPoint y: 268, endPoint x: 442, endPoint y: 320, distance: 172.5
click at [442, 320] on div "In this weekly podcast series, Imogen Bachra along with the NatWest Markets tea…" at bounding box center [380, 296] width 475 height 64
copy div "Imogen Bachra along with the NatWest Markets team of rates & markets specialist…"
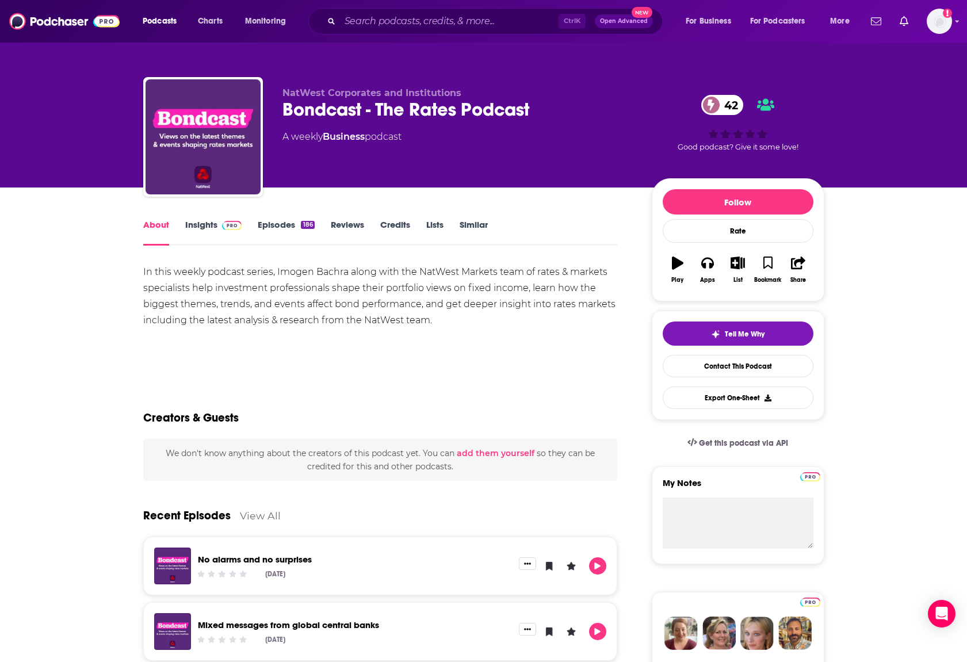
click at [755, 368] on link "Contact This Podcast" at bounding box center [738, 366] width 151 height 22
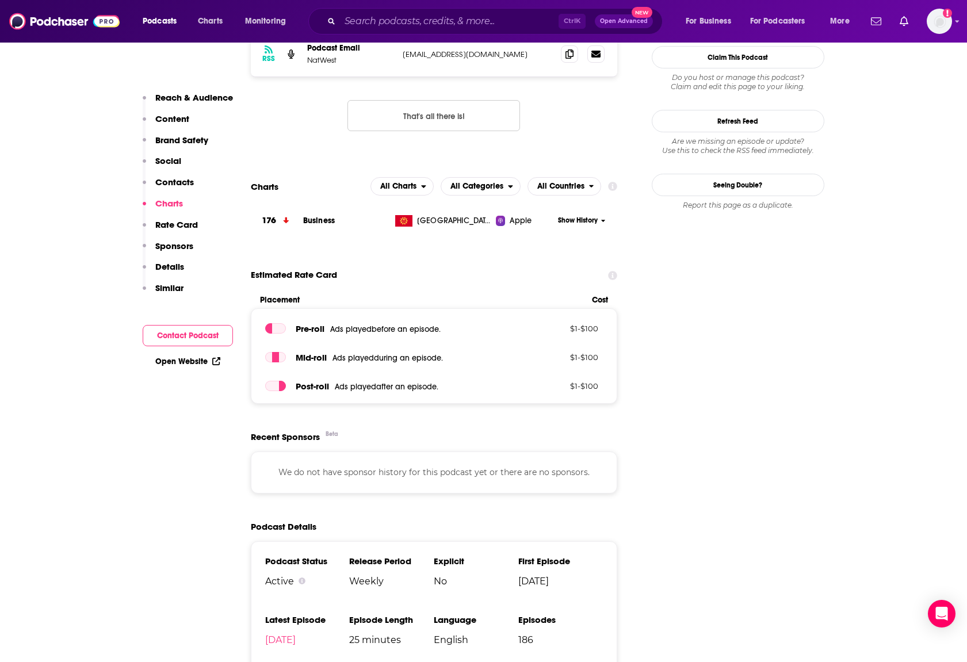
scroll to position [867, 0]
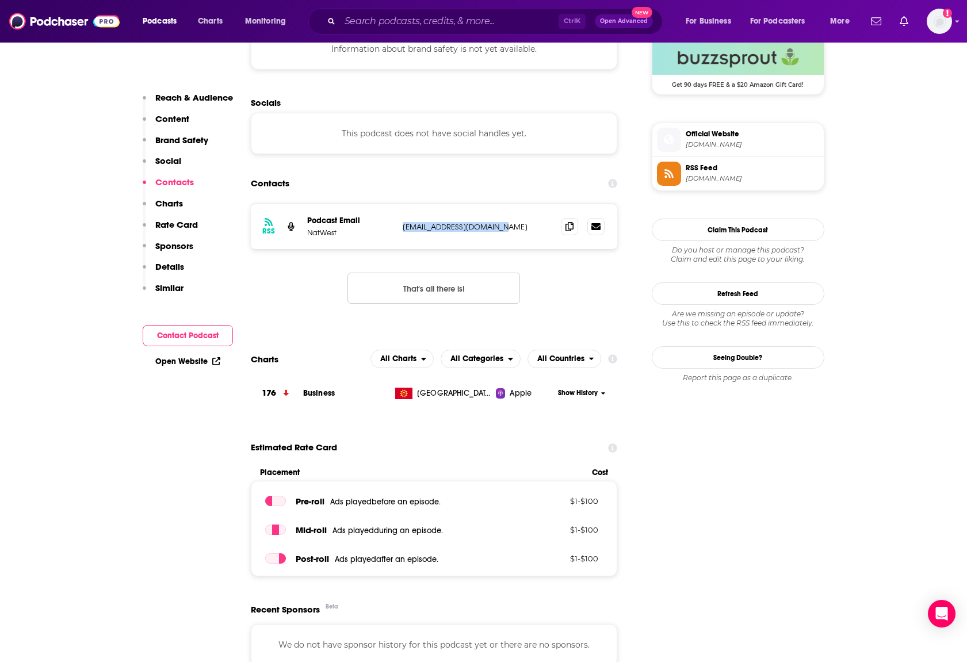
drag, startPoint x: 510, startPoint y: 227, endPoint x: 404, endPoint y: 227, distance: 106.4
click at [404, 227] on p "marketsnatwest@gmail.com" at bounding box center [478, 227] width 150 height 10
copy p "marketsnatwest@gmail.com"
drag, startPoint x: 846, startPoint y: 435, endPoint x: 748, endPoint y: 426, distance: 98.3
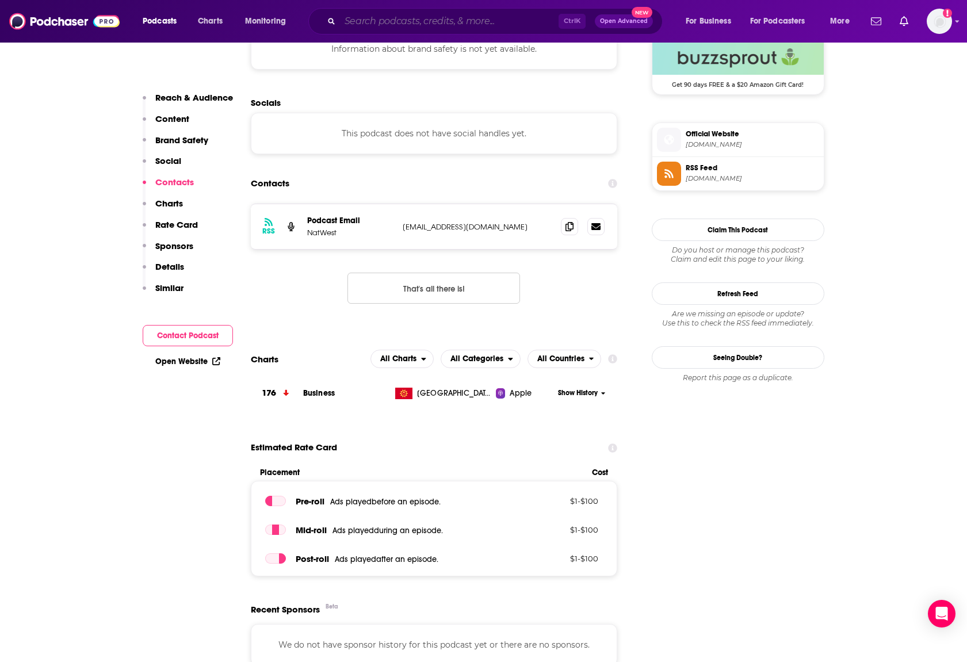
click at [442, 23] on input "Search podcasts, credits, & more..." at bounding box center [449, 21] width 219 height 18
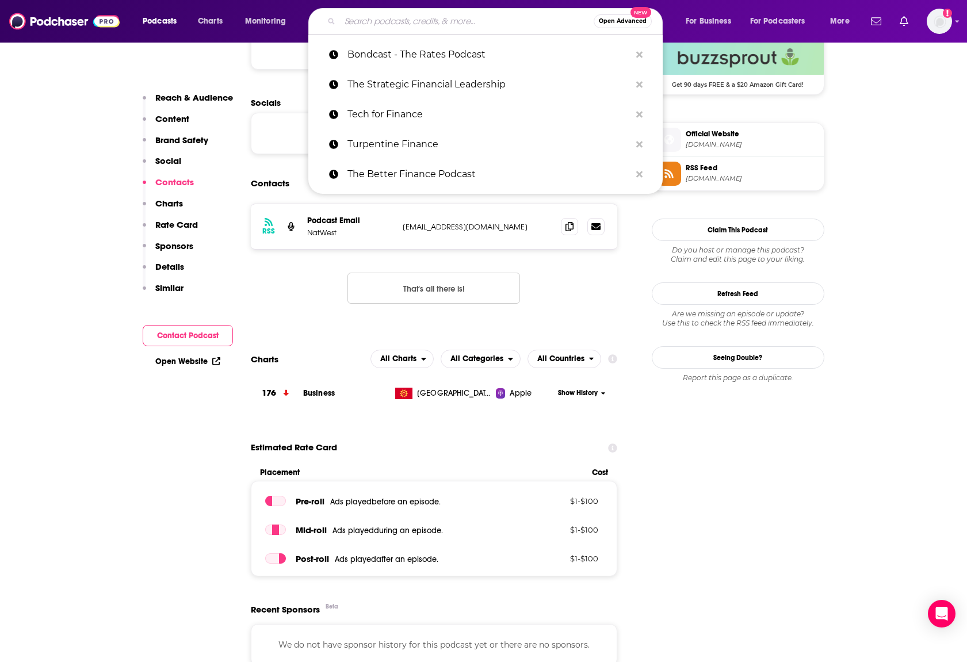
paste input "A Bird's-Eye View of the Bond Market"
type input "A Bird's-Eye View of the Bond Market"
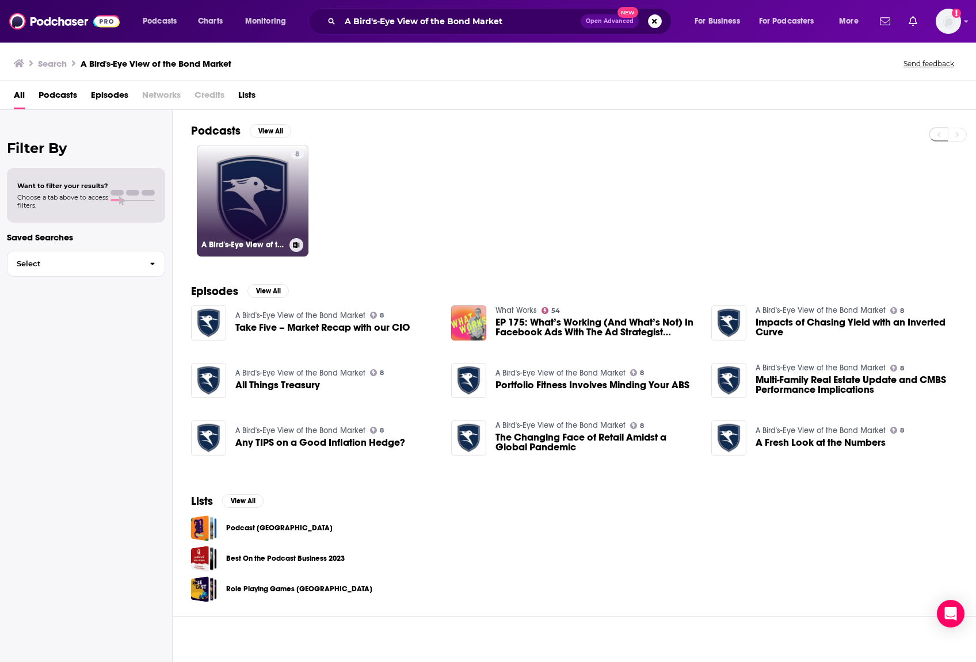
click at [259, 202] on link "8 A Bird's-Eye View of the Bond Market" at bounding box center [253, 201] width 112 height 112
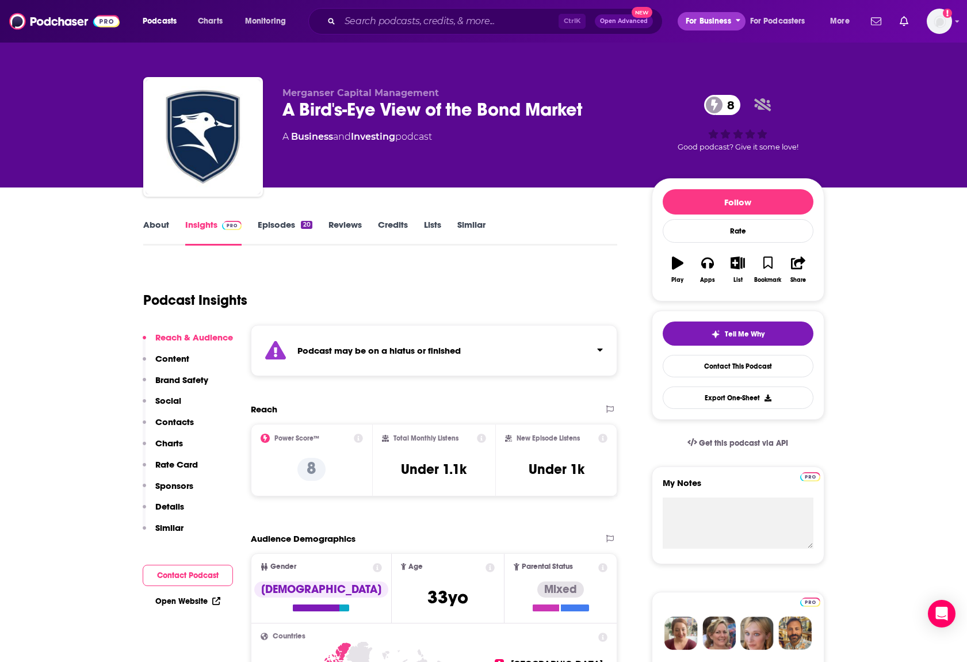
click at [729, 20] on span "For Business" at bounding box center [708, 21] width 45 height 16
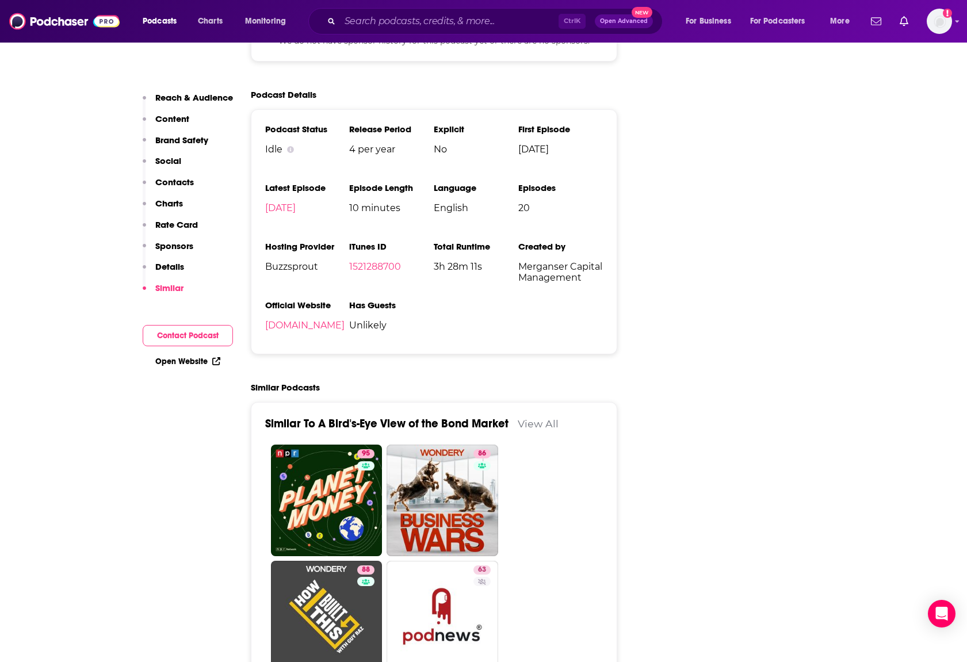
scroll to position [1783, 0]
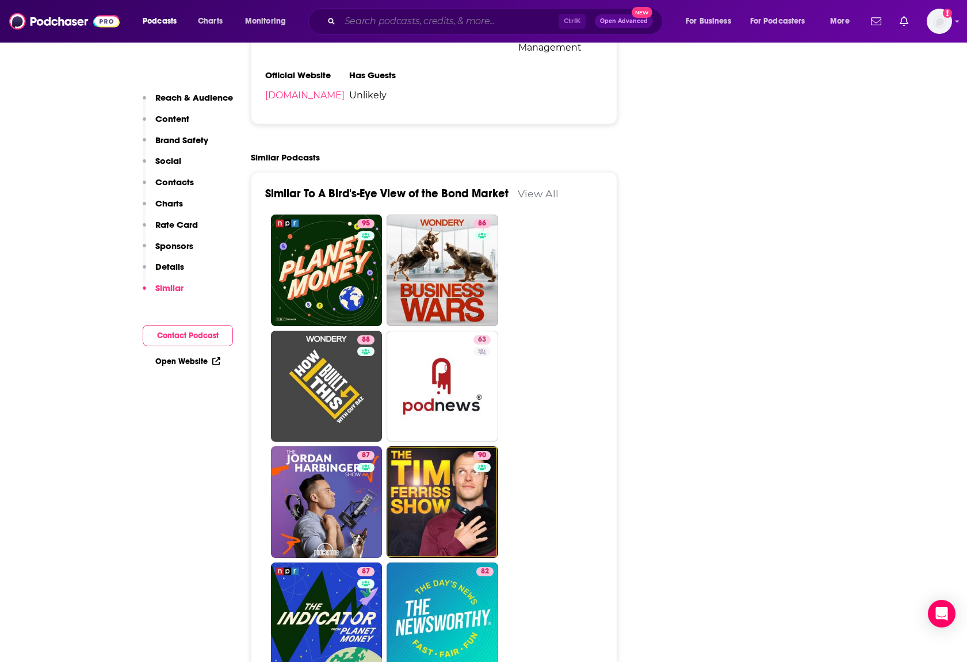
click at [371, 25] on input "Search podcasts, credits, & more..." at bounding box center [449, 21] width 219 height 18
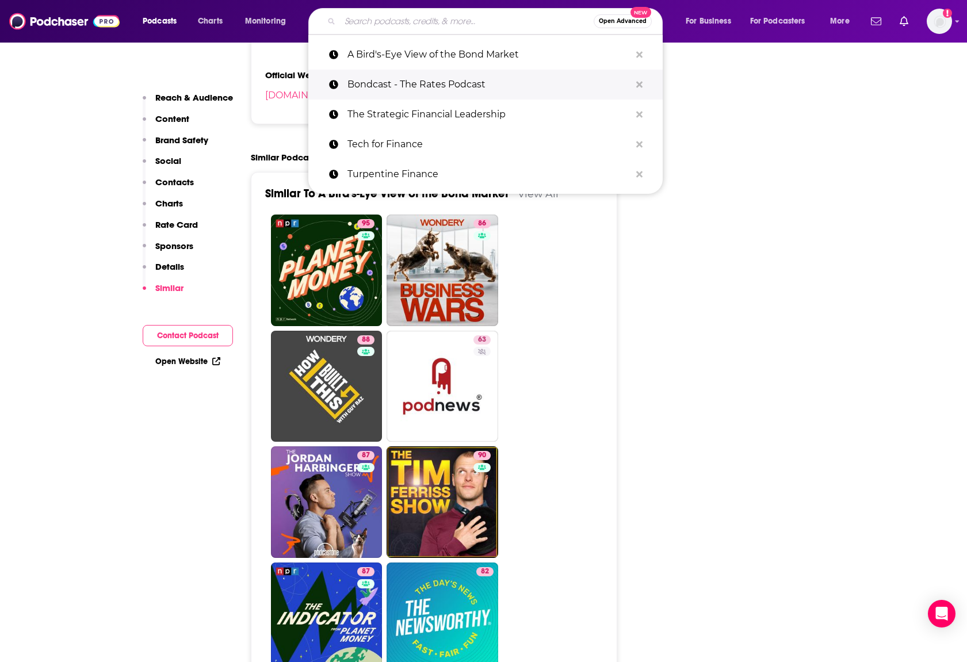
click at [400, 88] on p "Bondcast - The Rates Podcast" at bounding box center [488, 85] width 283 height 30
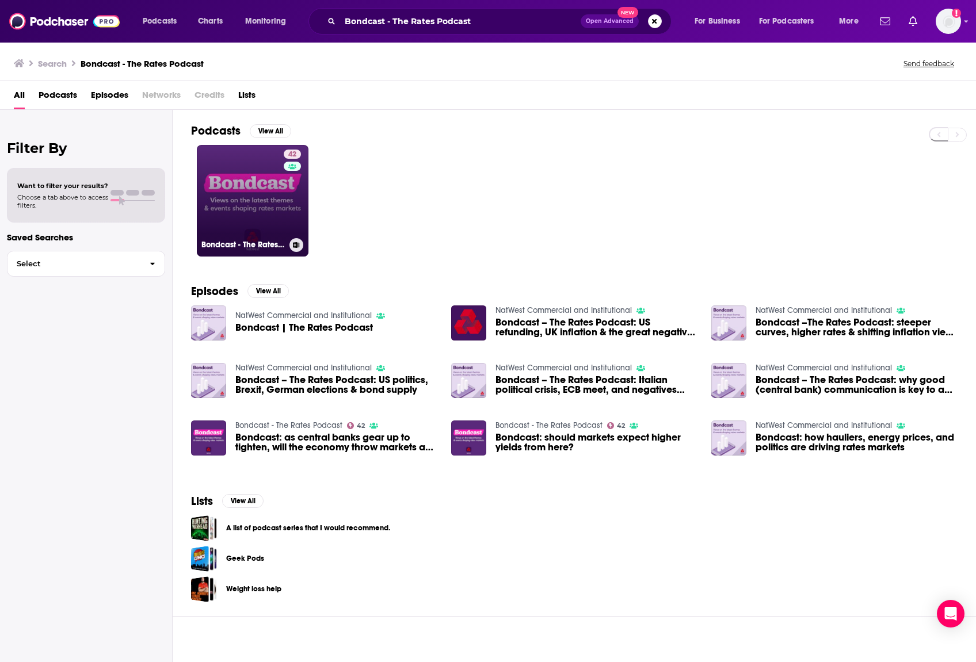
click at [249, 195] on link "42 Bondcast - The Rates Podcast" at bounding box center [253, 201] width 112 height 112
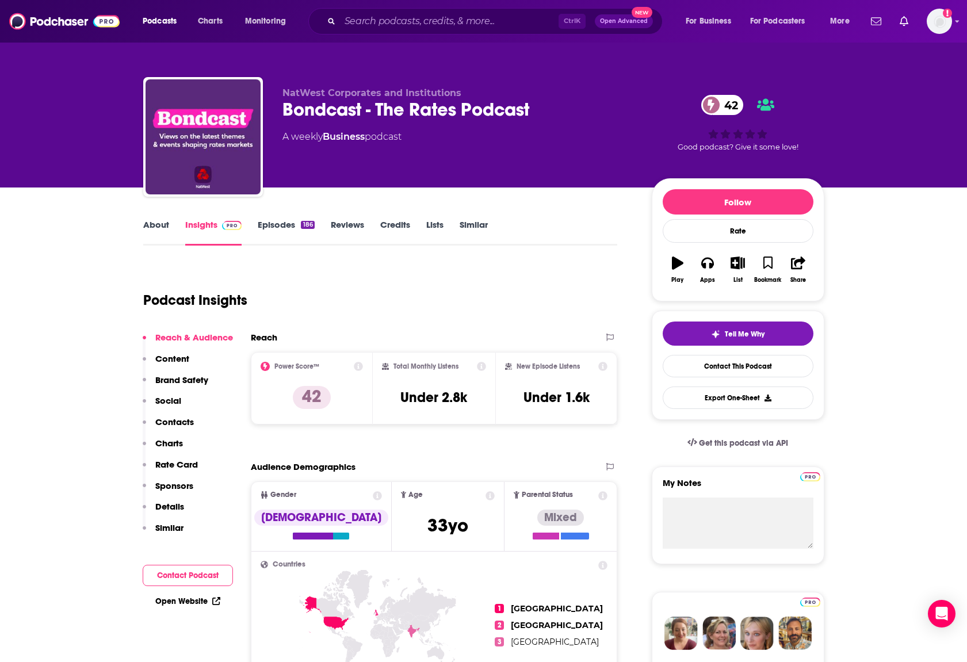
click at [479, 226] on link "Similar" at bounding box center [474, 232] width 28 height 26
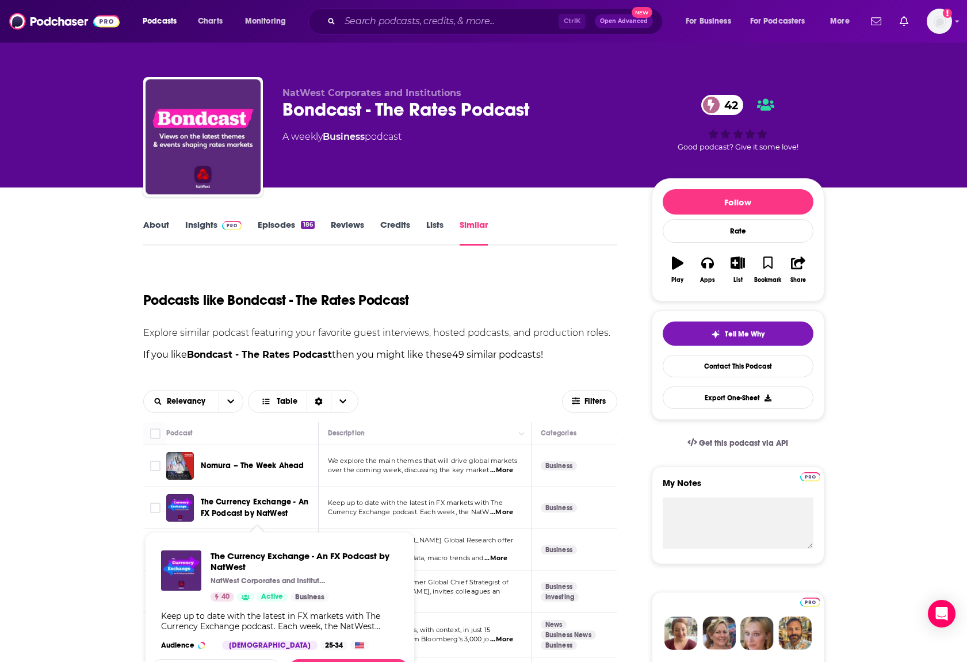
click at [277, 503] on span "The Currency Exchange - An FX Podcast by NatWest" at bounding box center [255, 507] width 108 height 21
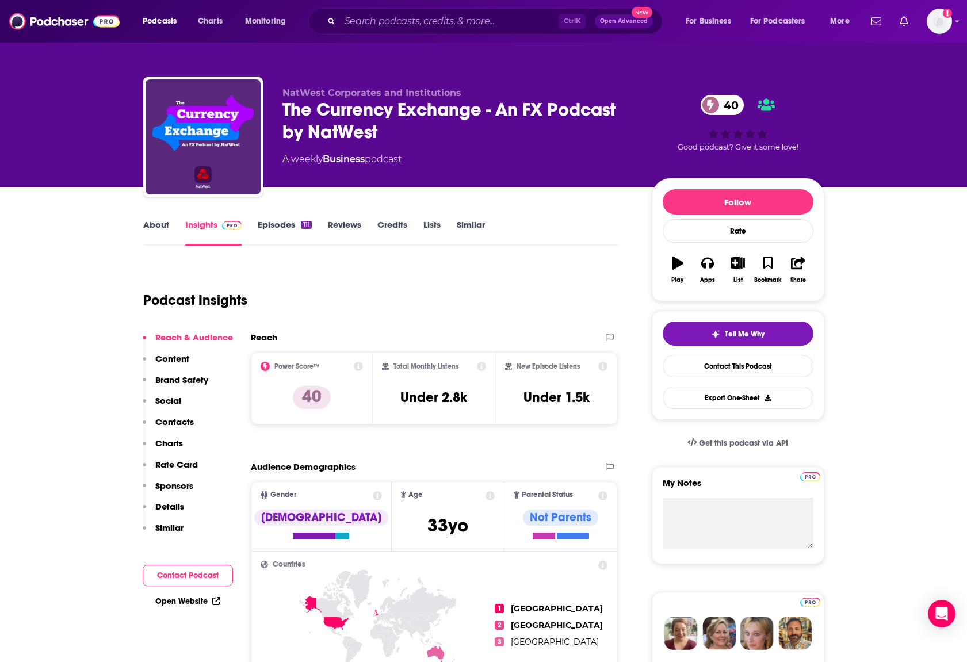
click at [157, 230] on link "About" at bounding box center [156, 232] width 26 height 26
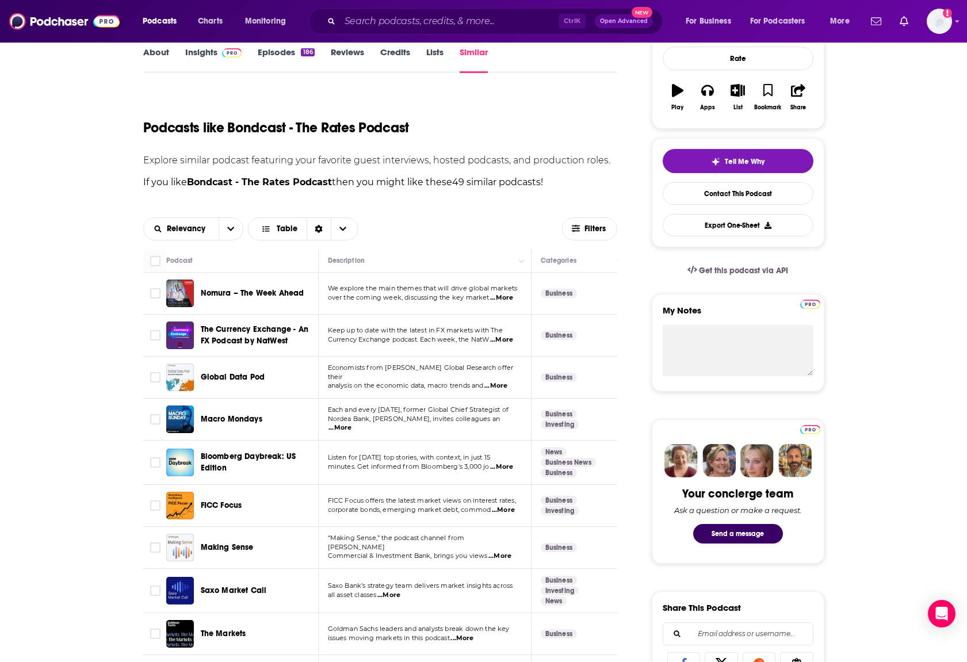
scroll to position [230, 0]
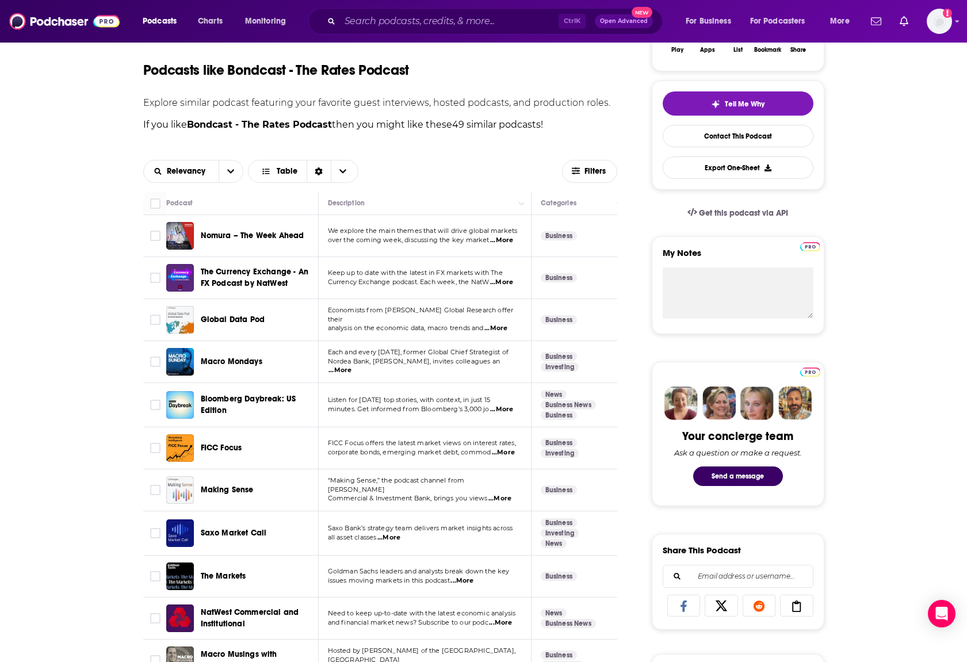
click at [393, 538] on span "...More" at bounding box center [388, 537] width 23 height 9
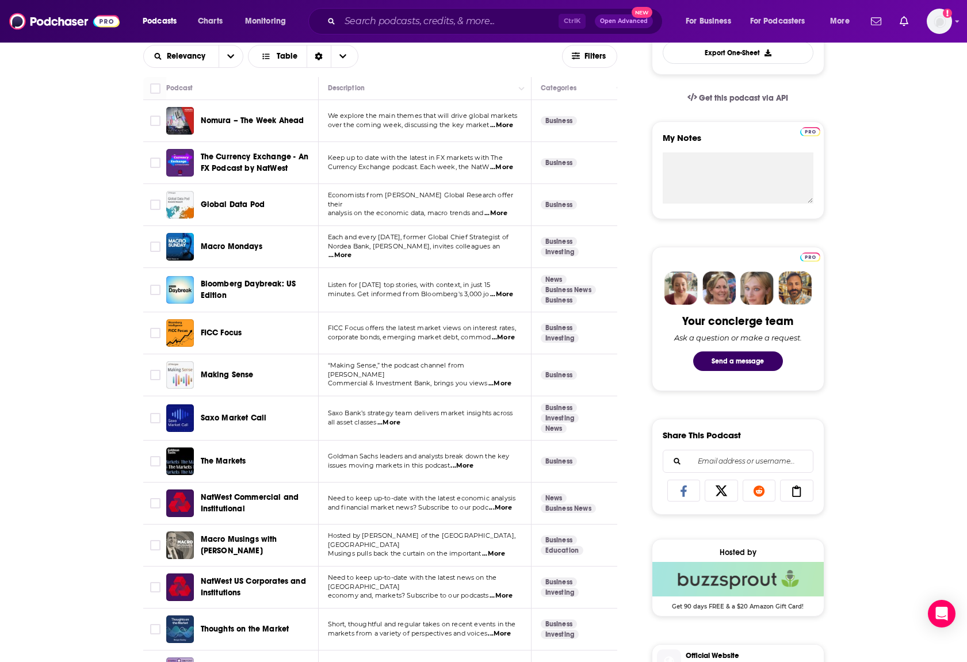
click at [499, 551] on span "...More" at bounding box center [493, 553] width 23 height 9
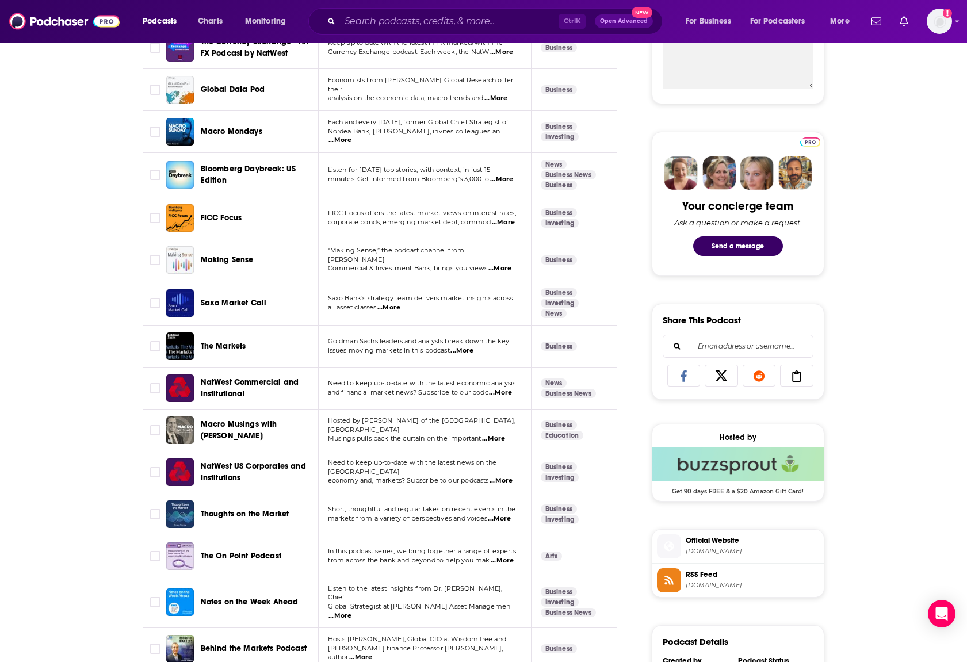
scroll to position [518, 0]
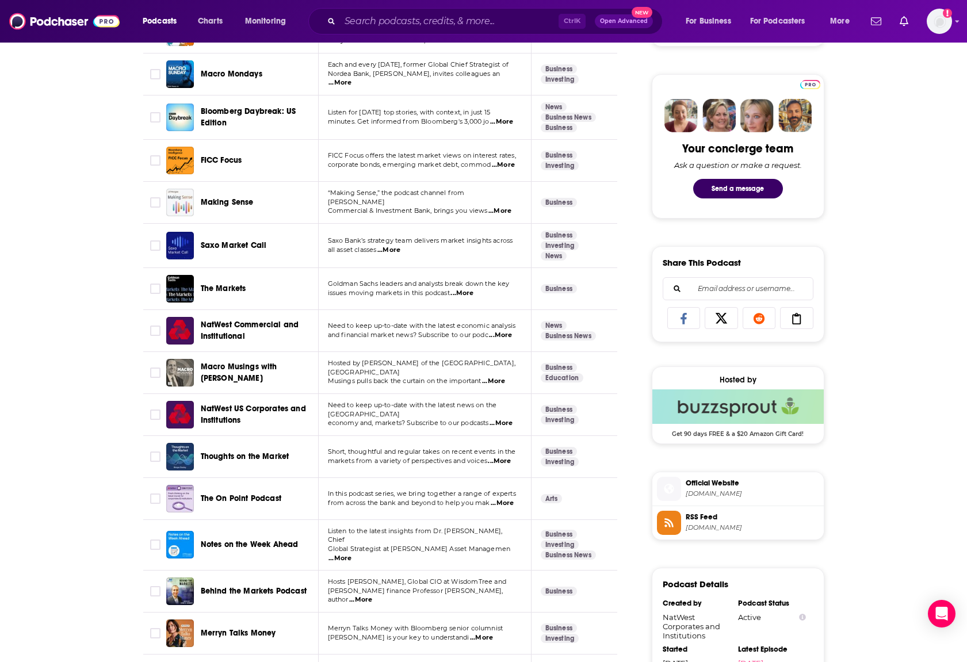
click at [372, 595] on span "...More" at bounding box center [360, 599] width 23 height 9
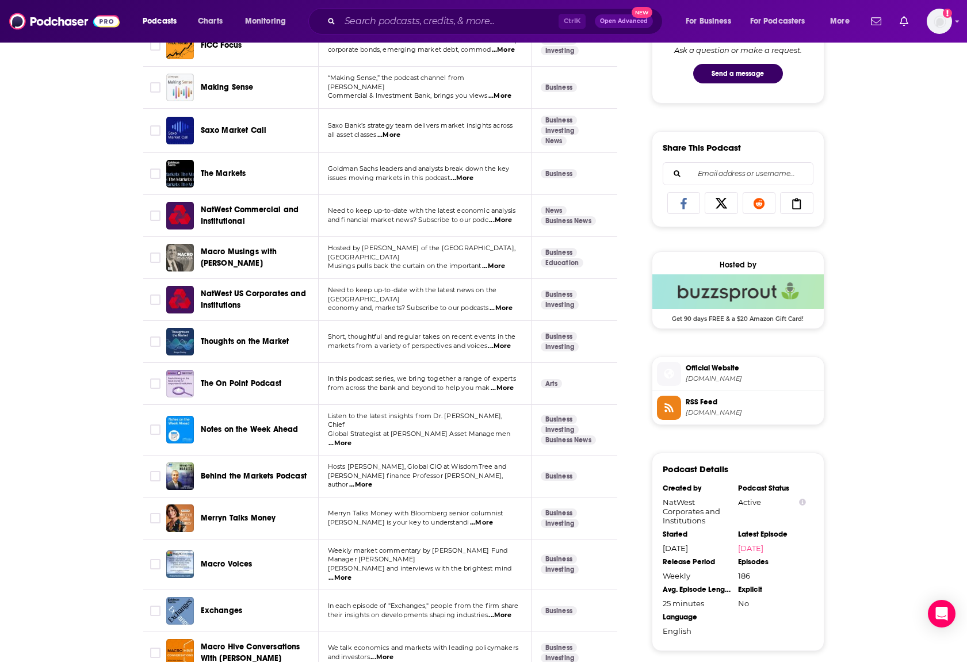
click at [351, 574] on span "...More" at bounding box center [339, 578] width 23 height 9
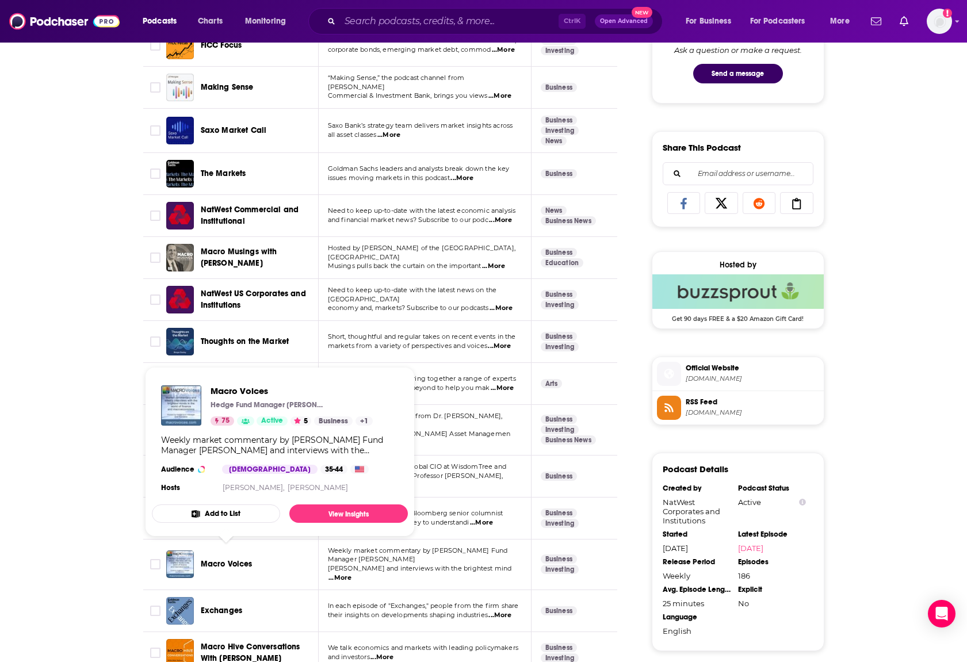
click at [245, 559] on span "Macro Voices" at bounding box center [227, 564] width 52 height 10
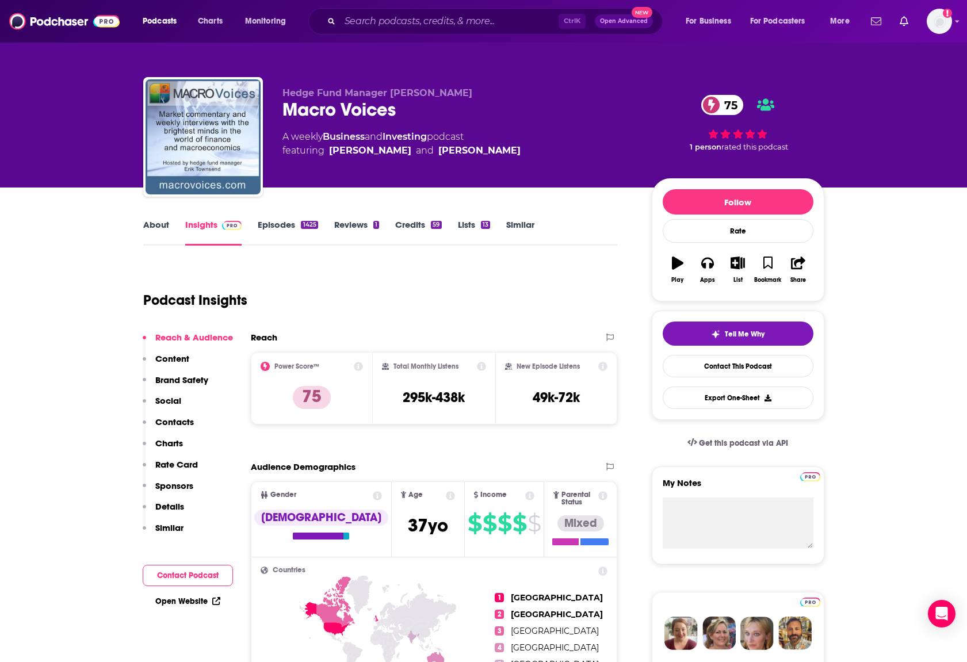
click at [293, 220] on link "Episodes 1425" at bounding box center [288, 232] width 60 height 26
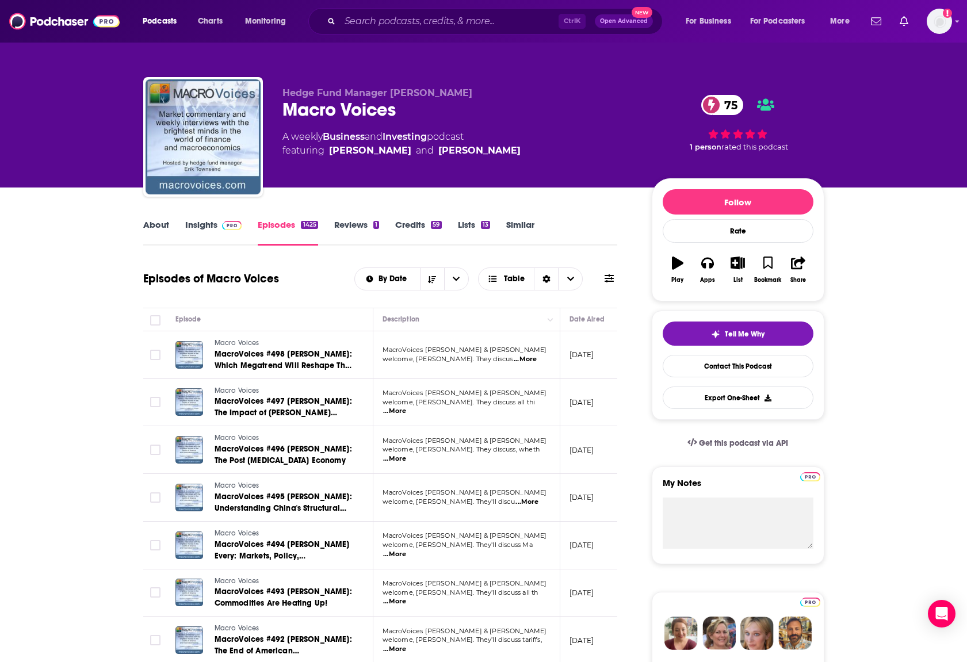
click at [534, 362] on span "...More" at bounding box center [525, 359] width 23 height 9
drag, startPoint x: 16, startPoint y: 1, endPoint x: 66, endPoint y: 347, distance: 350.5
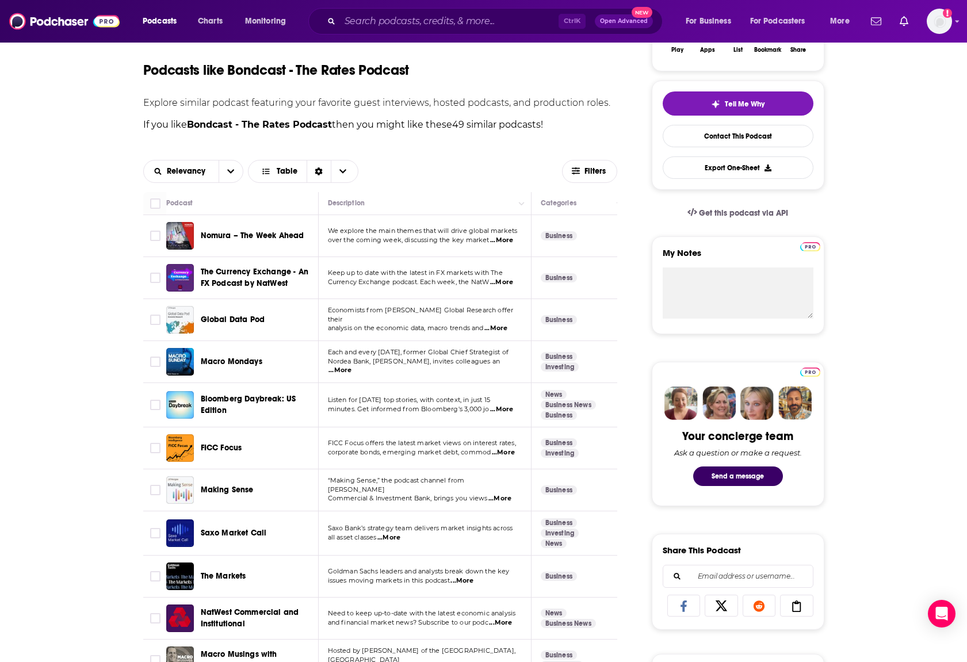
scroll to position [403, 0]
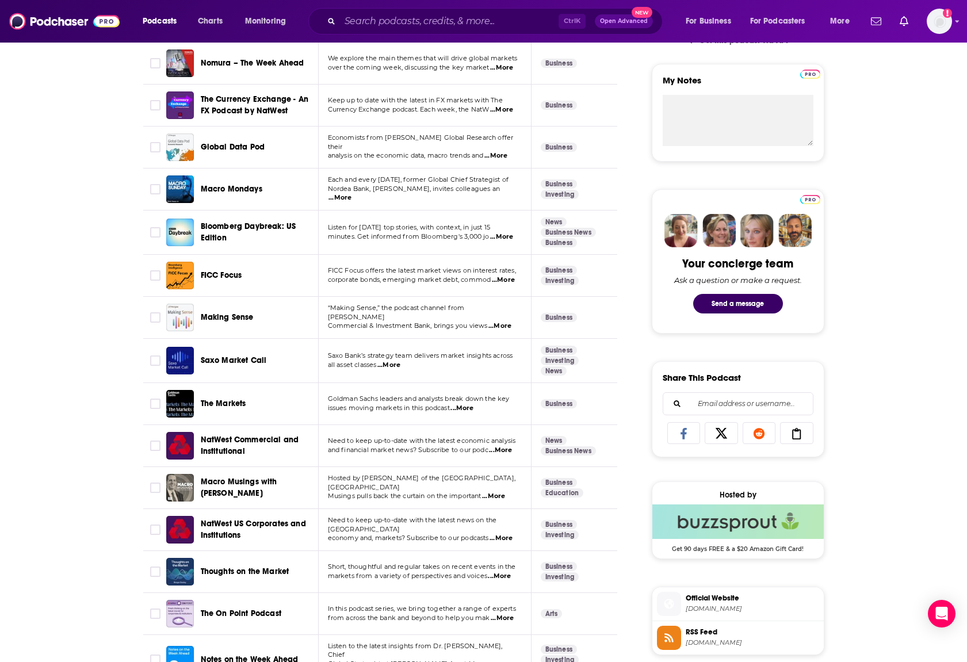
click at [500, 622] on span "...More" at bounding box center [502, 618] width 23 height 9
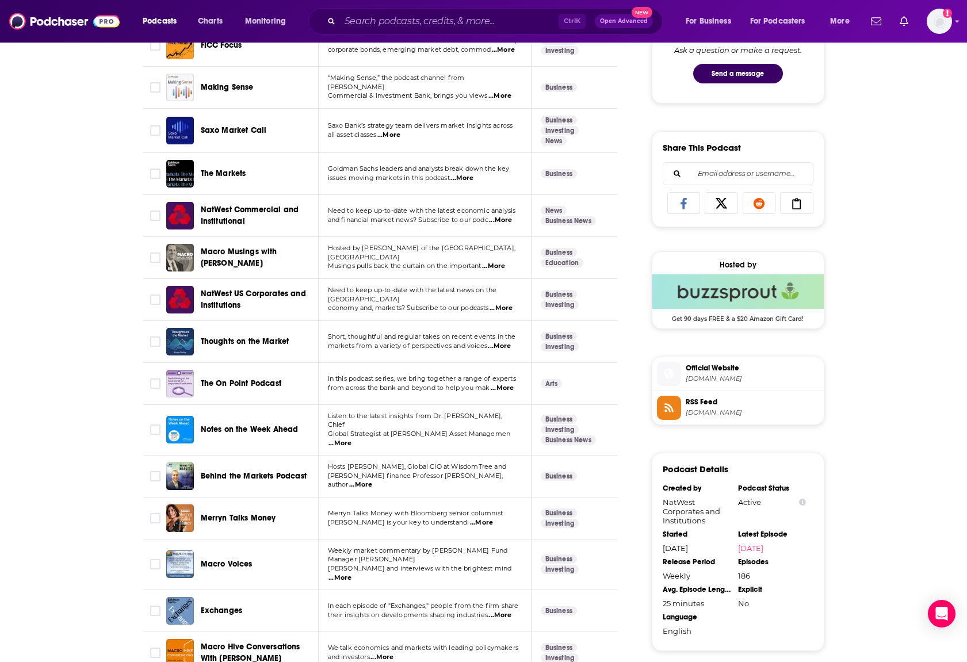
scroll to position [748, 0]
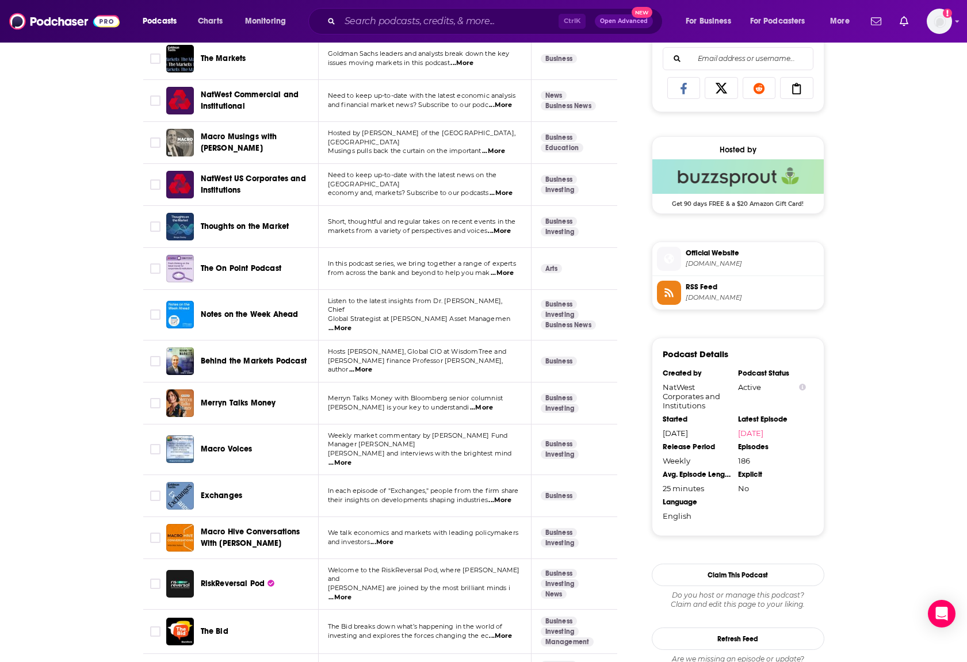
click at [351, 593] on span "...More" at bounding box center [339, 597] width 23 height 9
click at [95, 557] on div "About Insights Episodes 186 Reviews Credits Lists Similar Podcasts like Bondcas…" at bounding box center [483, 644] width 967 height 2409
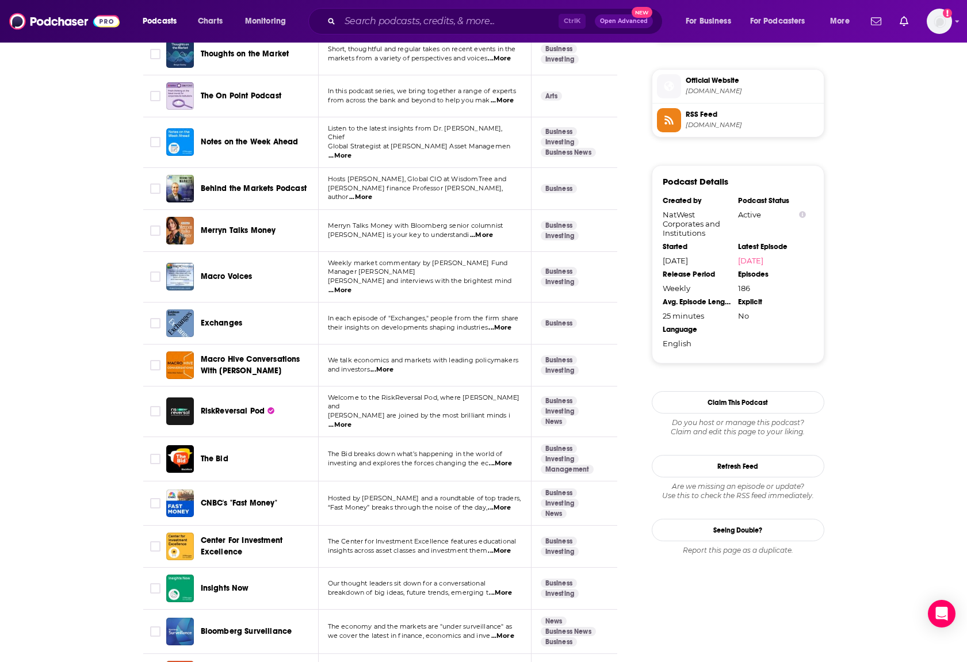
click at [505, 547] on span "...More" at bounding box center [499, 551] width 23 height 9
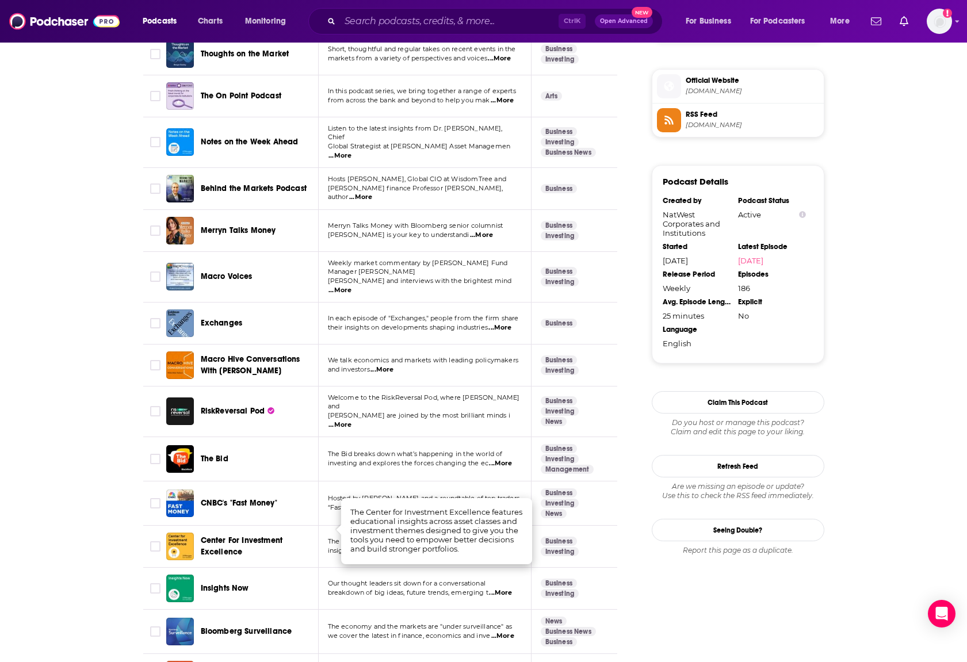
click at [101, 541] on div "About Insights Episodes 186 Reviews Credits Lists Similar Podcasts like Bondcas…" at bounding box center [483, 471] width 967 height 2409
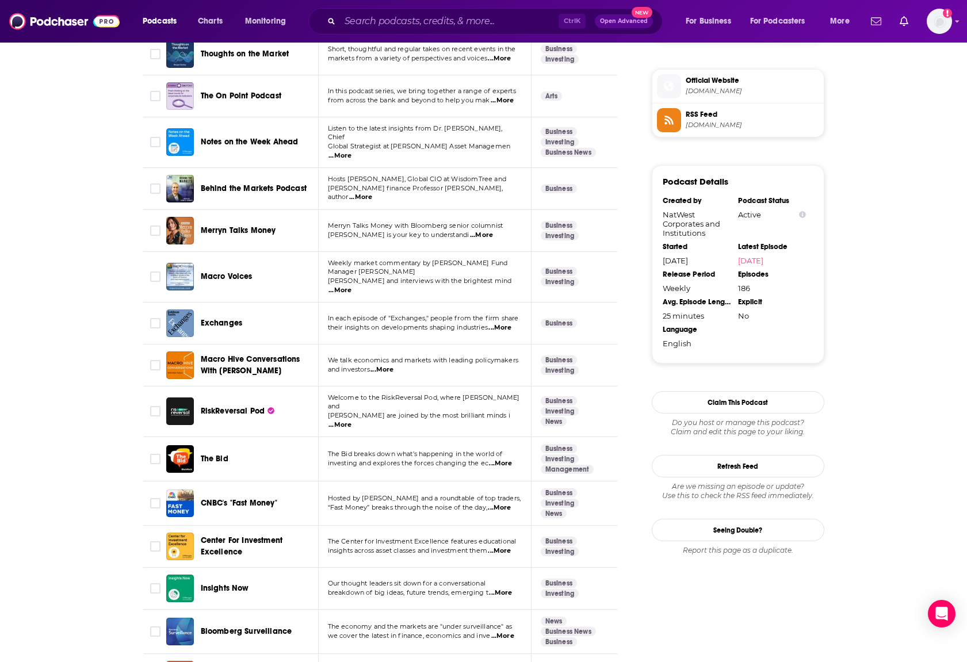
click at [510, 589] on span "...More" at bounding box center [500, 593] width 23 height 9
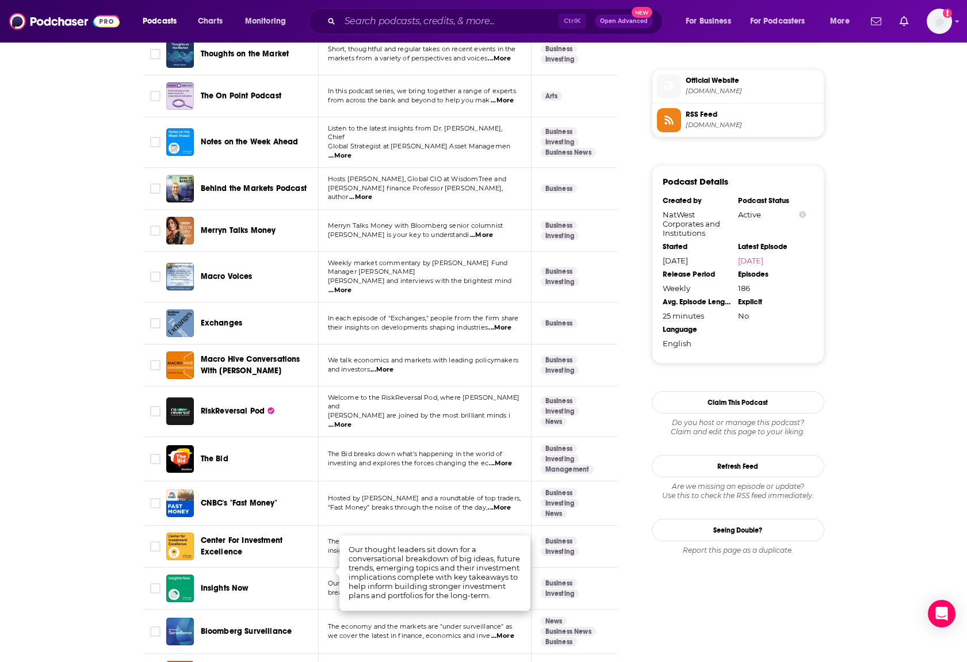
click at [91, 540] on div "About Insights Episodes 186 Reviews Credits Lists Similar Podcasts like Bondcas…" at bounding box center [483, 471] width 967 height 2409
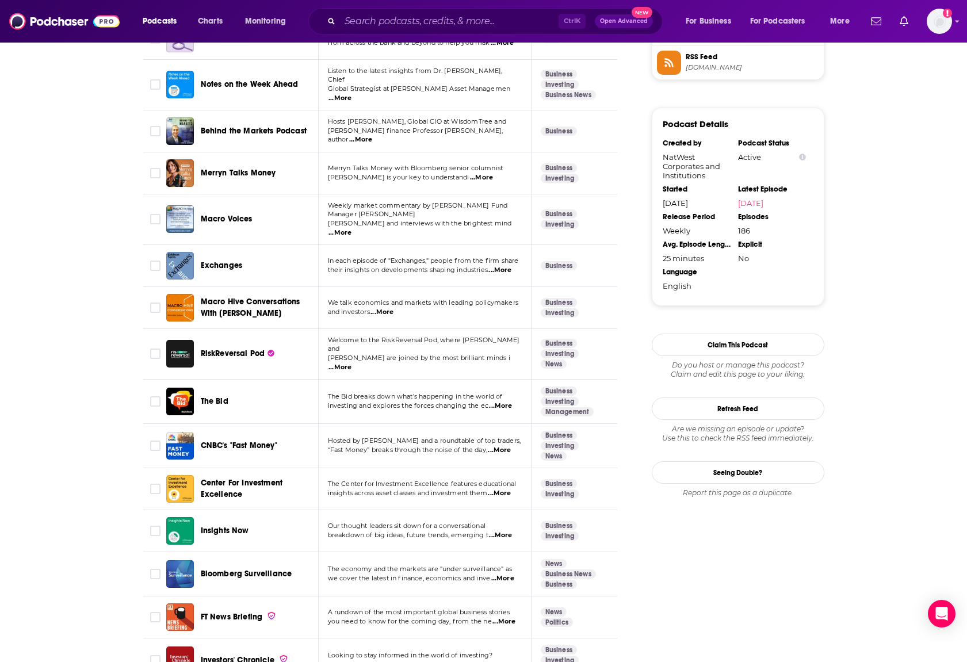
scroll to position [1035, 0]
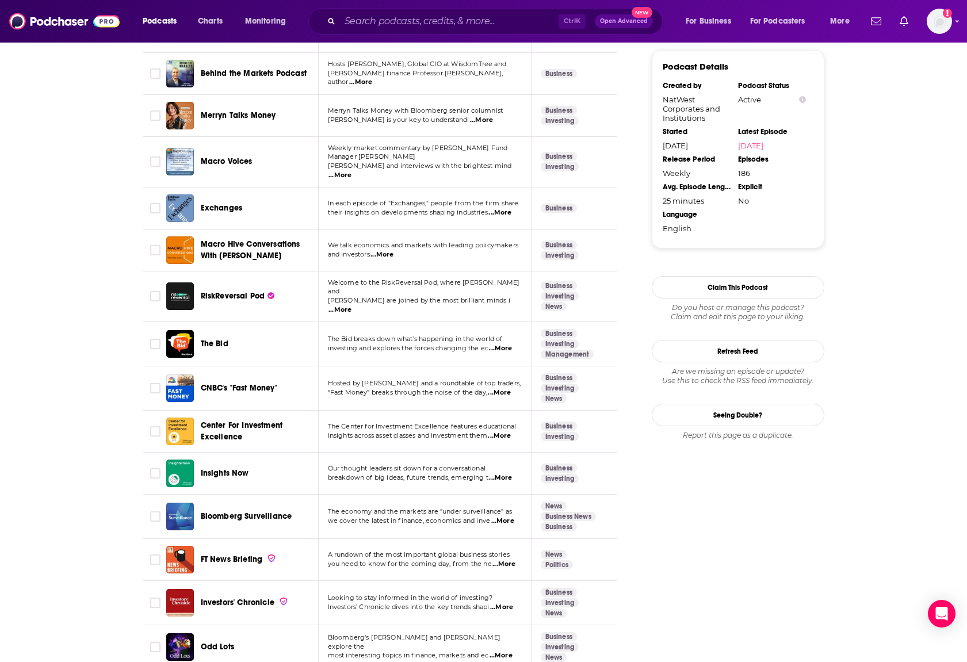
click at [507, 603] on span "...More" at bounding box center [501, 607] width 23 height 9
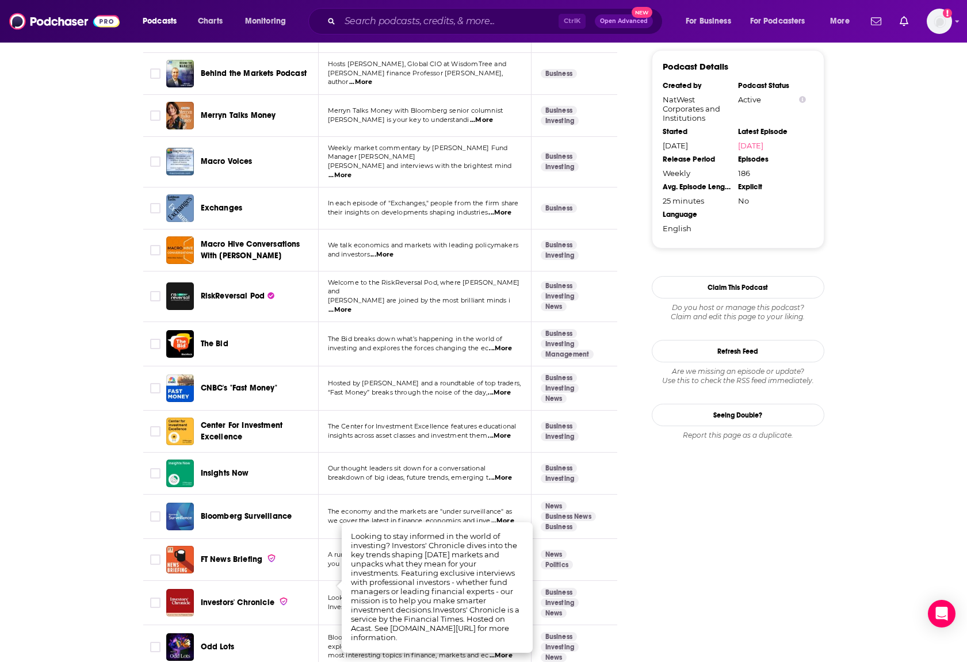
click at [80, 584] on div "About Insights Episodes 186 Reviews Credits Lists Similar Podcasts like Bondcas…" at bounding box center [483, 356] width 967 height 2409
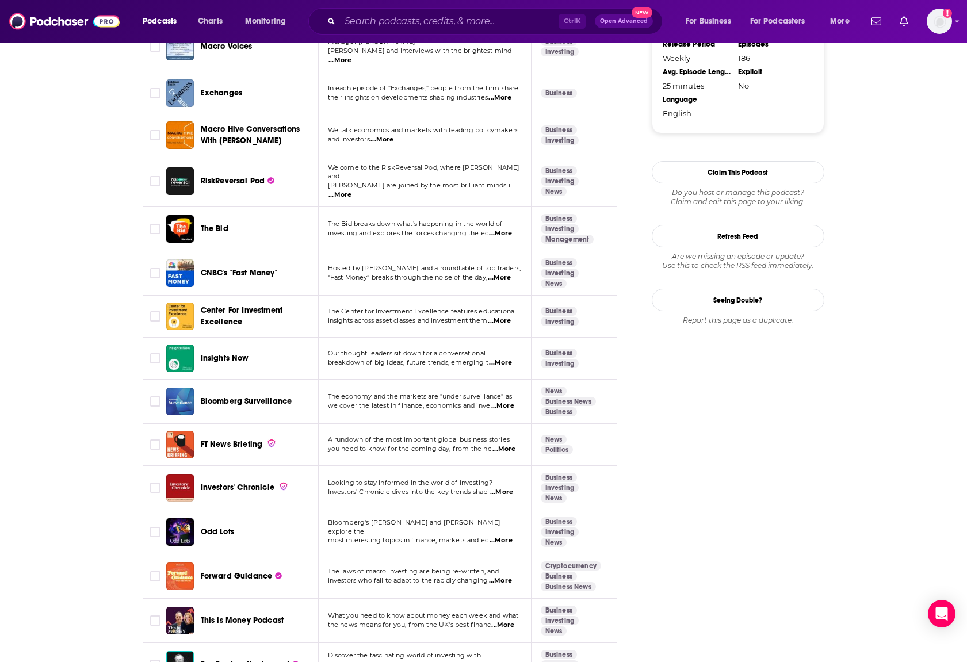
scroll to position [1208, 0]
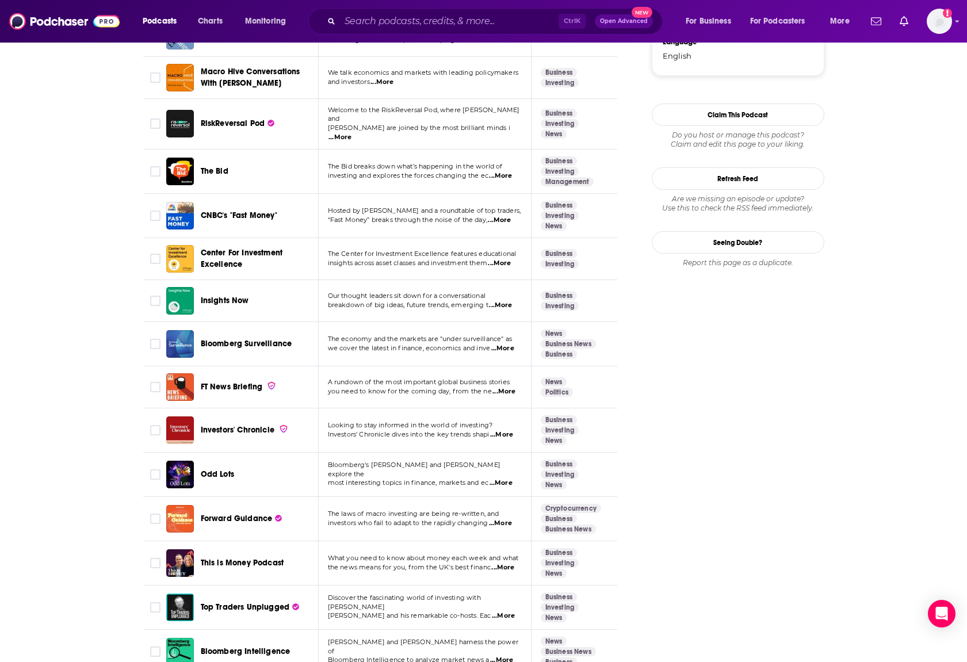
click at [503, 612] on span "...More" at bounding box center [503, 616] width 23 height 9
click at [93, 595] on div "About Insights Episodes 186 Reviews Credits Lists Similar Podcasts like Bondcas…" at bounding box center [483, 183] width 967 height 2409
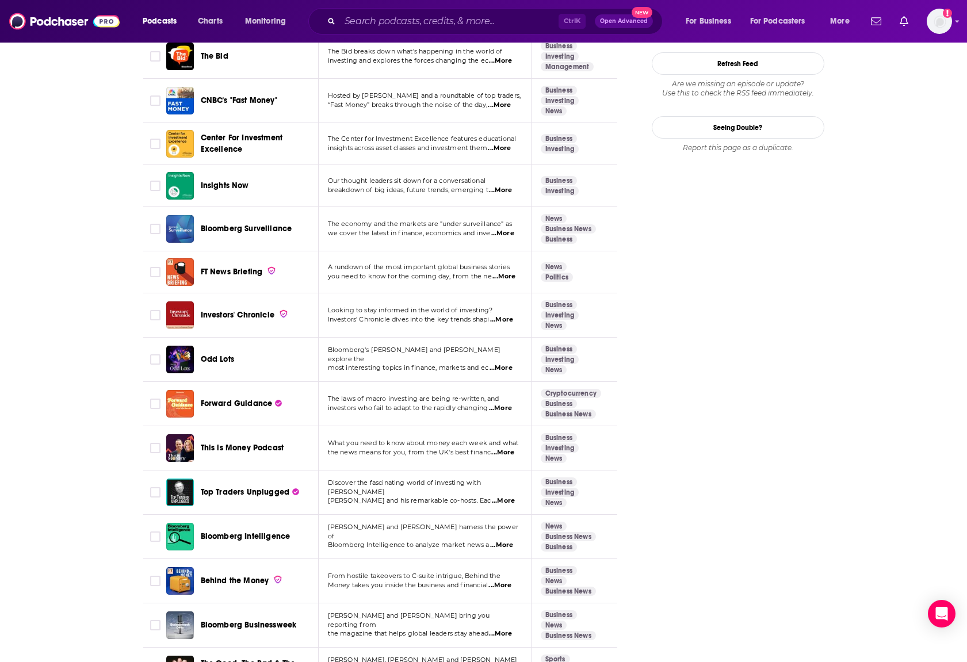
click at [501, 581] on span "...More" at bounding box center [499, 585] width 23 height 9
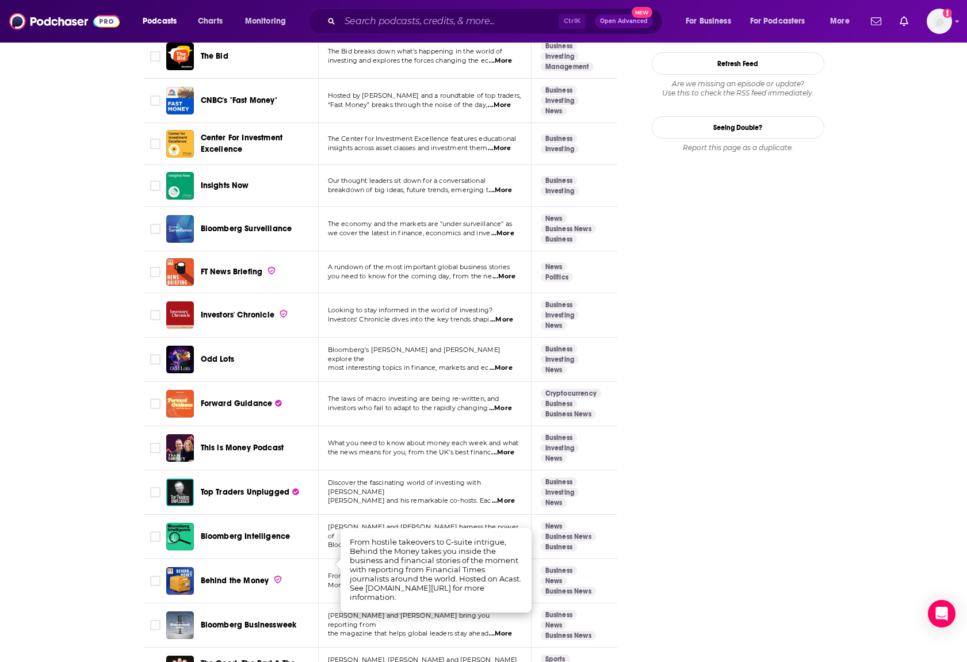
click at [66, 551] on div "About Insights Episodes 186 Reviews Credits Lists Similar Podcasts like Bondcas…" at bounding box center [483, 68] width 967 height 2409
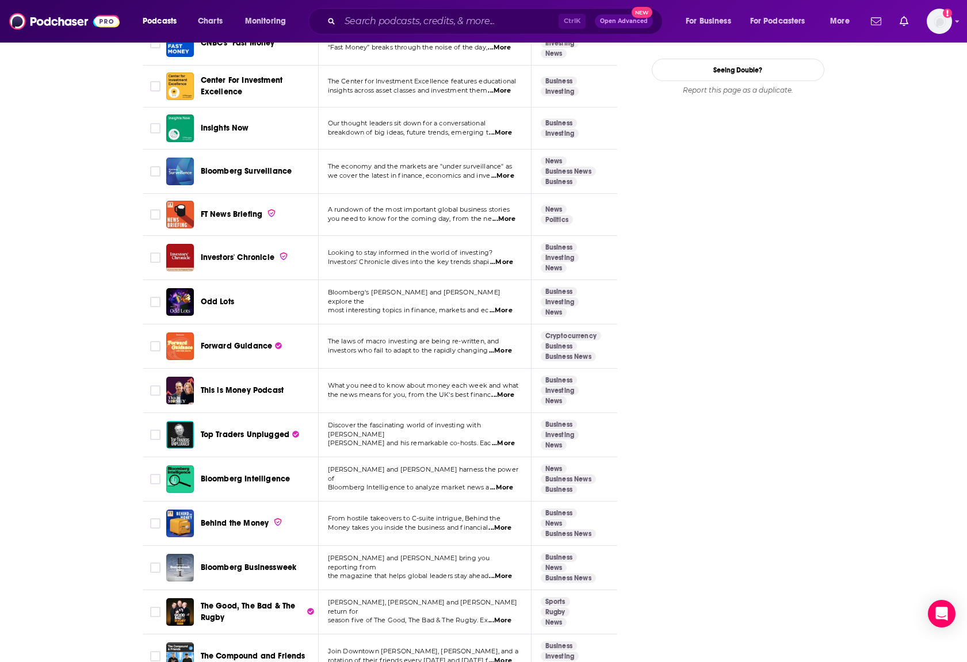
scroll to position [1611, 0]
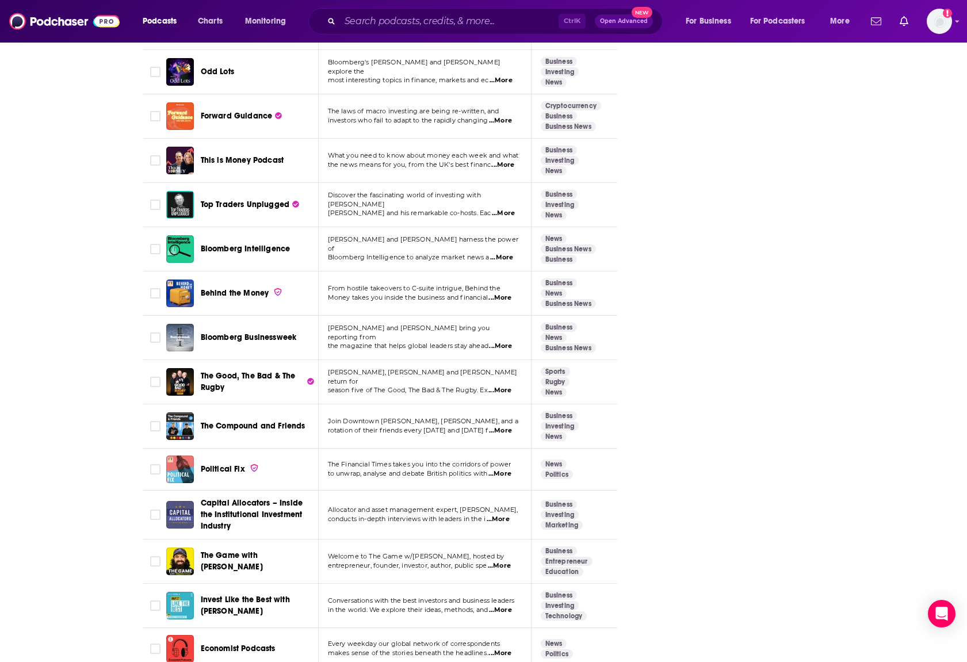
click at [508, 426] on span "...More" at bounding box center [500, 430] width 23 height 9
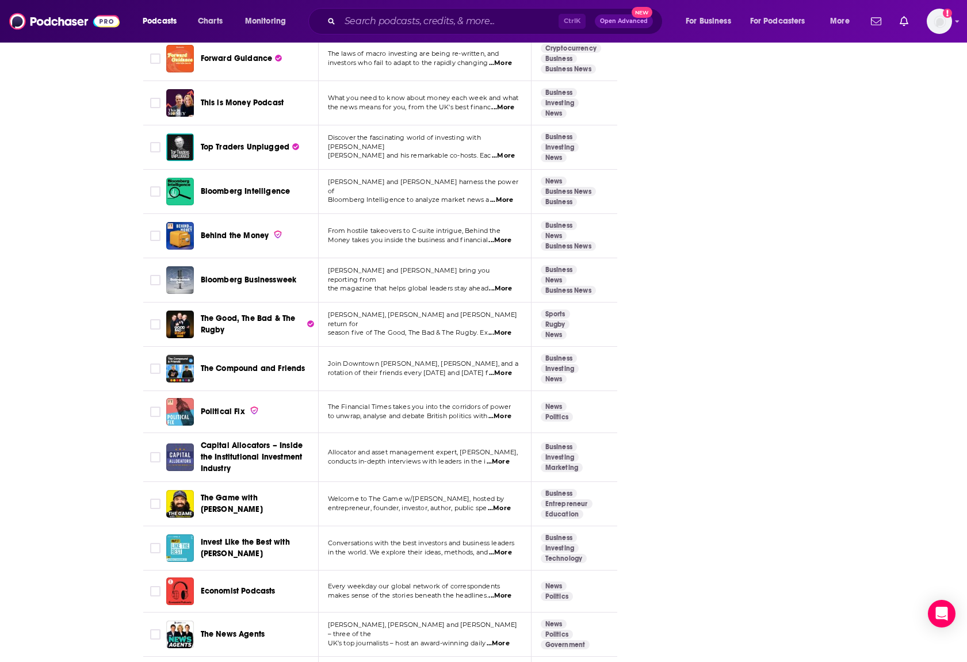
scroll to position [1908, 0]
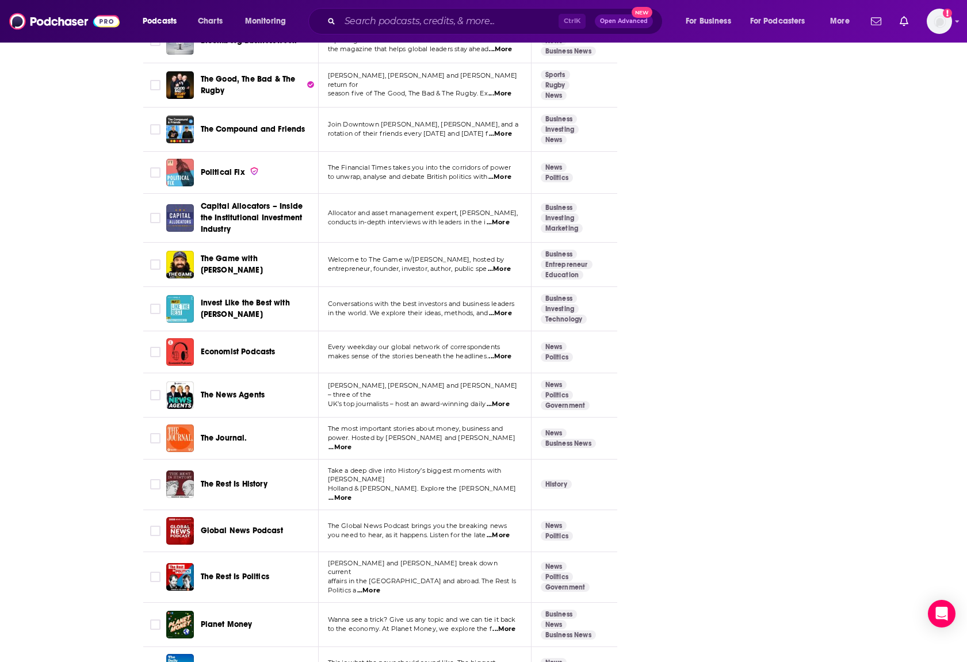
click at [351, 443] on span "...More" at bounding box center [339, 447] width 23 height 9
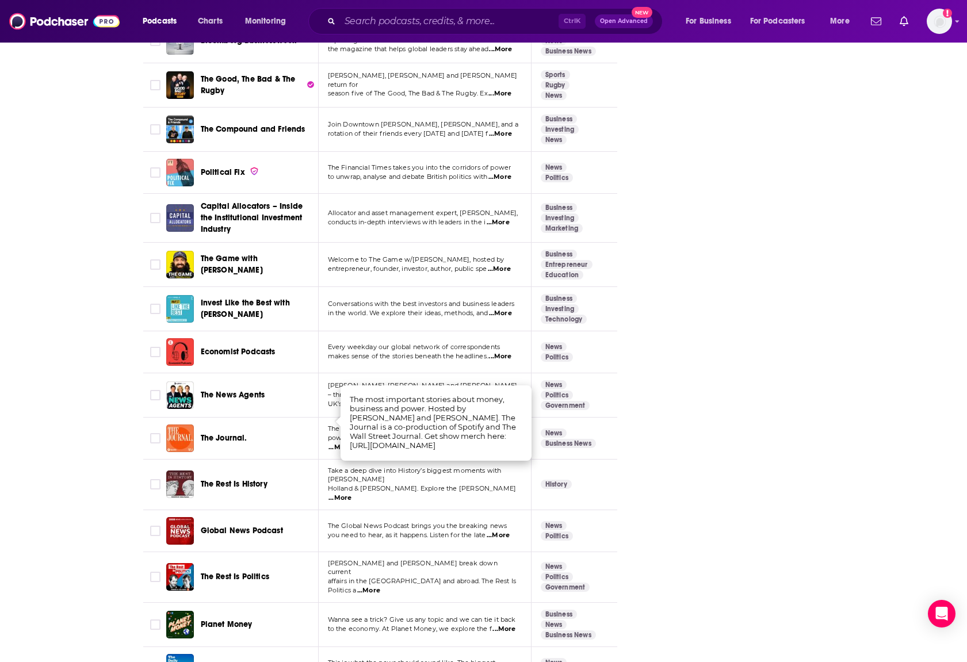
scroll to position [1735, 0]
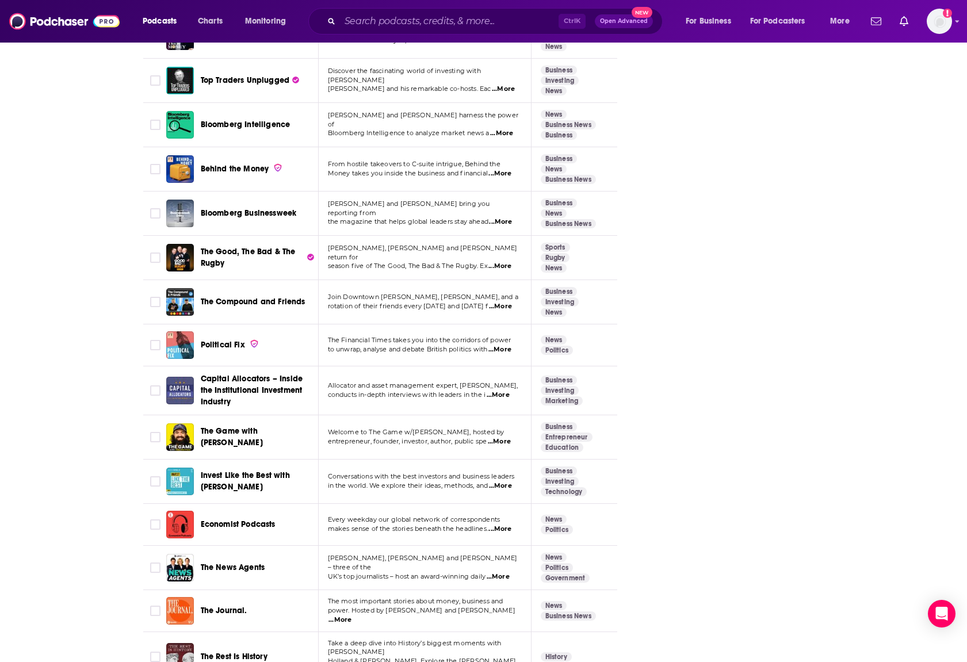
click at [497, 302] on span "...More" at bounding box center [500, 306] width 23 height 9
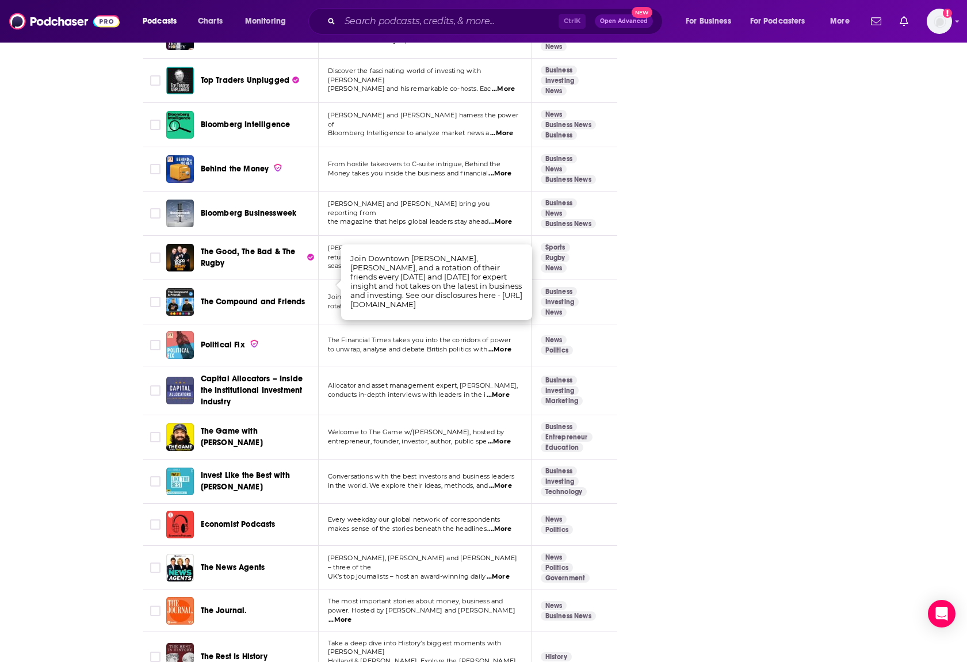
scroll to position [1677, 0]
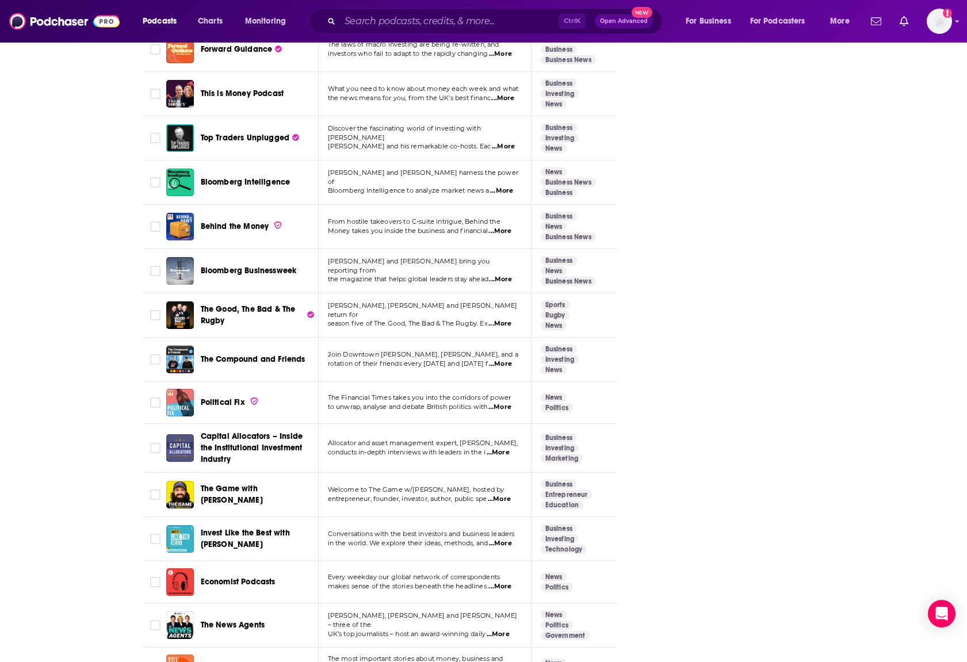
click at [506, 142] on span "...More" at bounding box center [503, 146] width 23 height 9
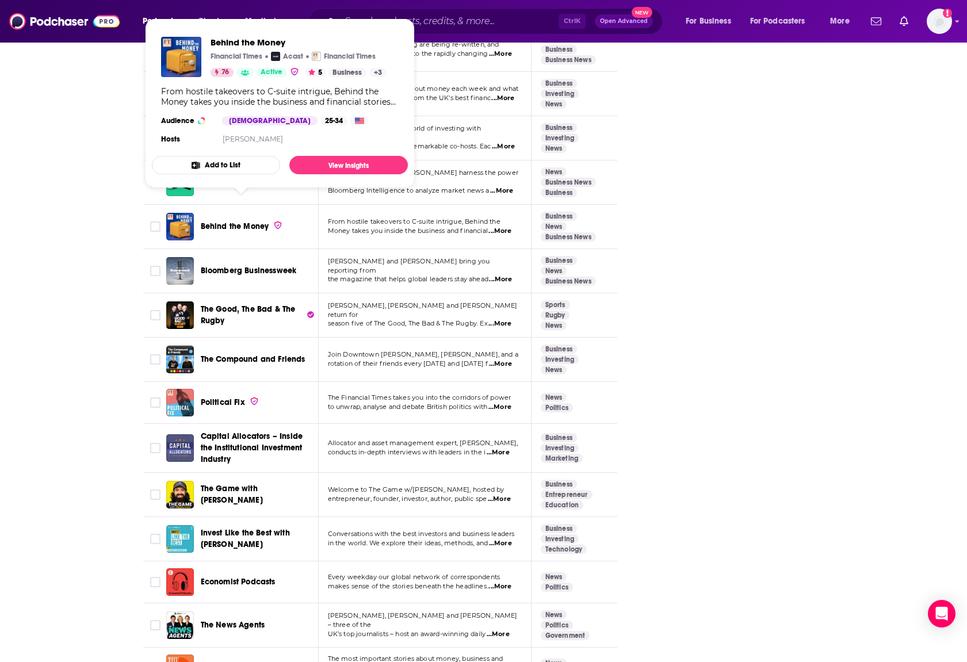
click at [240, 221] on span "Behind the Money" at bounding box center [235, 226] width 68 height 10
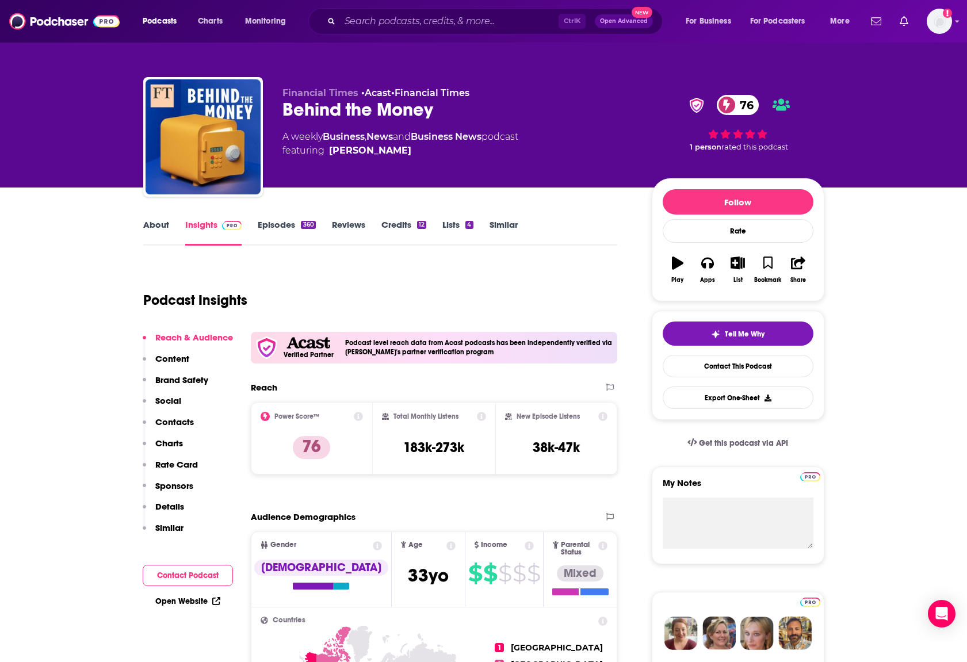
click at [164, 235] on link "About" at bounding box center [156, 232] width 26 height 26
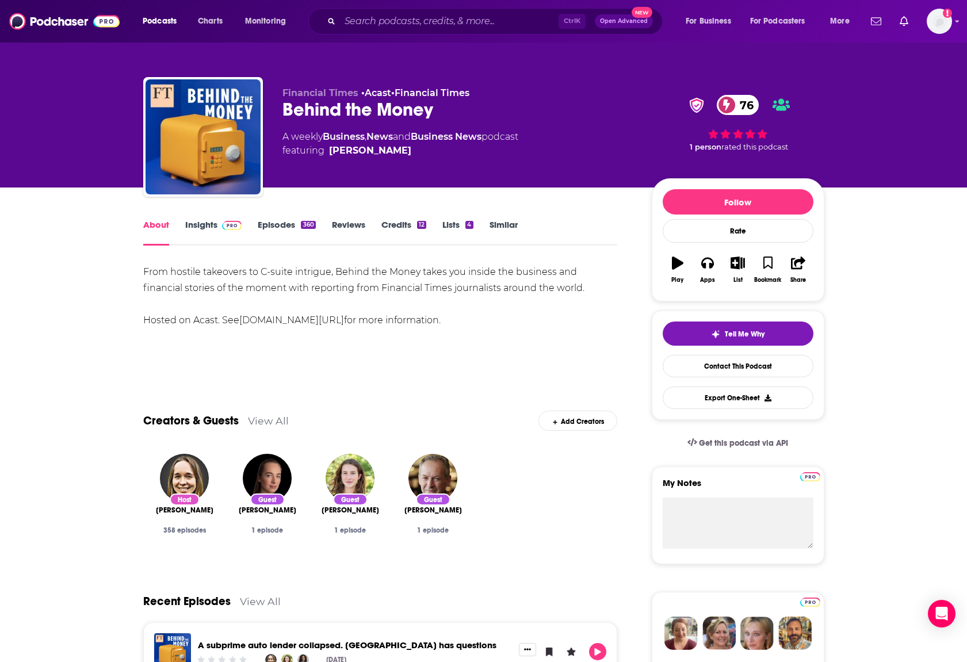
click at [282, 224] on link "Episodes 360" at bounding box center [287, 232] width 58 height 26
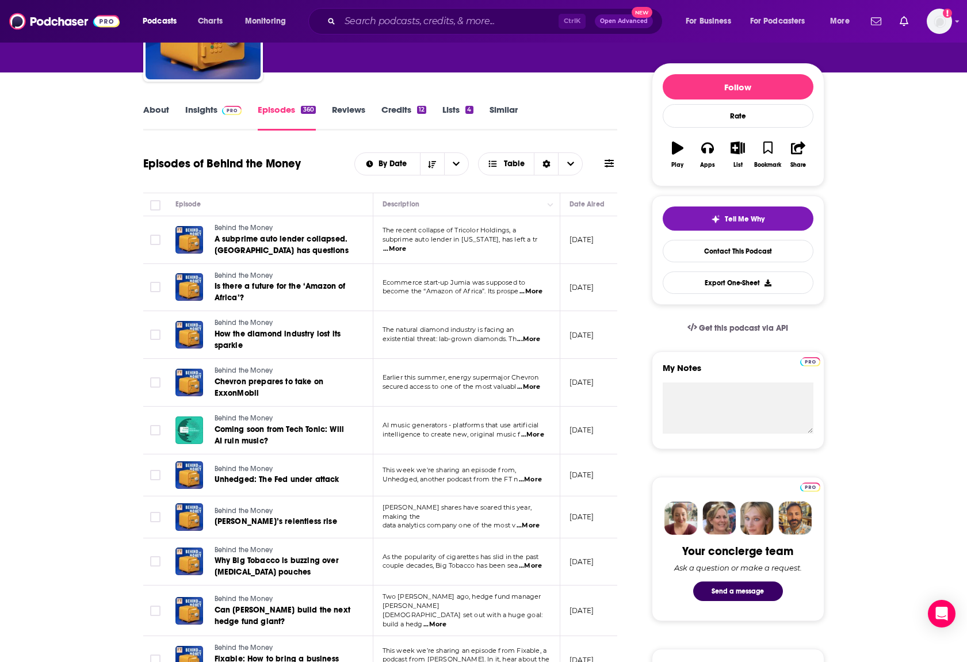
scroll to position [345, 0]
